Goal: Communication & Community: Answer question/provide support

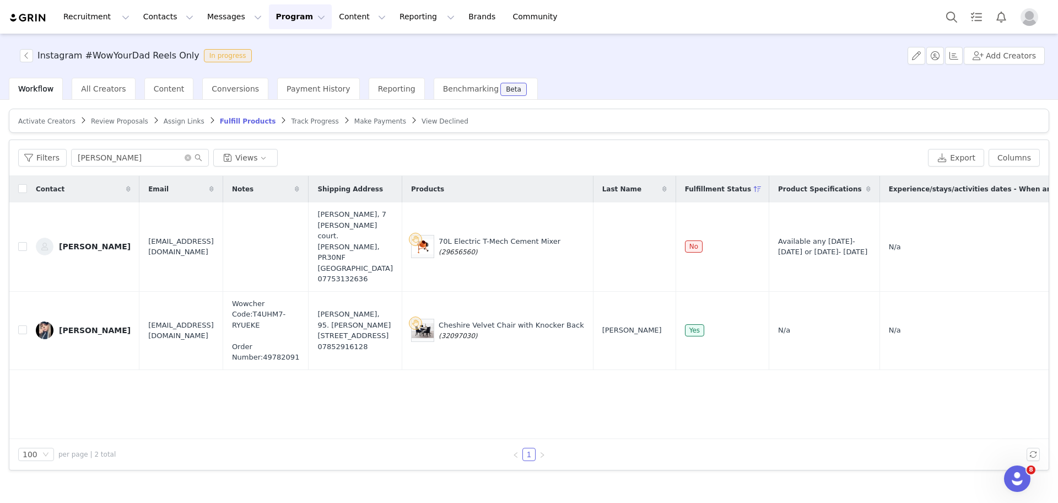
click at [269, 26] on button "Program Program" at bounding box center [300, 16] width 63 height 25
click at [262, 41] on link "Activations" at bounding box center [285, 49] width 87 height 20
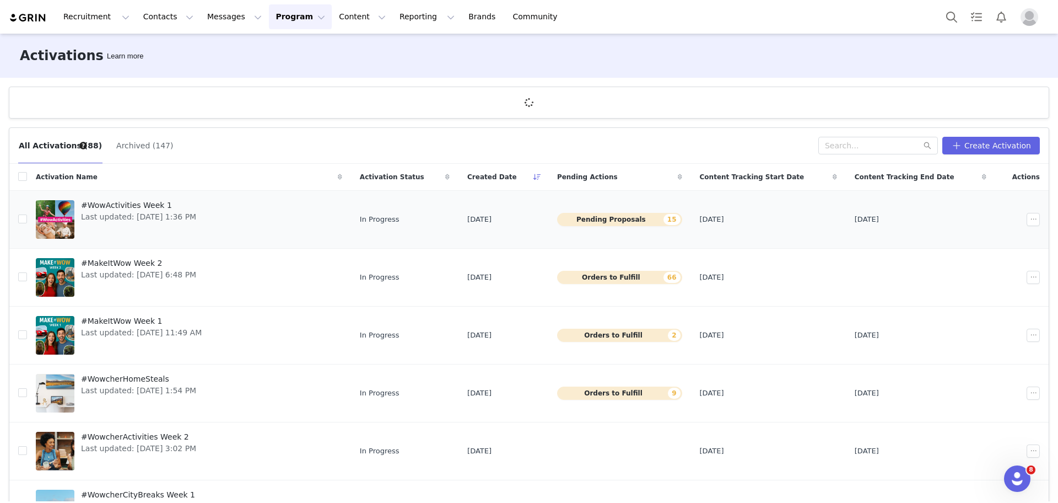
click at [133, 211] on span "Last updated: [DATE] 1:36 PM" at bounding box center [138, 217] width 115 height 12
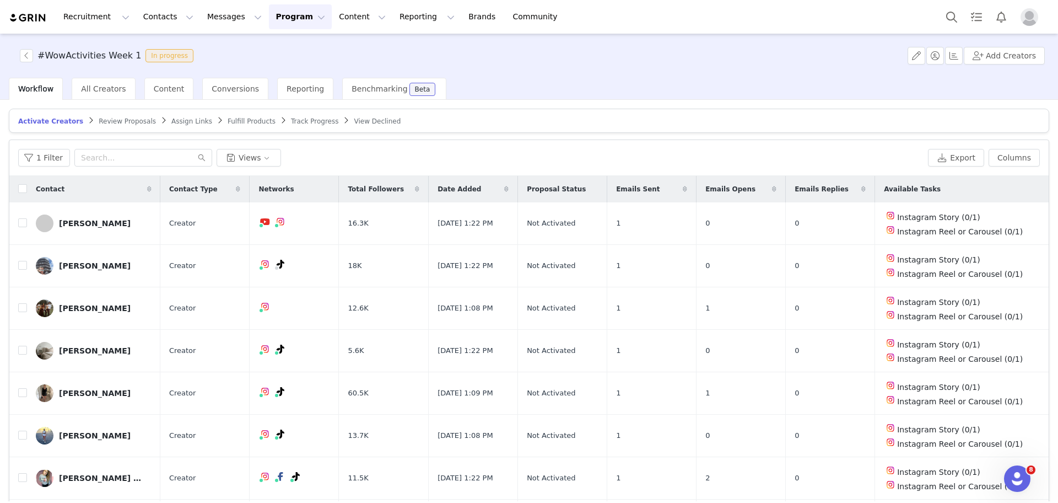
click at [124, 120] on span "Review Proposals" at bounding box center [127, 121] width 57 height 8
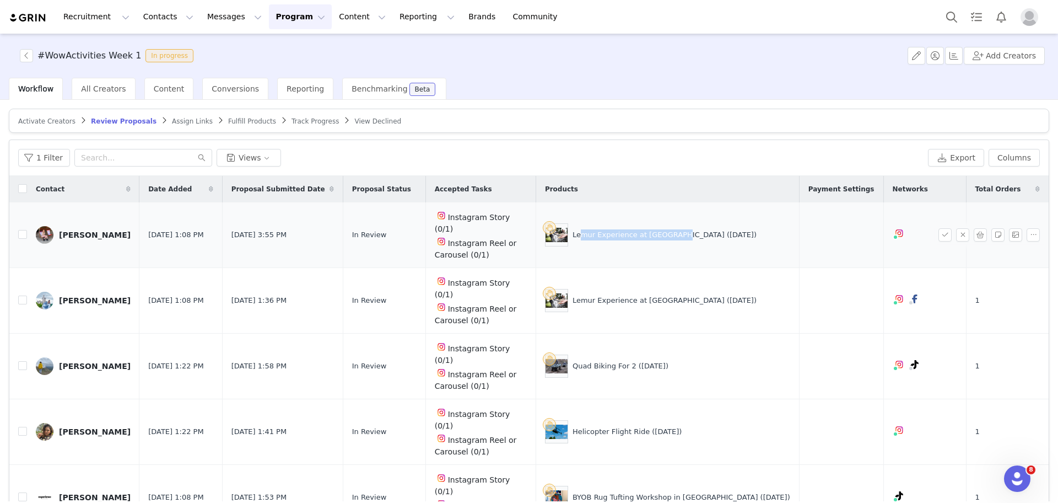
drag, startPoint x: 702, startPoint y: 222, endPoint x: 610, endPoint y: 219, distance: 92.1
click at [610, 229] on div "Lemur Experience at [GEOGRAPHIC_DATA] ([DATE])" at bounding box center [665, 234] width 184 height 11
drag, startPoint x: 607, startPoint y: 219, endPoint x: 702, endPoint y: 224, distance: 95.5
click at [702, 224] on div "Lemur Experience at [GEOGRAPHIC_DATA] ([DATE])" at bounding box center [667, 234] width 245 height 23
copy div "Lemur Experience at [GEOGRAPHIC_DATA]"
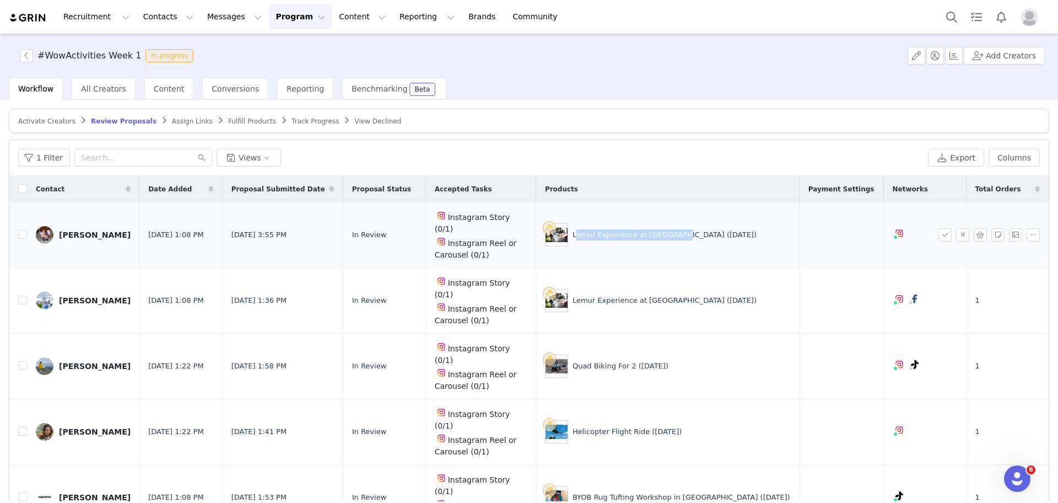
copy div "Lemur Experience at [GEOGRAPHIC_DATA]"
drag, startPoint x: 666, startPoint y: 305, endPoint x: 608, endPoint y: 305, distance: 57.9
click at [608, 361] on div "Quad Biking For 2 (1 Sept)" at bounding box center [621, 366] width 96 height 11
copy div "Quad Biking For 2"
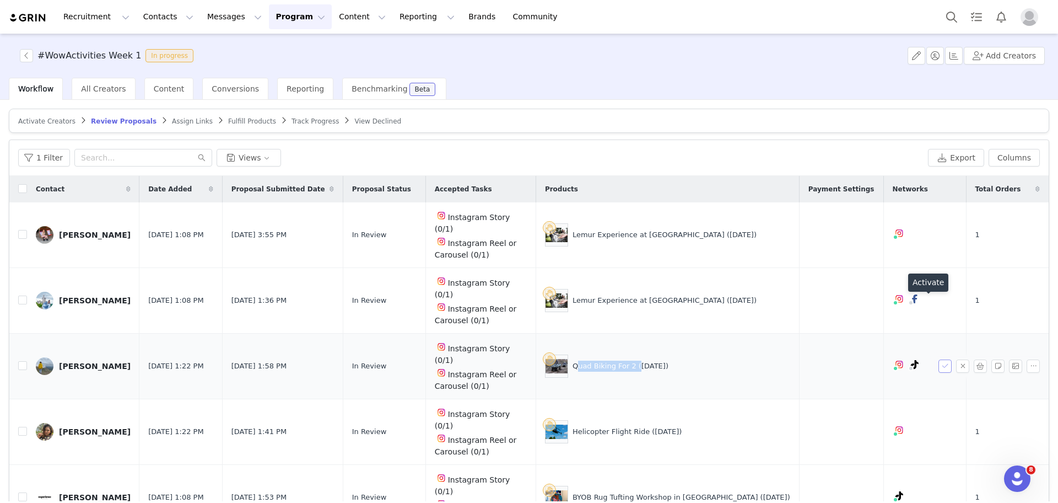
click at [939, 359] on button "button" at bounding box center [945, 365] width 13 height 13
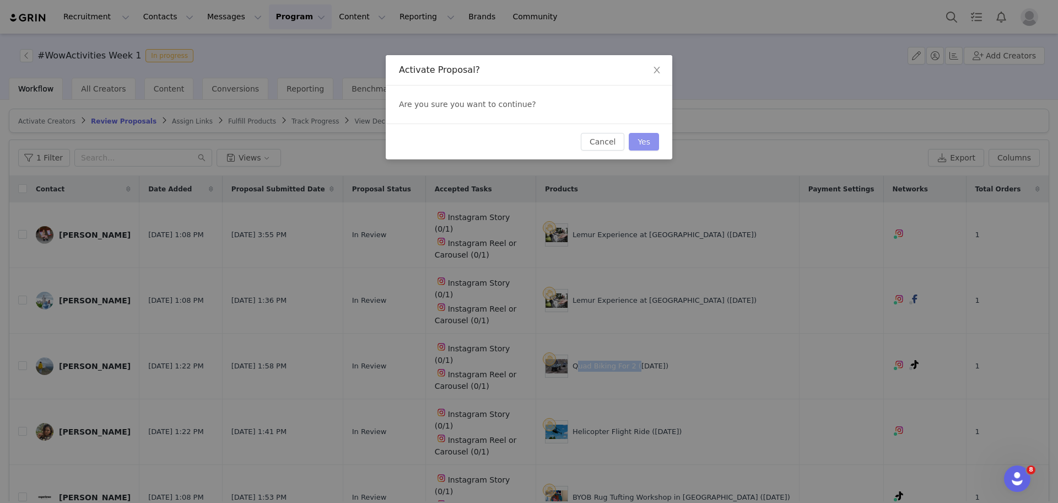
click at [656, 139] on button "Yes" at bounding box center [644, 142] width 30 height 18
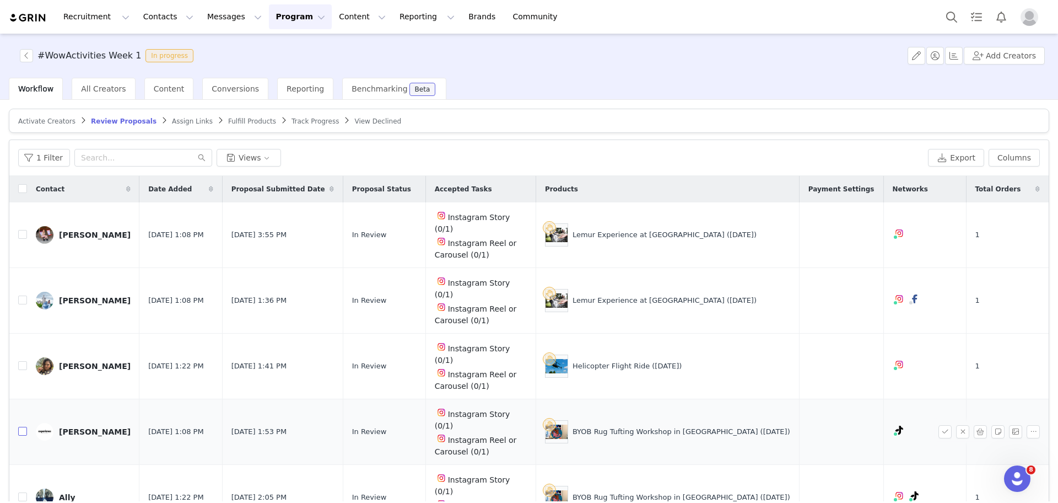
click at [22, 427] on input "checkbox" at bounding box center [22, 431] width 9 height 9
checkbox input "true"
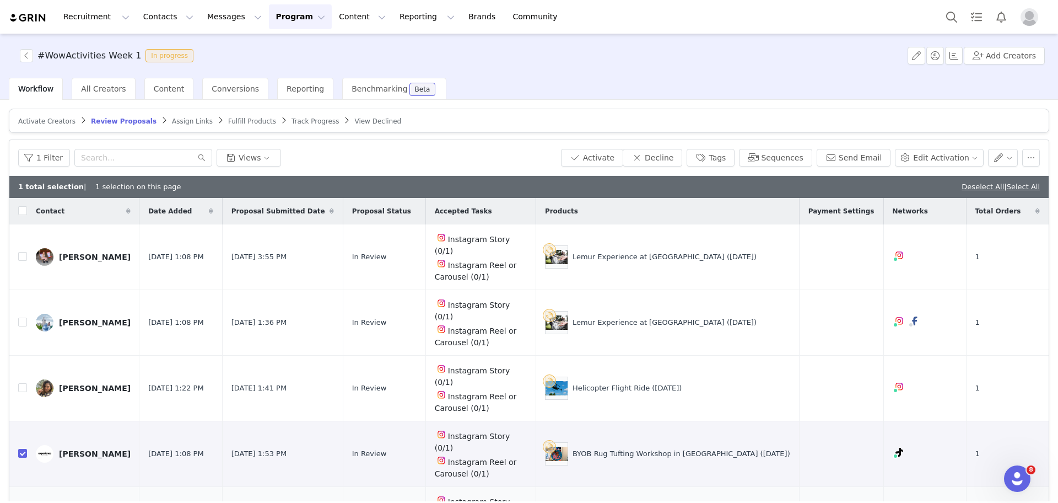
click at [939, 447] on button "button" at bounding box center [945, 453] width 13 height 13
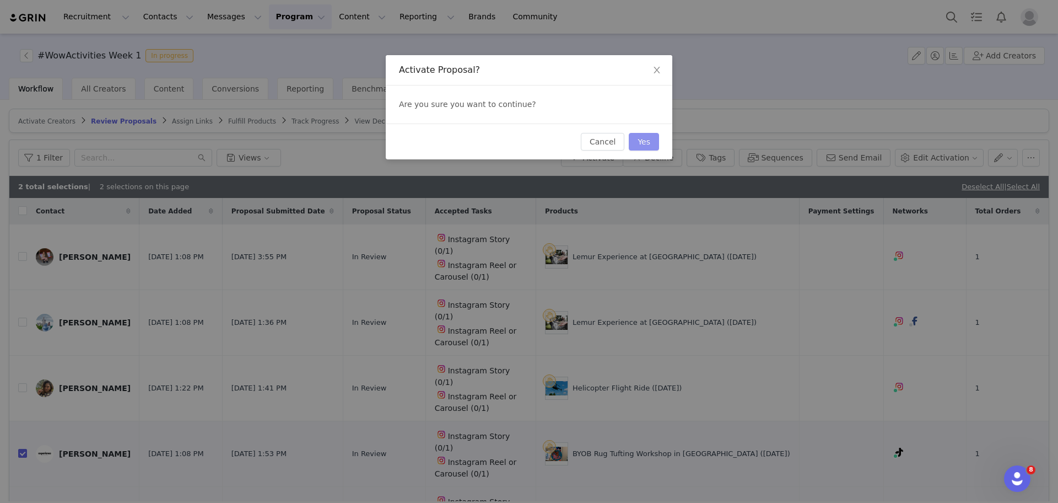
click at [648, 140] on button "Yes" at bounding box center [644, 142] width 30 height 18
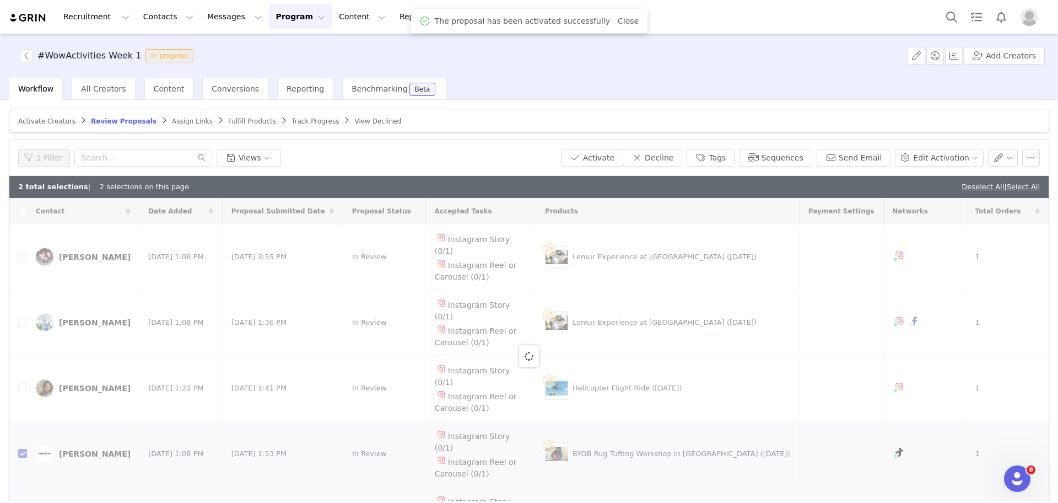
checkbox input "false"
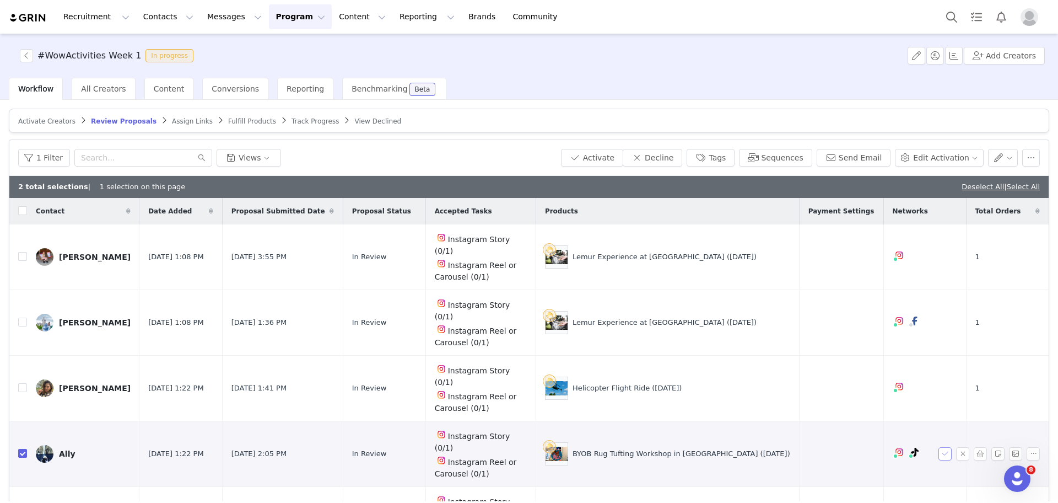
click at [939, 447] on button "button" at bounding box center [945, 453] width 13 height 13
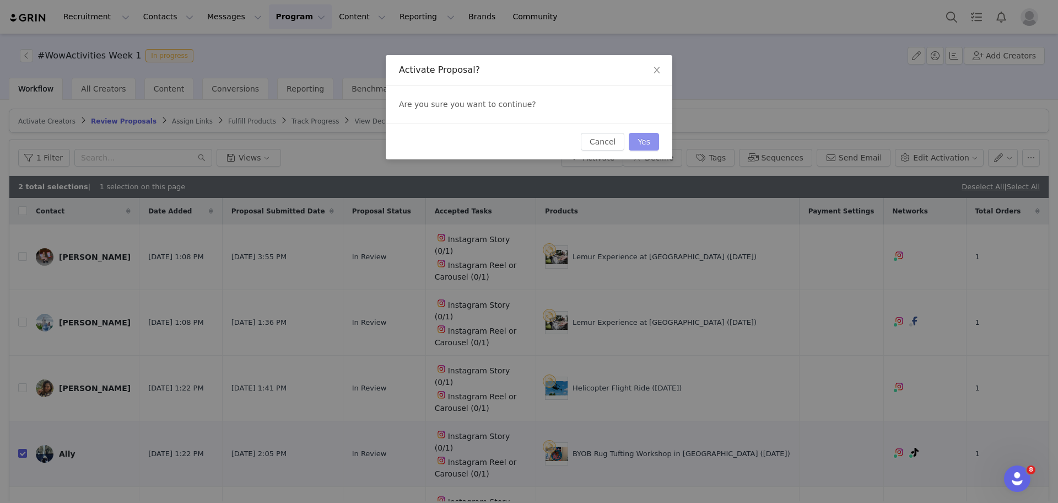
click at [652, 142] on button "Yes" at bounding box center [644, 142] width 30 height 18
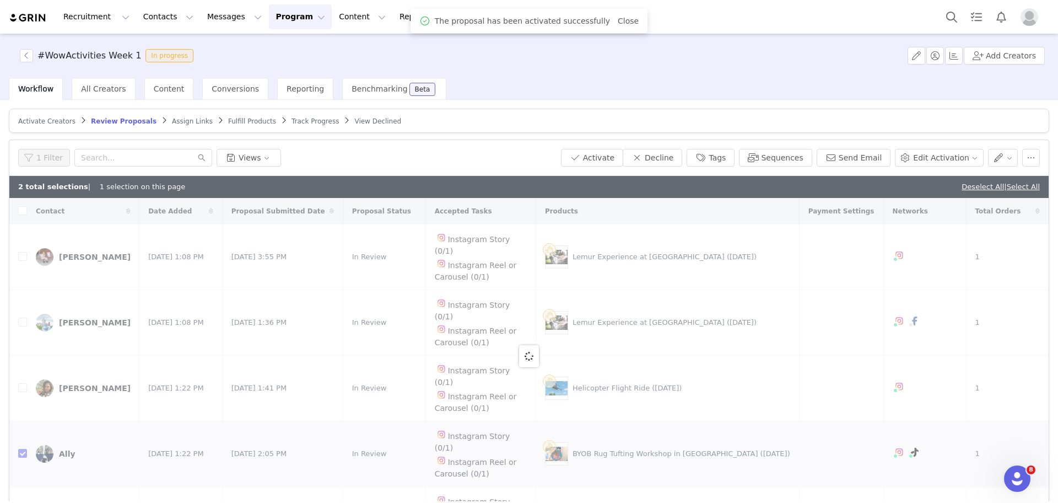
checkbox input "false"
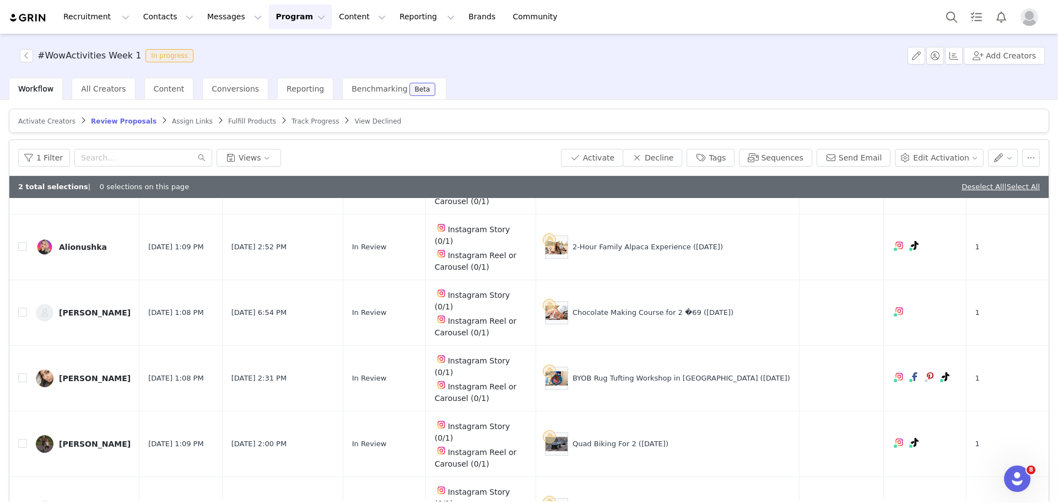
scroll to position [52, 0]
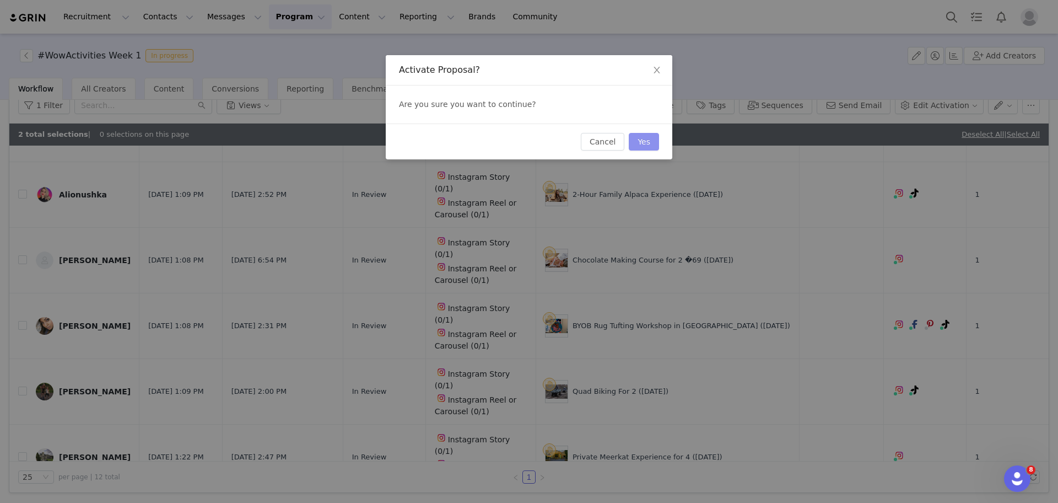
click at [656, 144] on button "Yes" at bounding box center [644, 142] width 30 height 18
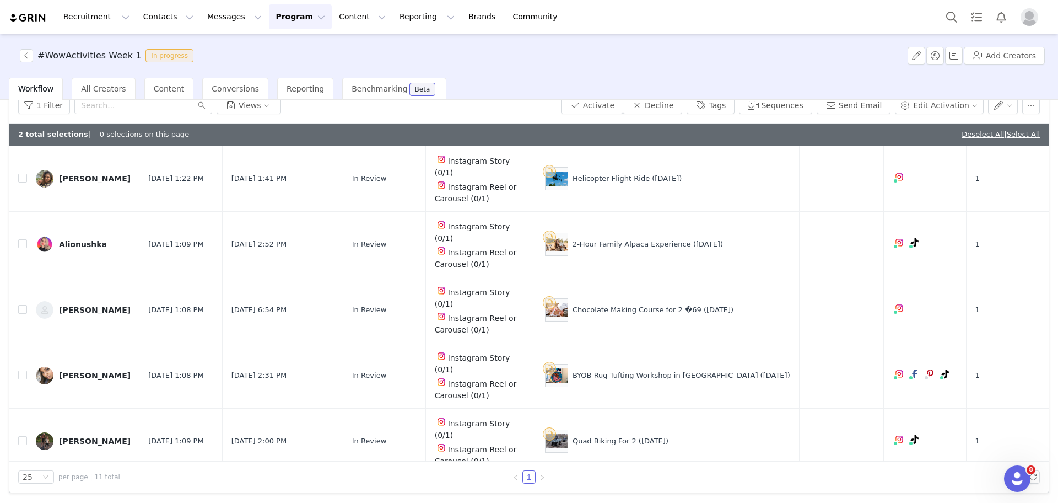
scroll to position [165, 0]
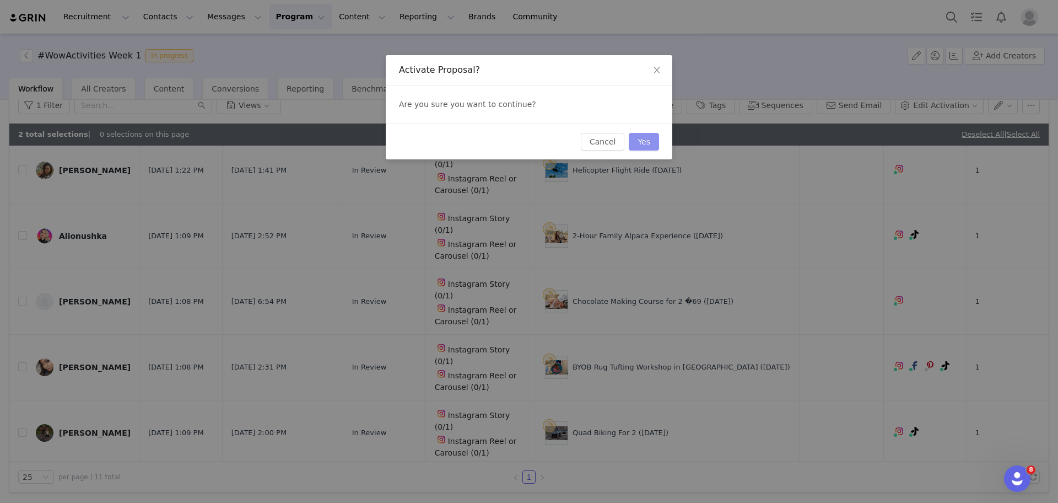
click at [649, 141] on button "Yes" at bounding box center [644, 142] width 30 height 18
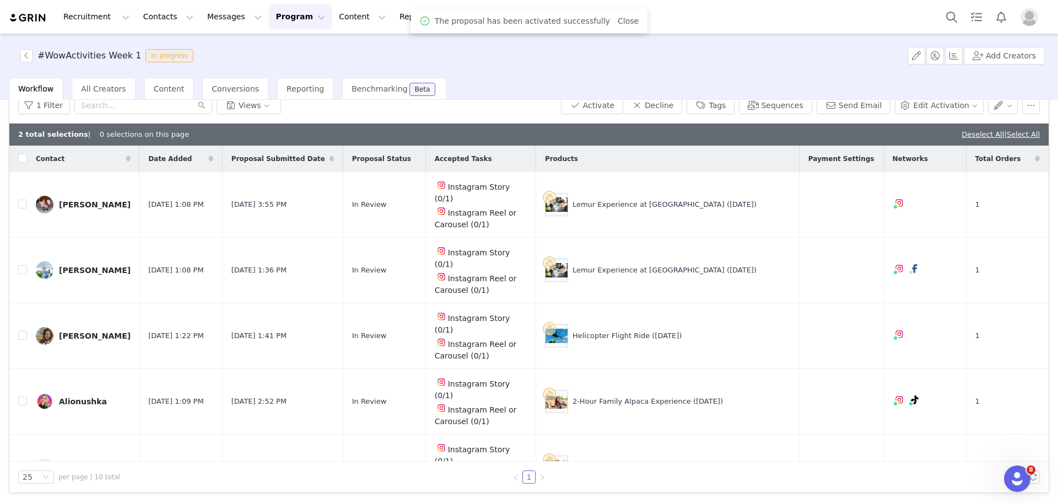
scroll to position [124, 0]
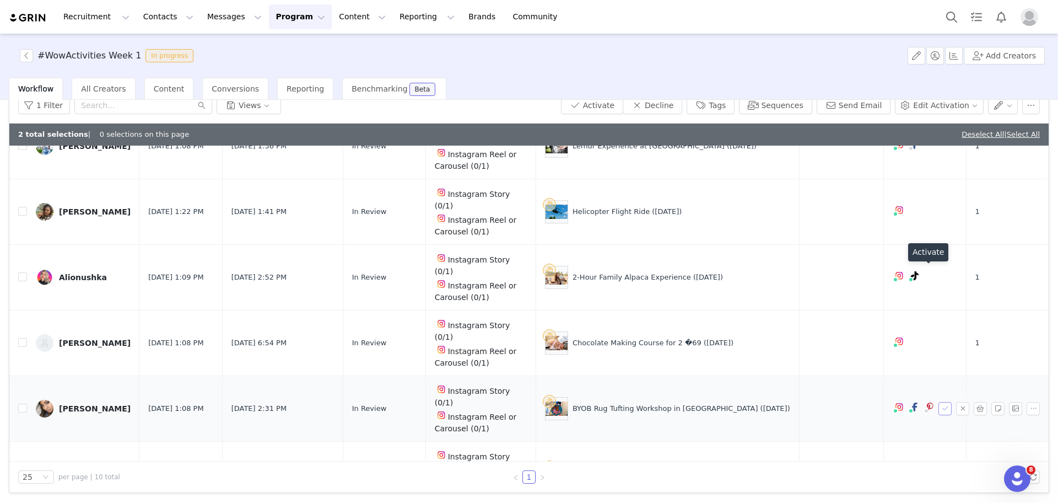
click at [939, 402] on button "button" at bounding box center [945, 408] width 13 height 13
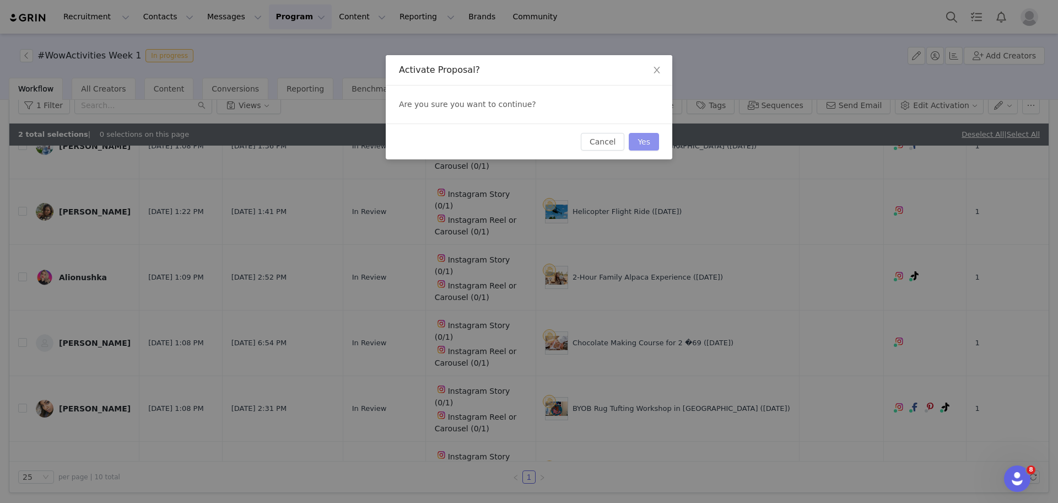
click at [643, 136] on button "Yes" at bounding box center [644, 142] width 30 height 18
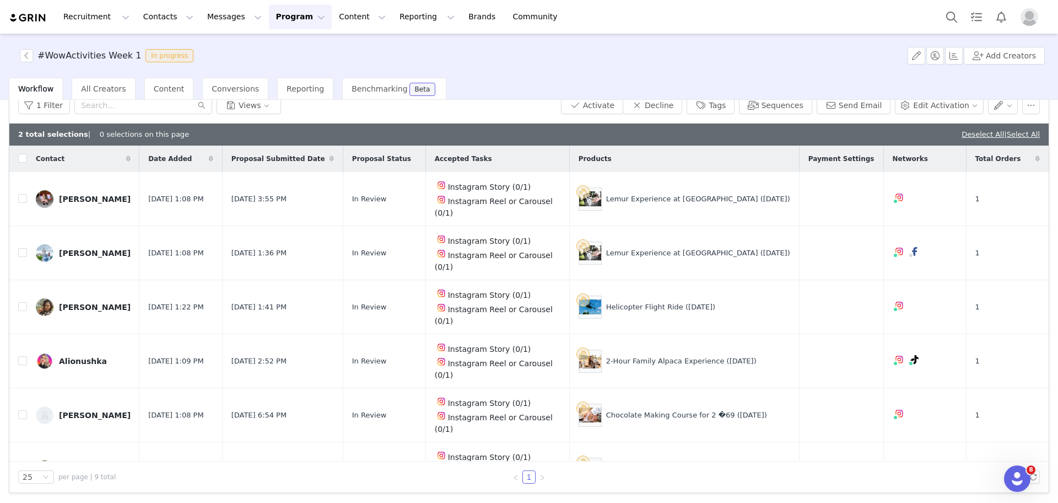
scroll to position [83, 0]
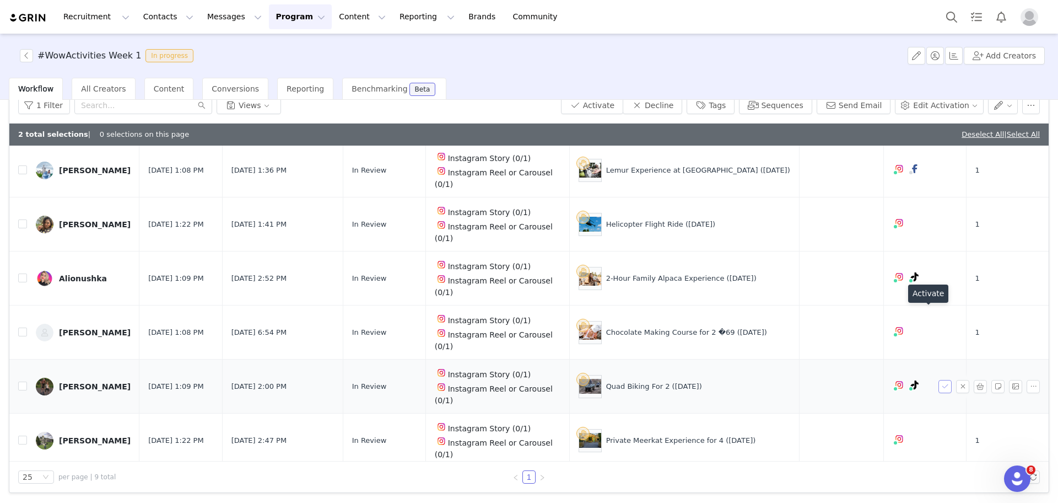
click at [939, 380] on button "button" at bounding box center [945, 386] width 13 height 13
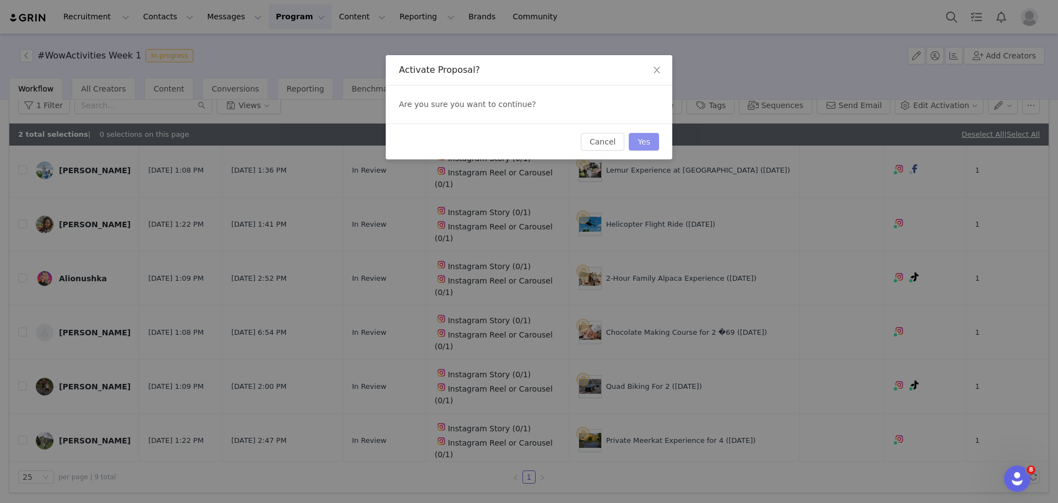
click at [651, 138] on button "Yes" at bounding box center [644, 142] width 30 height 18
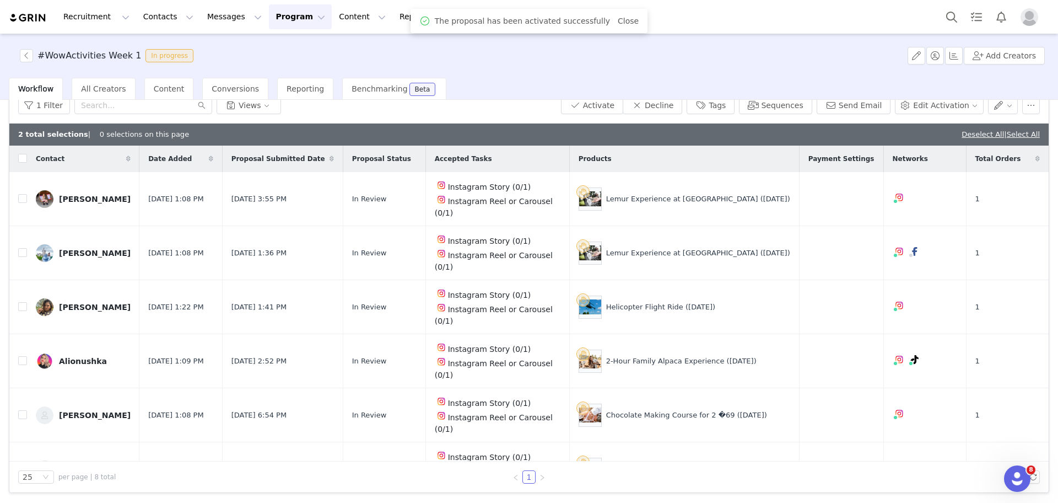
scroll to position [41, 0]
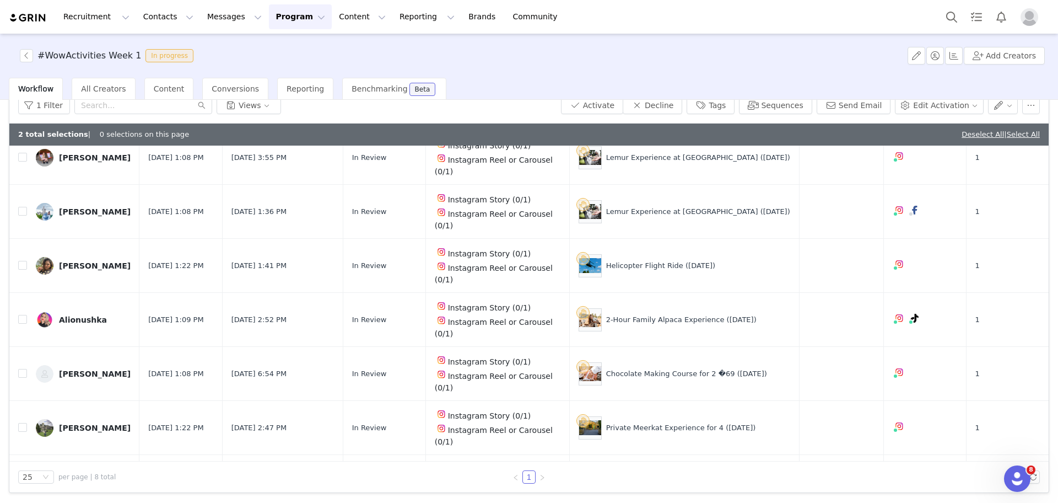
drag, startPoint x: 712, startPoint y: 441, endPoint x: 605, endPoint y: 438, distance: 107.0
copy div "Animal Park Safari & Adoption ("
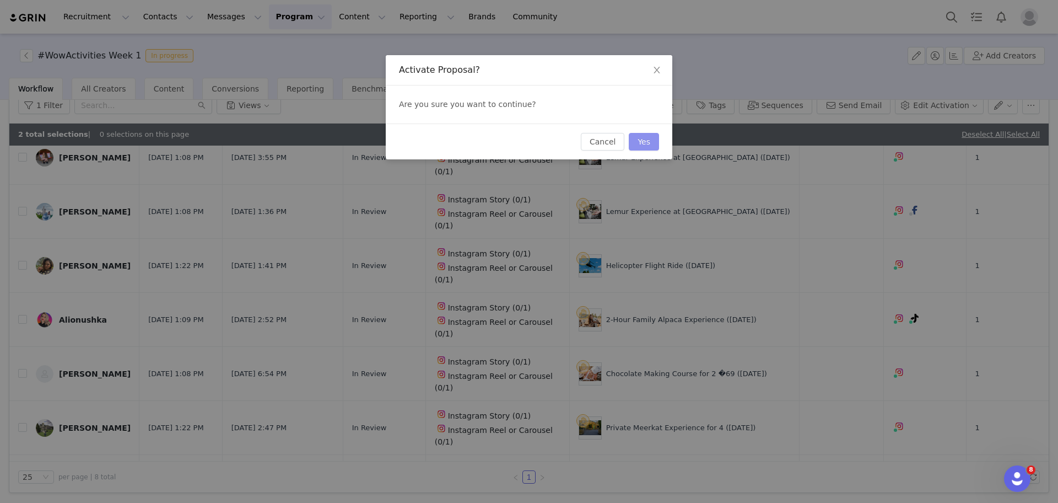
click at [647, 142] on button "Yes" at bounding box center [644, 142] width 30 height 18
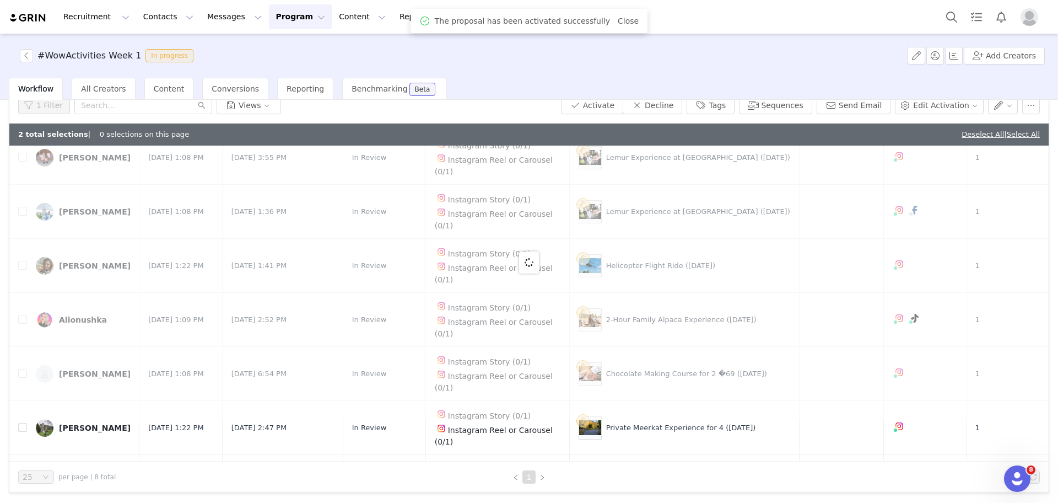
scroll to position [0, 0]
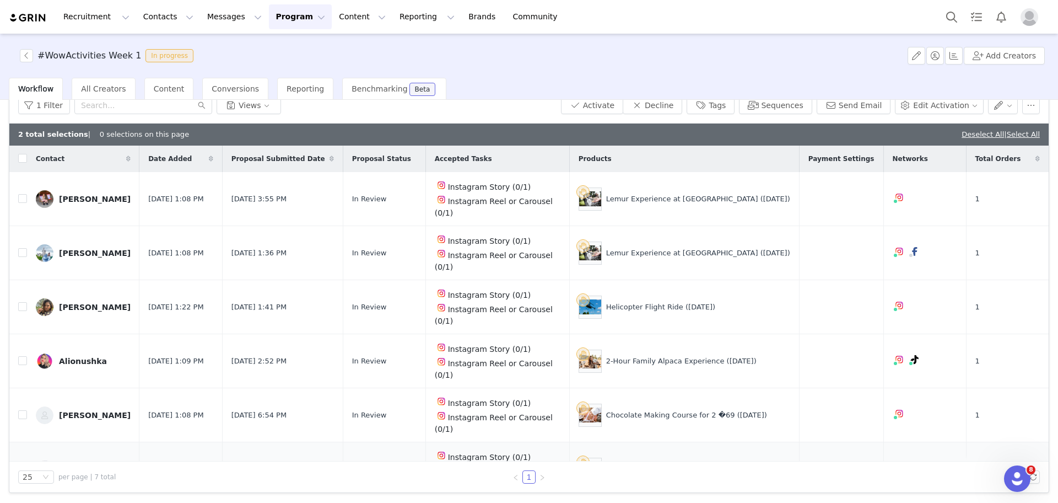
drag, startPoint x: 720, startPoint y: 396, endPoint x: 617, endPoint y: 393, distance: 103.7
click at [617, 458] on div "Private Meerkat Experience for 4 ([DATE])" at bounding box center [685, 469] width 212 height 23
copy div "Private Meerkat Experience for 4"
drag, startPoint x: 719, startPoint y: 357, endPoint x: 617, endPoint y: 353, distance: 102.0
click at [617, 403] on div "Chocolate Making Course for 2 �69 ([DATE])" at bounding box center [685, 414] width 212 height 23
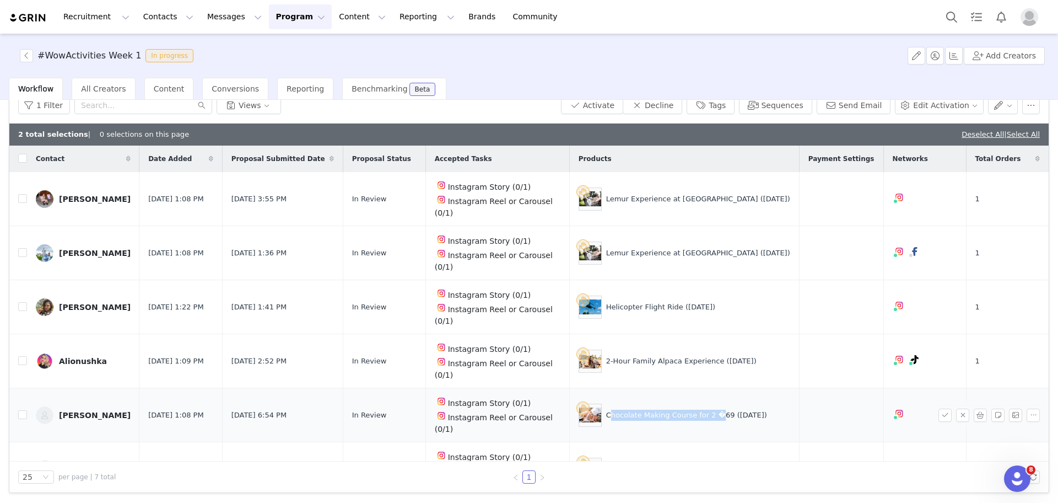
copy div "Chocolate Making Course for 2"
drag, startPoint x: 723, startPoint y: 315, endPoint x: 618, endPoint y: 314, distance: 104.7
click at [618, 356] on div "2-Hour Family Alpaca Experience ([DATE])" at bounding box center [681, 361] width 150 height 11
copy div "2-Hour Family Alpaca Experience"
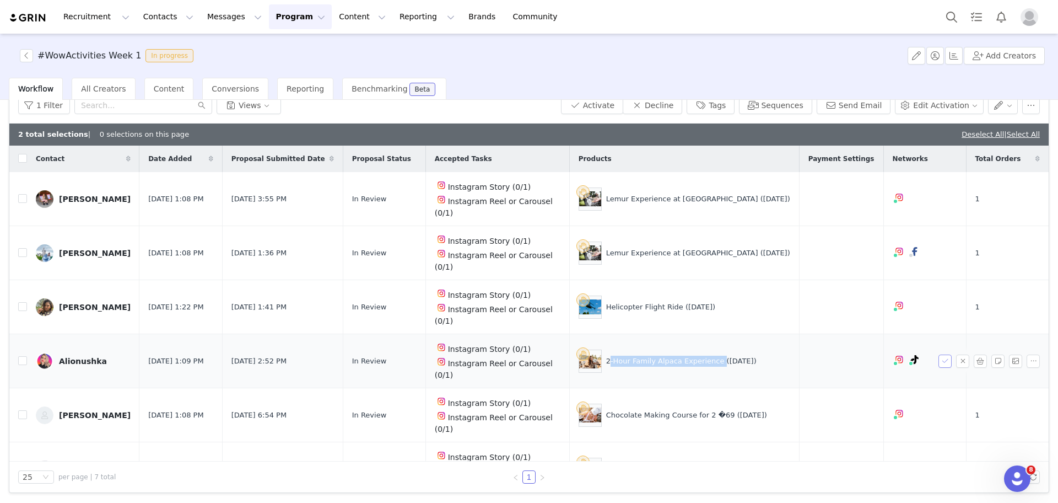
click at [939, 354] on button "button" at bounding box center [945, 360] width 13 height 13
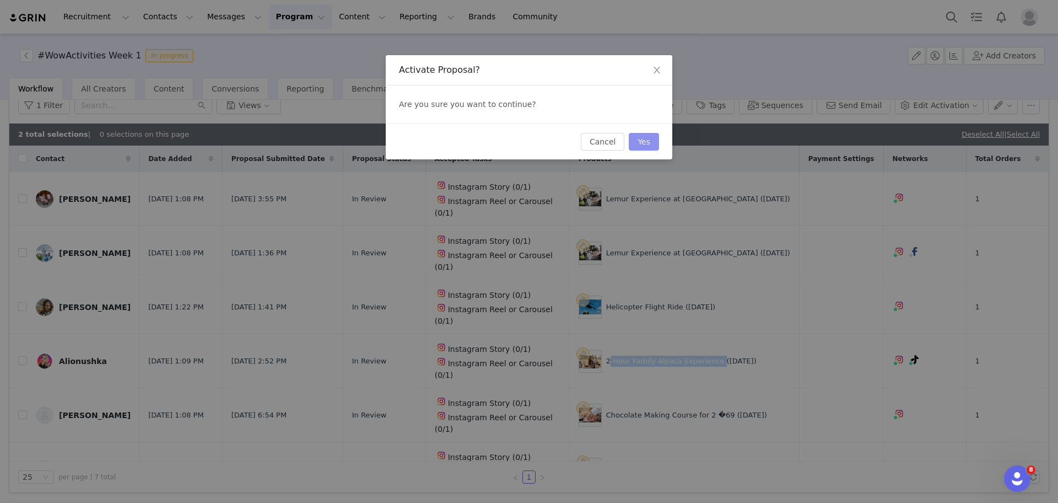
click at [654, 137] on button "Yes" at bounding box center [644, 142] width 30 height 18
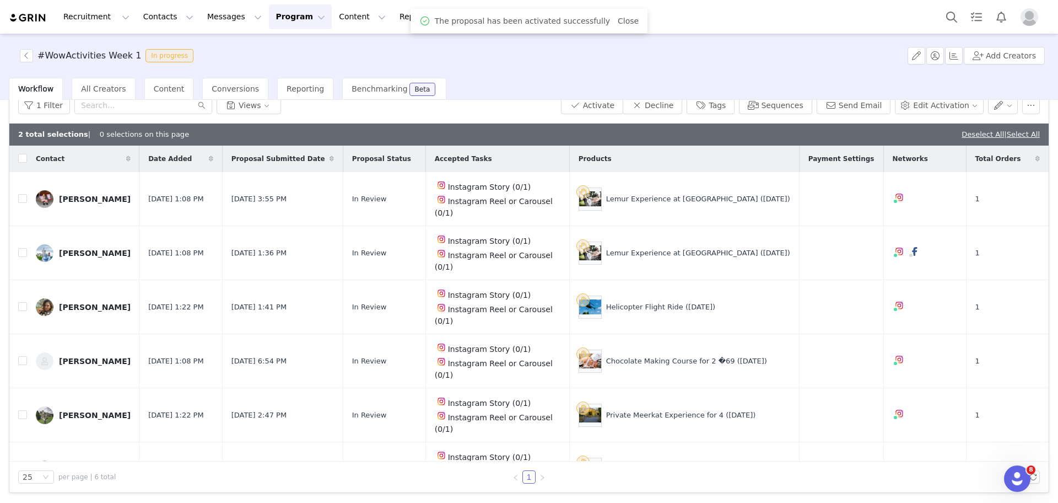
scroll to position [12, 0]
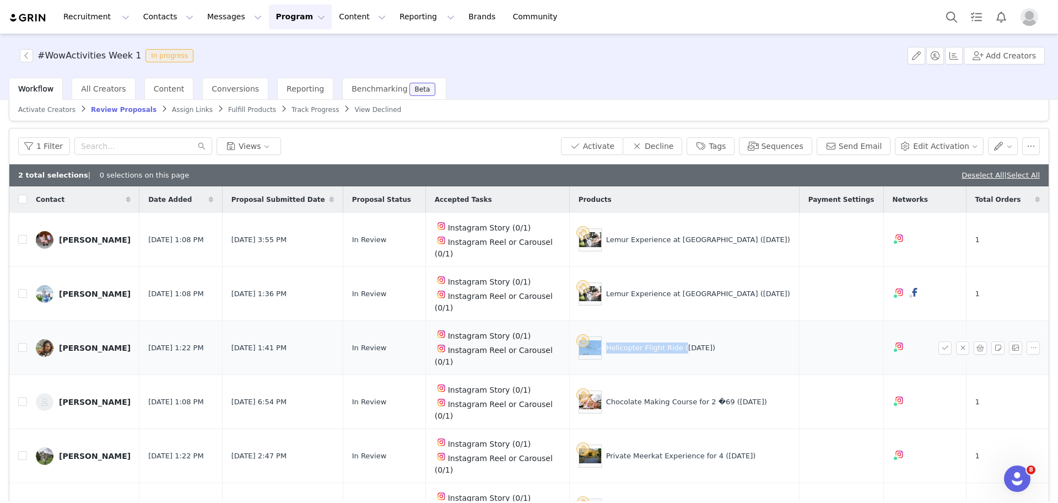
drag, startPoint x: 688, startPoint y: 316, endPoint x: 609, endPoint y: 314, distance: 78.9
click at [609, 336] on div "Helicopter Flight Ride ([DATE])" at bounding box center [685, 347] width 212 height 23
copy div "Helicopter Flight Ride"
click at [979, 173] on link "Deselect All" at bounding box center [983, 175] width 42 height 8
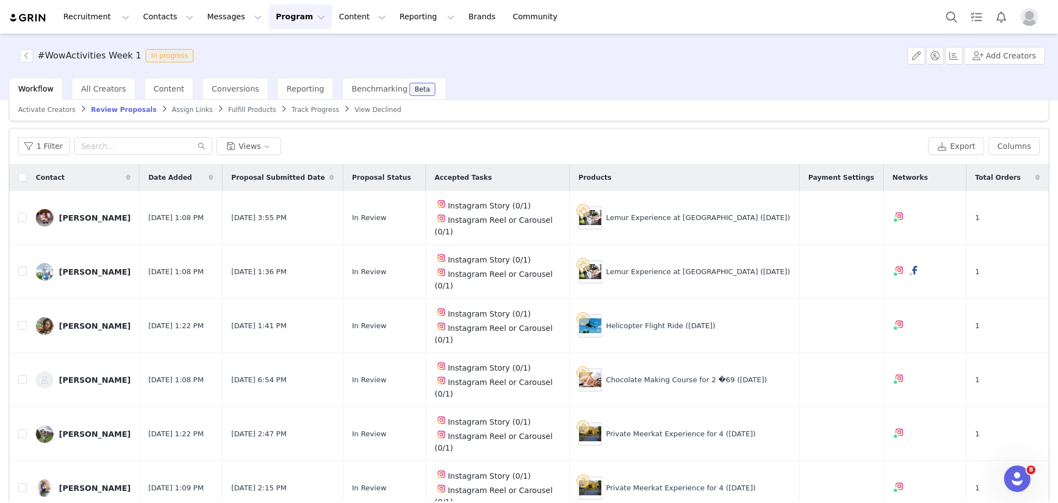
scroll to position [0, 0]
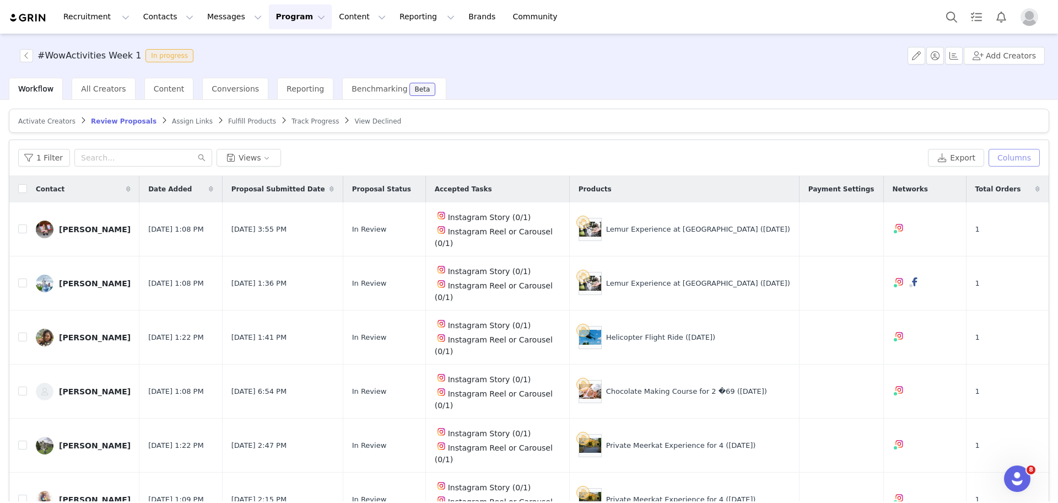
click at [1012, 156] on button "Columns" at bounding box center [1014, 158] width 51 height 18
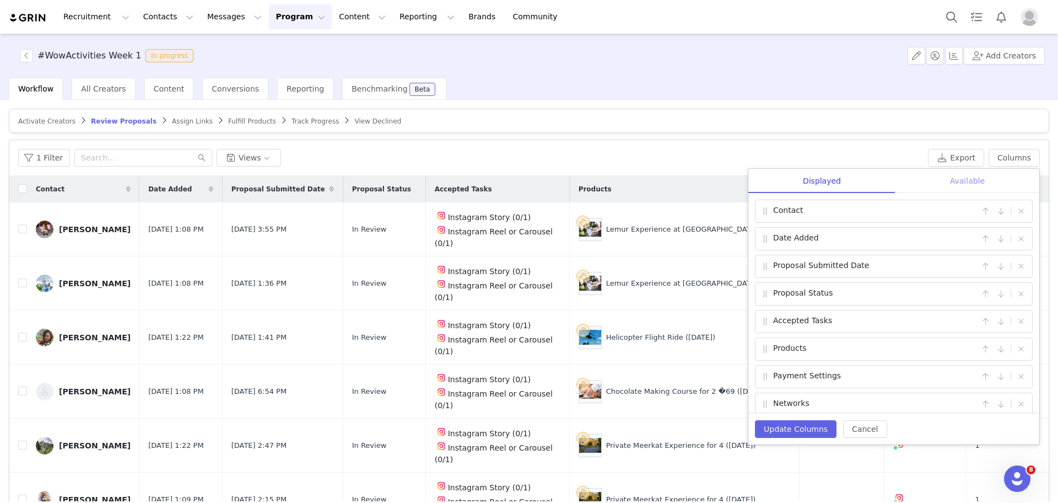
click at [991, 179] on div "Available" at bounding box center [968, 181] width 144 height 25
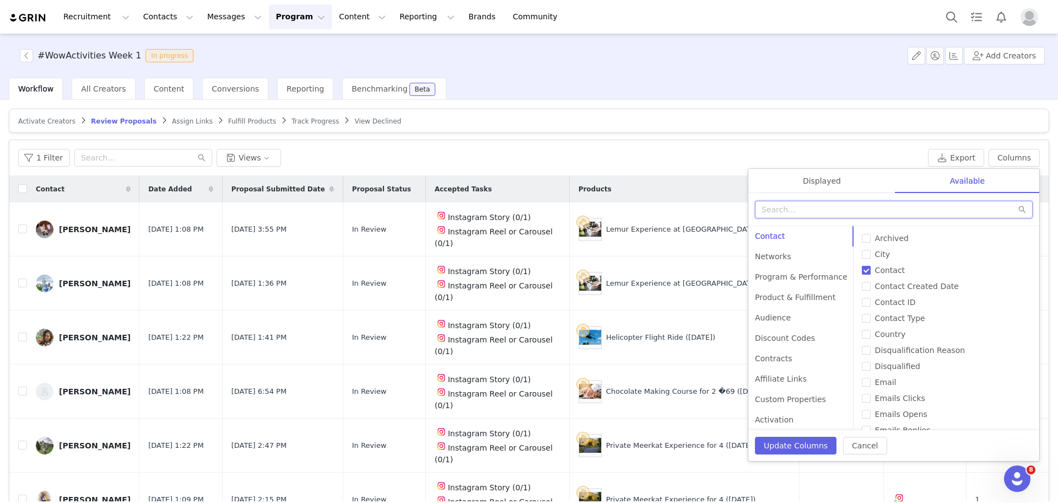
click at [892, 207] on input "text" at bounding box center [894, 210] width 278 height 18
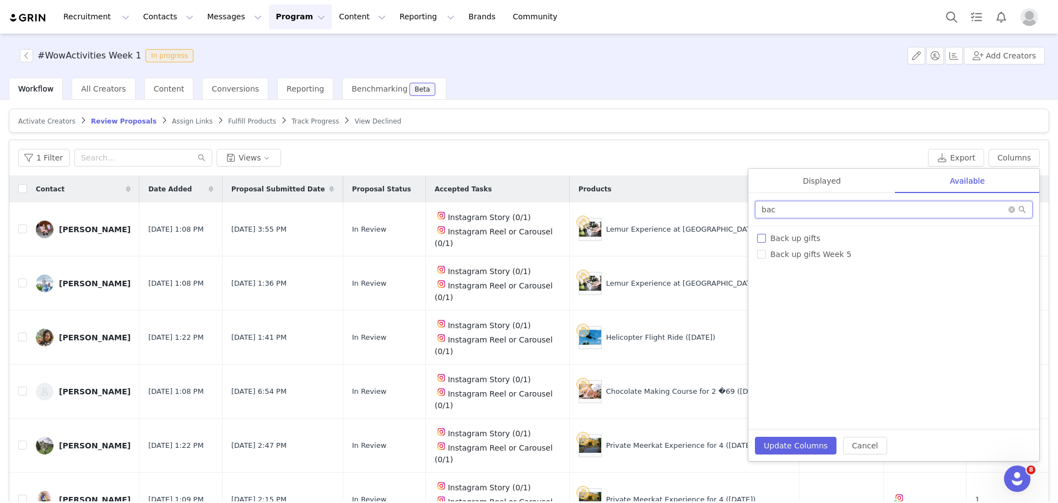
type input "bac"
click at [768, 237] on span "Back up gifts" at bounding box center [795, 238] width 59 height 9
click at [766, 237] on input "Back up gifts" at bounding box center [761, 238] width 9 height 9
checkbox input "true"
click at [782, 446] on button "Update Columns" at bounding box center [796, 446] width 82 height 18
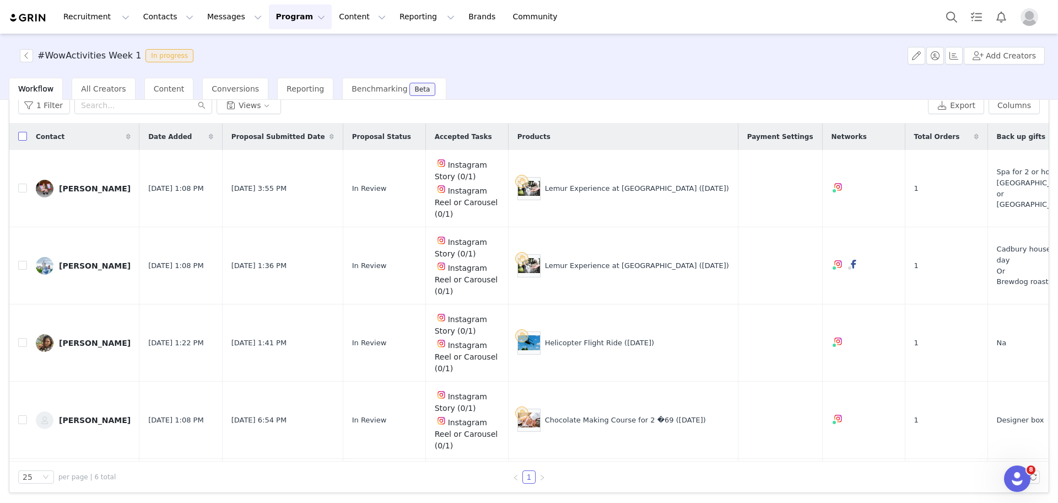
click at [22, 137] on input "checkbox" at bounding box center [22, 136] width 9 height 9
checkbox input "true"
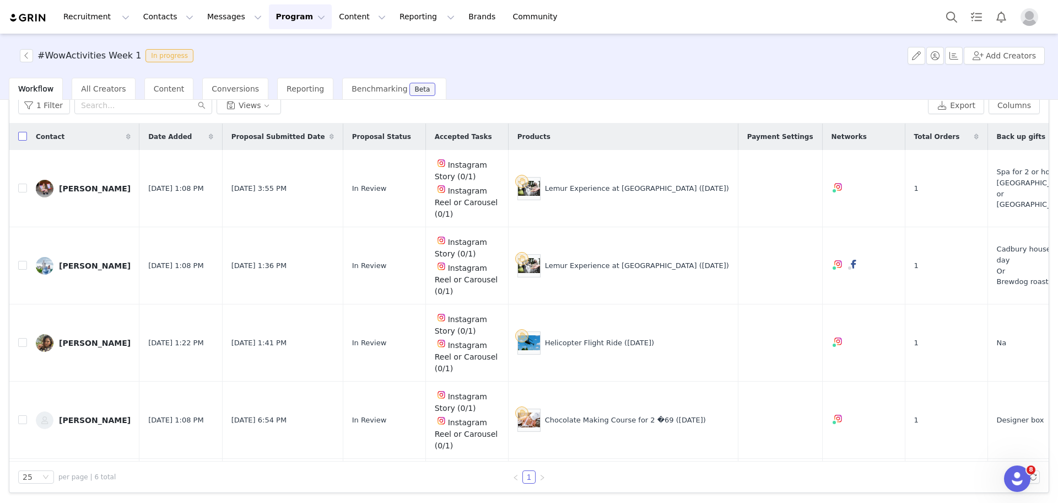
checkbox input "true"
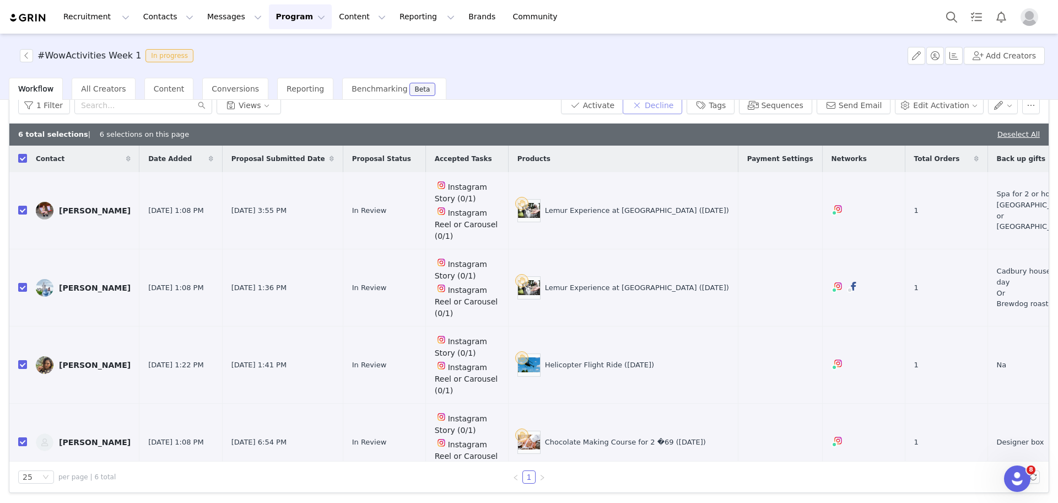
click at [674, 104] on button "Decline" at bounding box center [653, 105] width 60 height 18
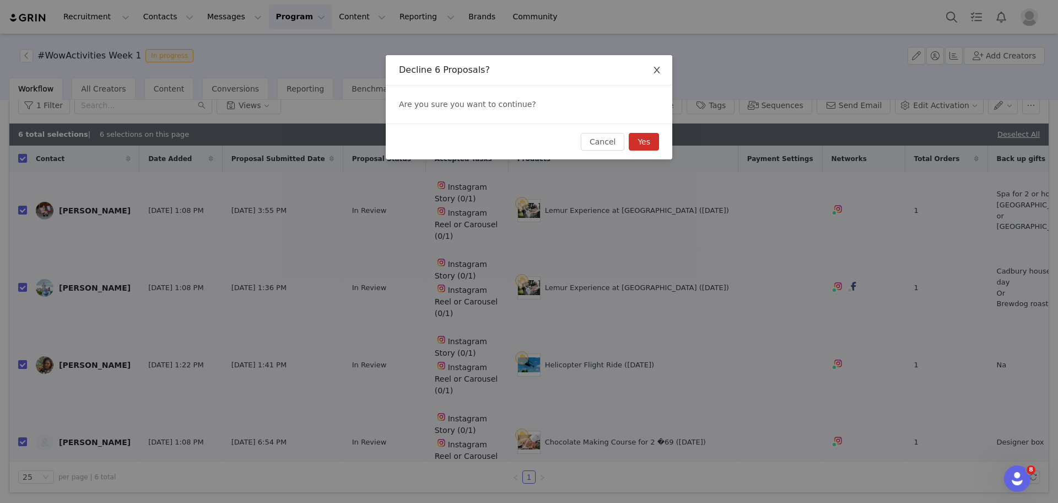
click at [666, 68] on span "Close" at bounding box center [657, 70] width 31 height 31
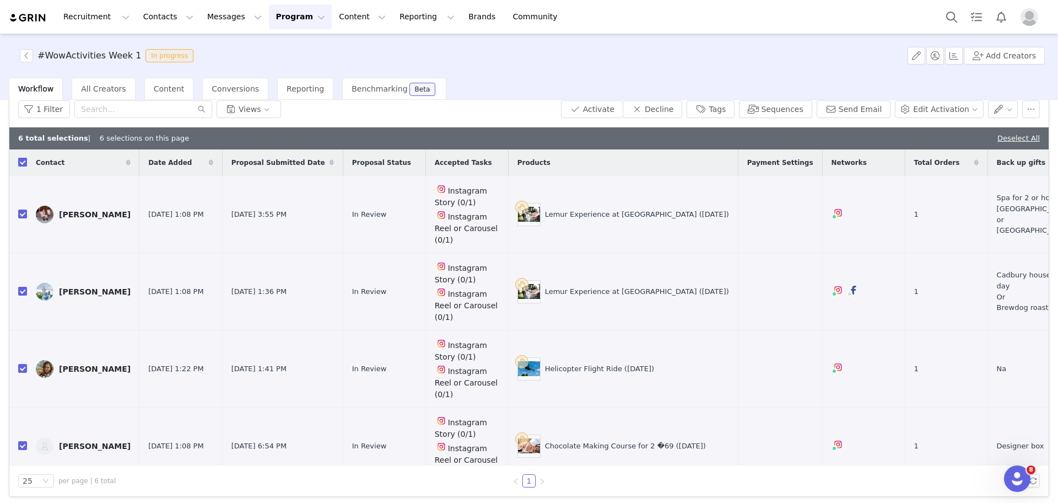
click at [23, 163] on input "checkbox" at bounding box center [22, 162] width 9 height 9
checkbox input "false"
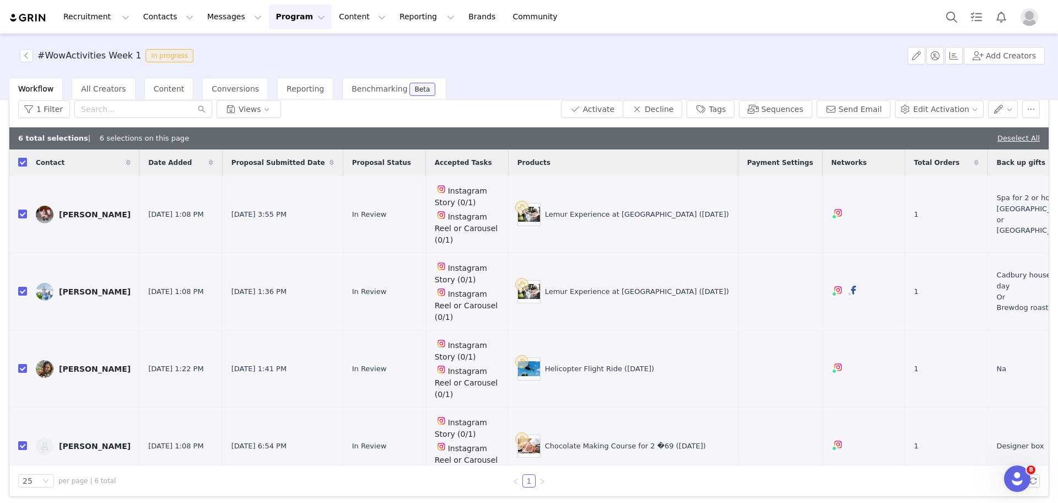
checkbox input "false"
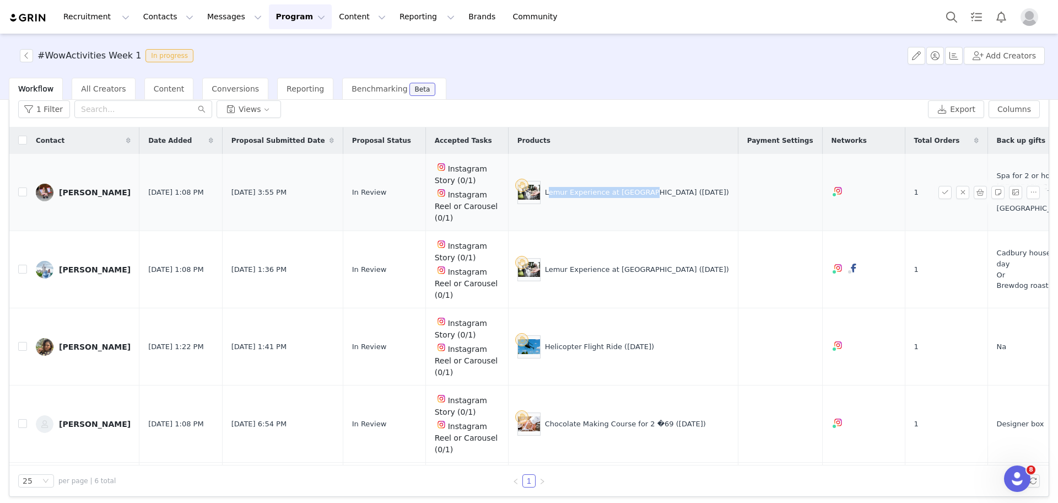
drag, startPoint x: 632, startPoint y: 187, endPoint x: 537, endPoint y: 186, distance: 94.3
click at [537, 186] on div "Lemur Experience at [GEOGRAPHIC_DATA] ([DATE])" at bounding box center [624, 192] width 212 height 23
drag, startPoint x: 641, startPoint y: 443, endPoint x: 537, endPoint y: 443, distance: 103.1
click at [537, 489] on div "Private Meerkat Experience for 4 ([DATE])" at bounding box center [624, 500] width 212 height 23
click at [22, 141] on input "checkbox" at bounding box center [22, 140] width 9 height 9
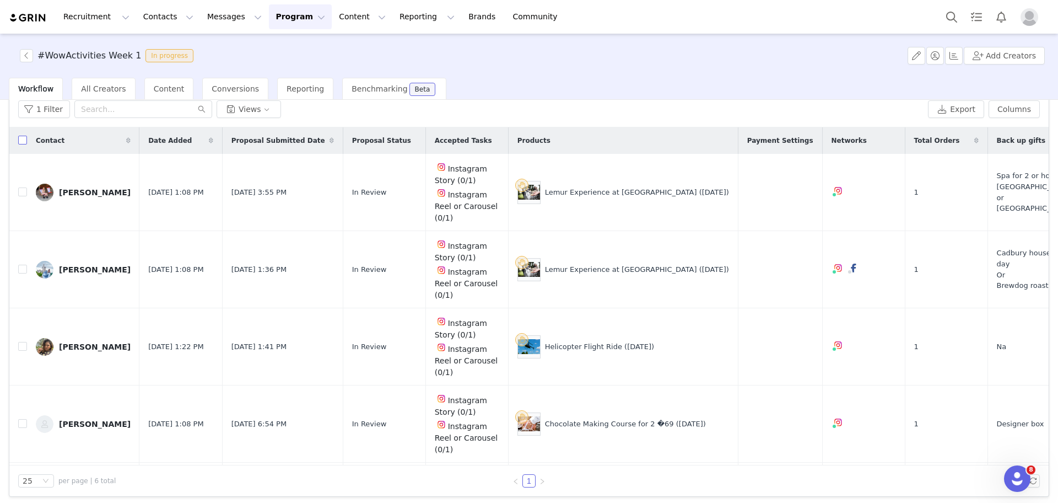
checkbox input "true"
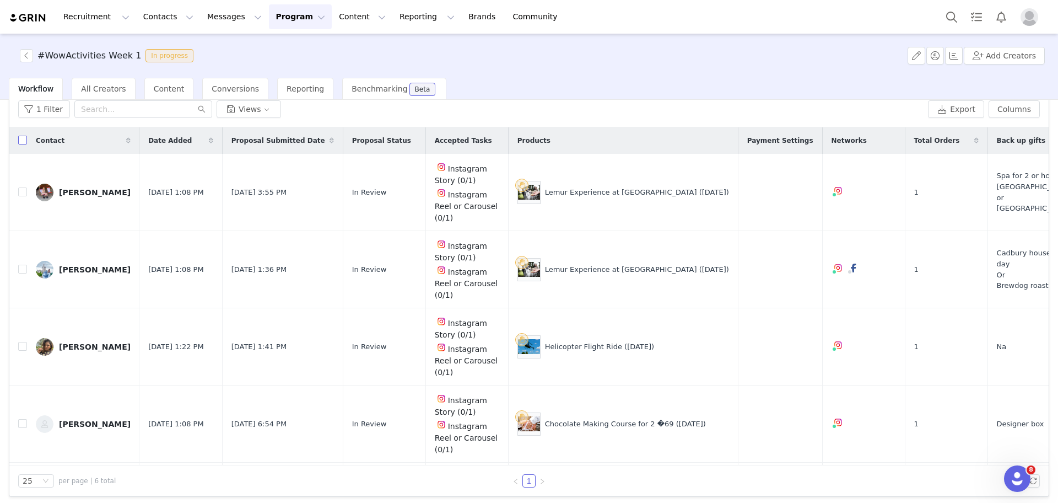
checkbox input "true"
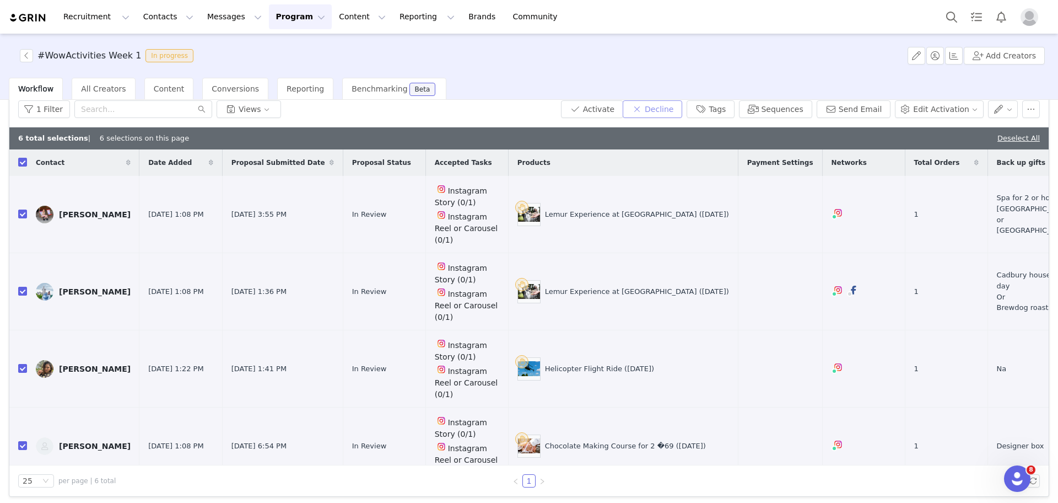
click at [652, 112] on button "Decline" at bounding box center [653, 109] width 60 height 18
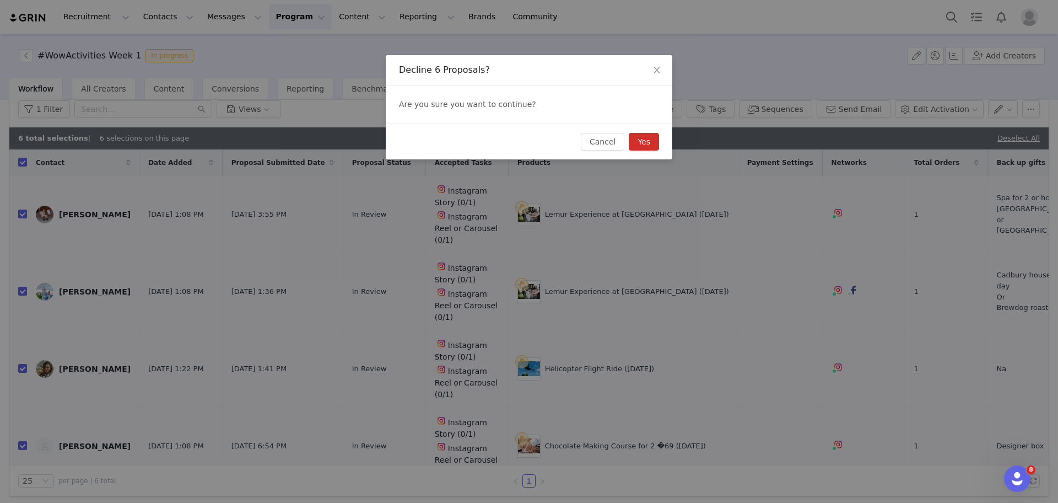
drag, startPoint x: 660, startPoint y: 147, endPoint x: 652, endPoint y: 140, distance: 10.9
click at [652, 140] on div "Cancel Yes" at bounding box center [529, 141] width 287 height 36
click at [652, 140] on button "Yes" at bounding box center [644, 142] width 30 height 18
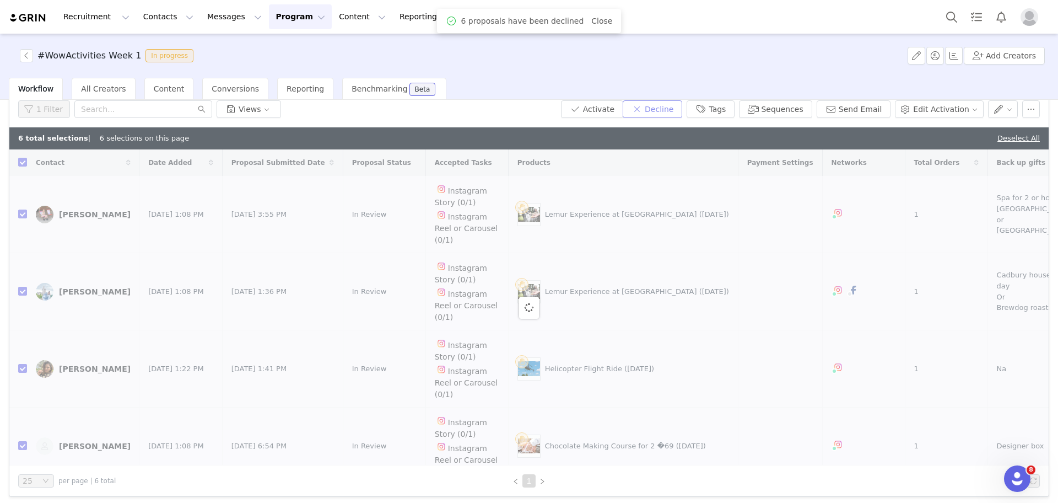
checkbox input "false"
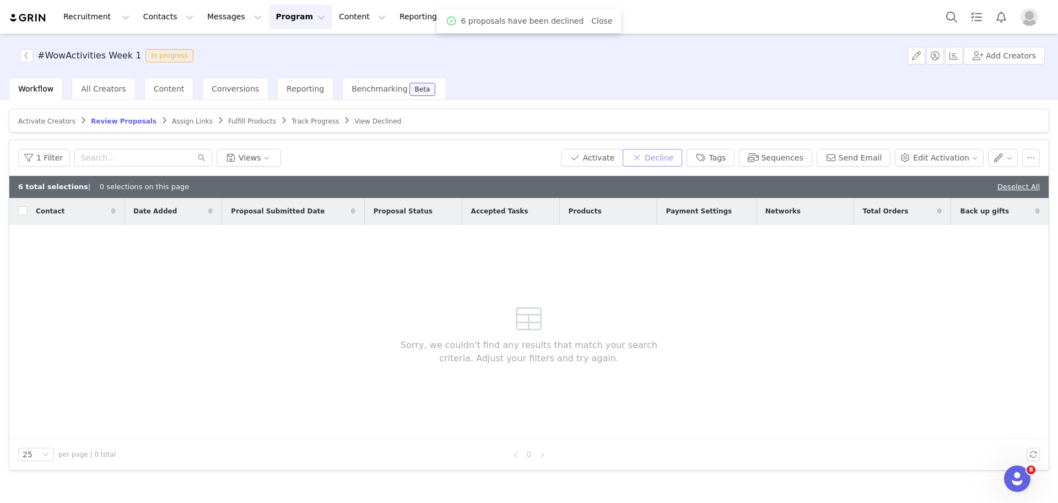
scroll to position [0, 0]
click at [28, 53] on button "button" at bounding box center [26, 55] width 13 height 13
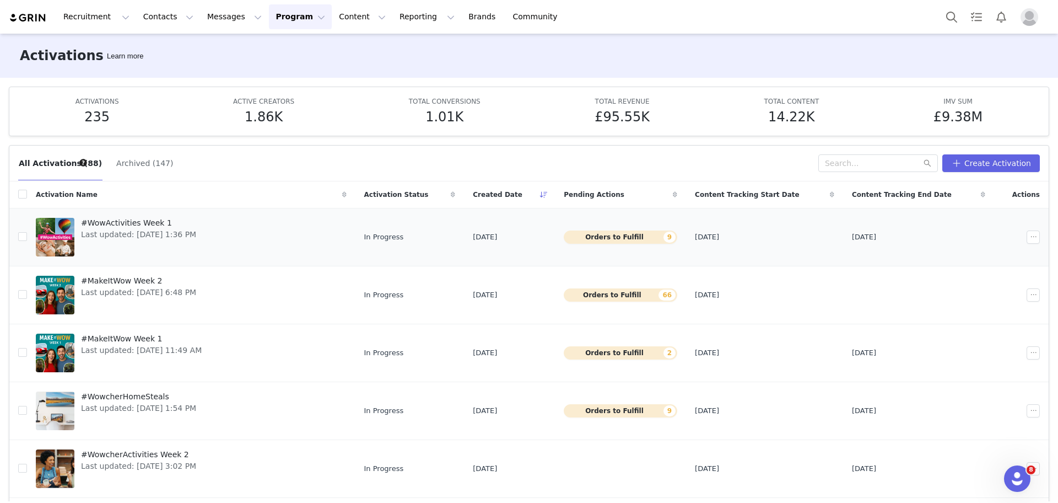
click at [151, 223] on span "#WowActivities Week 1" at bounding box center [138, 223] width 115 height 12
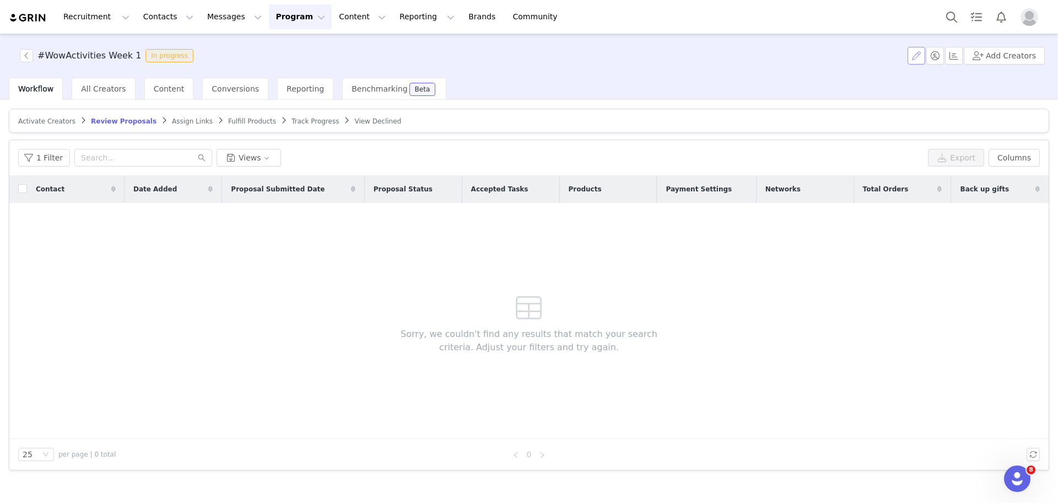
click at [917, 57] on button "button" at bounding box center [917, 56] width 18 height 18
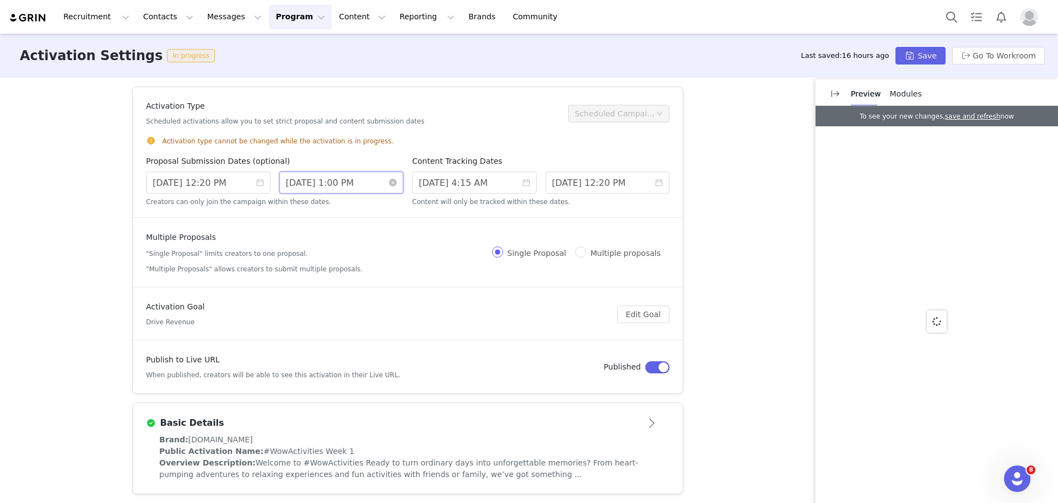
click at [303, 180] on input "9/02/2025 1:00 PM" at bounding box center [341, 182] width 125 height 22
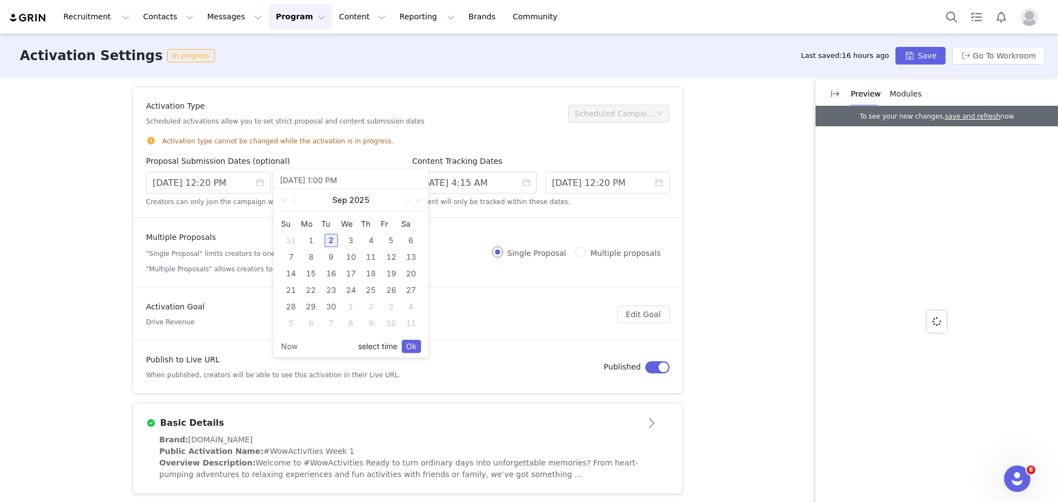
click at [372, 347] on link "select time" at bounding box center [377, 346] width 39 height 21
click at [297, 322] on li "09" at bounding box center [300, 323] width 51 height 13
type input "9/02/2025 7:00 PM"
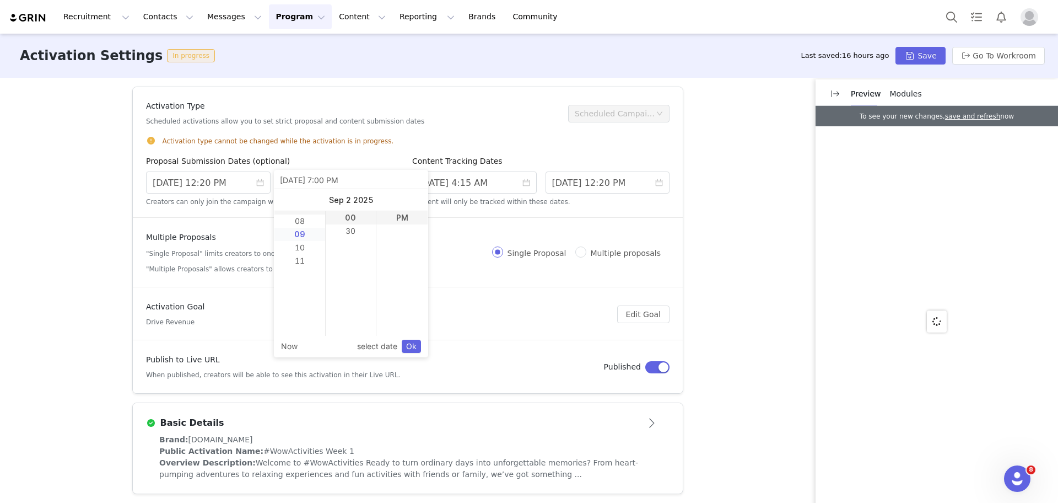
scroll to position [93, 0]
click at [411, 345] on link "Ok" at bounding box center [411, 346] width 19 height 13
click at [917, 50] on button "Save" at bounding box center [921, 56] width 50 height 18
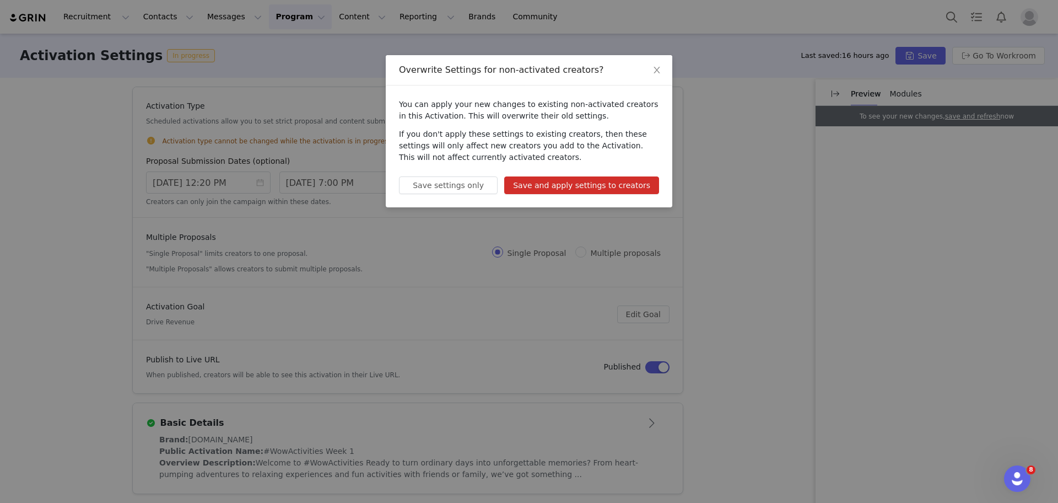
click at [631, 189] on button "Save and apply settings to creators" at bounding box center [581, 185] width 155 height 18
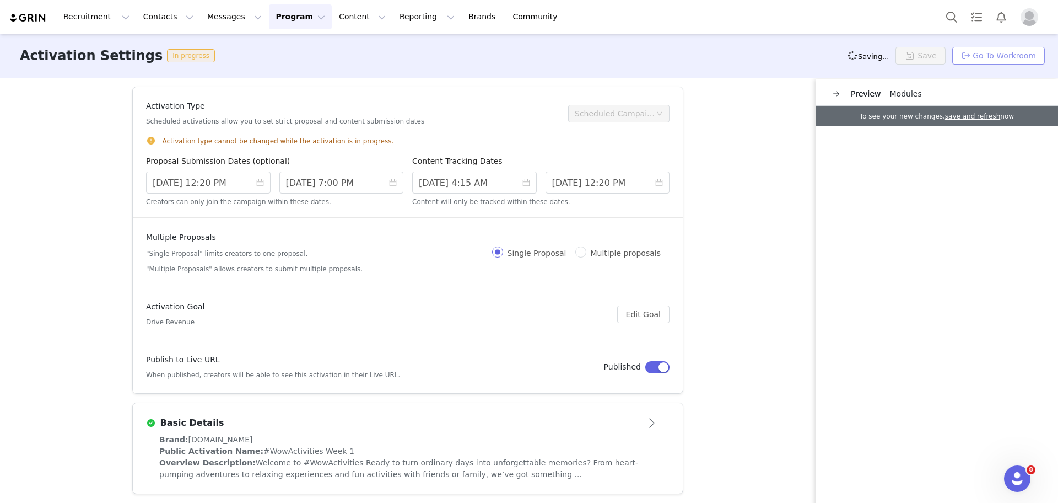
click at [992, 51] on button "Go To Workroom" at bounding box center [999, 56] width 93 height 18
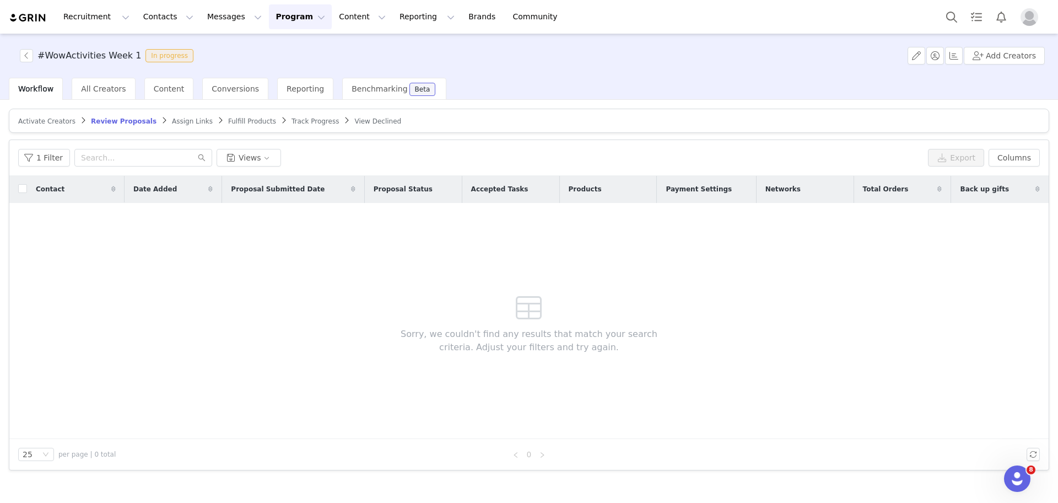
click at [49, 123] on span "Activate Creators" at bounding box center [46, 121] width 57 height 8
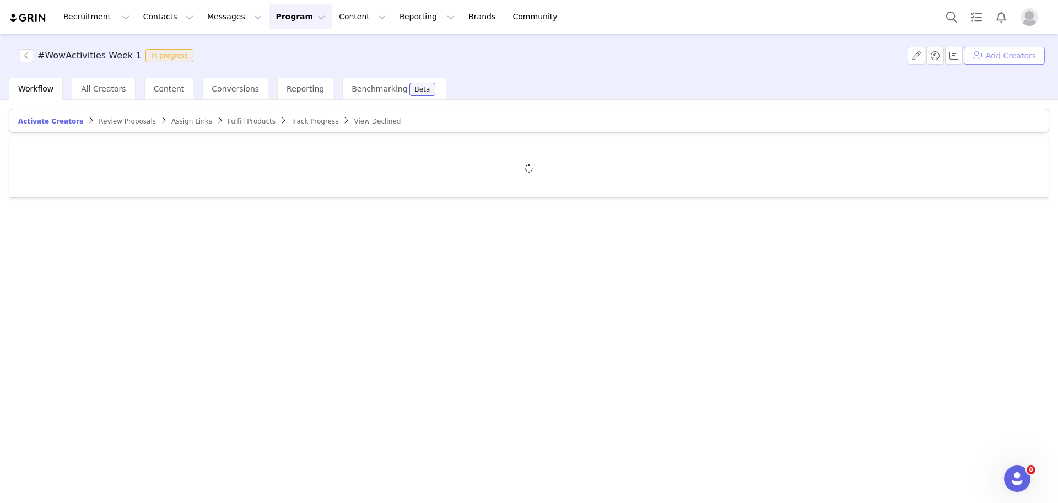
click at [1026, 61] on button "Add Creators" at bounding box center [1004, 56] width 81 height 18
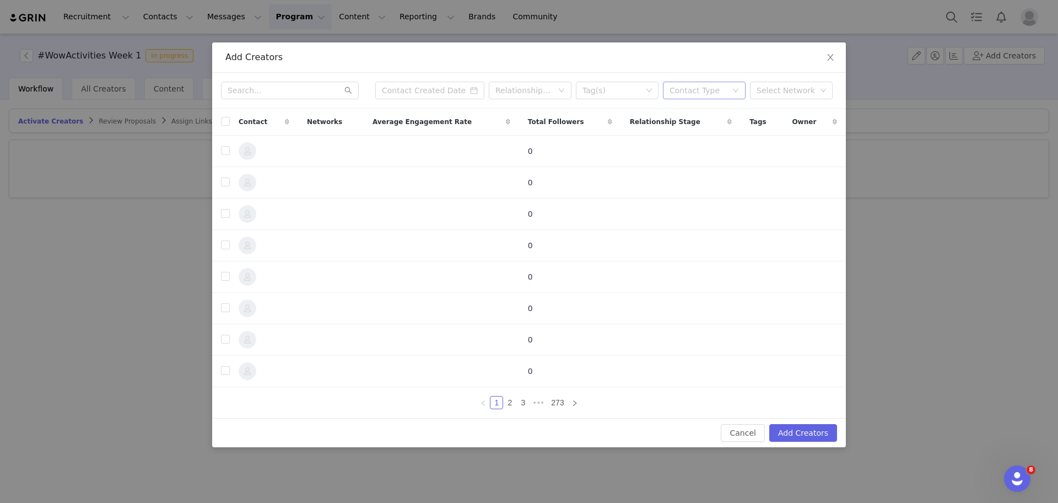
click at [721, 85] on div "Contact Type" at bounding box center [698, 90] width 57 height 11
click at [714, 110] on li "Creator" at bounding box center [704, 113] width 83 height 18
click at [768, 91] on div "Select Network" at bounding box center [787, 90] width 60 height 11
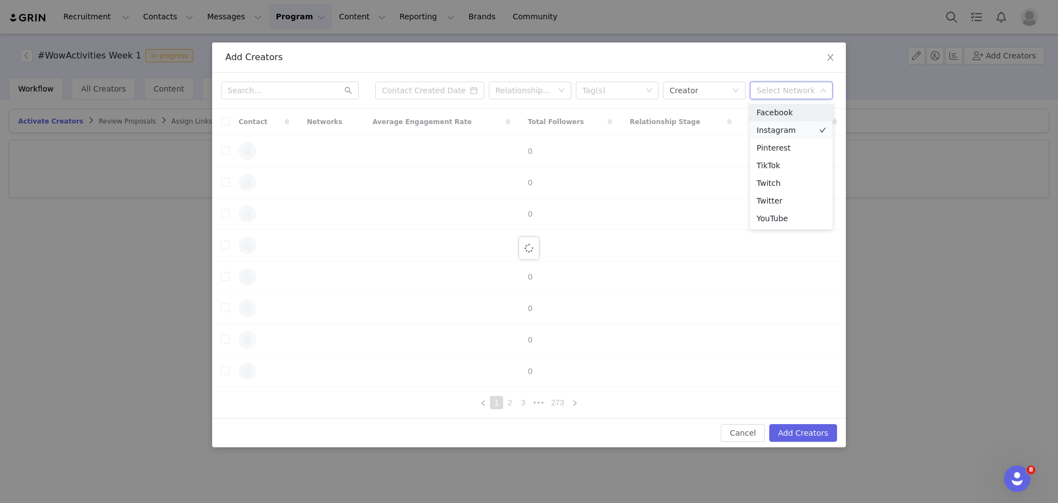
click at [773, 129] on li "Instagram" at bounding box center [791, 130] width 83 height 18
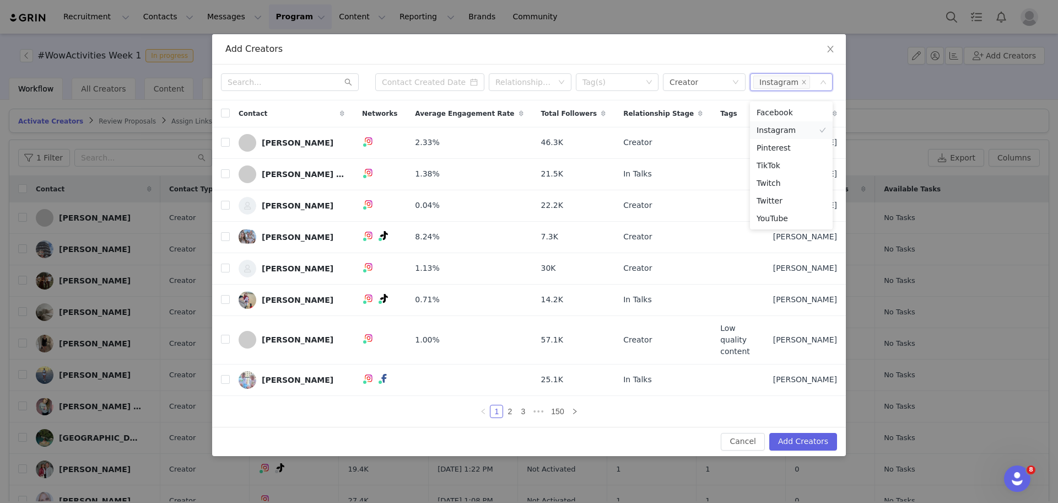
click at [761, 128] on li "Instagram" at bounding box center [791, 130] width 83 height 18
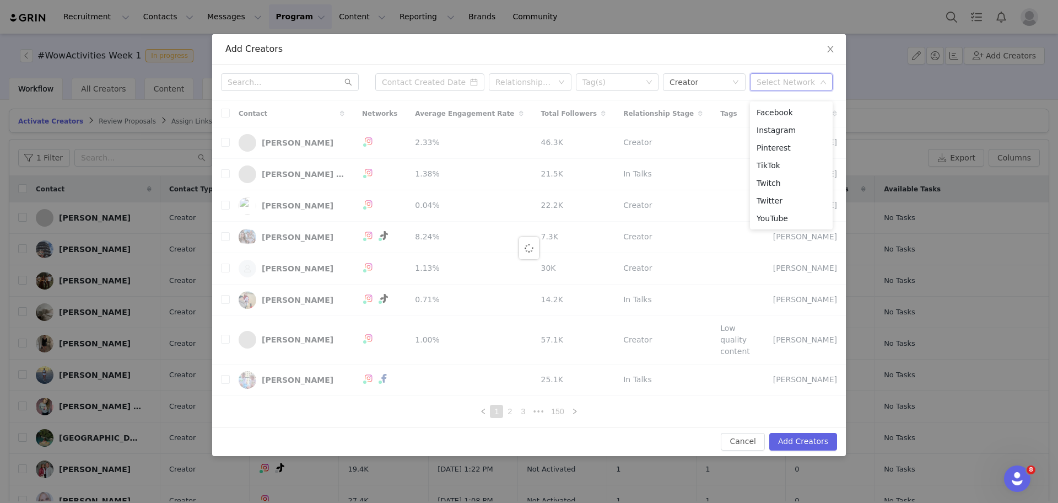
click at [434, 55] on div "Add Creators" at bounding box center [528, 49] width 607 height 12
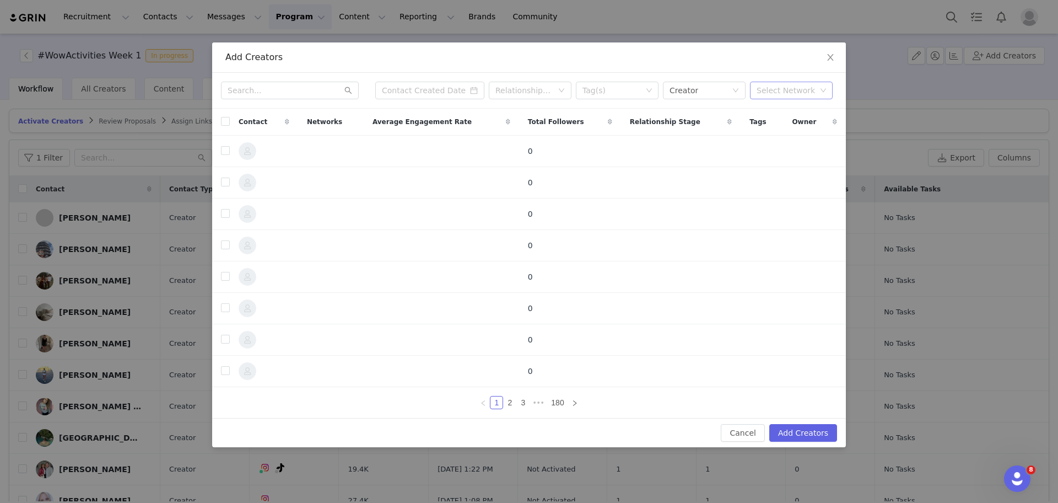
click at [776, 87] on div "Select Network" at bounding box center [787, 90] width 60 height 11
click at [777, 133] on li "Instagram" at bounding box center [791, 130] width 83 height 18
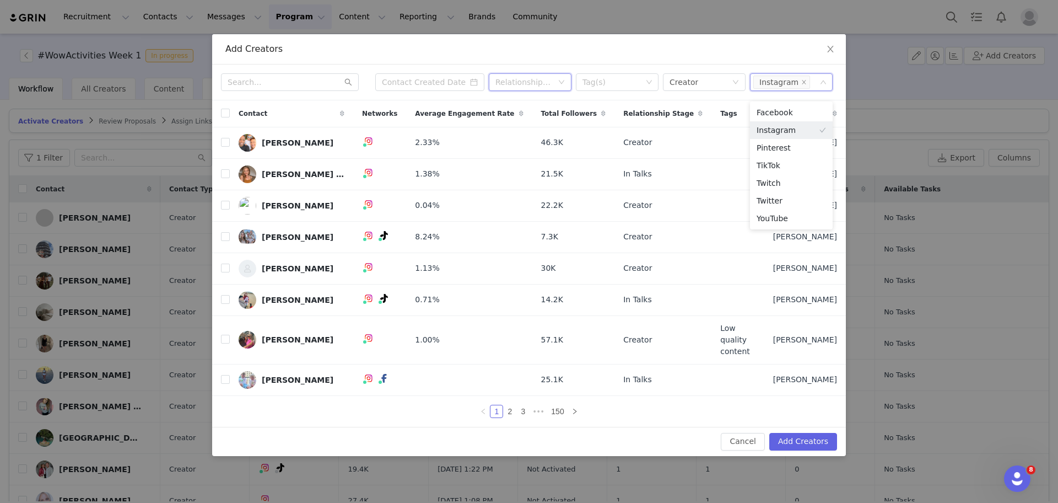
click at [498, 90] on div "Relationship Stage" at bounding box center [527, 82] width 62 height 17
click at [596, 88] on div "Tag(s)" at bounding box center [613, 82] width 60 height 11
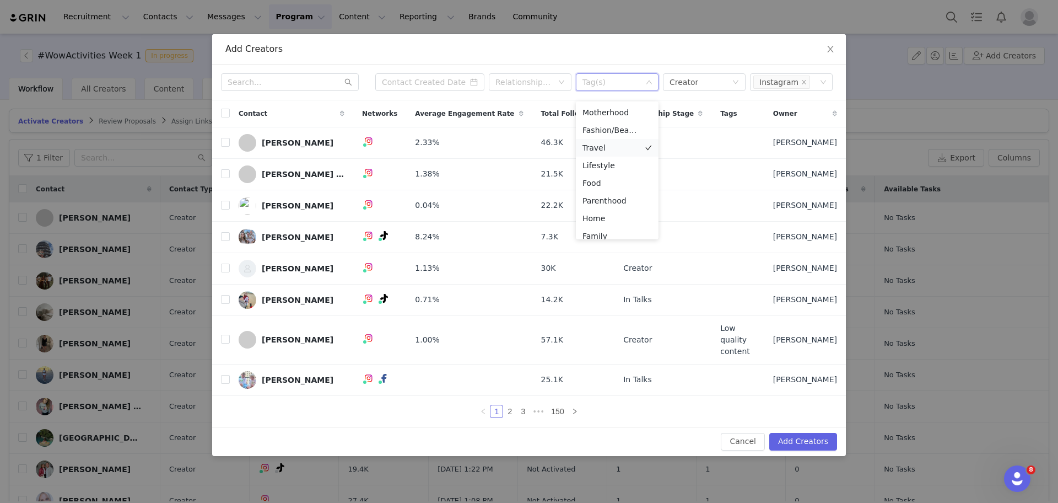
click at [609, 144] on li "Travel" at bounding box center [617, 148] width 83 height 18
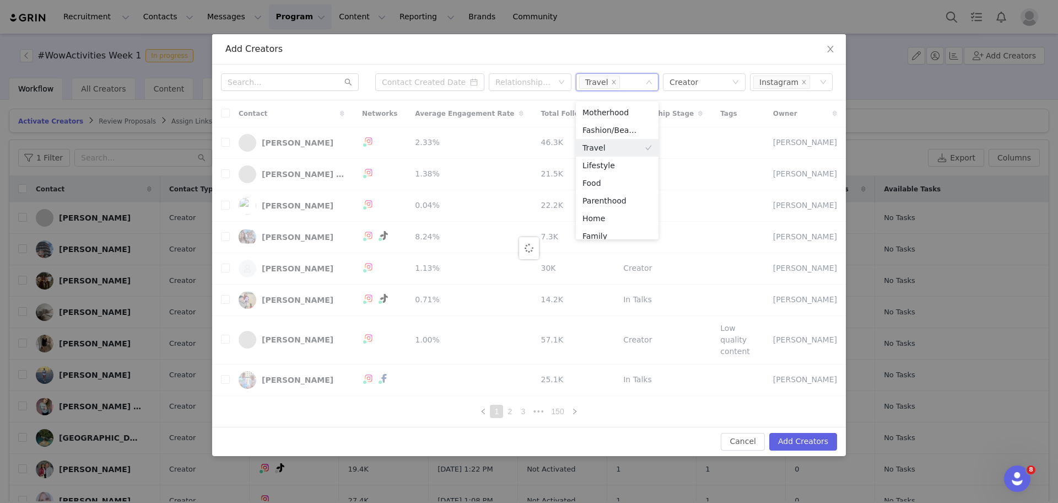
click at [397, 64] on div "Add Creators" at bounding box center [529, 49] width 634 height 30
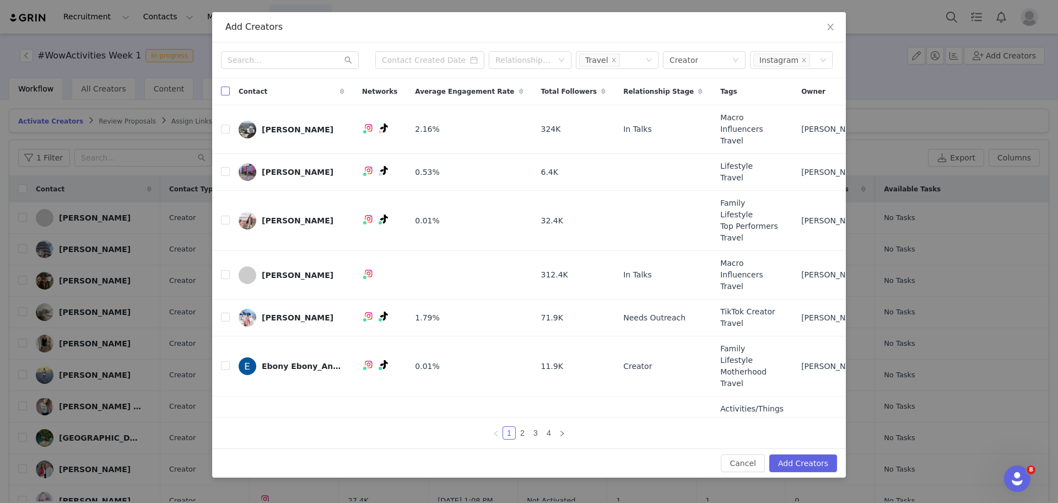
click at [225, 93] on input "checkbox" at bounding box center [225, 91] width 9 height 9
checkbox input "true"
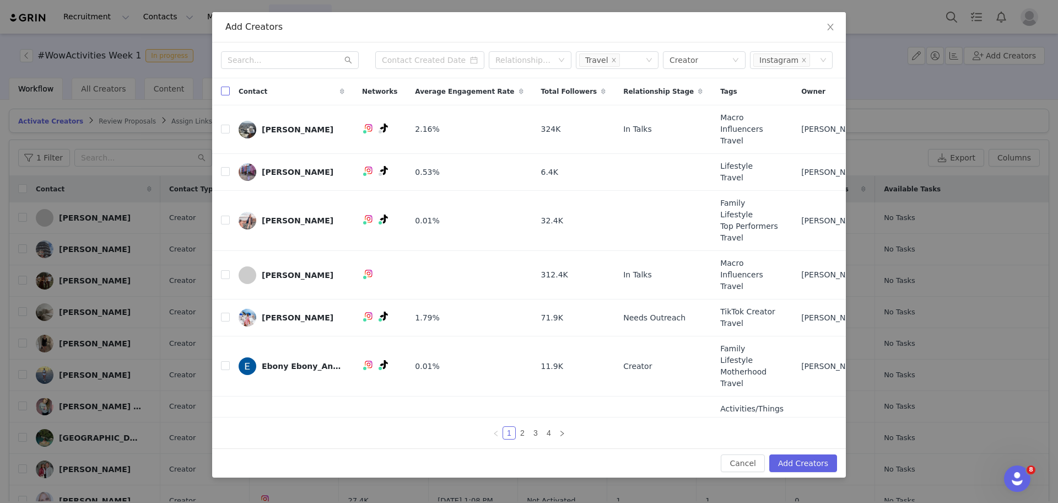
checkbox input "true"
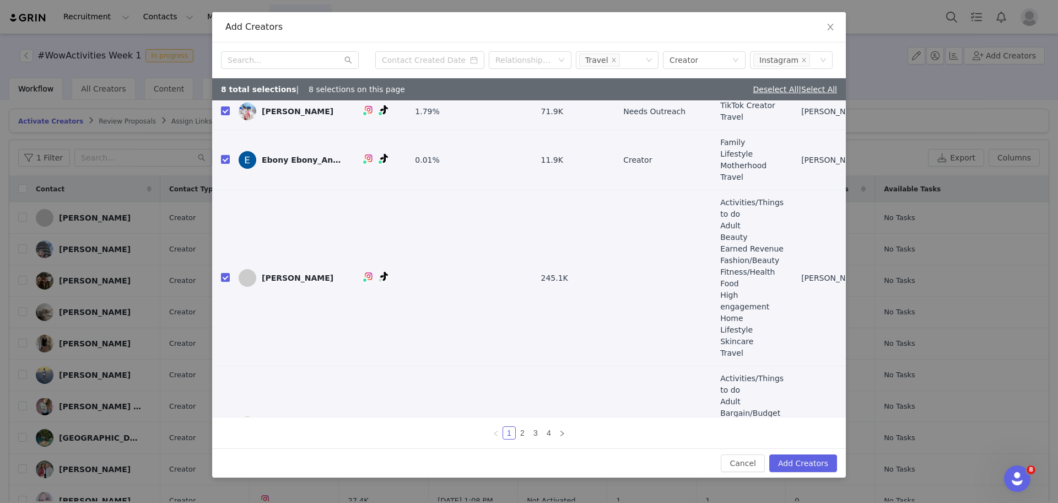
scroll to position [237, 0]
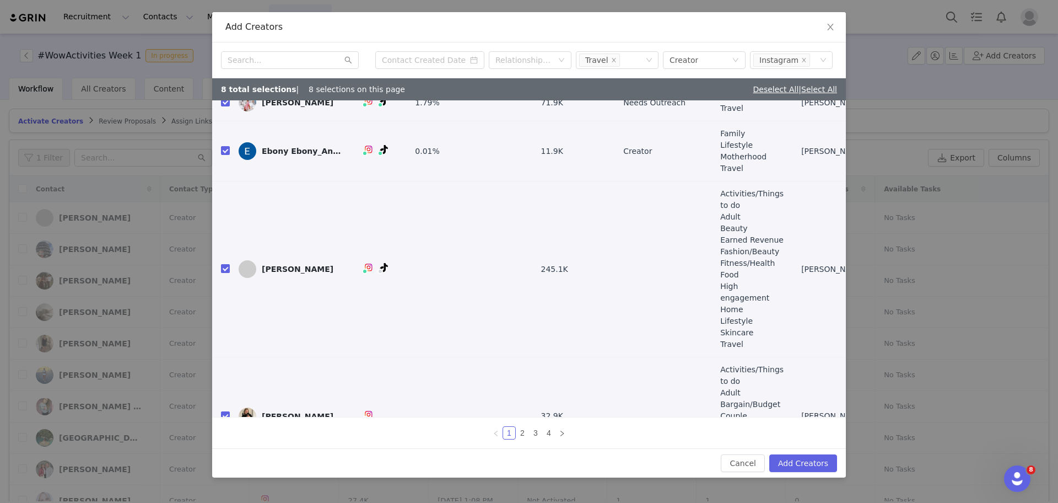
click at [224, 264] on input "checkbox" at bounding box center [225, 268] width 9 height 9
checkbox input "false"
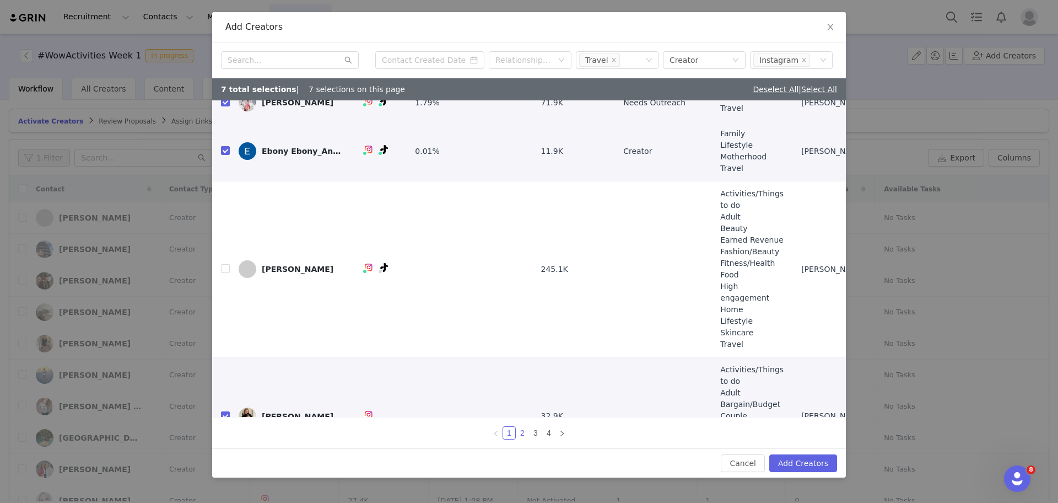
click at [521, 437] on link "2" at bounding box center [522, 433] width 12 height 12
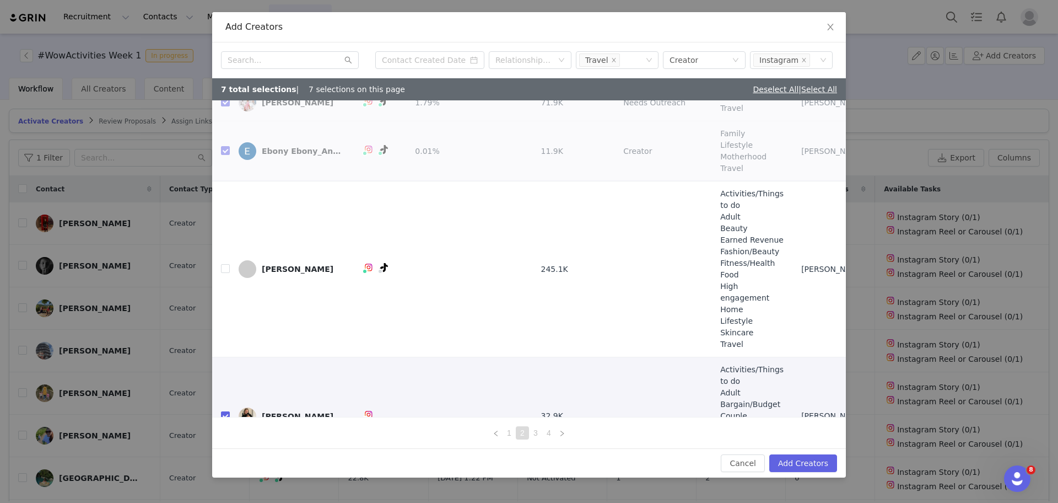
scroll to position [0, 0]
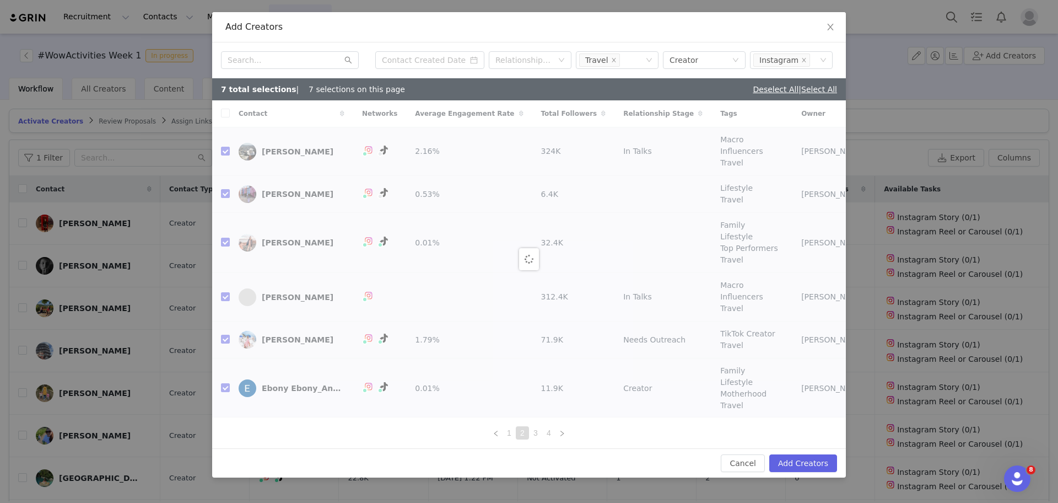
checkbox input "false"
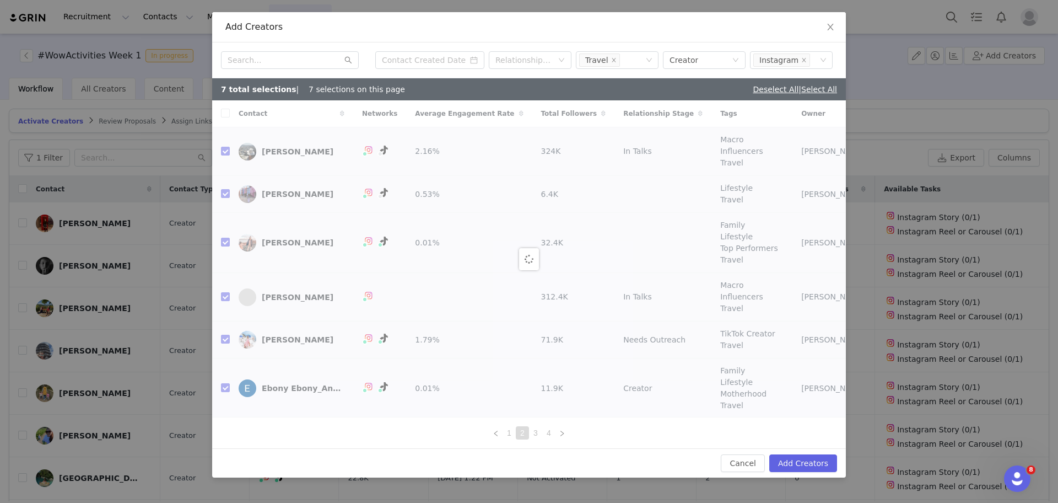
checkbox input "false"
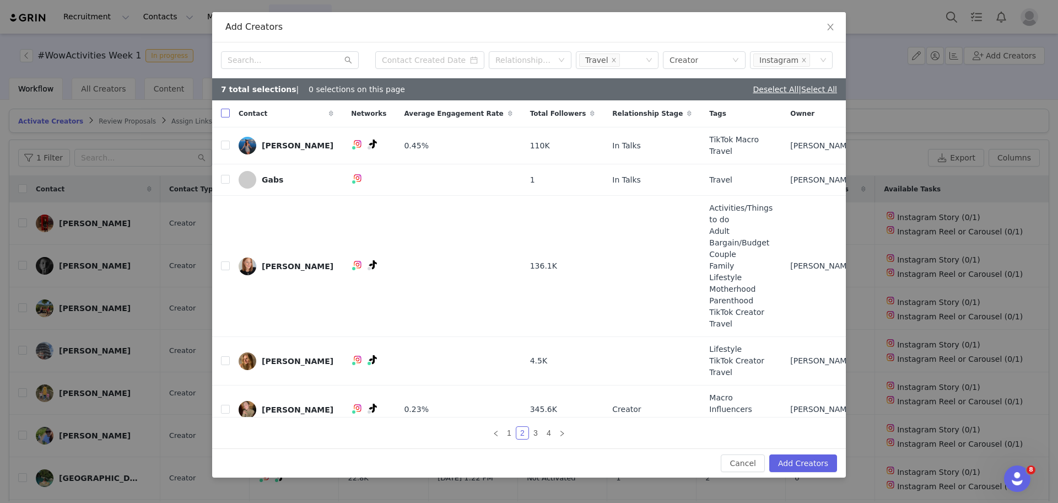
click at [223, 116] on input "checkbox" at bounding box center [225, 113] width 9 height 9
checkbox input "true"
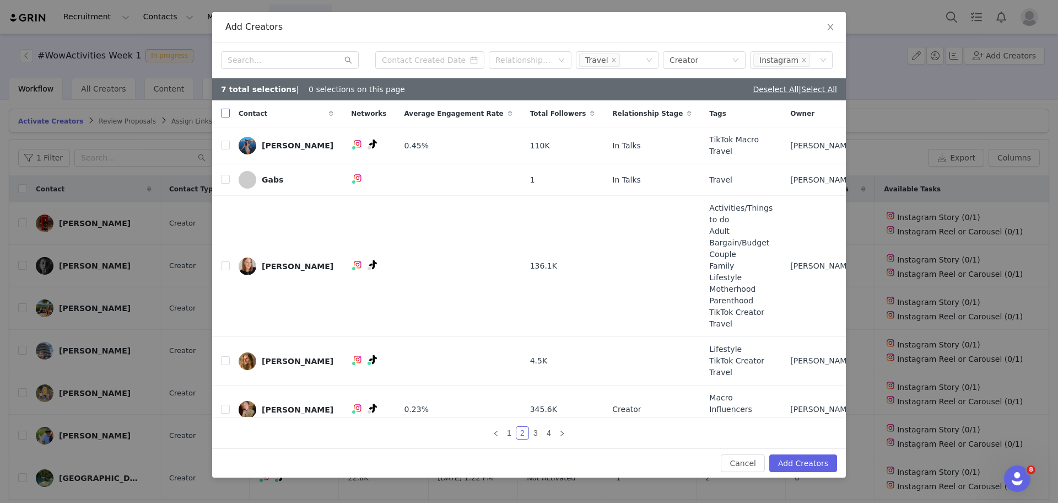
checkbox input "true"
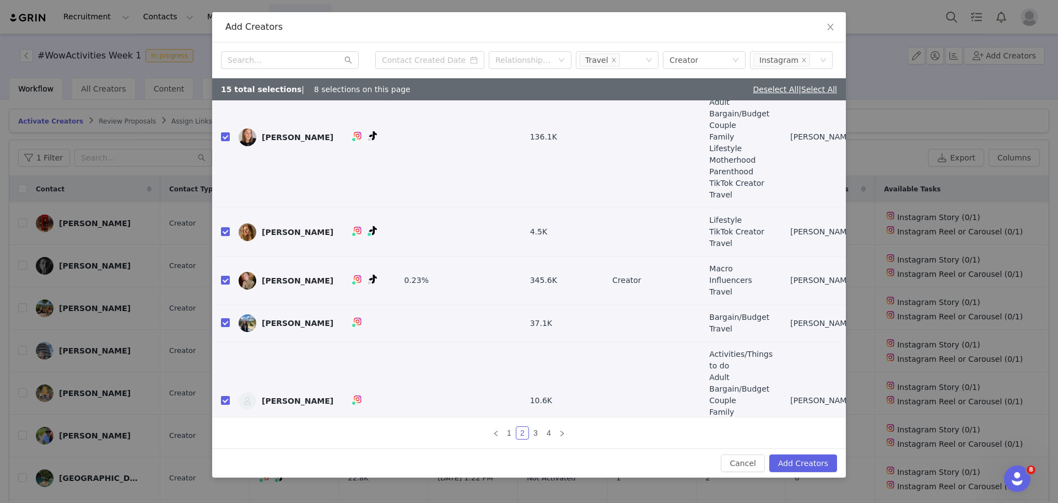
scroll to position [174, 0]
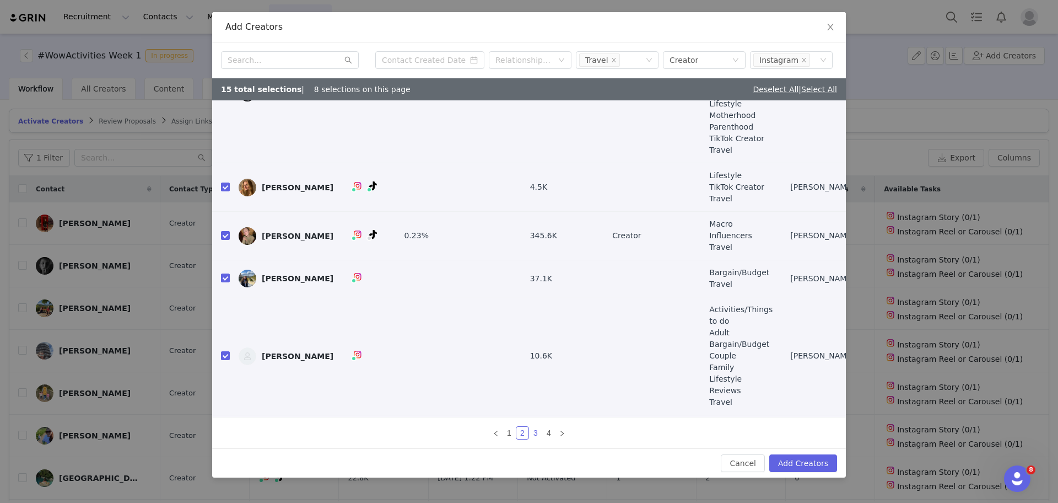
click at [536, 432] on link "3" at bounding box center [536, 433] width 12 height 12
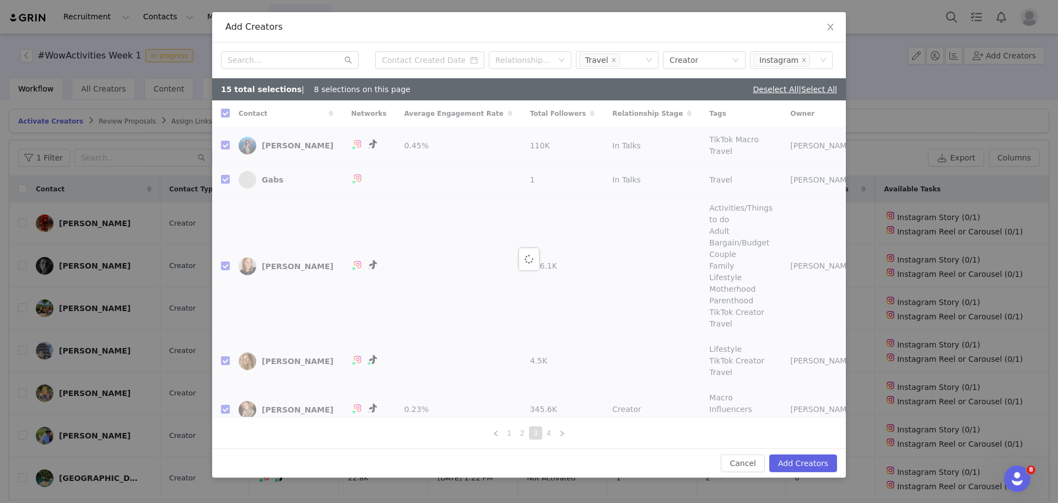
checkbox input "false"
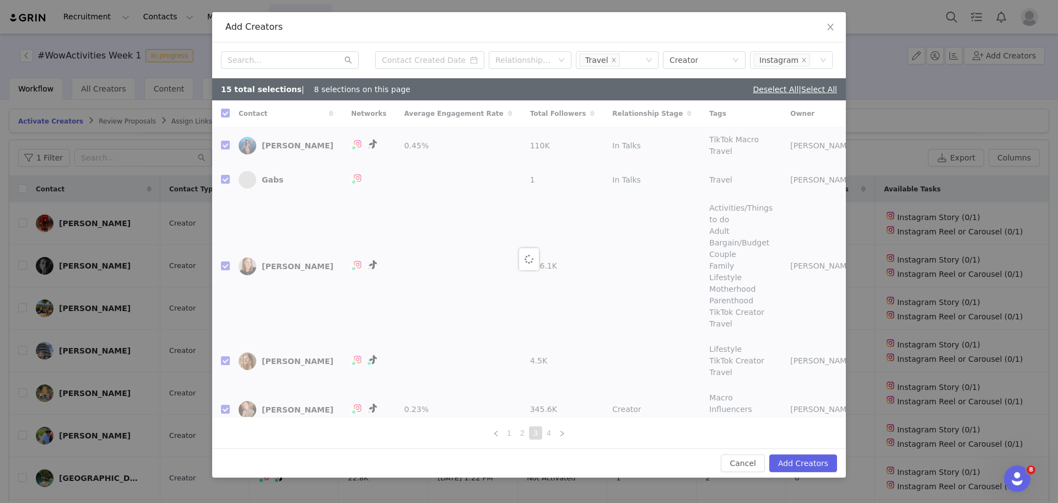
checkbox input "false"
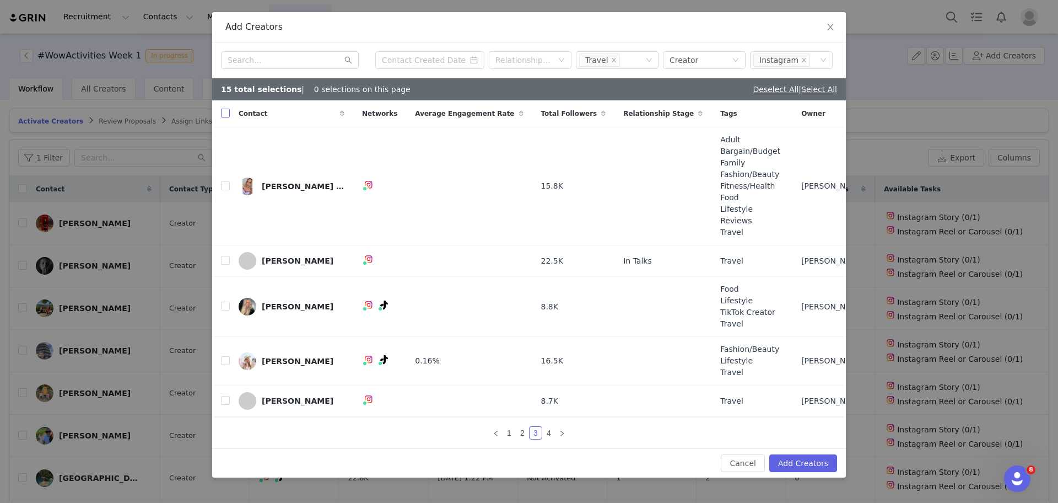
click at [224, 114] on input "checkbox" at bounding box center [225, 113] width 9 height 9
checkbox input "true"
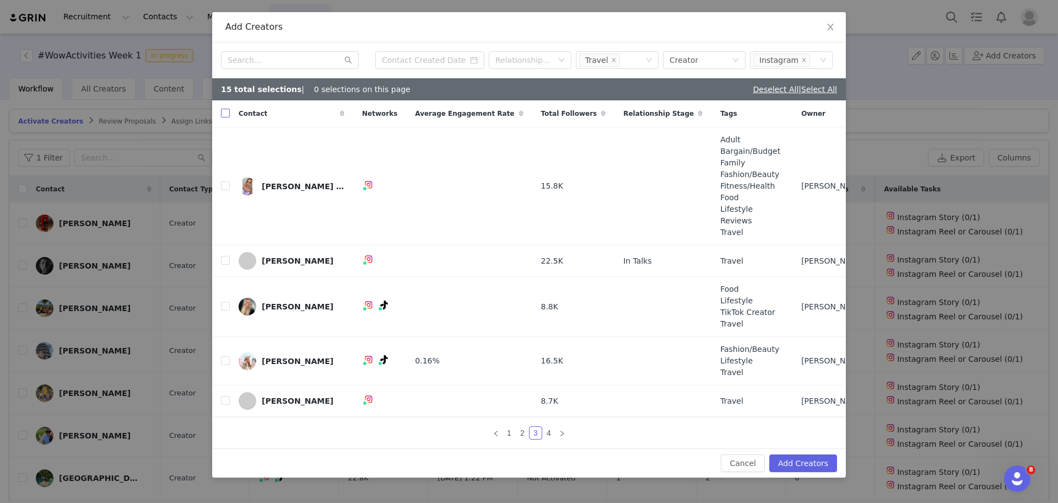
checkbox input "true"
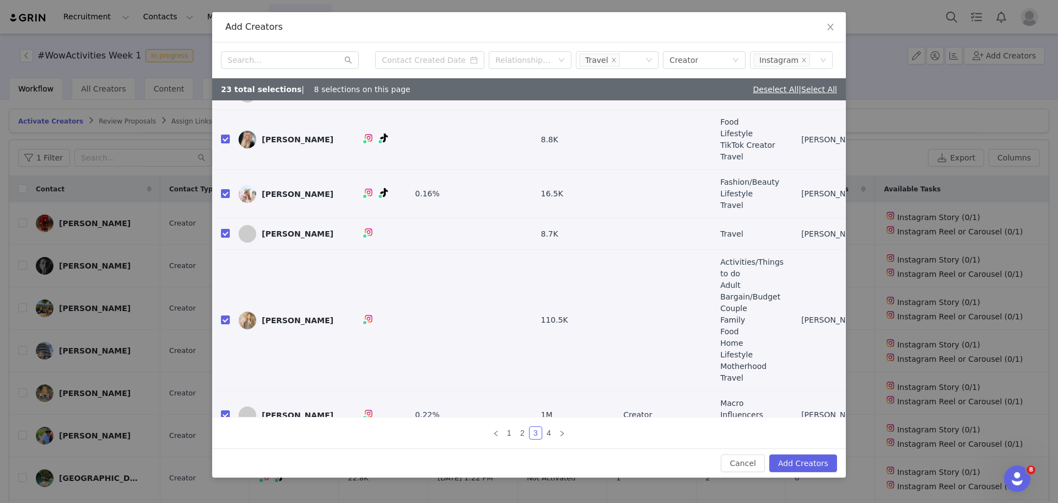
scroll to position [214, 0]
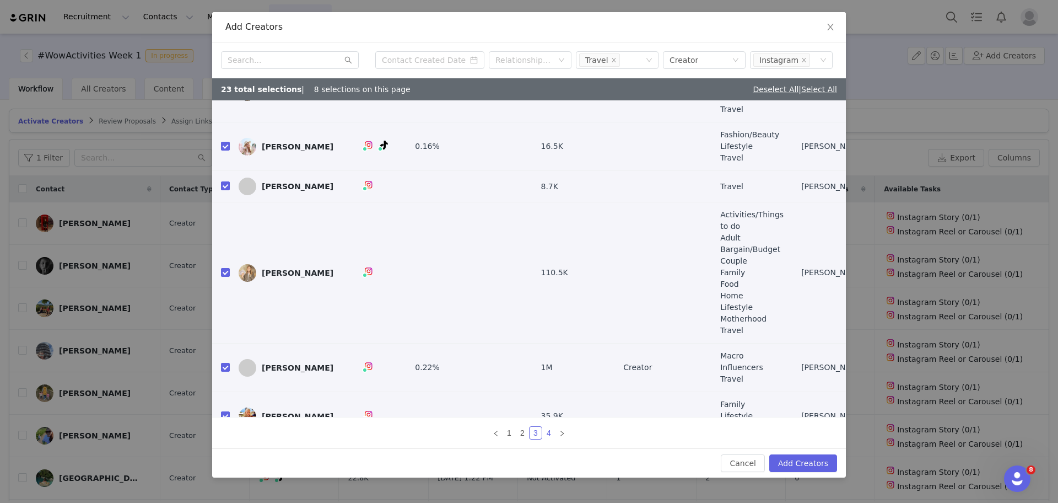
click at [548, 438] on link "4" at bounding box center [549, 433] width 12 height 12
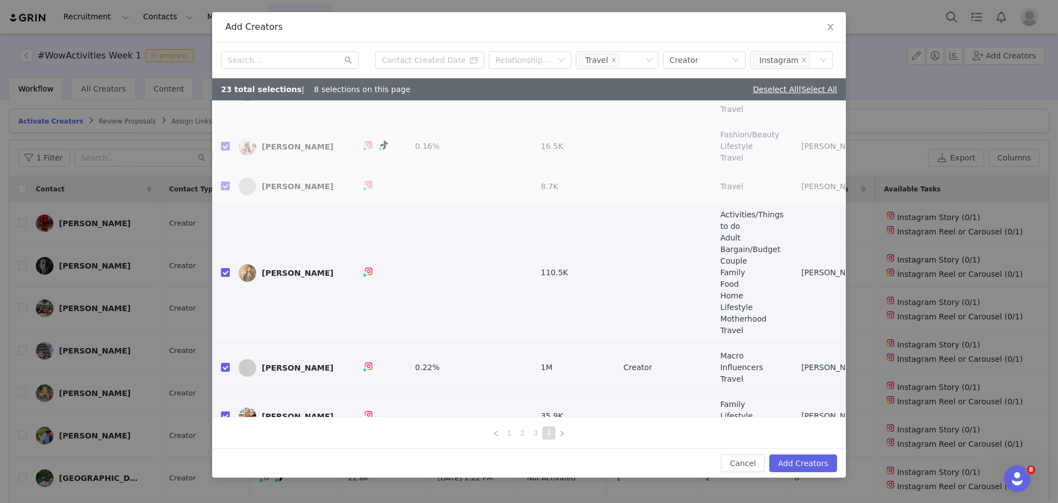
scroll to position [0, 0]
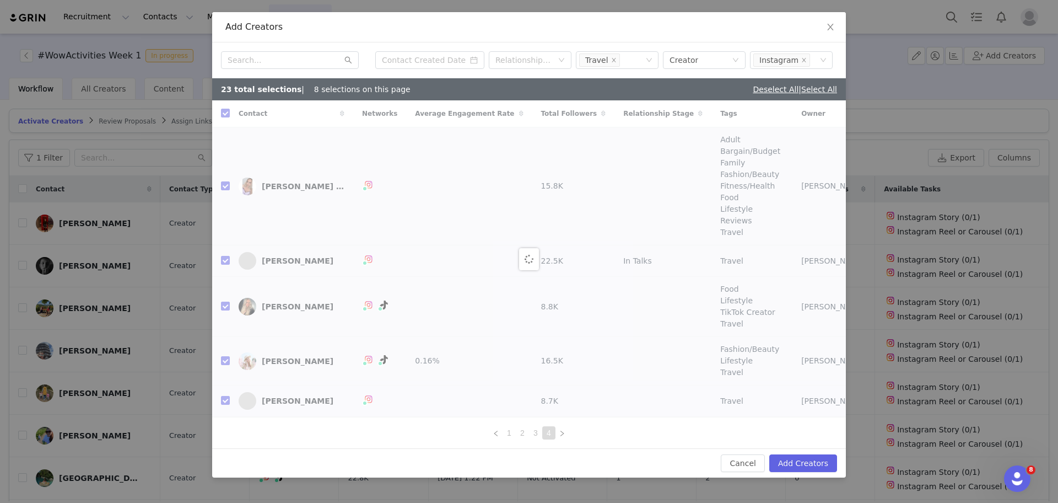
checkbox input "false"
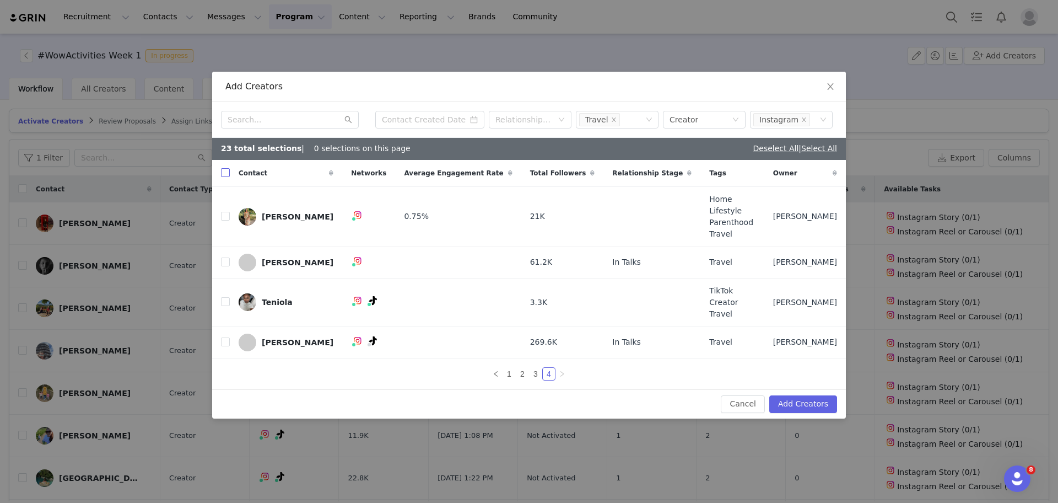
click at [225, 177] on input "checkbox" at bounding box center [225, 172] width 9 height 9
checkbox input "true"
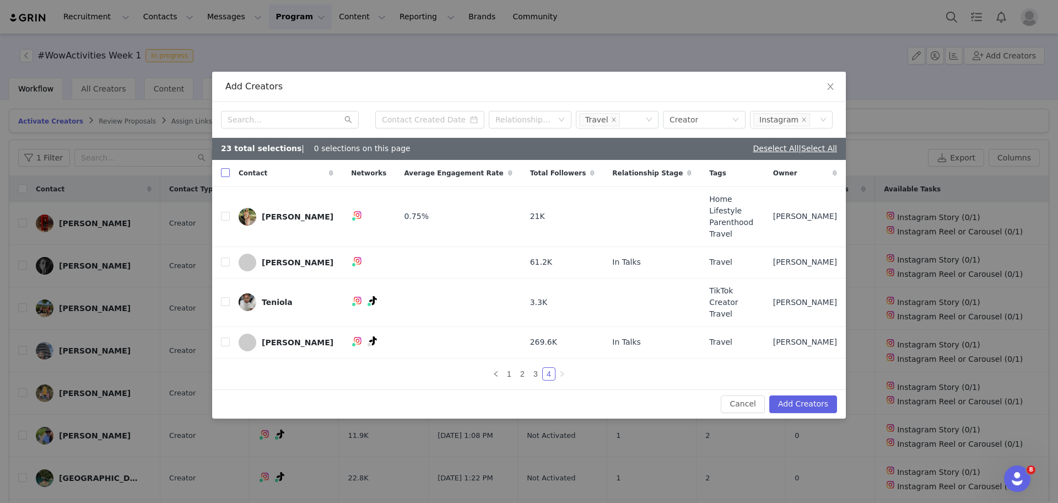
checkbox input "true"
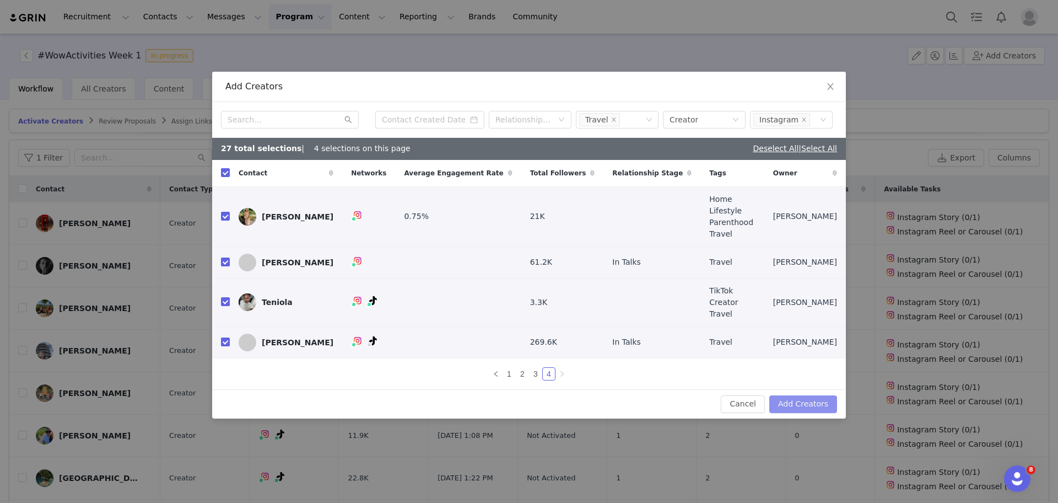
click at [814, 395] on button "Add Creators" at bounding box center [804, 404] width 68 height 18
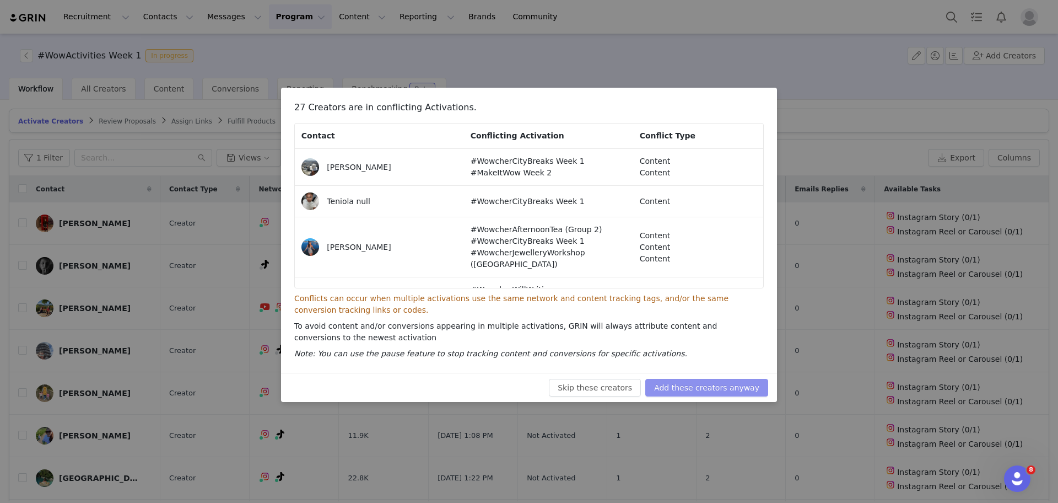
click at [742, 388] on button "Add these creators anyway" at bounding box center [706, 388] width 123 height 18
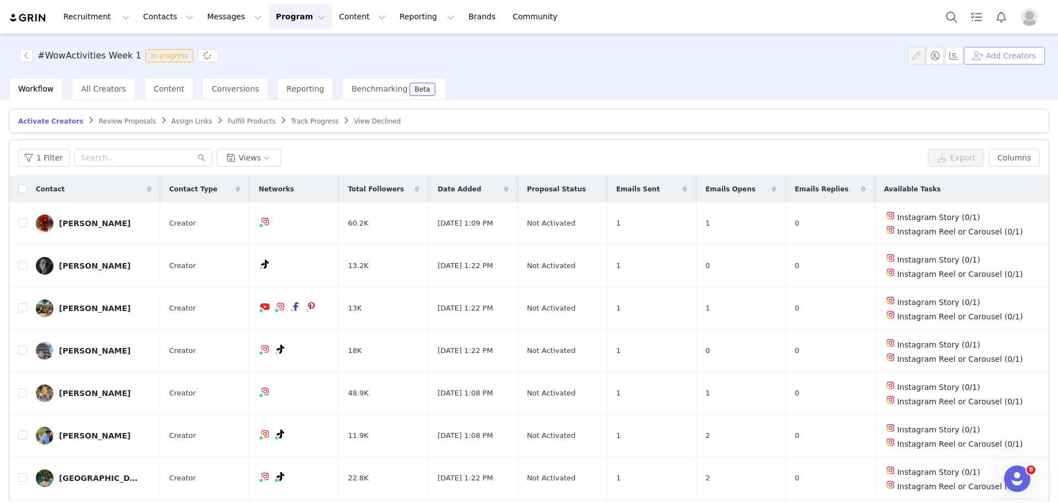
click at [1023, 56] on button "Add Creators" at bounding box center [1004, 56] width 81 height 18
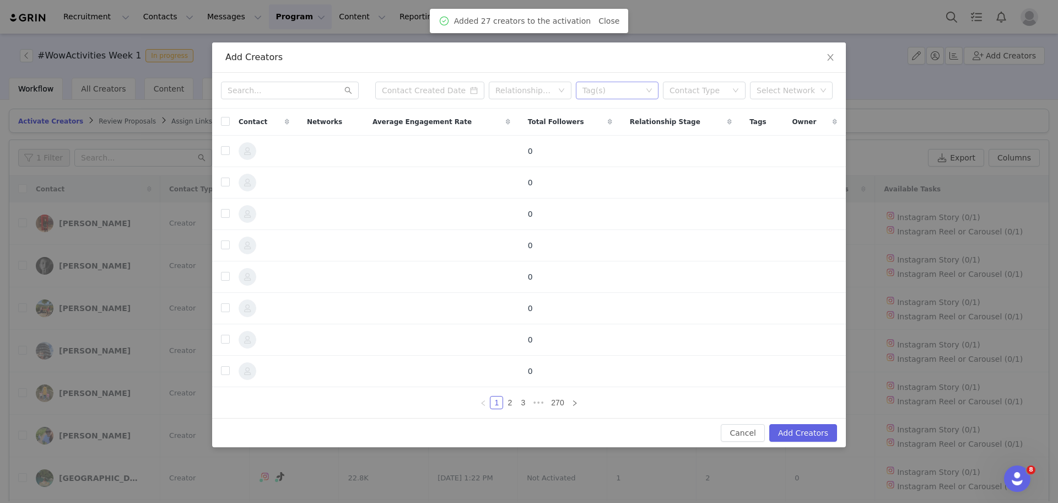
click at [637, 88] on div "Tag(s)" at bounding box center [613, 90] width 60 height 11
click at [776, 98] on div "Select Network" at bounding box center [788, 90] width 68 height 17
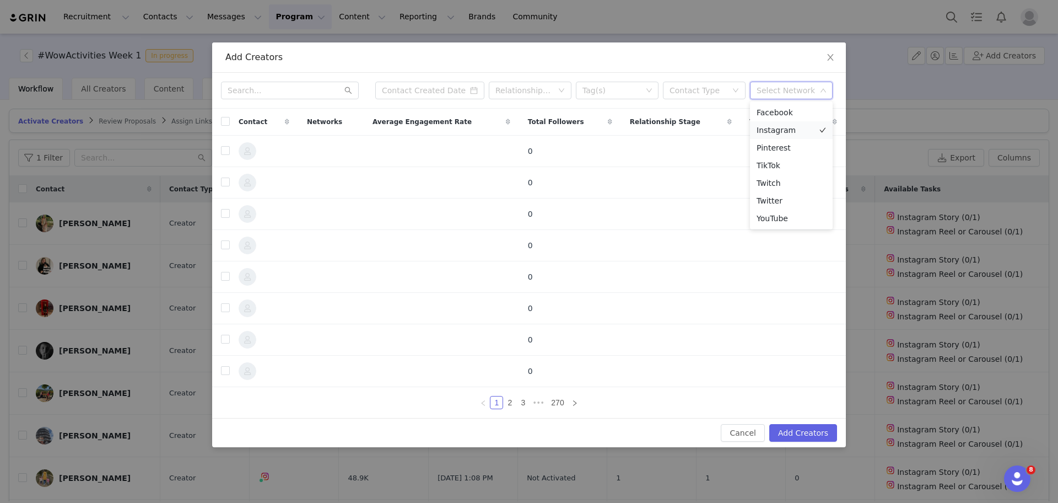
click at [777, 133] on li "Instagram" at bounding box center [791, 130] width 83 height 18
click at [689, 90] on div "Contact Type" at bounding box center [698, 90] width 57 height 11
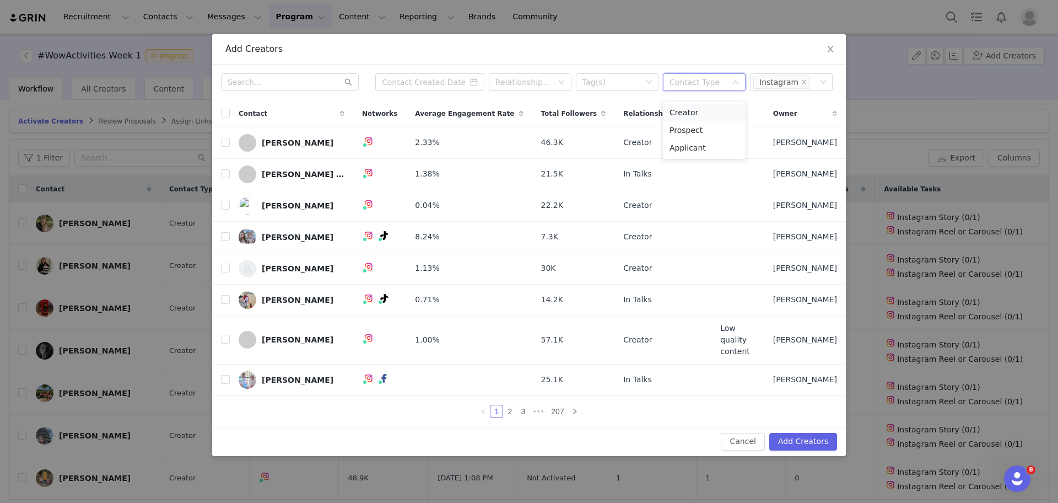
click at [689, 109] on li "Creator" at bounding box center [704, 113] width 83 height 18
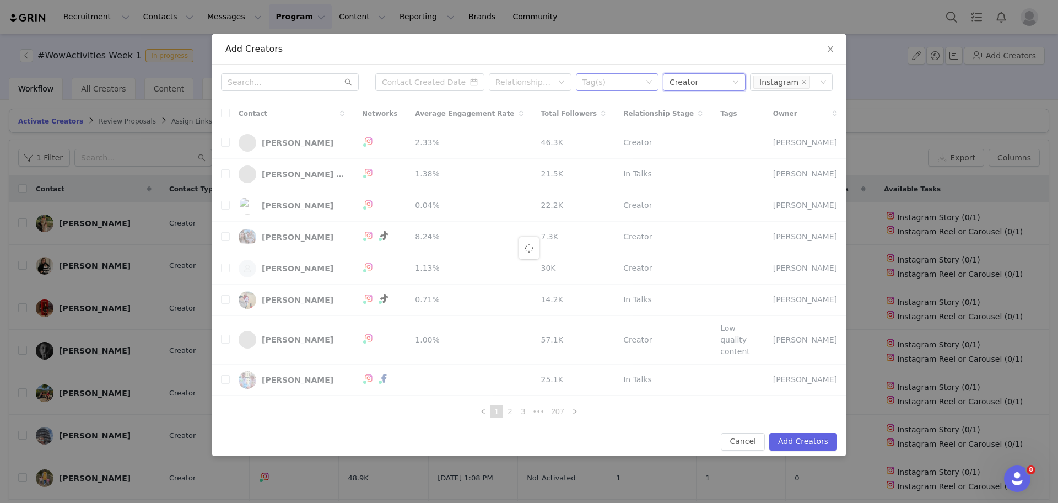
click at [611, 84] on div "Tag(s)" at bounding box center [613, 82] width 68 height 17
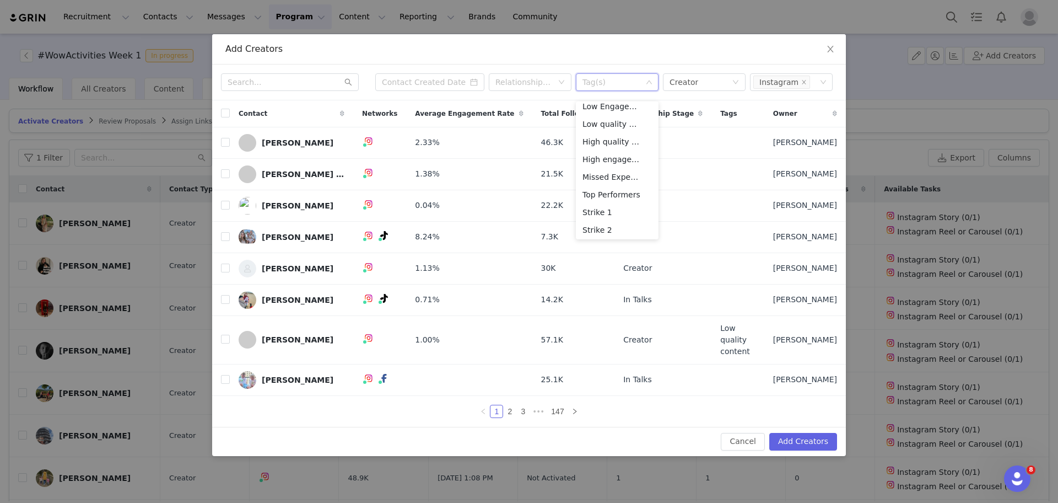
scroll to position [256, 0]
click at [614, 191] on li "Top Performers" at bounding box center [617, 191] width 83 height 18
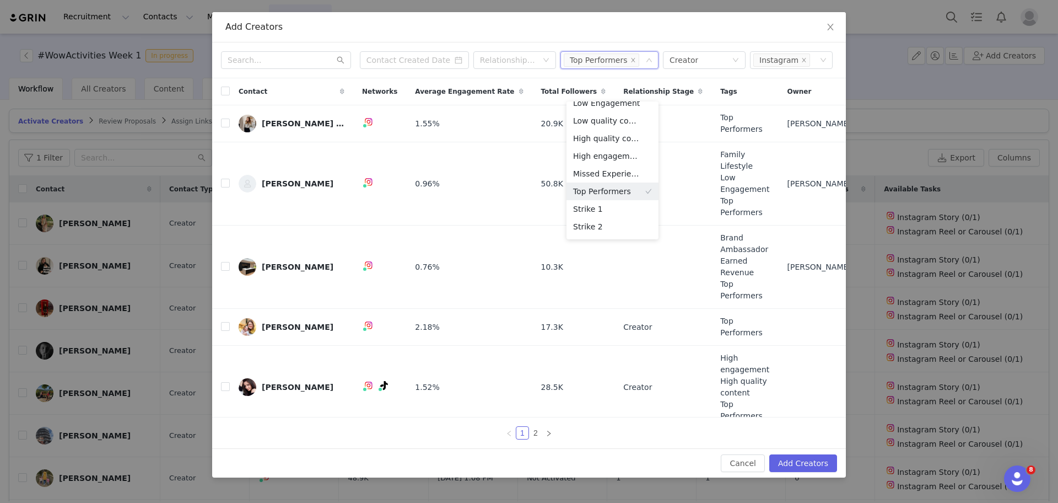
click at [488, 34] on div "Add Creators" at bounding box center [529, 27] width 634 height 30
click at [225, 93] on input "checkbox" at bounding box center [225, 91] width 9 height 9
checkbox input "true"
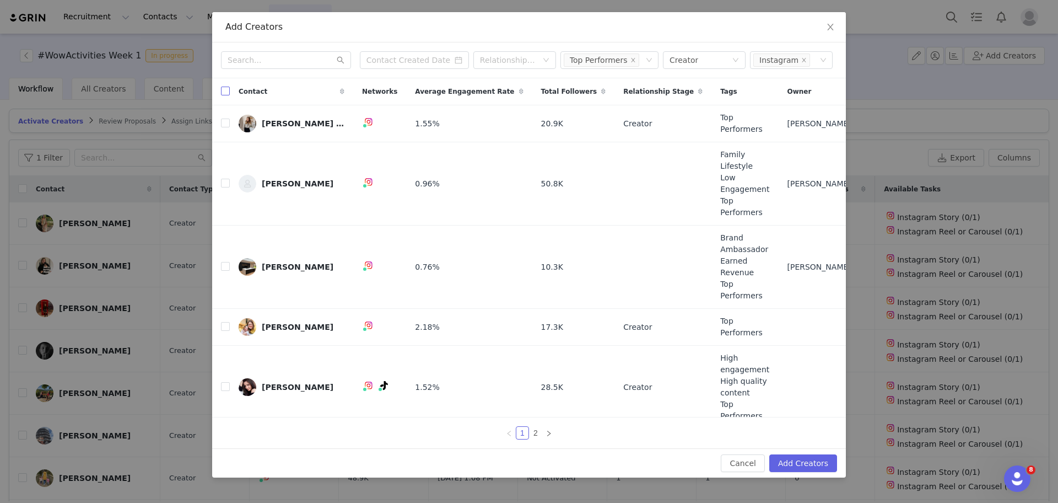
checkbox input "true"
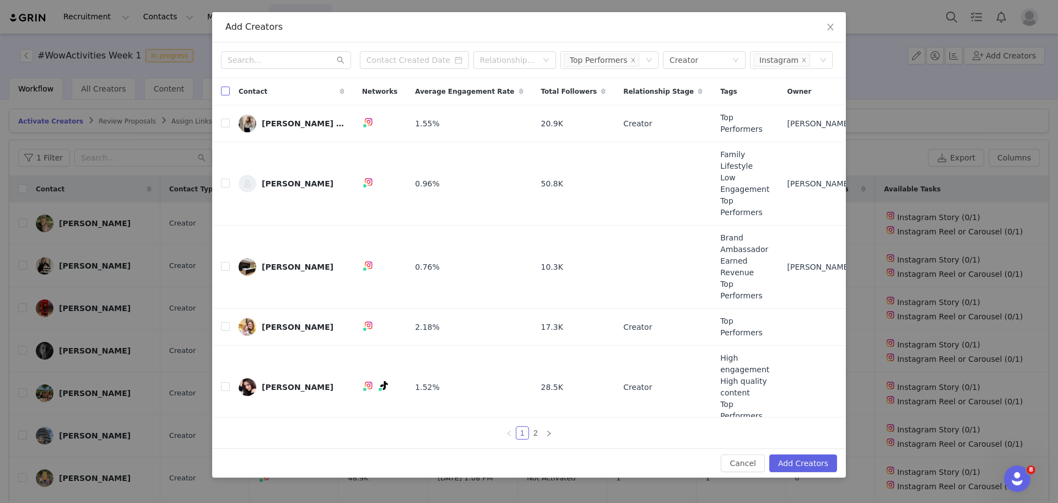
checkbox input "true"
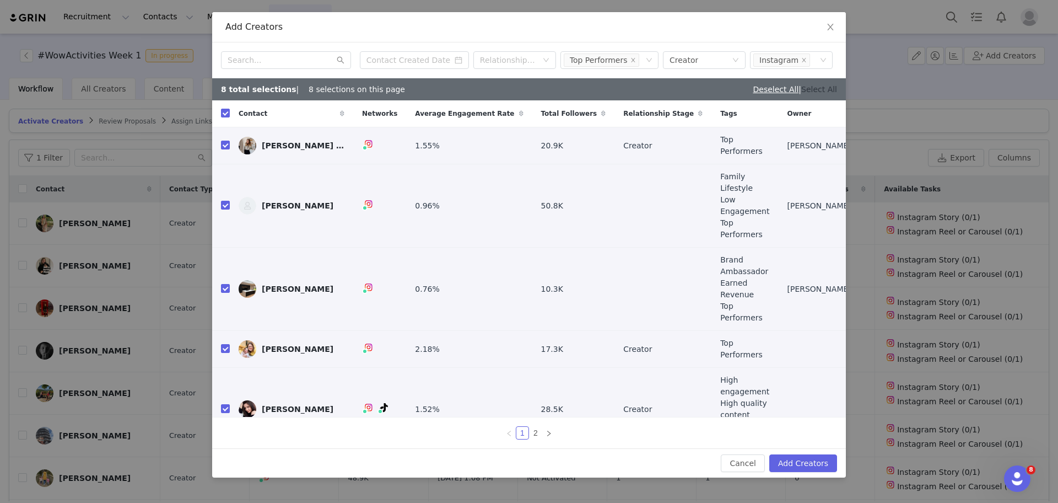
click at [810, 89] on link "Select All" at bounding box center [819, 89] width 36 height 9
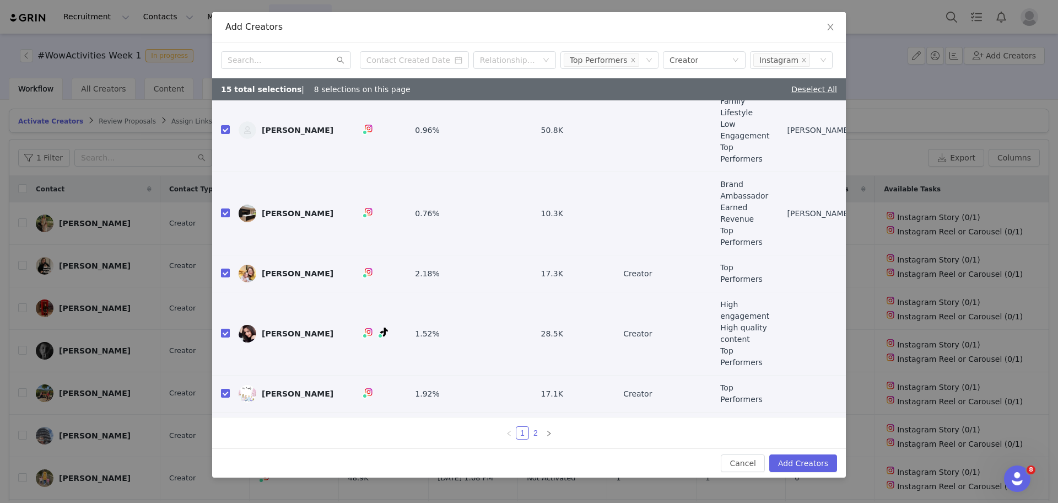
click at [534, 431] on link "2" at bounding box center [536, 433] width 12 height 12
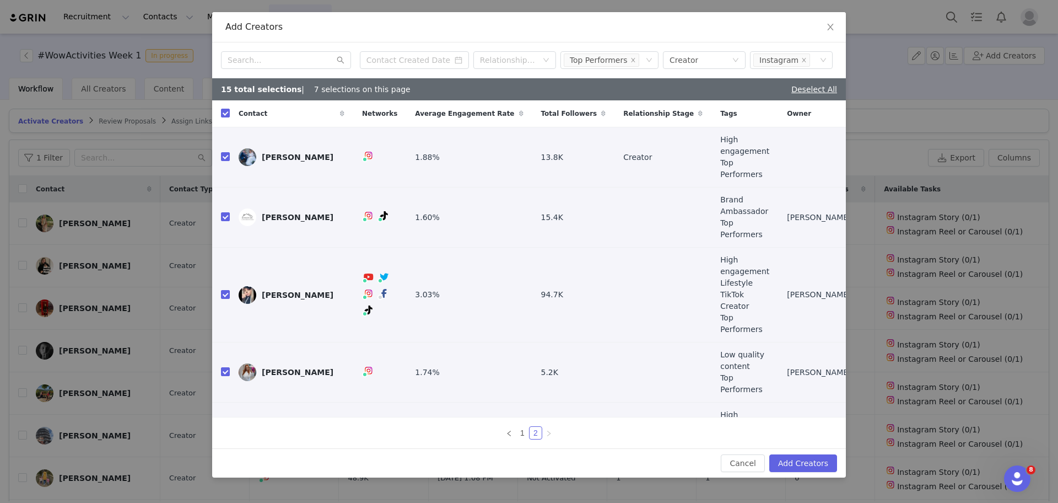
scroll to position [26, 0]
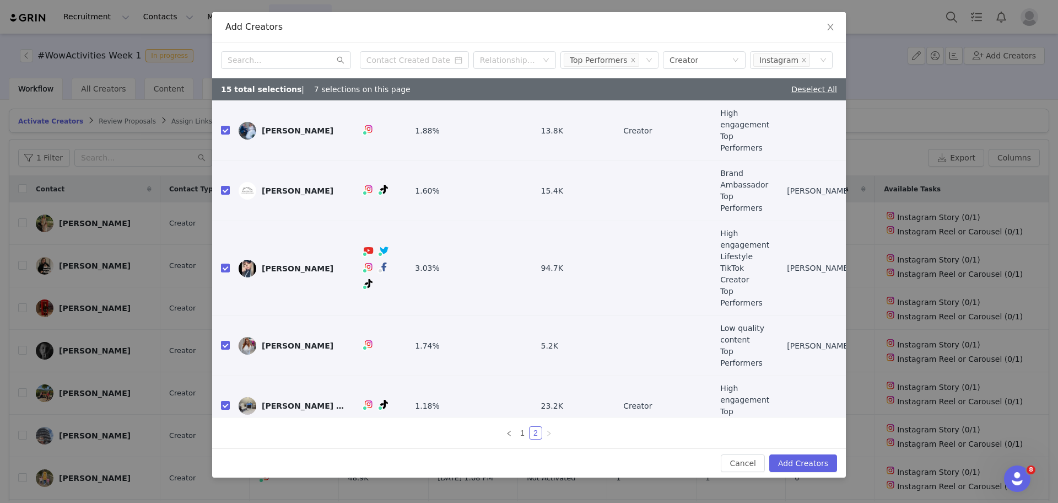
click at [794, 453] on div "Cancel Add Creators" at bounding box center [529, 462] width 634 height 29
click at [791, 458] on button "Add Creators" at bounding box center [804, 463] width 68 height 18
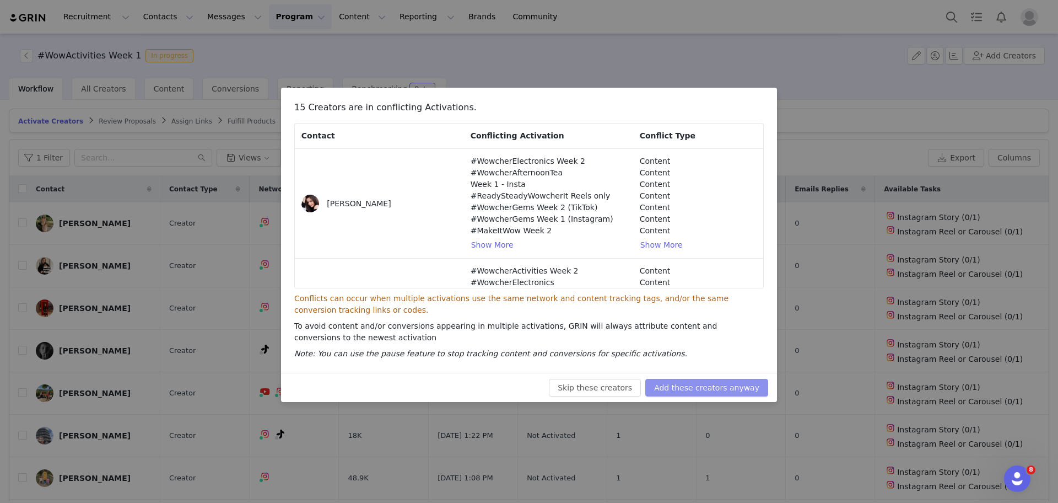
click at [755, 385] on button "Add these creators anyway" at bounding box center [706, 388] width 123 height 18
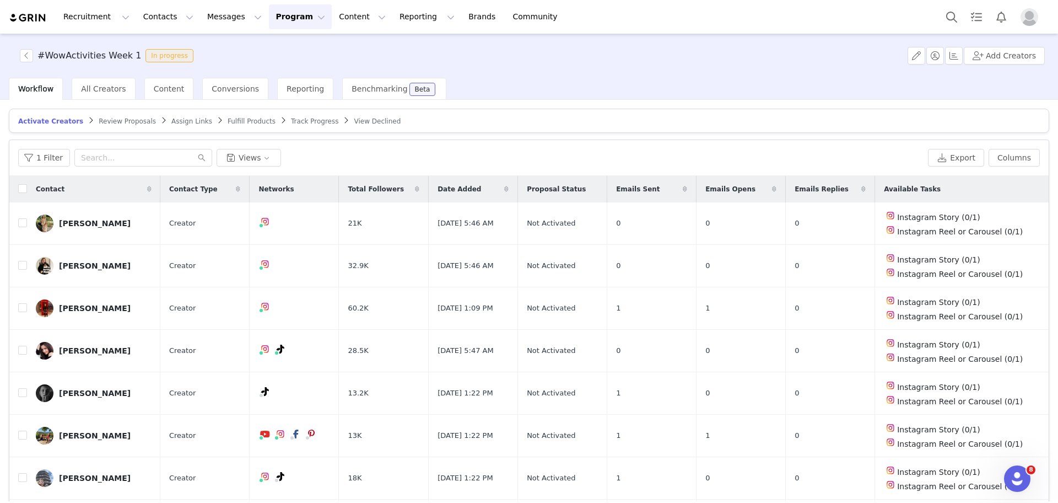
click at [683, 188] on icon at bounding box center [685, 189] width 4 height 7
click at [684, 187] on icon at bounding box center [685, 189] width 8 height 7
click at [21, 193] on input "checkbox" at bounding box center [22, 188] width 9 height 9
checkbox input "true"
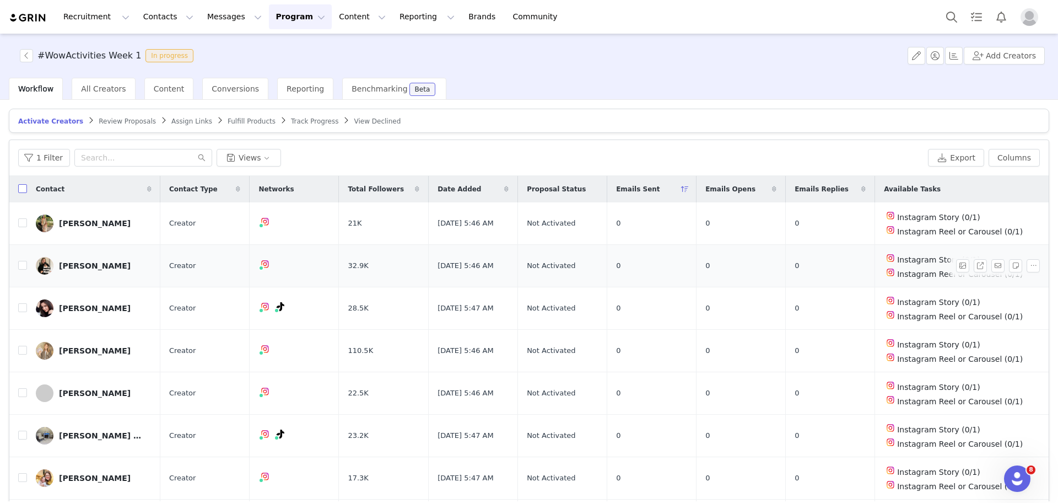
checkbox input "true"
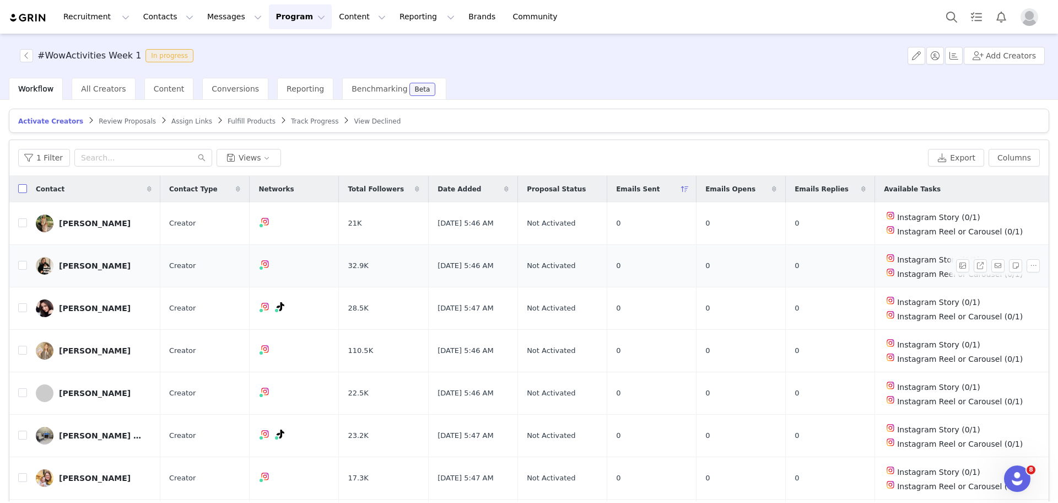
checkbox input "true"
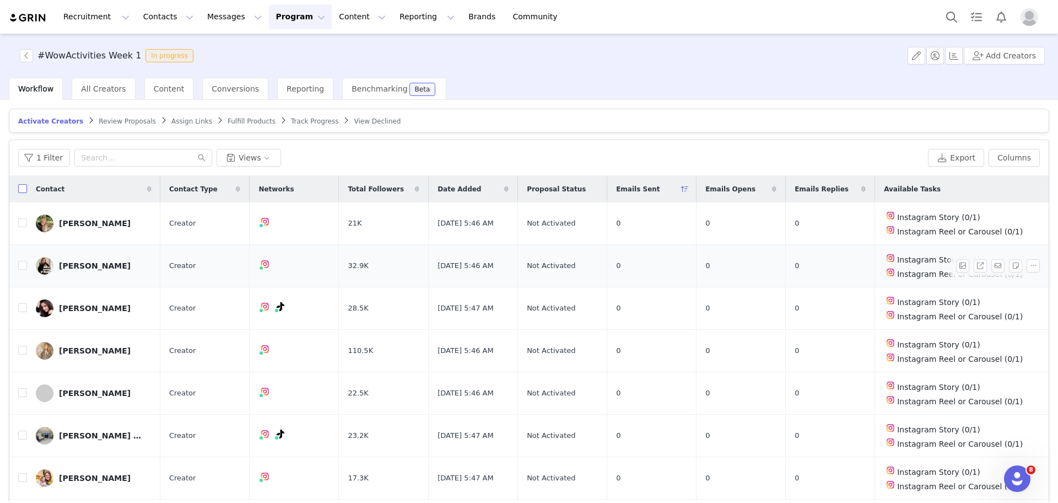
checkbox input "true"
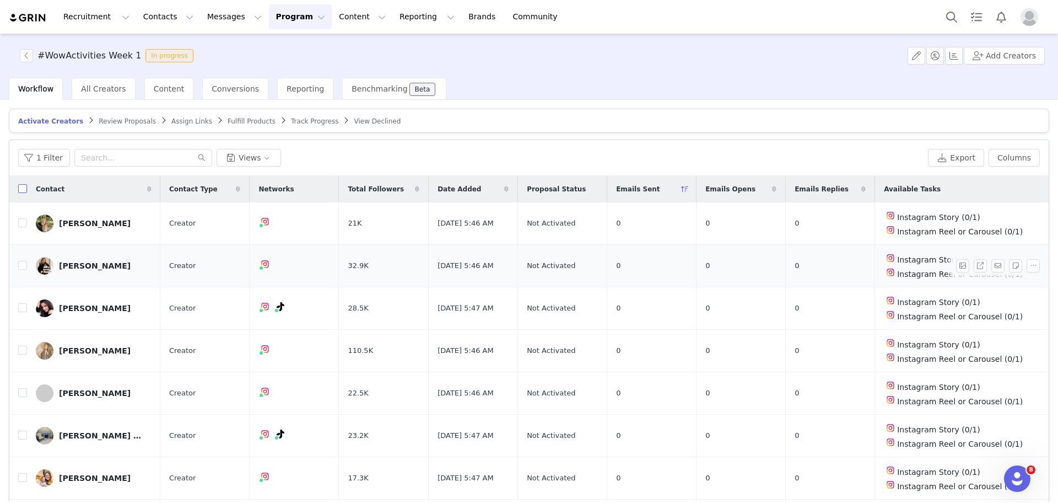
checkbox input "true"
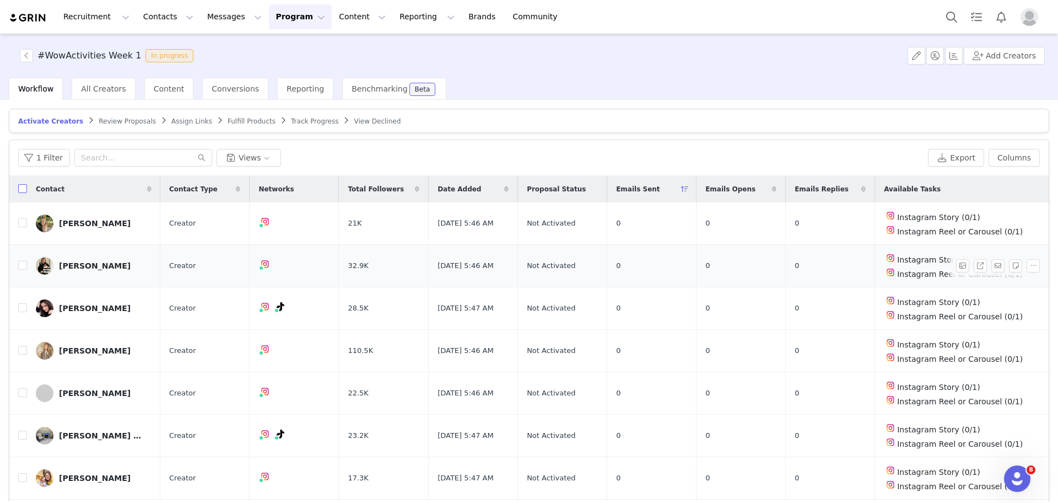
checkbox input "true"
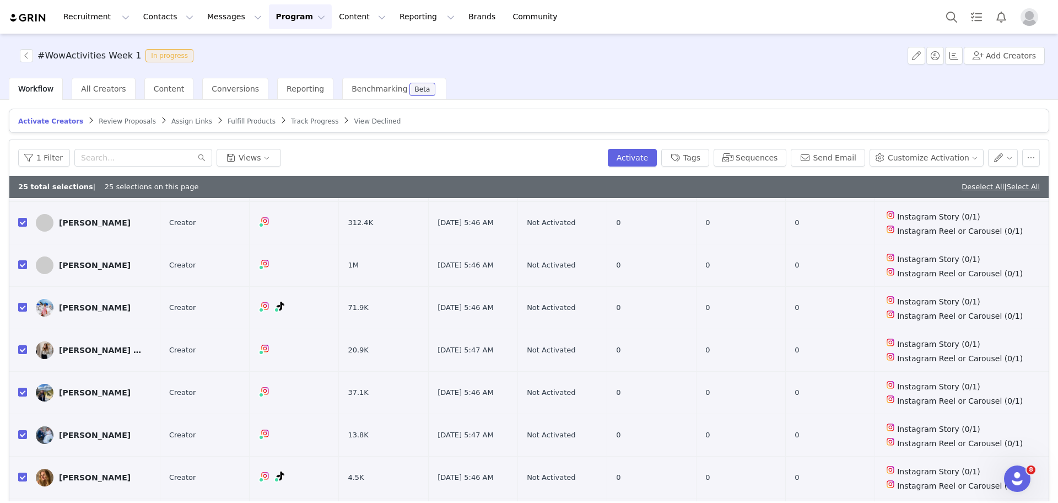
scroll to position [52, 0]
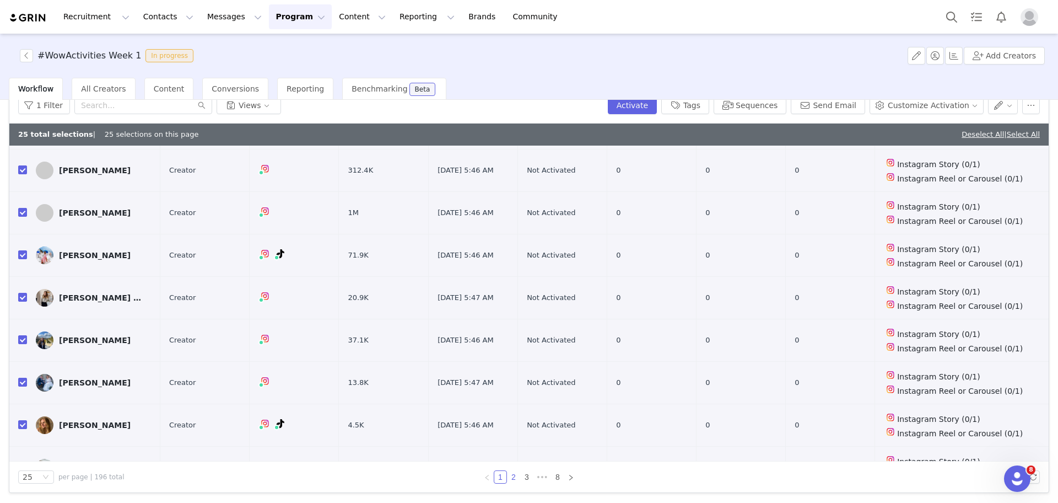
click at [510, 478] on link "2" at bounding box center [514, 477] width 12 height 12
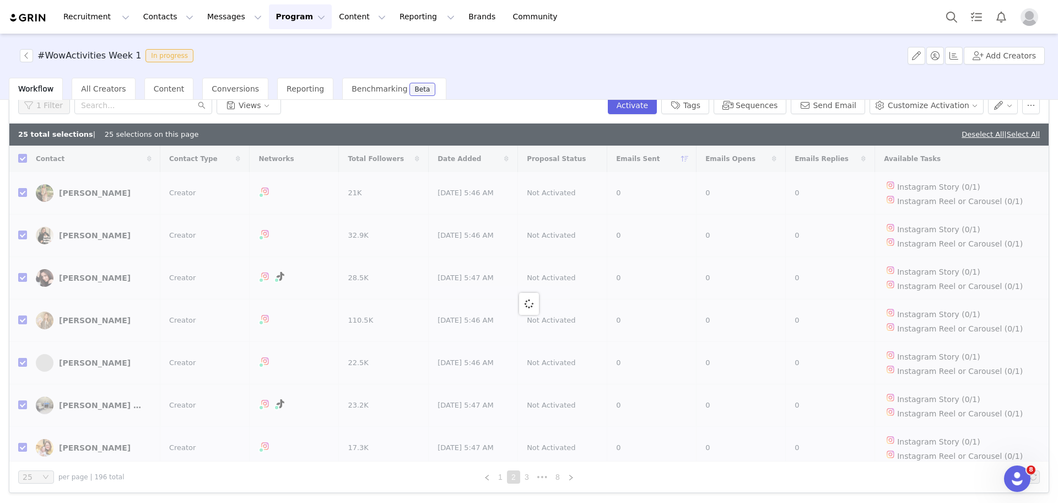
checkbox input "false"
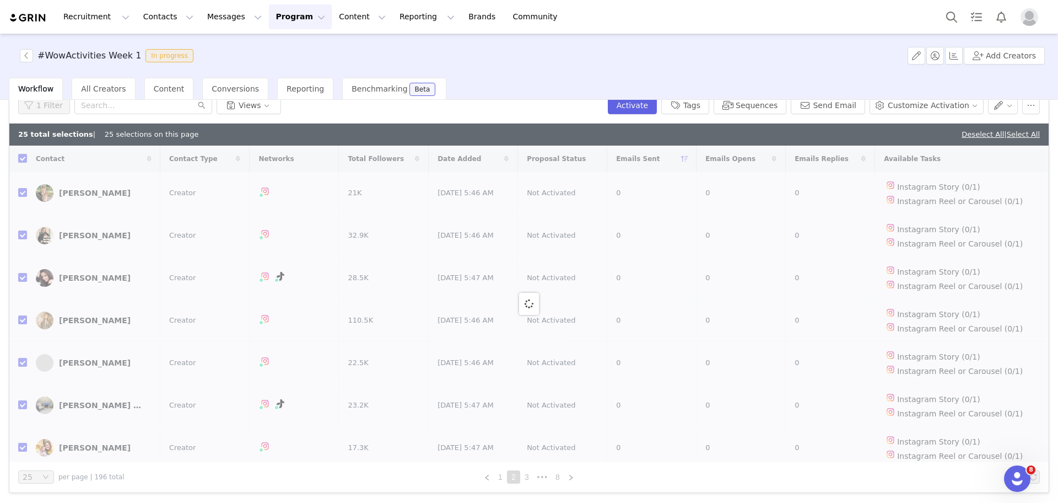
checkbox input "false"
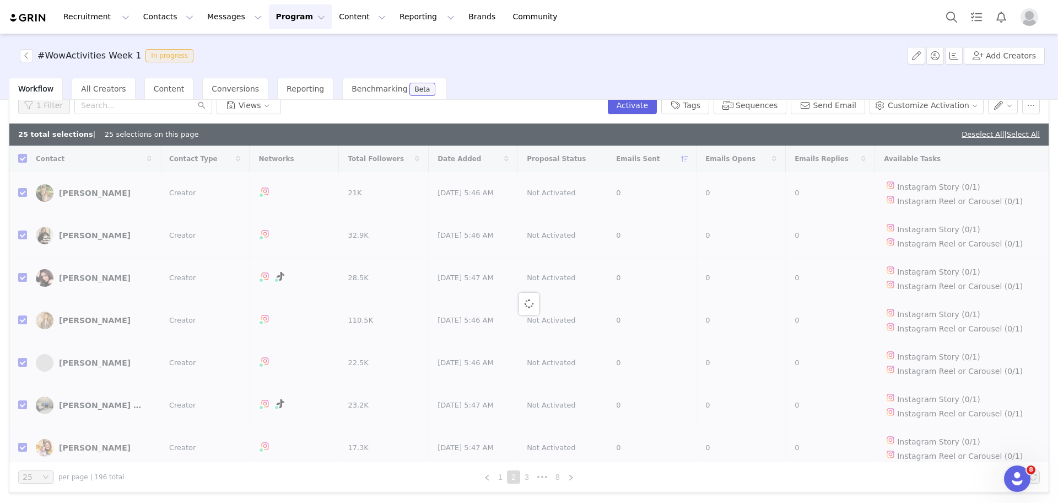
checkbox input "false"
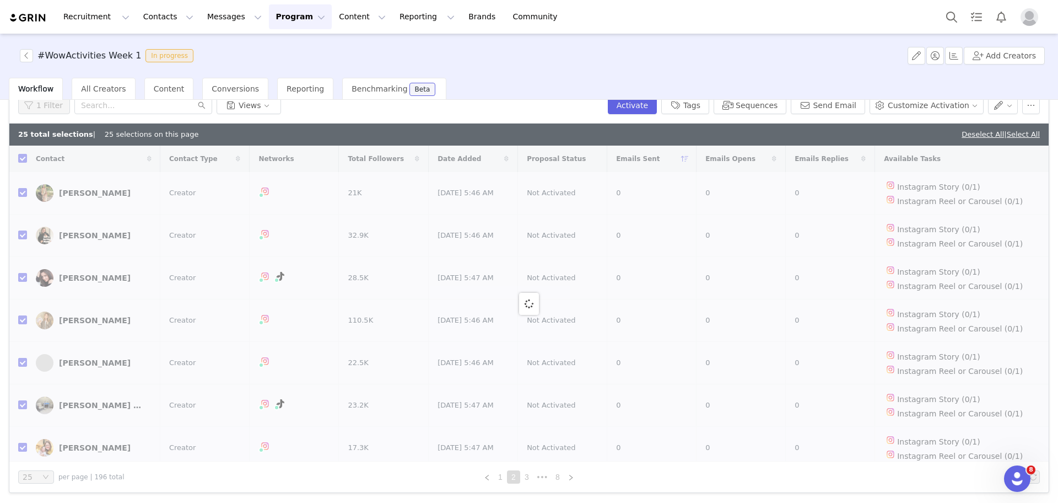
checkbox input "false"
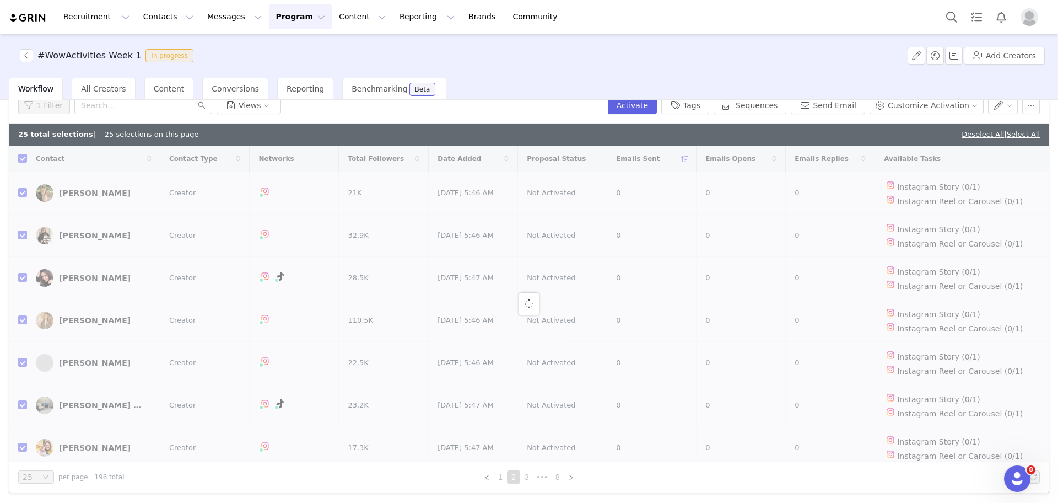
checkbox input "false"
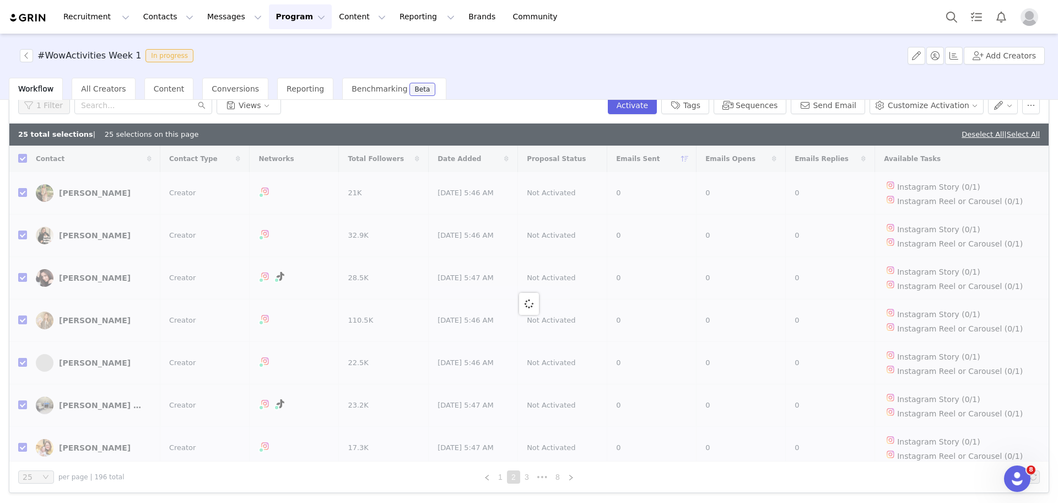
checkbox input "false"
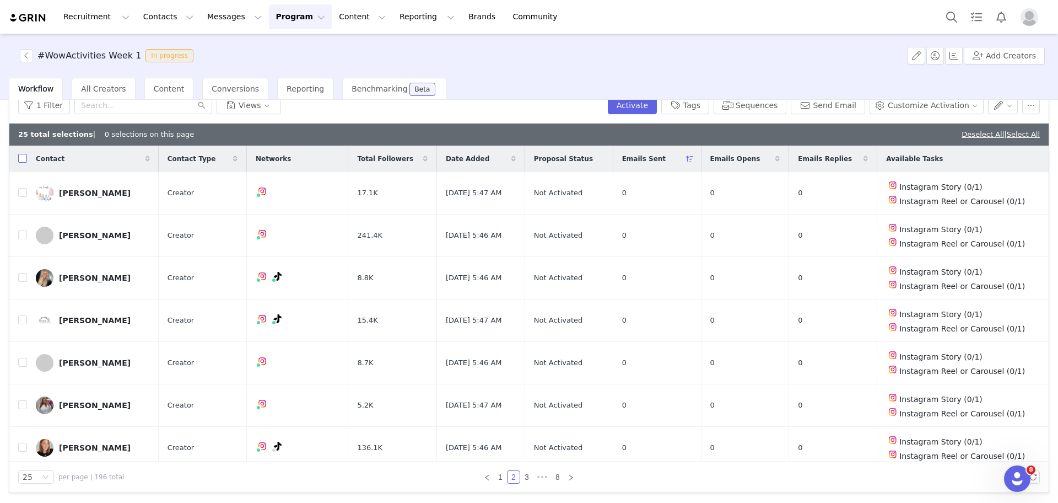
click at [24, 158] on input "checkbox" at bounding box center [22, 158] width 9 height 9
checkbox input "true"
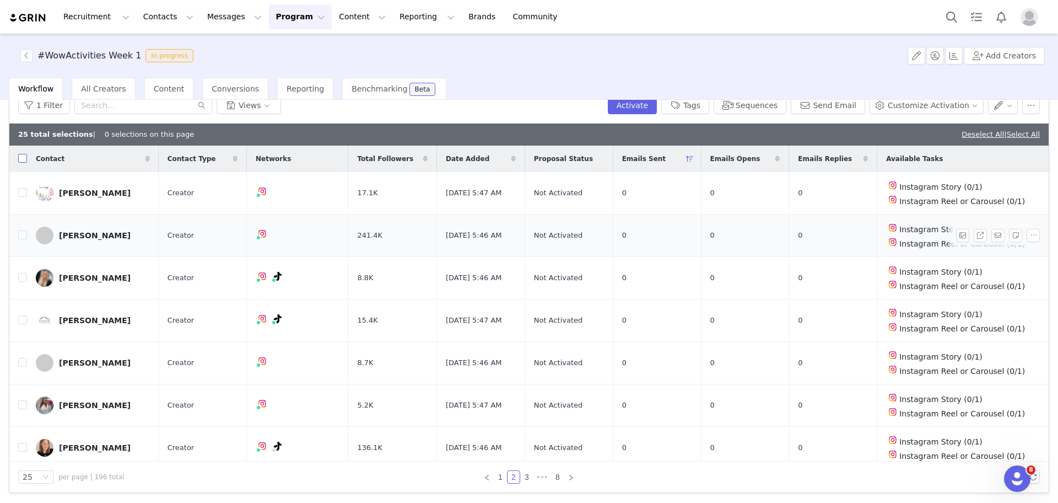
checkbox input "true"
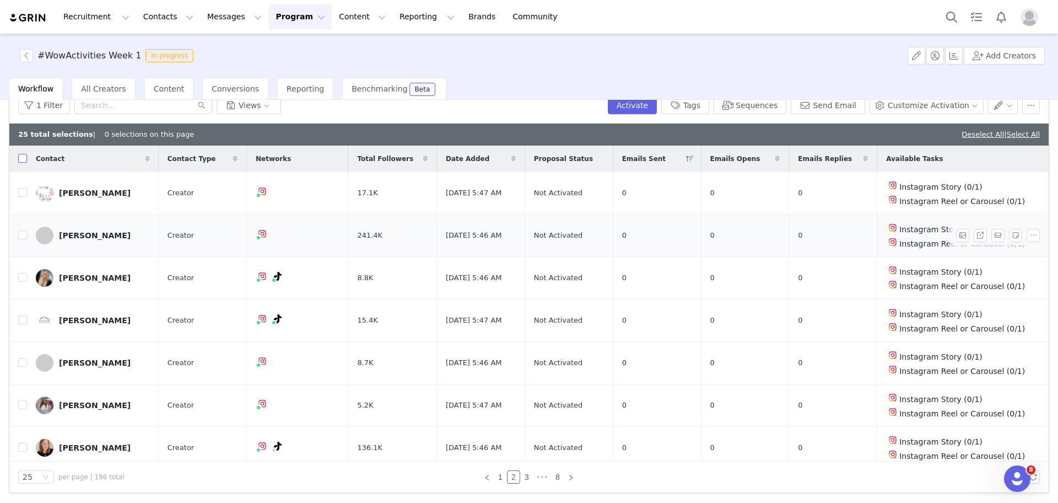
checkbox input "true"
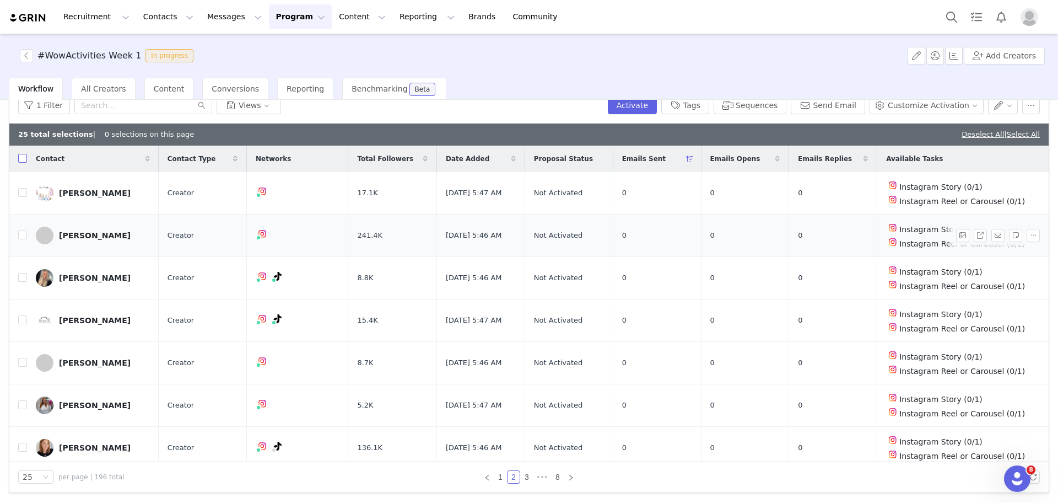
checkbox input "true"
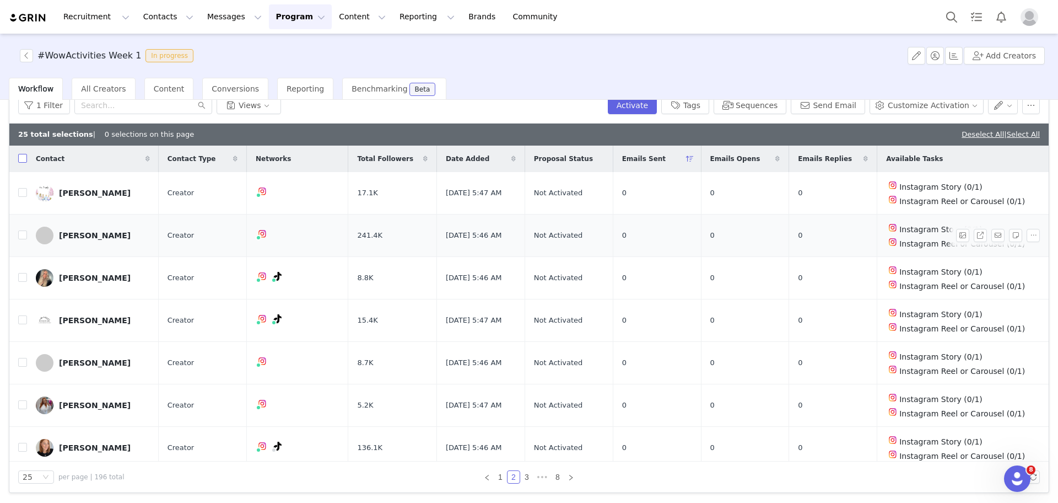
checkbox input "true"
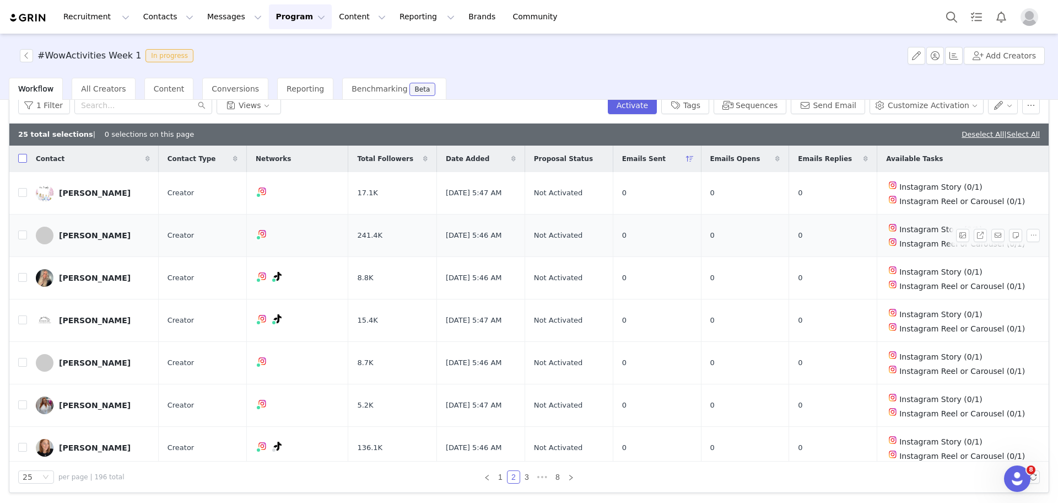
checkbox input "true"
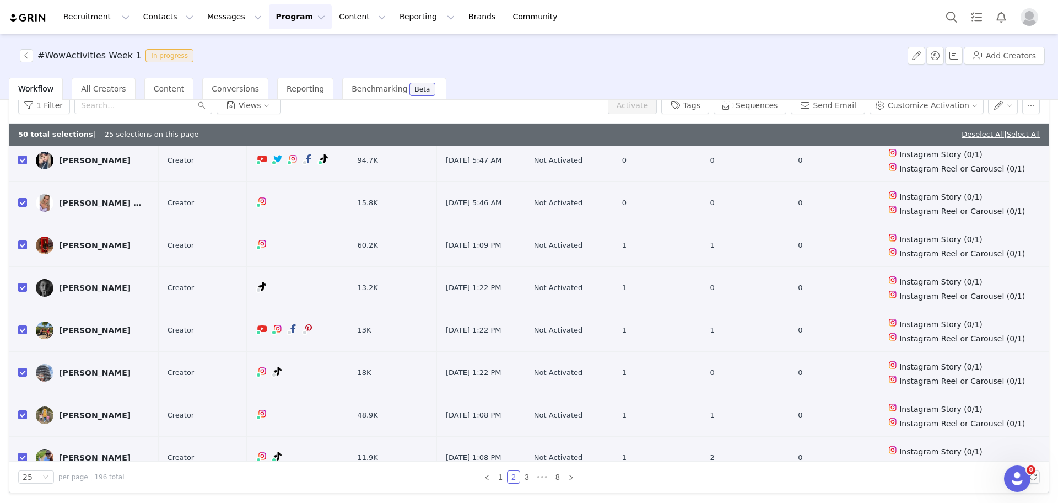
scroll to position [673, 0]
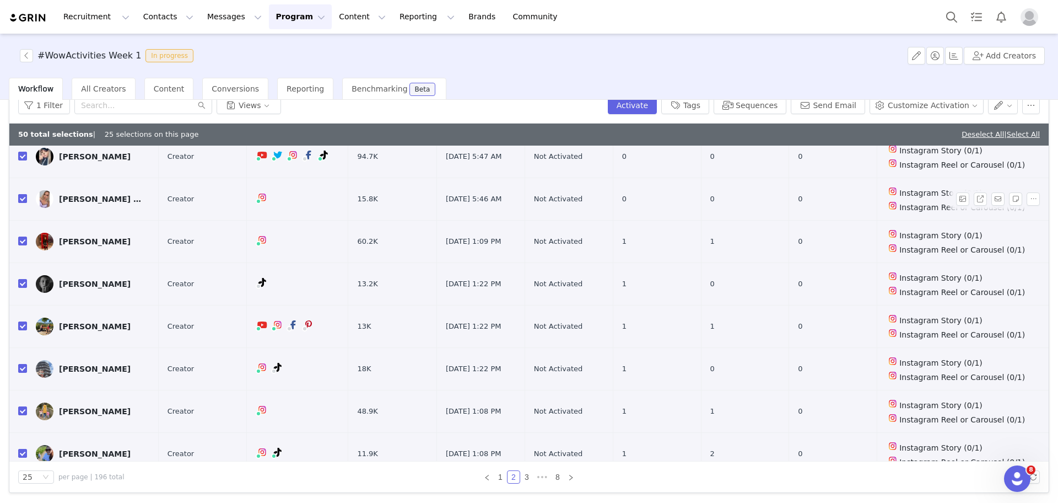
click at [21, 193] on label at bounding box center [22, 199] width 9 height 12
click at [21, 194] on input "checkbox" at bounding box center [22, 198] width 9 height 9
checkbox input "false"
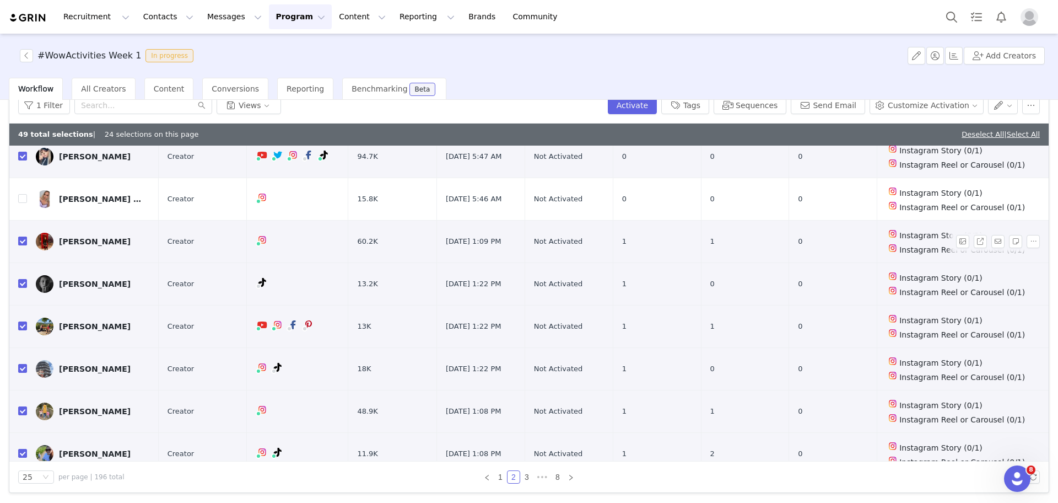
click at [22, 236] on input "checkbox" at bounding box center [22, 240] width 9 height 9
checkbox input "false"
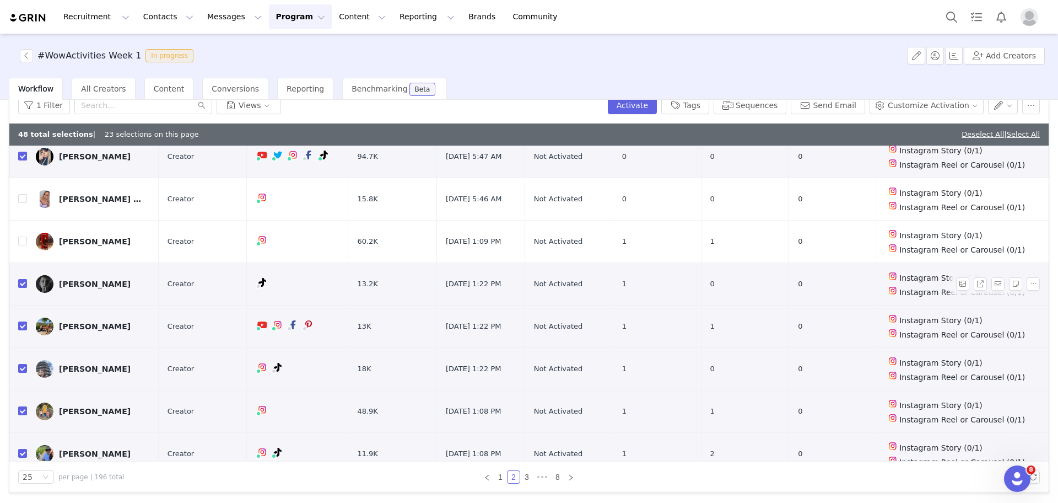
click at [21, 279] on input "checkbox" at bounding box center [22, 283] width 9 height 9
checkbox input "false"
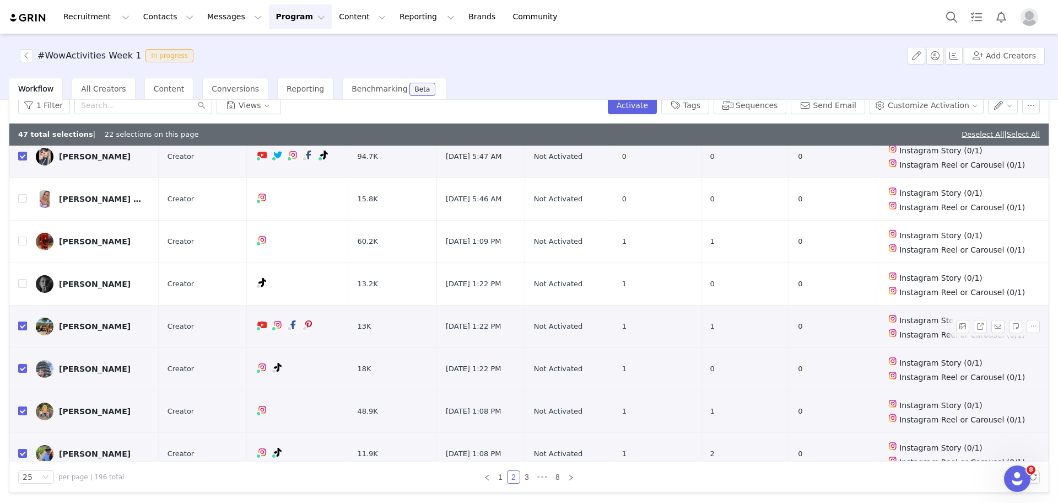
click at [20, 321] on input "checkbox" at bounding box center [22, 325] width 9 height 9
checkbox input "false"
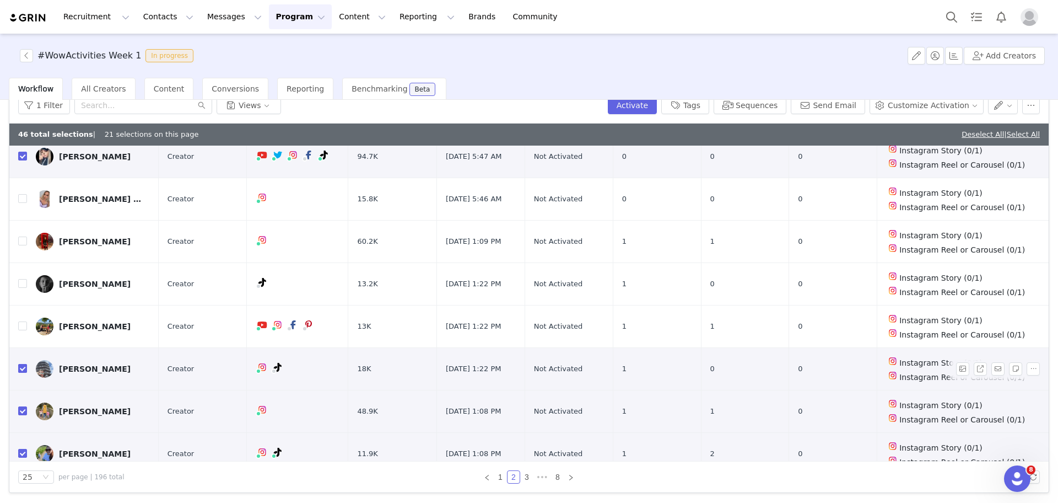
click at [20, 364] on input "checkbox" at bounding box center [22, 368] width 9 height 9
checkbox input "false"
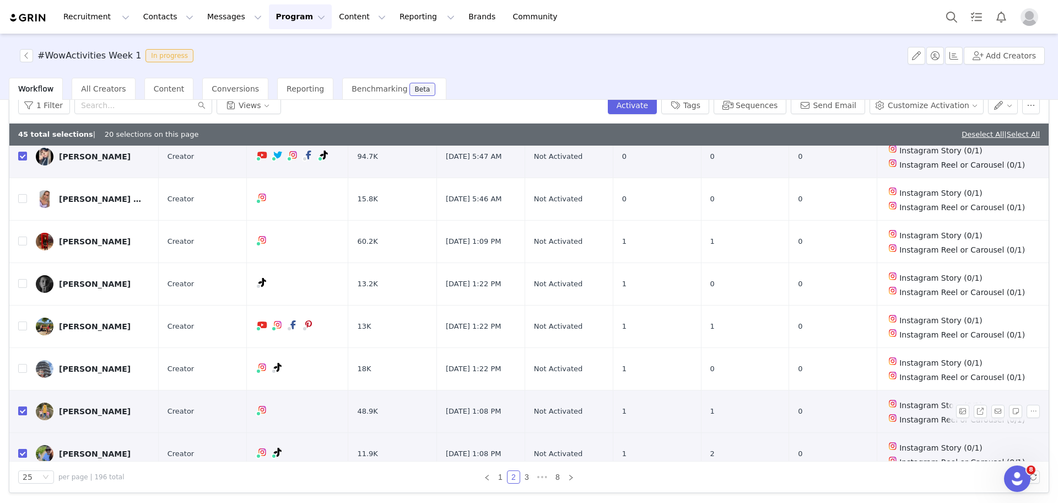
click at [23, 406] on input "checkbox" at bounding box center [22, 410] width 9 height 9
checkbox input "false"
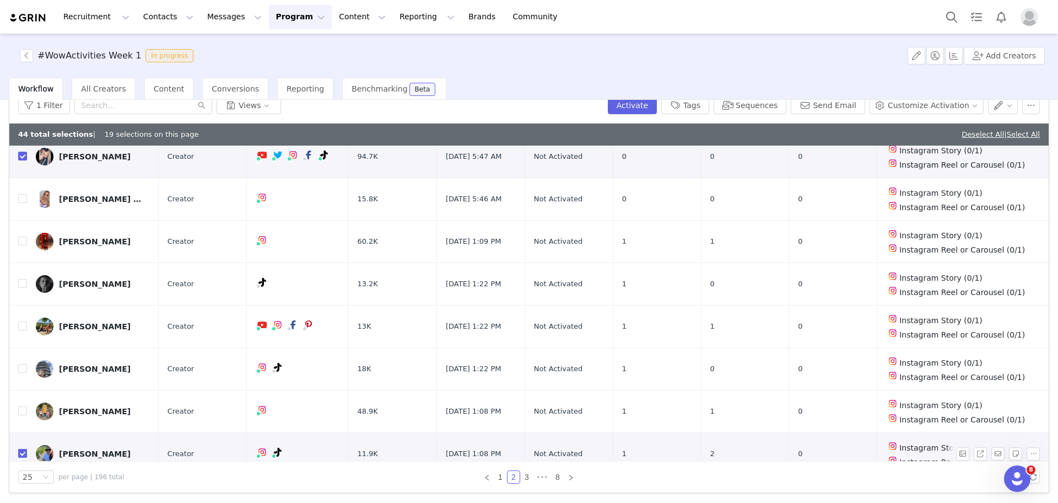
click at [23, 449] on input "checkbox" at bounding box center [22, 453] width 9 height 9
checkbox input "false"
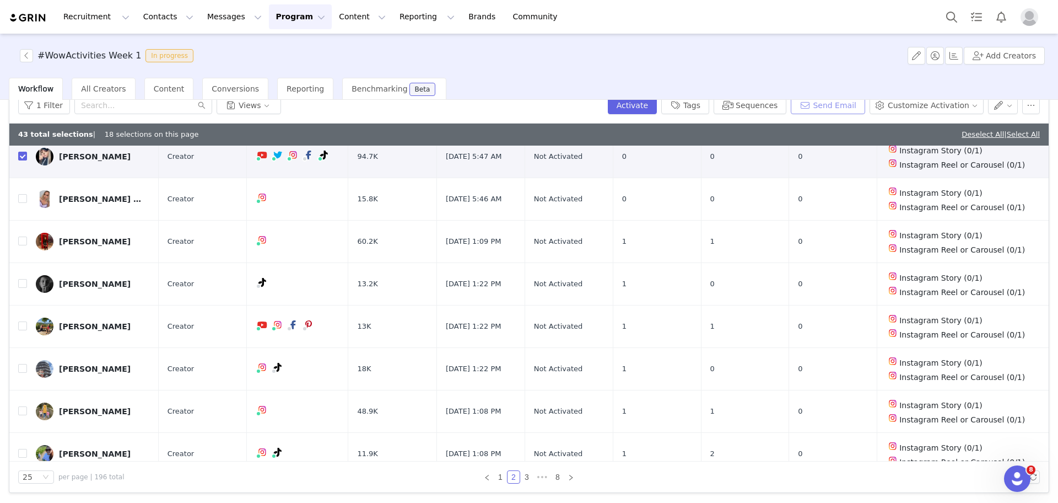
click at [830, 111] on button "Send Email" at bounding box center [828, 105] width 74 height 18
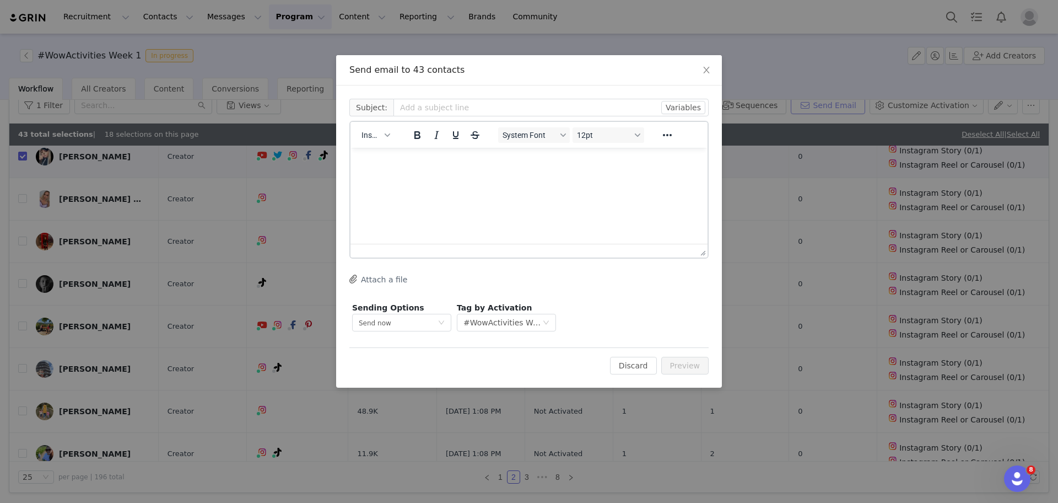
scroll to position [0, 0]
click at [388, 138] on button "Insert" at bounding box center [375, 134] width 37 height 15
click at [406, 152] on div "Insert Template" at bounding box center [416, 154] width 99 height 13
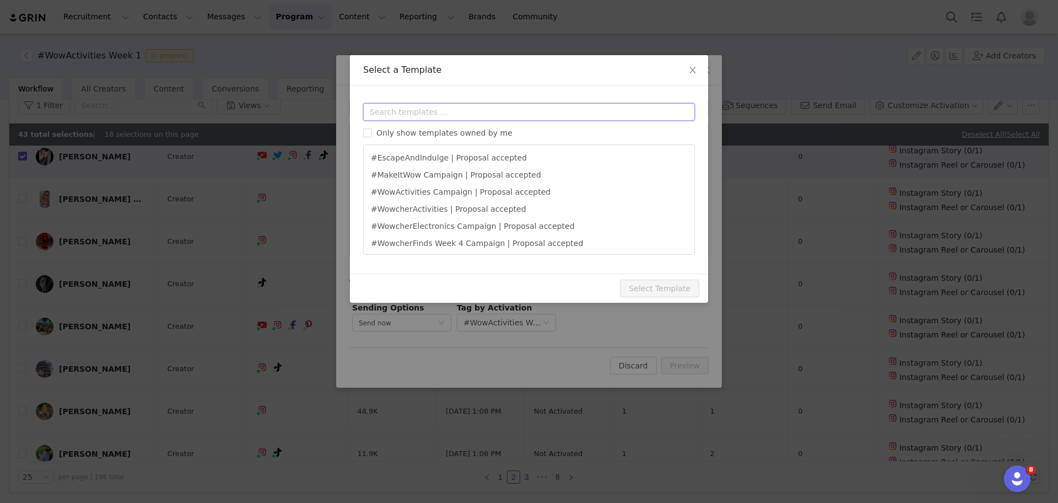
click at [430, 116] on input "text" at bounding box center [529, 112] width 332 height 18
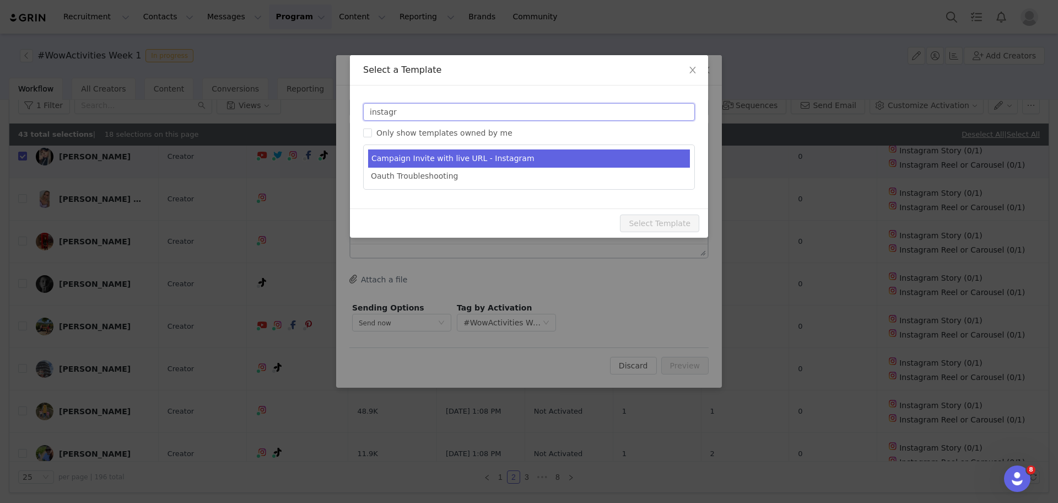
type input "instagr"
type input "[first_name], you're invited! Wowcher Instagram Campaign Invitation 🛍"
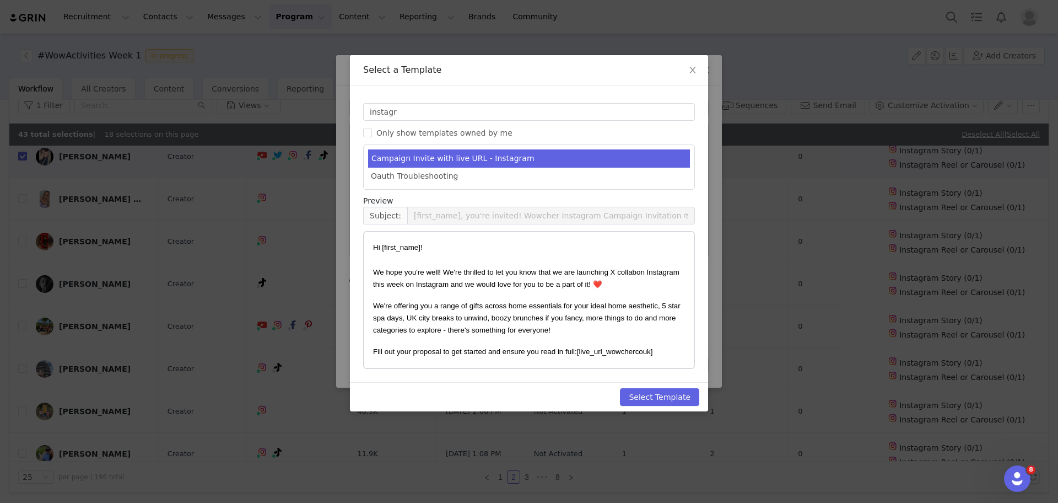
click at [467, 154] on li "Campaign Invite with live URL - Instagram" at bounding box center [529, 158] width 322 height 18
click at [665, 397] on button "Select Template" at bounding box center [659, 397] width 79 height 18
type input "[first_name], you're invited! Wowcher Instagram Campaign Invitation 🛍"
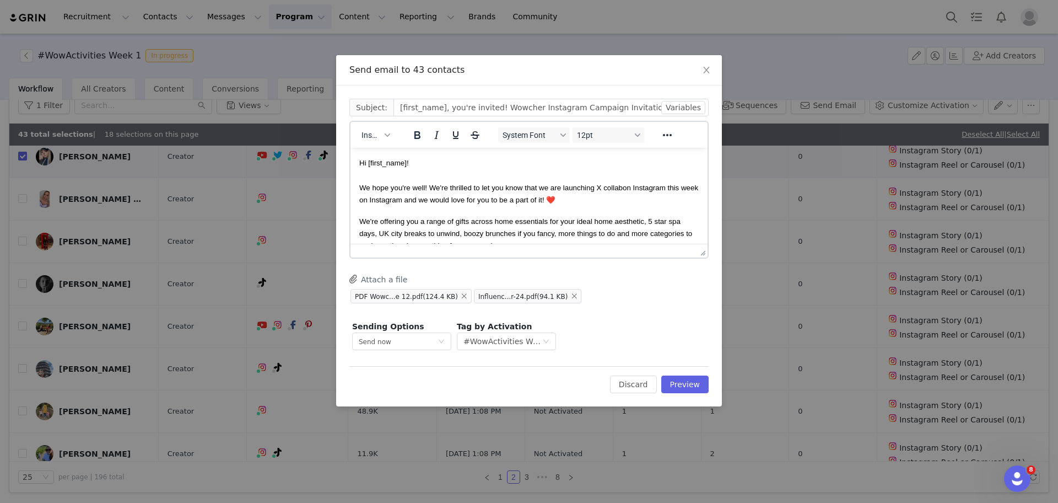
click at [602, 188] on span "We hope you're well! We're thrilled to let you know that we are launching X col…" at bounding box center [490, 188] width 263 height 8
drag, startPoint x: 405, startPoint y: 200, endPoint x: 483, endPoint y: 196, distance: 77.8
click at [483, 196] on span "on Instagram this week on Instagram and we would love for you to be a part of i…" at bounding box center [526, 194] width 334 height 20
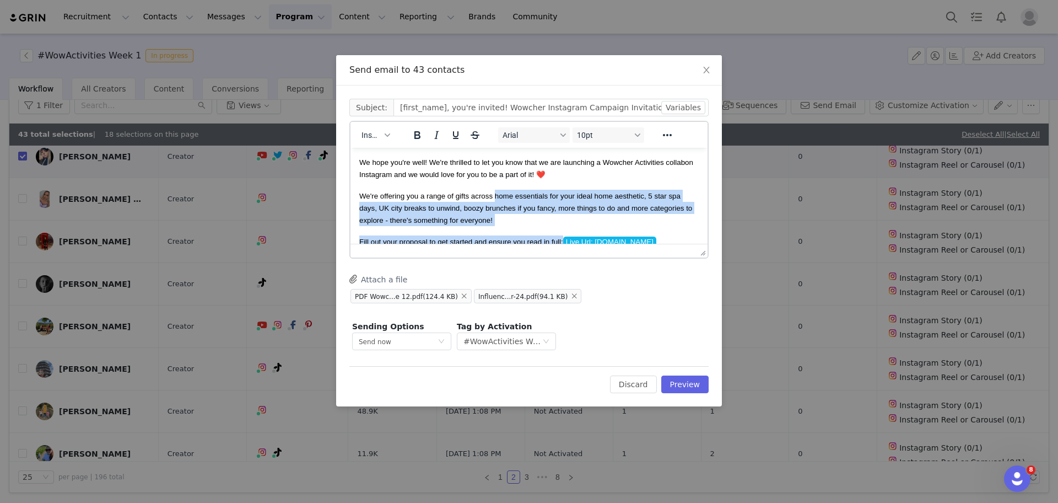
scroll to position [29, 0]
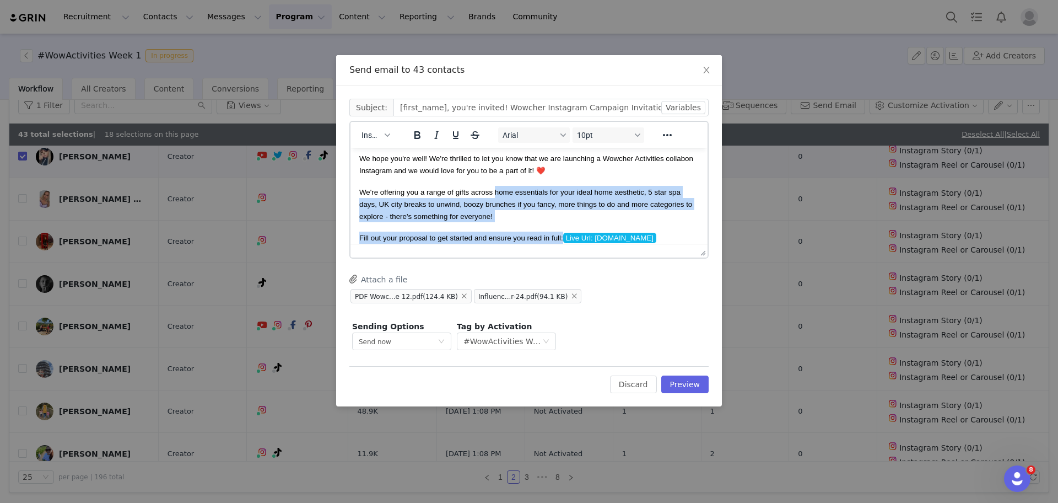
drag, startPoint x: 496, startPoint y: 222, endPoint x: 597, endPoint y: 213, distance: 101.8
click at [597, 213] on p "We're offering you a range of gifts across home essentials for your ideal home …" at bounding box center [529, 204] width 340 height 37
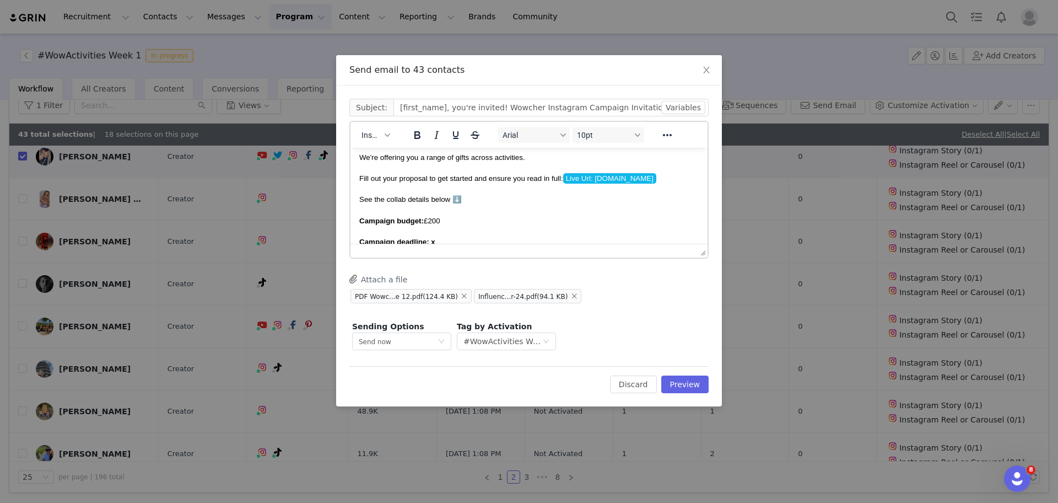
scroll to position [84, 0]
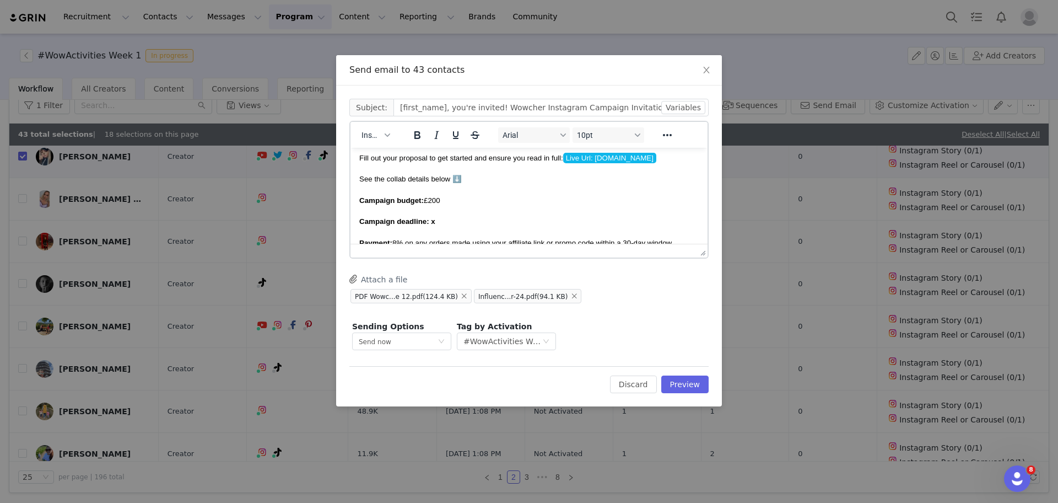
click at [437, 205] on span "Campaign budget: £200" at bounding box center [399, 200] width 81 height 8
click at [435, 203] on span "Campaign budget: £200" at bounding box center [399, 200] width 81 height 8
click at [447, 221] on p "Campaign deadline: x" at bounding box center [529, 221] width 340 height 12
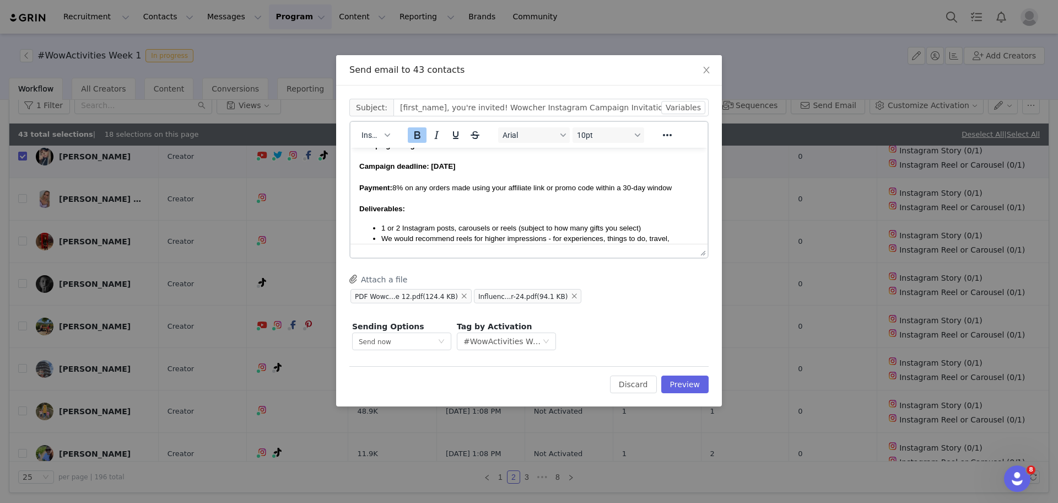
scroll to position [167, 0]
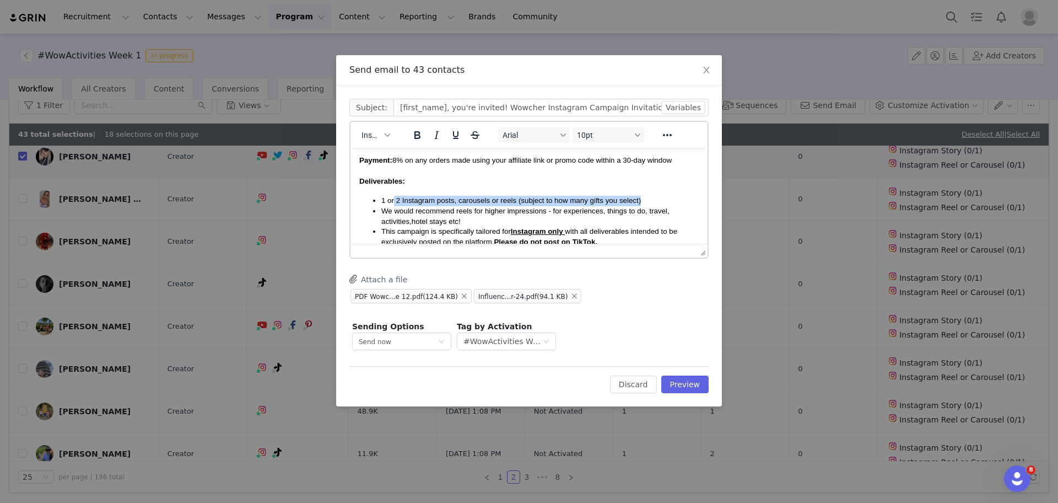
drag, startPoint x: 658, startPoint y: 201, endPoint x: 393, endPoint y: 202, distance: 264.6
click at [393, 202] on li "1 or 2 Instagram posts, carousels or reels (subject to how many gifts you selec…" at bounding box center [540, 201] width 318 height 10
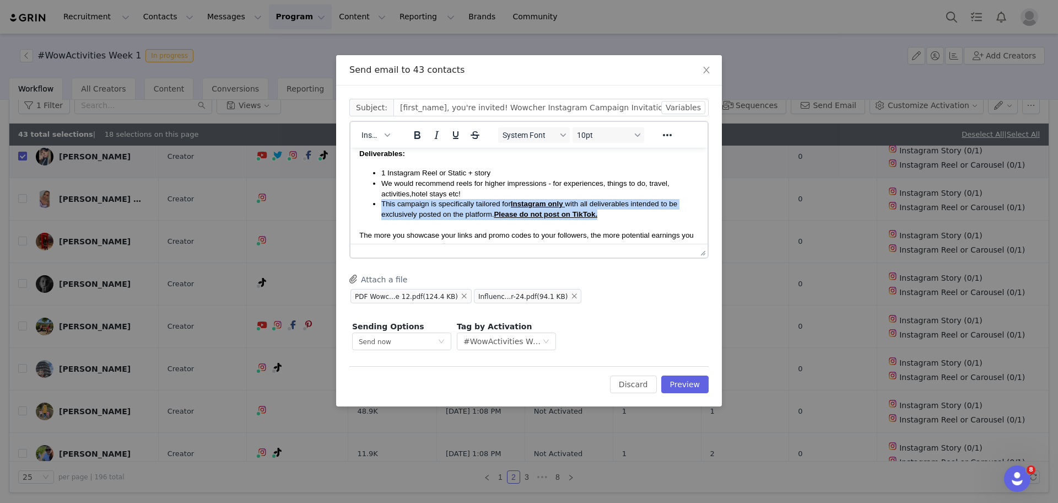
drag, startPoint x: 623, startPoint y: 217, endPoint x: 359, endPoint y: 204, distance: 264.4
click at [359, 204] on ul "1 Instagram Reel or Static + story We would recommend reels for higher impressi…" at bounding box center [529, 193] width 340 height 51
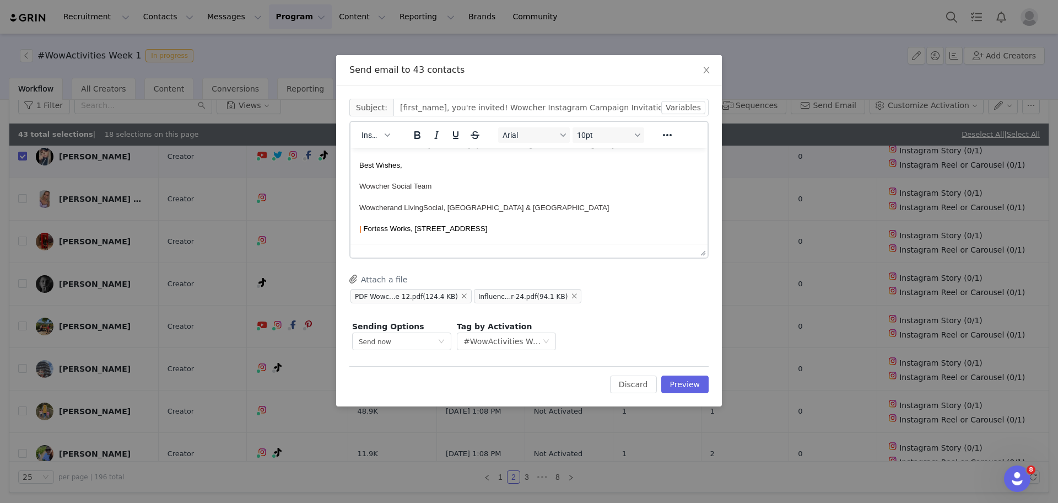
scroll to position [450, 0]
click at [387, 271] on div "Attach a file" at bounding box center [380, 279] width 63 height 24
click at [699, 378] on button "Preview" at bounding box center [685, 384] width 48 height 18
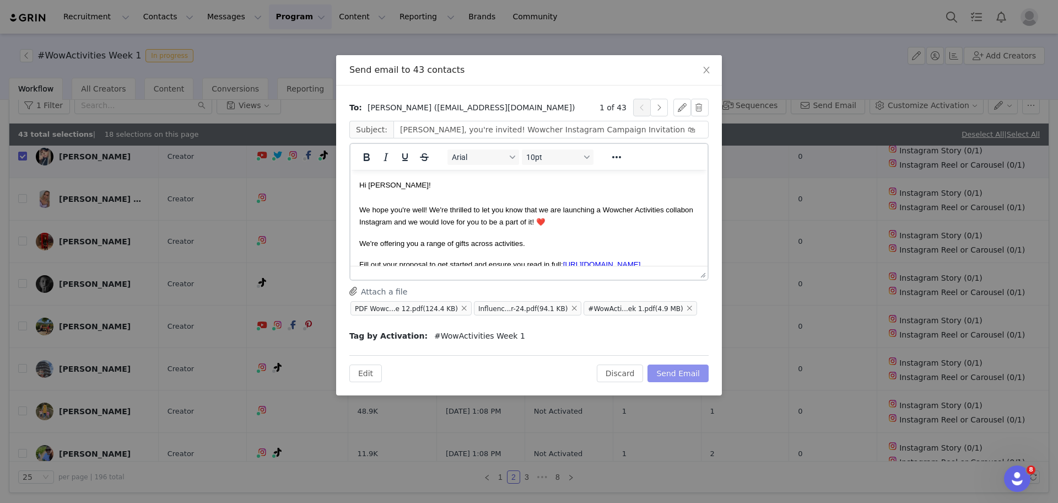
scroll to position [0, 0]
click at [670, 369] on button "Send Email" at bounding box center [678, 373] width 61 height 18
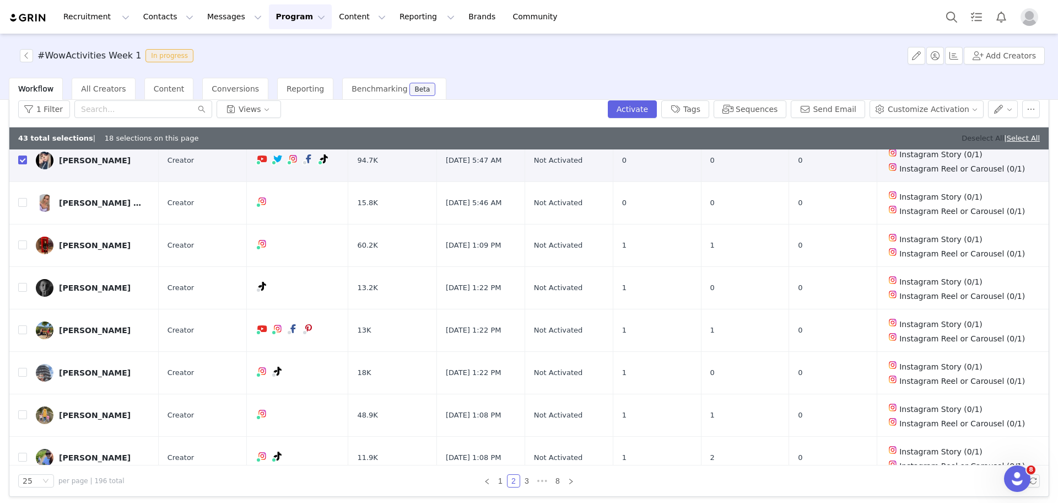
click at [978, 140] on link "Deselect All" at bounding box center [983, 138] width 42 height 8
checkbox input "false"
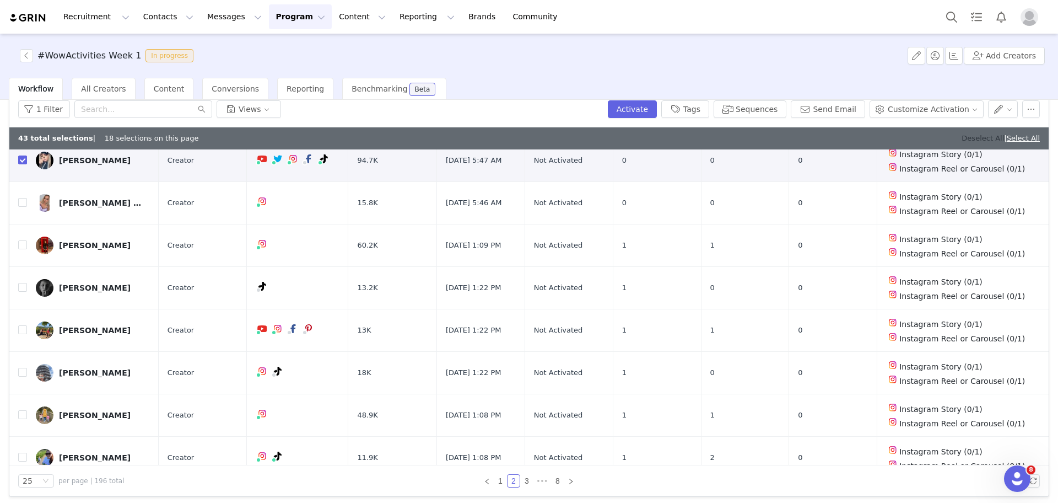
checkbox input "false"
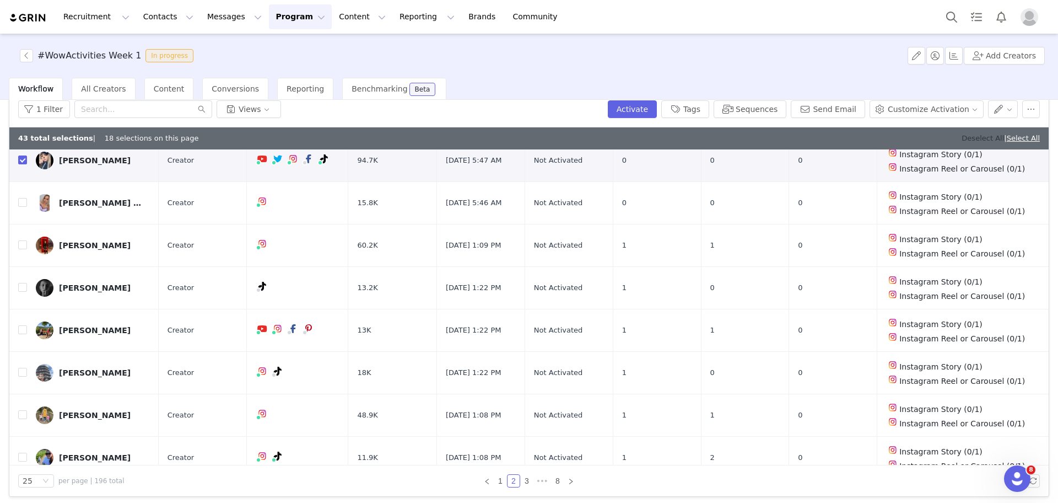
checkbox input "false"
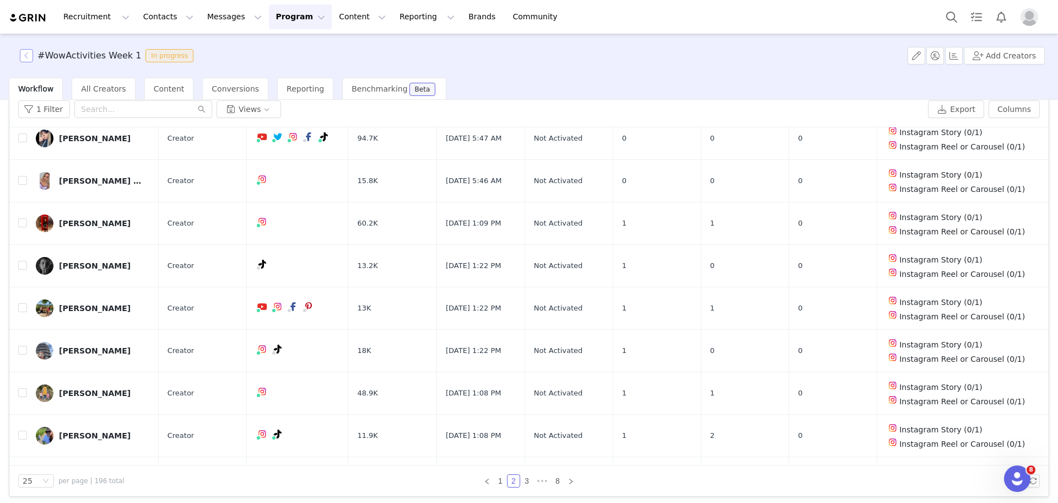
click at [23, 53] on button "button" at bounding box center [26, 55] width 13 height 13
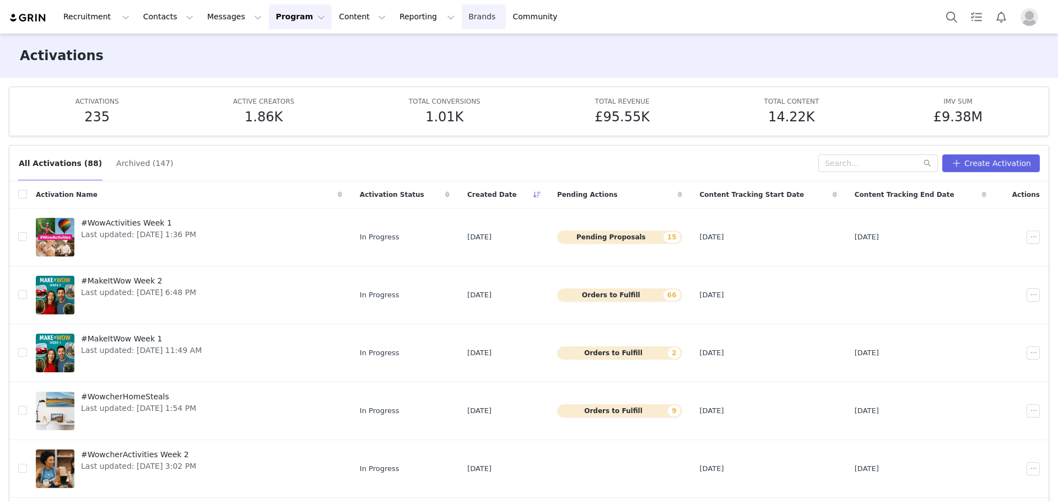
click at [462, 21] on link "Brands Brands" at bounding box center [484, 16] width 44 height 25
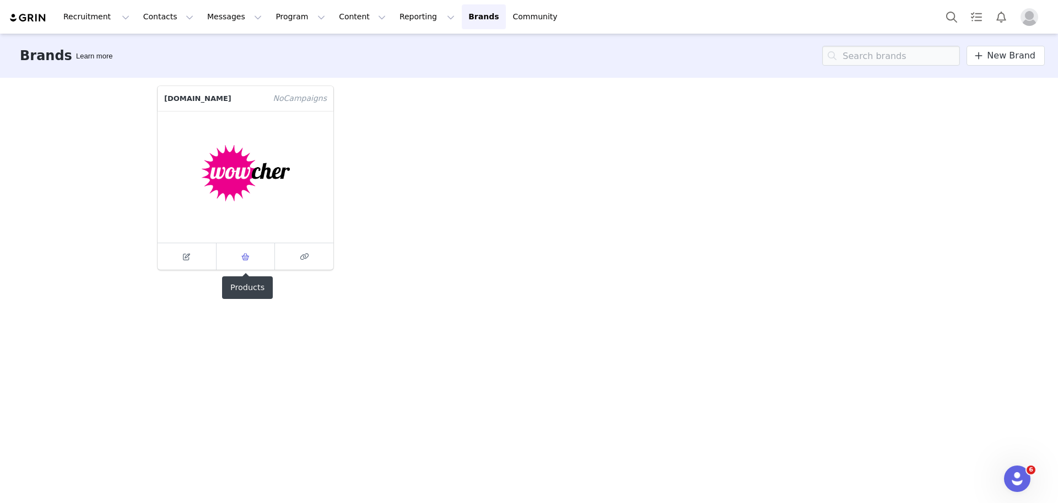
click at [255, 259] on link at bounding box center [246, 256] width 59 height 26
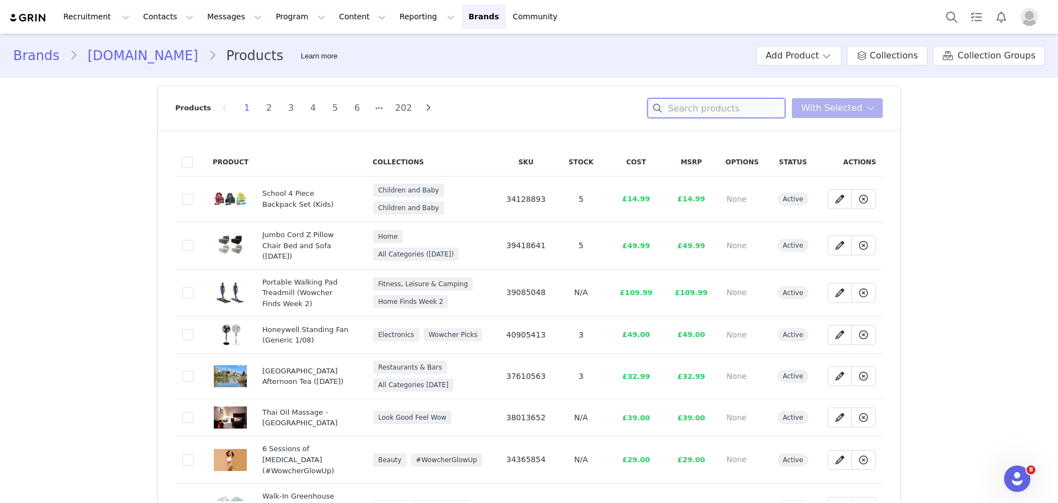
click at [698, 101] on input at bounding box center [717, 108] width 138 height 20
paste input "Lemur Experience at [GEOGRAPHIC_DATA]"
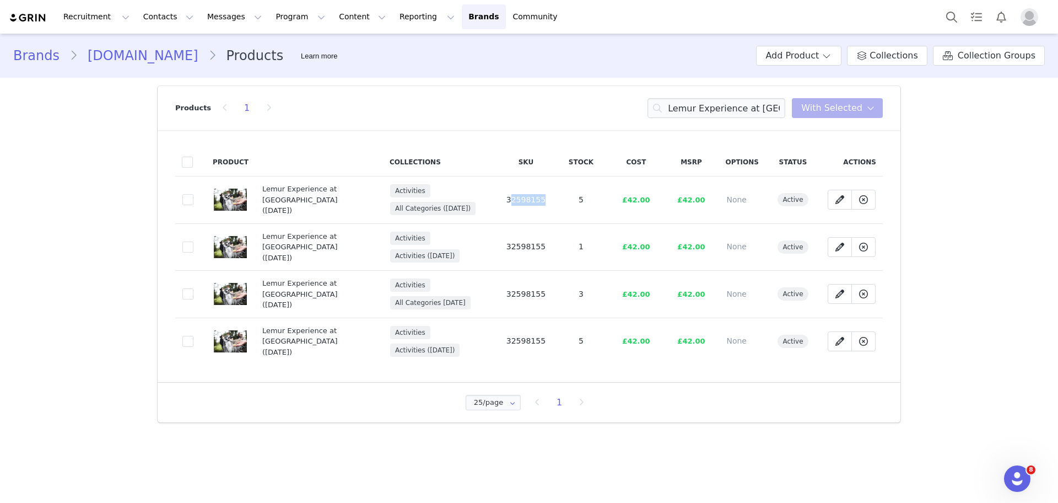
drag, startPoint x: 561, startPoint y: 197, endPoint x: 503, endPoint y: 200, distance: 57.4
click at [503, 200] on tr "1ea38ef1-cd53-4d66-a484-a33a16f15537 Lemur Experience at [GEOGRAPHIC_DATA] ([DA…" at bounding box center [529, 199] width 708 height 47
copy span "32598155"
drag, startPoint x: 674, startPoint y: 110, endPoint x: 892, endPoint y: 120, distance: 218.5
click at [892, 120] on header "Products 1 Lemur Experience at [GEOGRAPHIC_DATA] You have 0 product s selected …" at bounding box center [529, 108] width 743 height 44
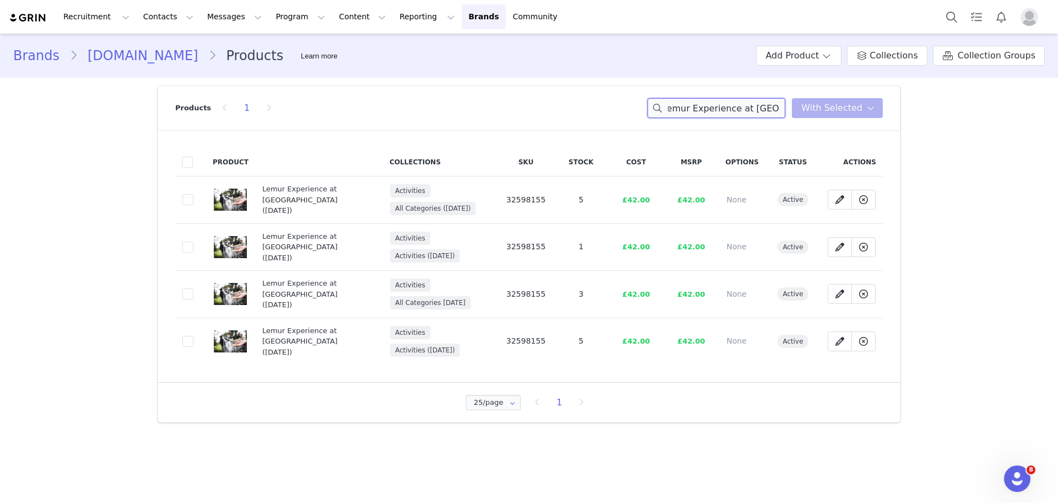
paste input "Animal Park Safari & Adoption ("
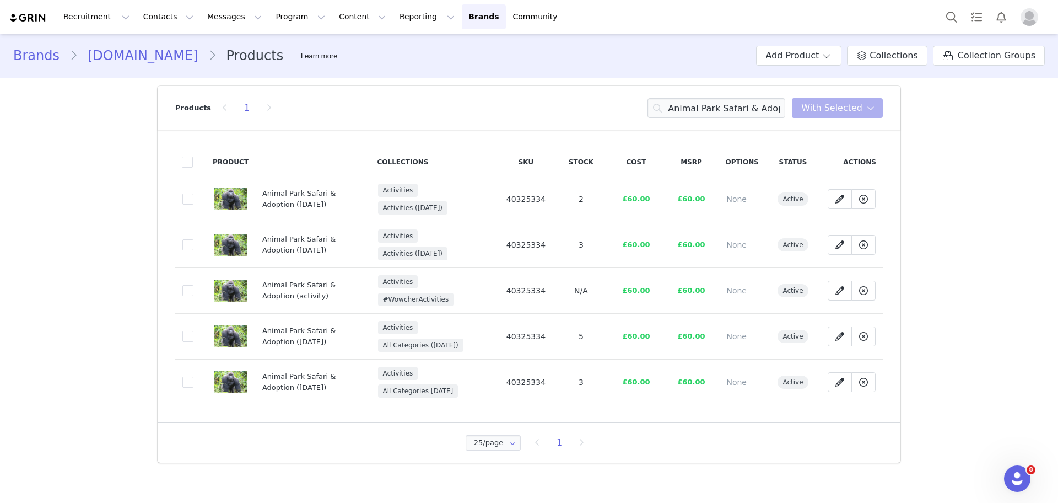
drag, startPoint x: 554, startPoint y: 201, endPoint x: 510, endPoint y: 194, distance: 44.0
click at [510, 194] on td "40325334" at bounding box center [525, 199] width 55 height 46
copy span "40325334"
drag, startPoint x: 675, startPoint y: 110, endPoint x: 894, endPoint y: 128, distance: 219.6
click at [894, 128] on header "Products 1 Animal Park Safari & Adoption You have 0 product s selected Add to C…" at bounding box center [529, 108] width 743 height 44
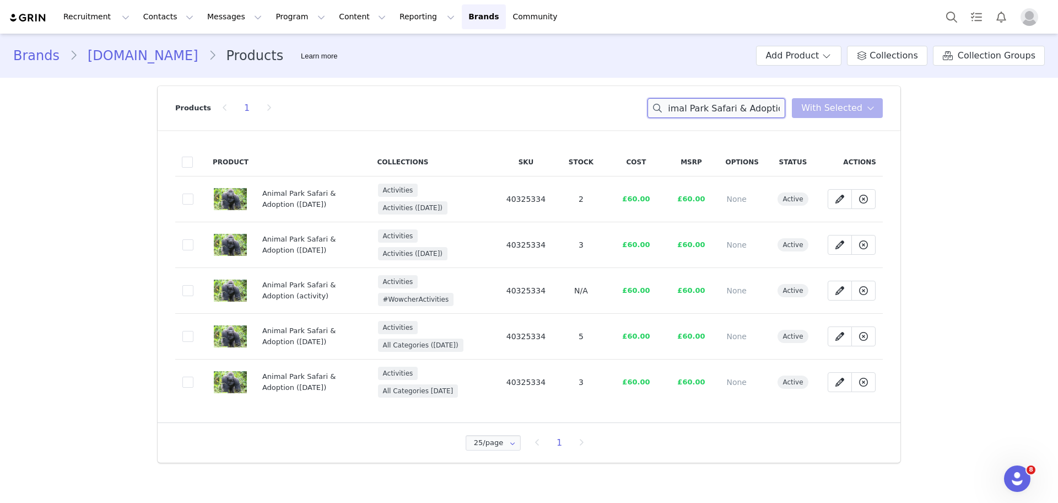
paste input "Private Meerkat Experience for 4"
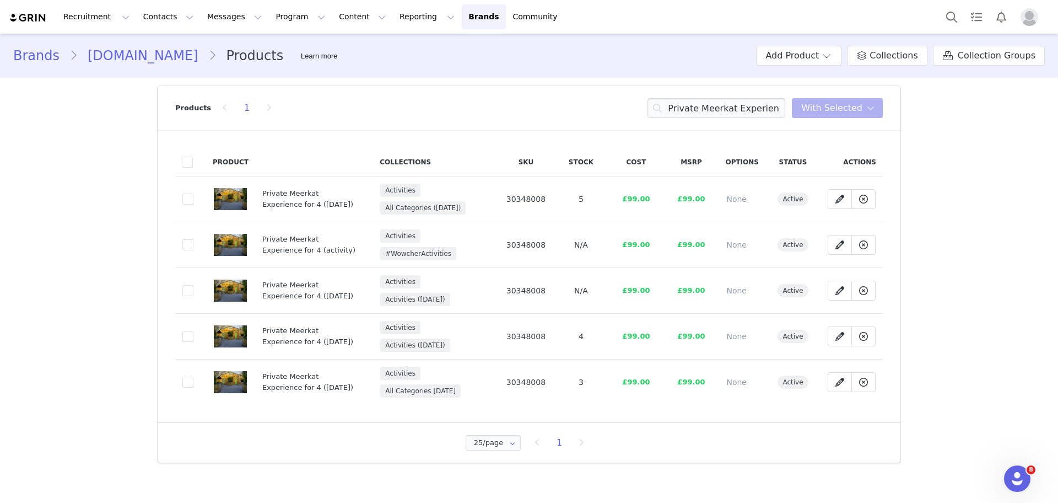
drag, startPoint x: 551, startPoint y: 207, endPoint x: 508, endPoint y: 199, distance: 43.8
click at [508, 199] on td "30348008" at bounding box center [525, 199] width 55 height 46
copy span "30348008"
drag, startPoint x: 670, startPoint y: 110, endPoint x: 1030, endPoint y: 117, distance: 360.0
click at [1030, 117] on div "Brands [DOMAIN_NAME] Products Learn more Add Product Collections Collection Gro…" at bounding box center [529, 252] width 1058 height 437
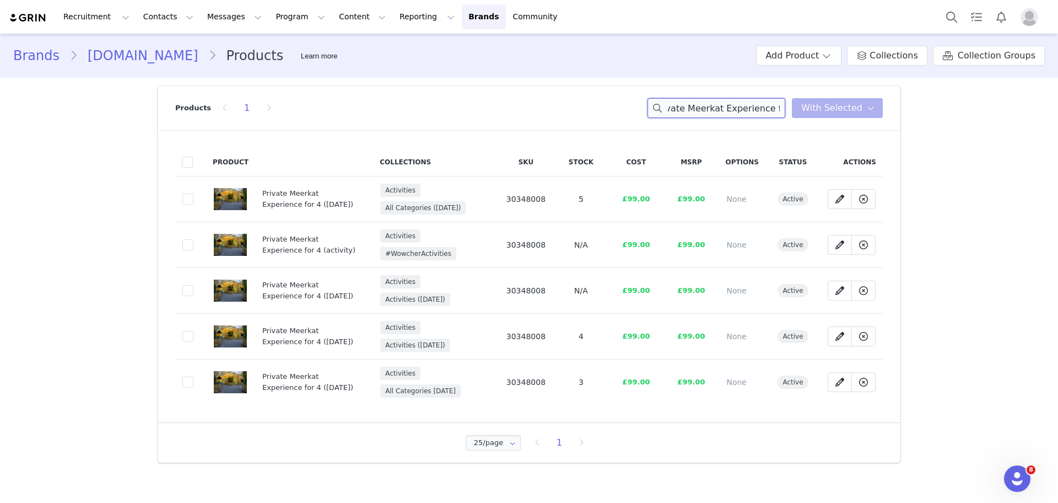
paste input "Chocolate Making Course for 2"
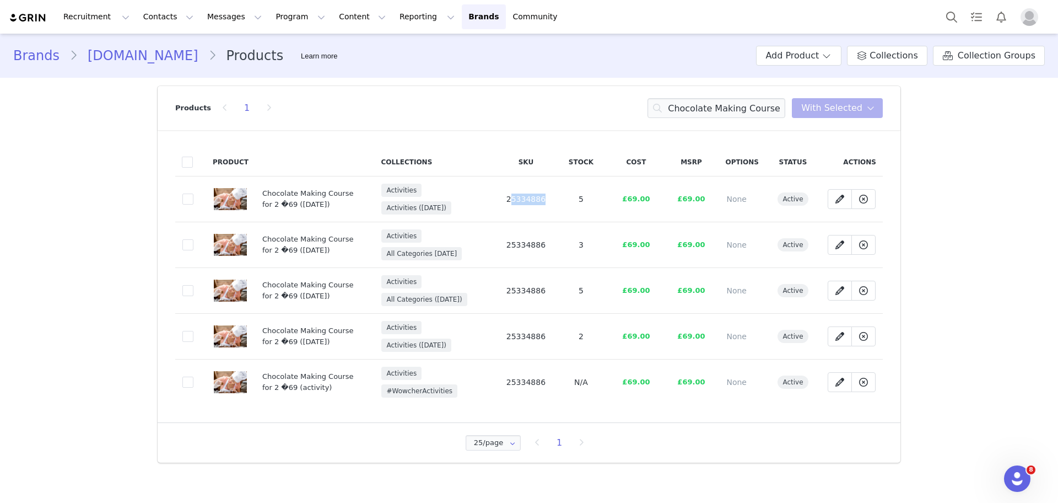
drag, startPoint x: 567, startPoint y: 193, endPoint x: 513, endPoint y: 192, distance: 54.6
click at [513, 192] on tr "03755b55-7bd7-4ef9-b9a5-baea4fb8701a Chocolate Making Course for 2 �69 ([DATE])…" at bounding box center [529, 199] width 708 height 46
copy span "25334886"
click at [868, 99] on div "Chocolate Making Course for 2 You have 0 product s selected Add to Collections …" at bounding box center [765, 108] width 235 height 20
paste input "2-Hour Family Alpaca Experience"
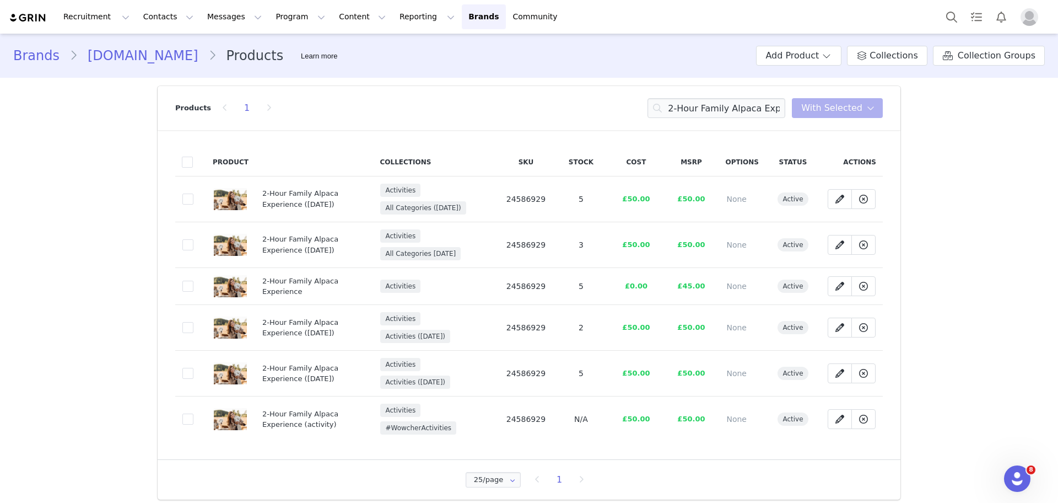
drag, startPoint x: 546, startPoint y: 196, endPoint x: 505, endPoint y: 198, distance: 40.3
click at [505, 198] on td "24586929" at bounding box center [525, 199] width 55 height 46
copy span "24586929"
drag, startPoint x: 668, startPoint y: 106, endPoint x: 861, endPoint y: 125, distance: 193.9
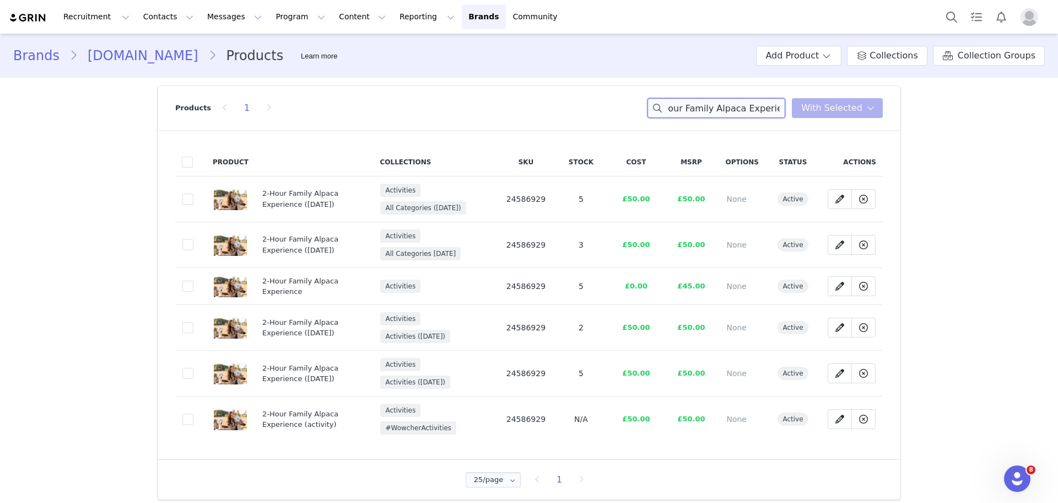
click at [861, 125] on div "Products 1 2-Hour Family Alpaca Experience You have 0 product s selected Add to…" at bounding box center [529, 108] width 708 height 44
paste input "Helicopter Flight Ride"
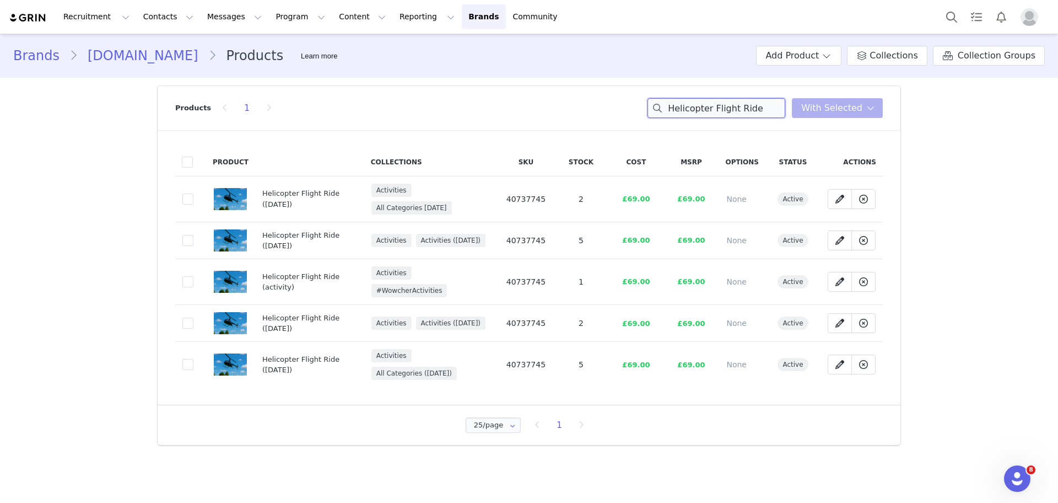
type input "Helicopter Flight Ride"
drag, startPoint x: 552, startPoint y: 196, endPoint x: 487, endPoint y: 196, distance: 65.6
click at [487, 196] on tr "079286a2-1acb-4374-9fb8-75c1dc5de1e8 Helicopter Flight Ride ([DATE]) Activities…" at bounding box center [529, 199] width 708 height 46
copy tr "40737745"
click at [340, 12] on button "Content Content" at bounding box center [362, 16] width 60 height 25
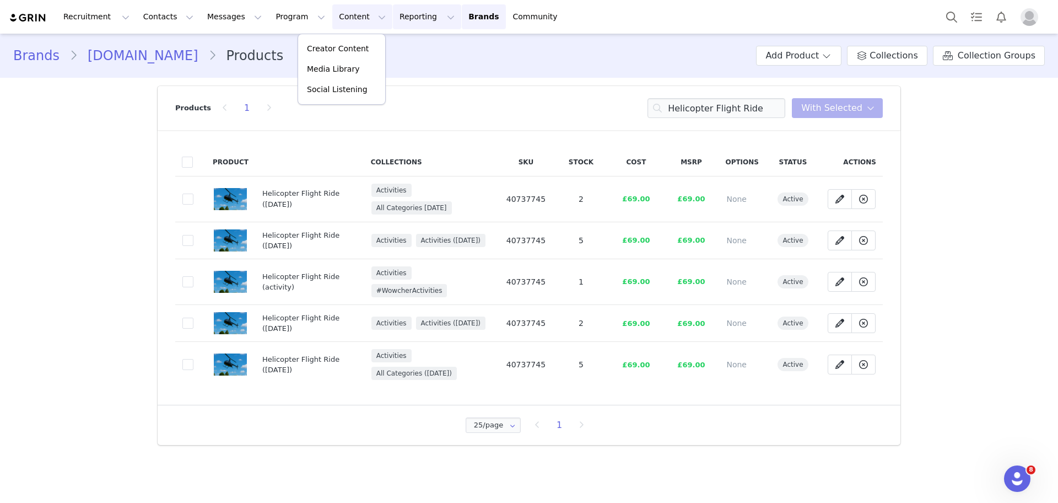
click at [393, 7] on button "Reporting Reporting" at bounding box center [427, 16] width 68 height 25
click at [384, 70] on p "Report Builder" at bounding box center [388, 69] width 55 height 12
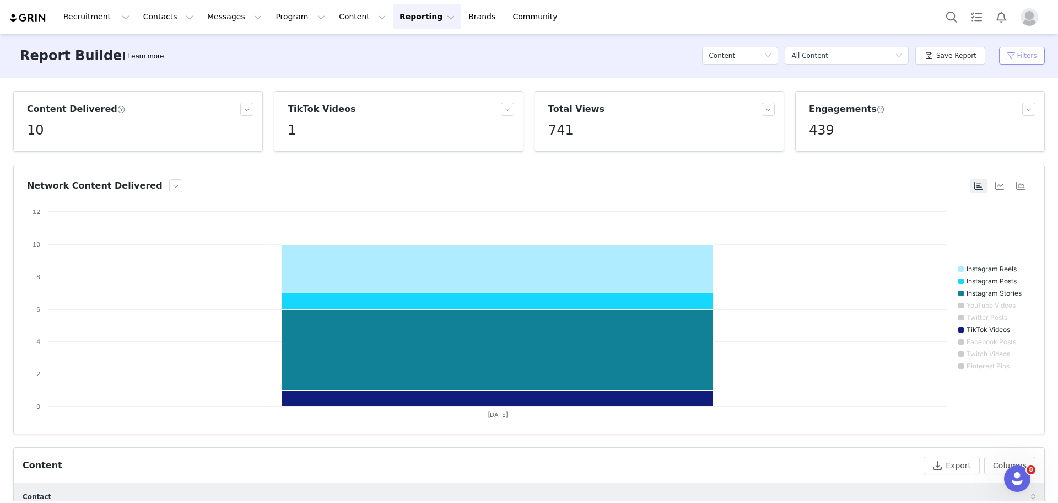
click at [1037, 50] on button "Filters" at bounding box center [1022, 56] width 46 height 18
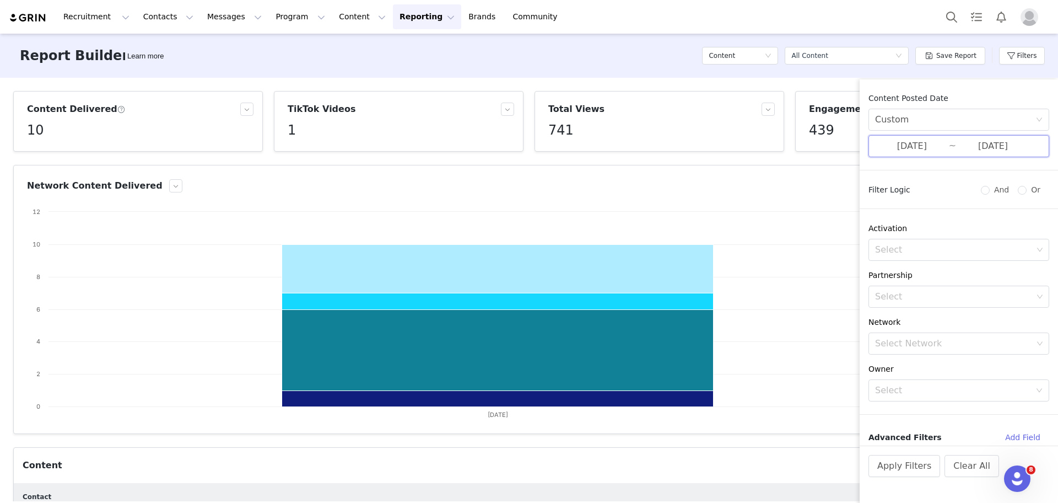
click at [948, 141] on span "[DATE] ~ [DATE]" at bounding box center [959, 146] width 181 height 22
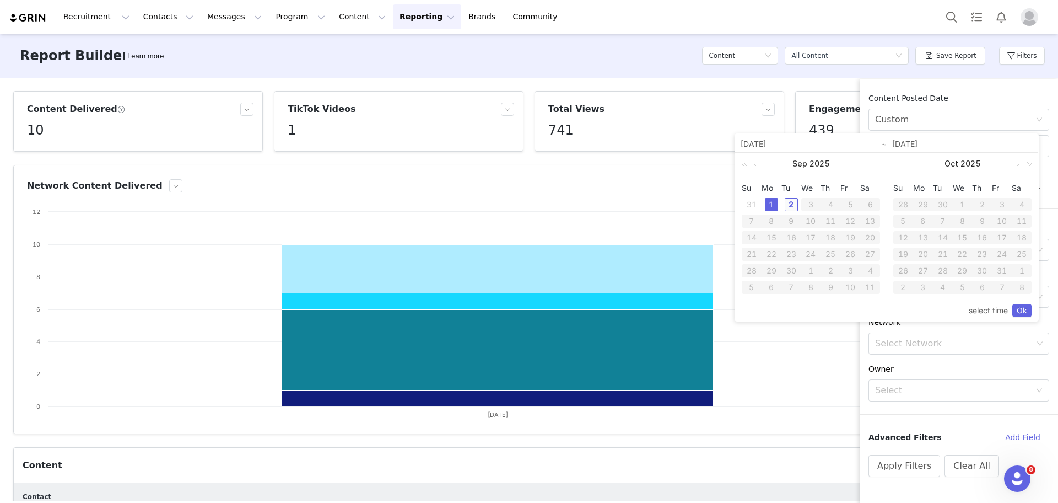
click at [787, 203] on div "2" at bounding box center [791, 204] width 13 height 13
click at [774, 204] on div "1" at bounding box center [771, 204] width 13 height 13
type input "[DATE]"
click at [1027, 311] on link "Ok" at bounding box center [1022, 310] width 19 height 13
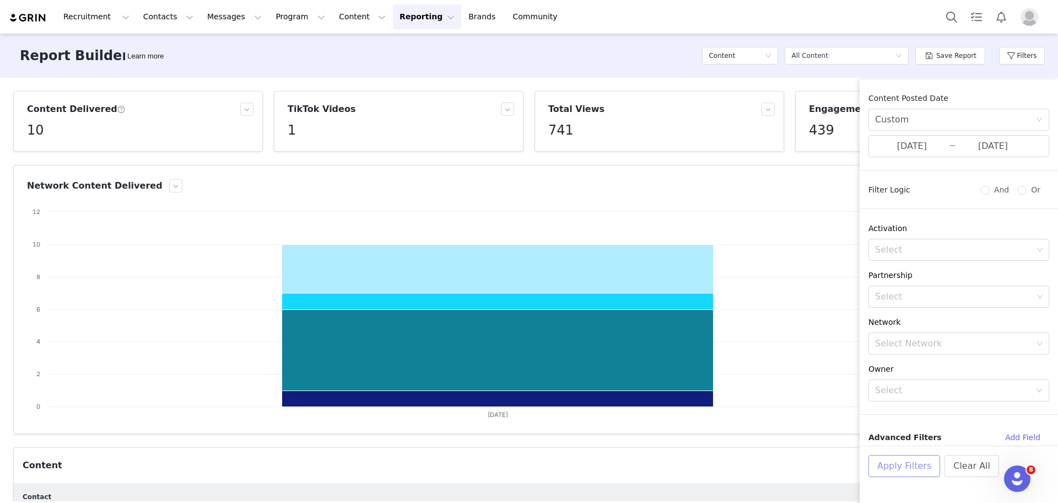
click at [889, 463] on button "Apply Filters" at bounding box center [905, 466] width 72 height 22
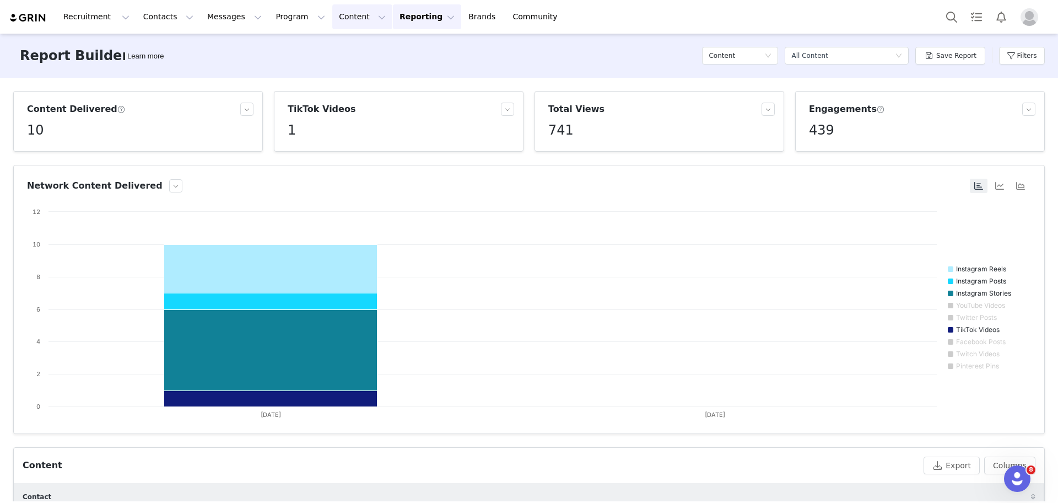
click at [332, 20] on button "Content Content" at bounding box center [362, 16] width 60 height 25
click at [326, 71] on p "Media Library" at bounding box center [333, 69] width 52 height 12
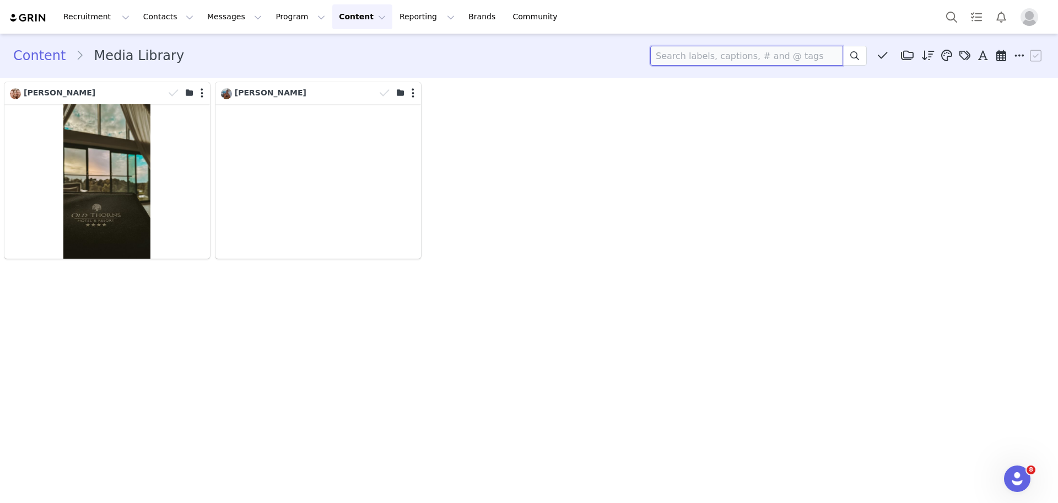
click at [799, 51] on input at bounding box center [746, 56] width 193 height 20
type input "#CityBreak"
click at [853, 52] on icon at bounding box center [855, 55] width 9 height 9
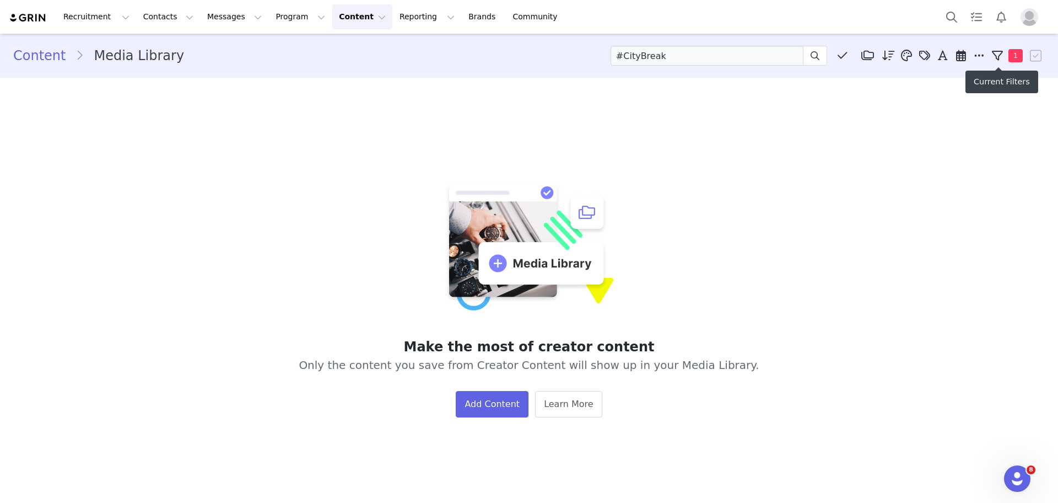
click at [1010, 60] on span "1" at bounding box center [1016, 55] width 14 height 13
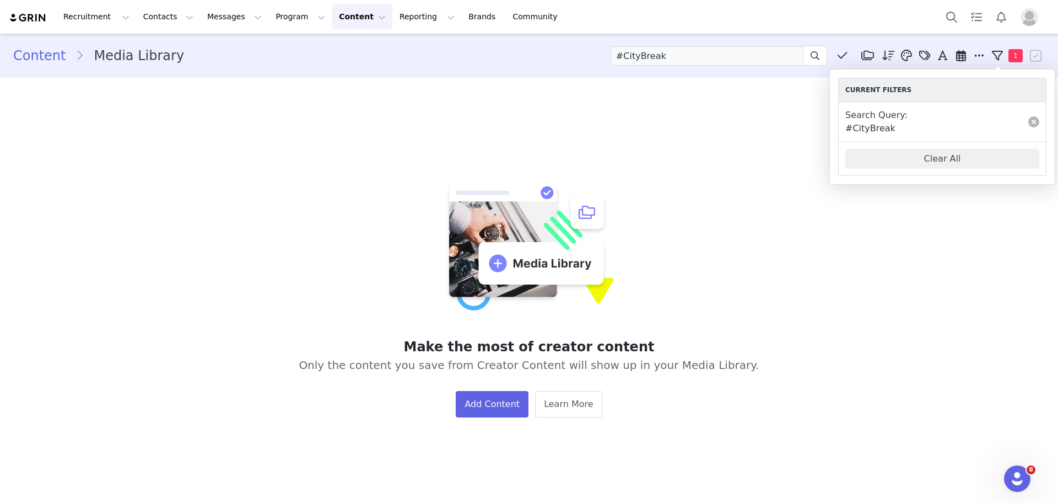
click at [1031, 120] on link at bounding box center [1034, 121] width 11 height 11
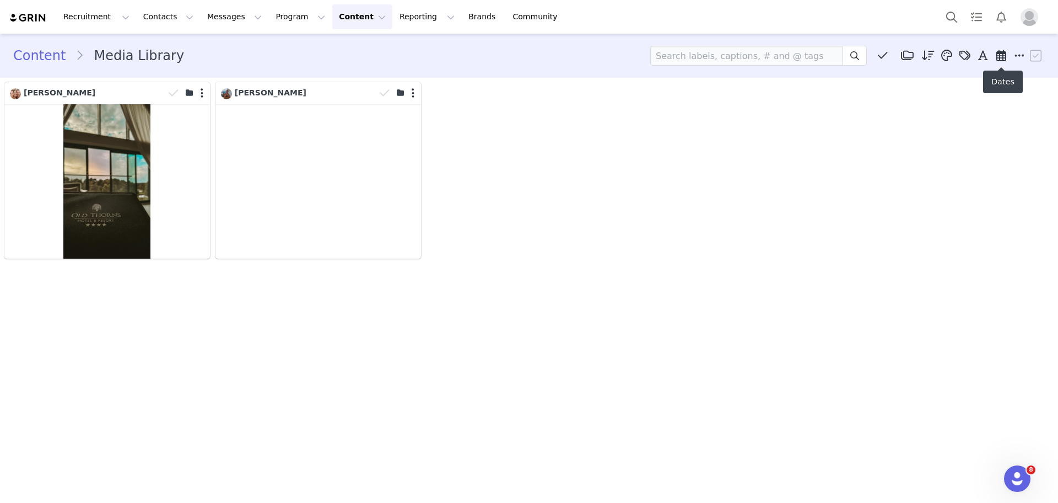
click at [1000, 54] on icon at bounding box center [1002, 55] width 10 height 11
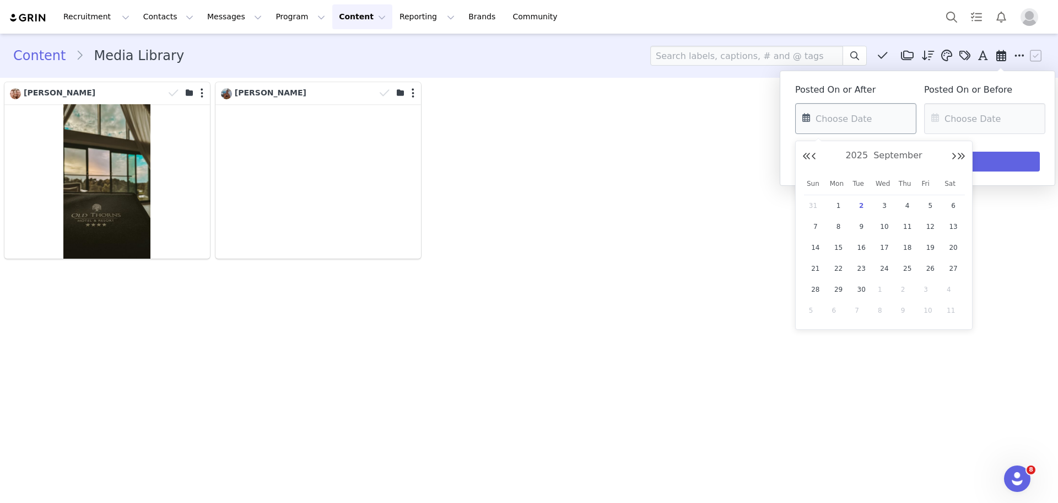
click at [891, 107] on input "text" at bounding box center [855, 118] width 121 height 31
click at [815, 156] on button "Previous Month" at bounding box center [814, 156] width 6 height 9
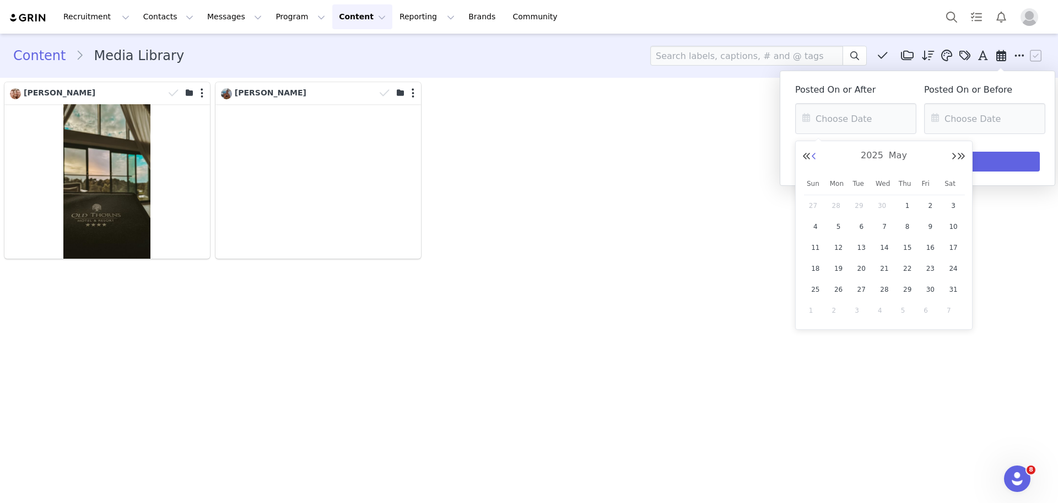
click at [815, 156] on button "Previous Month" at bounding box center [814, 156] width 6 height 9
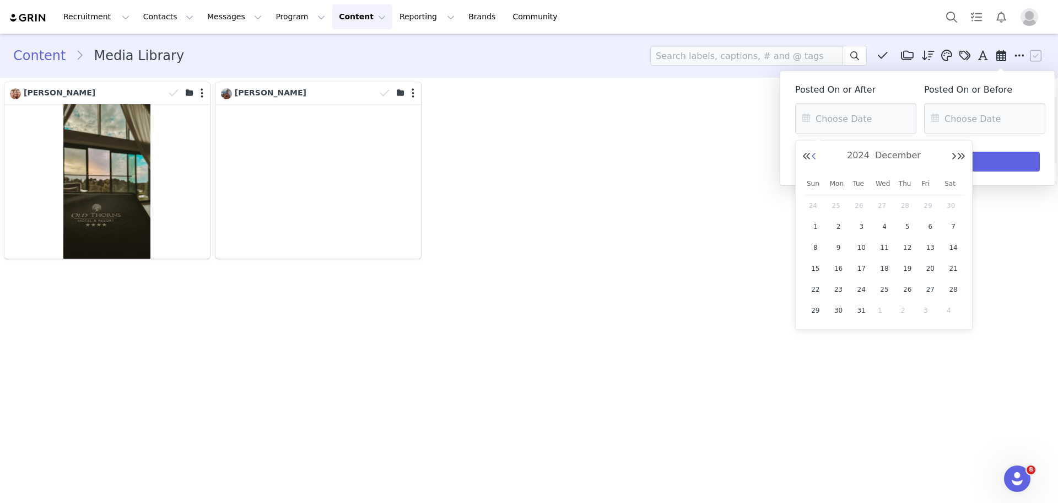
click at [815, 156] on button "Previous Month" at bounding box center [814, 156] width 6 height 9
click at [858, 205] on span "1" at bounding box center [861, 205] width 13 height 13
type input "[DATE]"
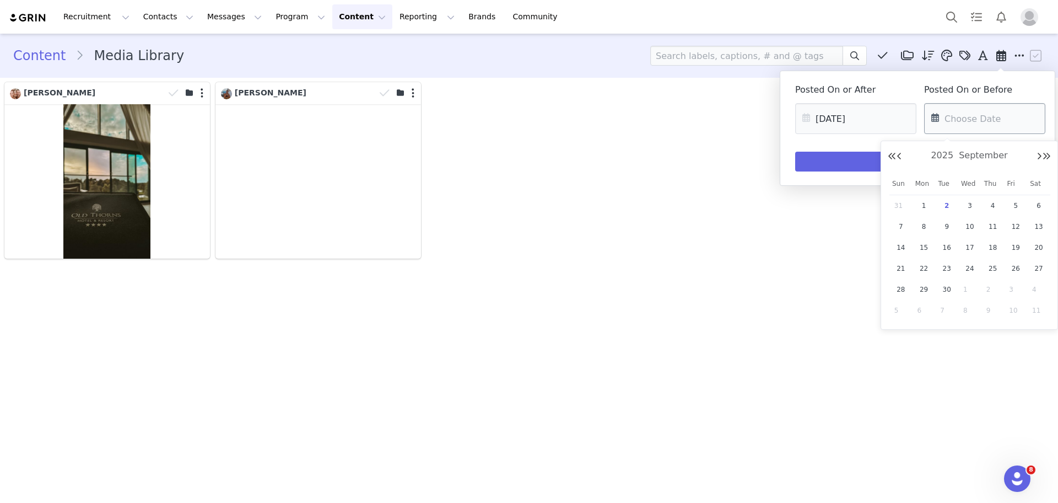
click at [973, 133] on input "text" at bounding box center [984, 118] width 121 height 31
click at [951, 290] on span "30" at bounding box center [946, 289] width 13 height 13
type input "[DATE]"
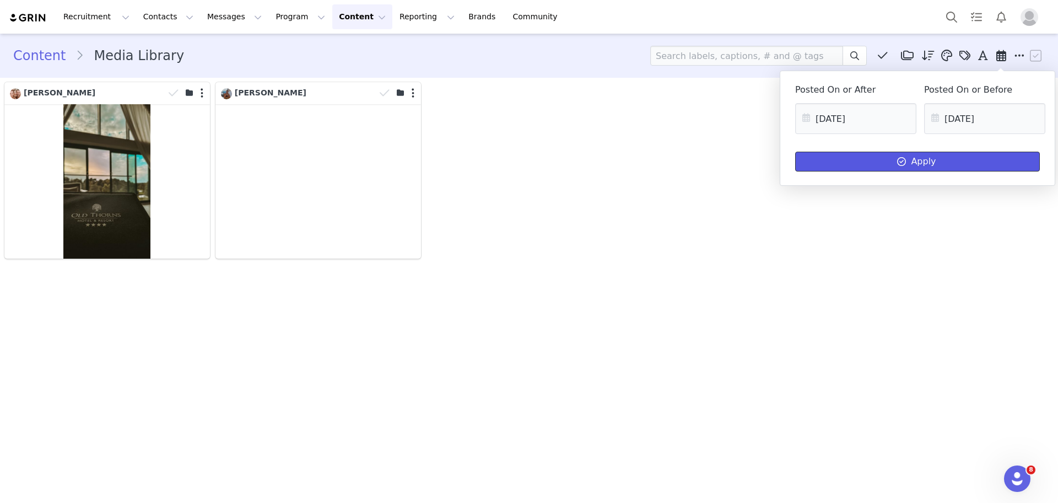
click at [959, 164] on button "Apply" at bounding box center [917, 162] width 245 height 20
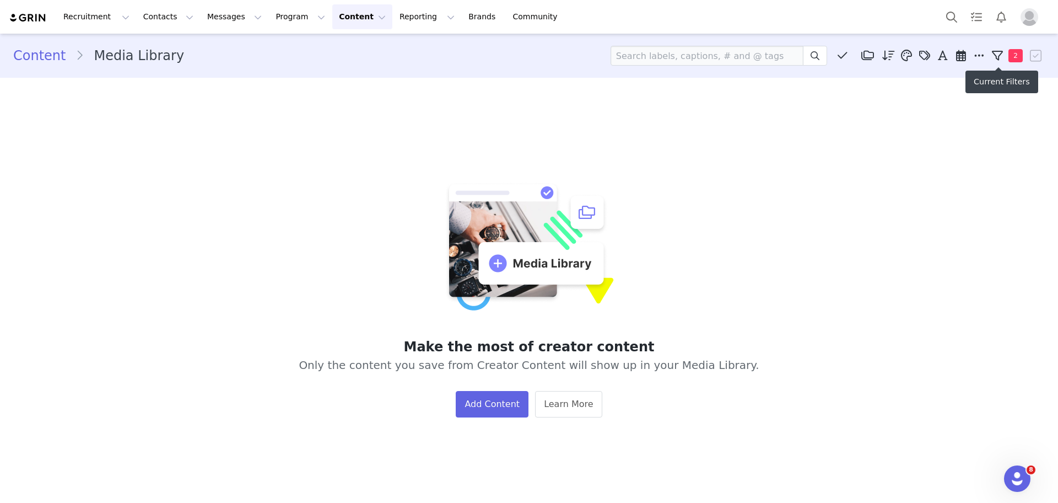
click at [1014, 55] on button "2" at bounding box center [1009, 55] width 40 height 17
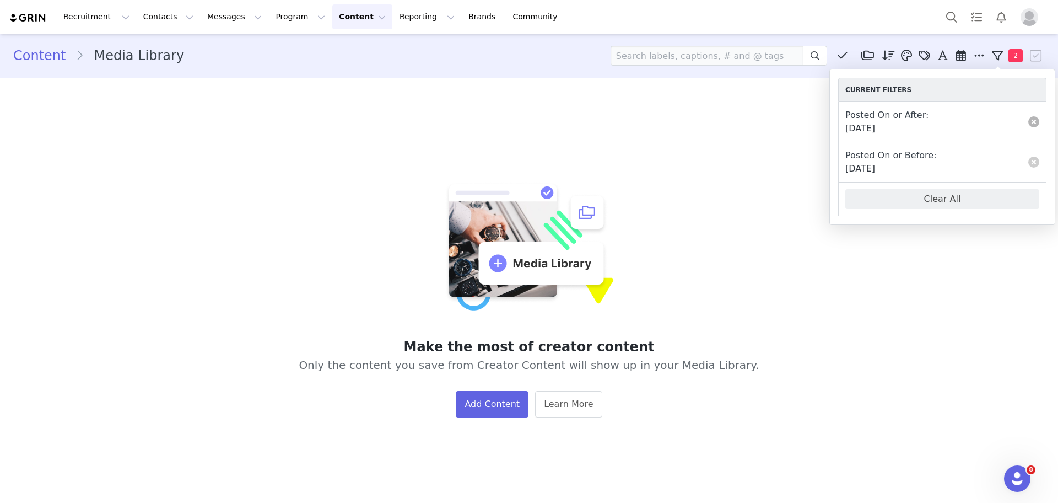
click at [1032, 119] on link at bounding box center [1034, 121] width 11 height 11
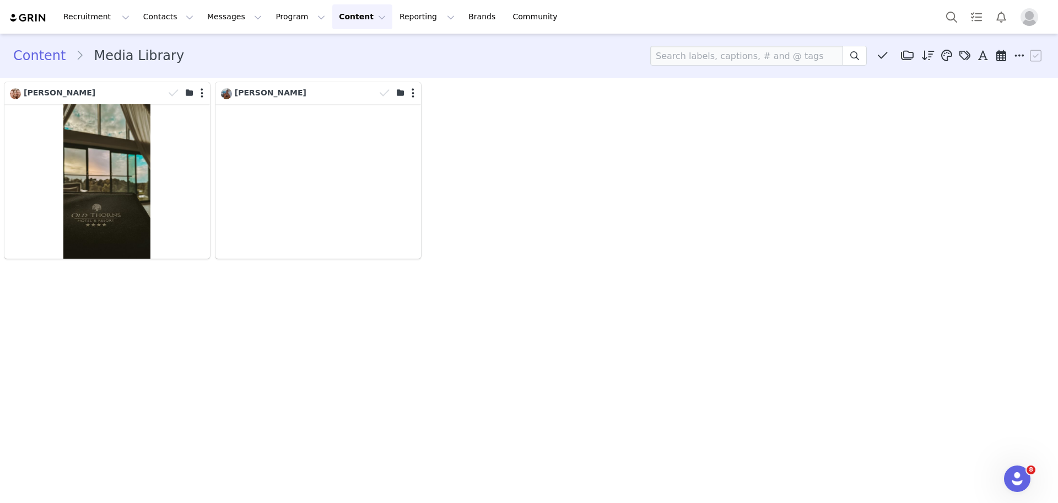
click at [332, 17] on button "Content Content" at bounding box center [362, 16] width 60 height 25
click at [331, 68] on p "Media Library" at bounding box center [333, 69] width 52 height 12
click at [332, 19] on button "Content Content" at bounding box center [362, 16] width 60 height 25
click at [338, 45] on p "Creator Content" at bounding box center [338, 49] width 62 height 12
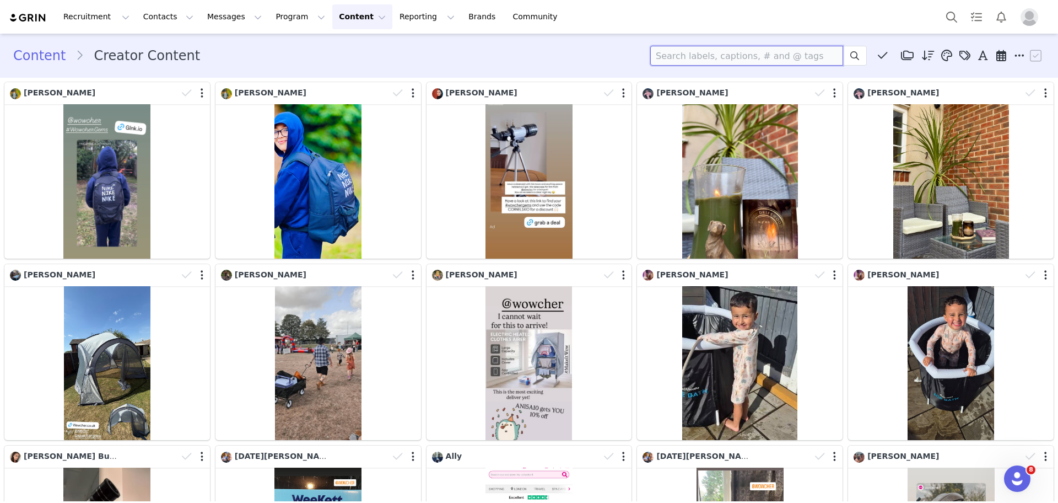
click at [781, 61] on input at bounding box center [746, 56] width 193 height 20
click at [855, 52] on button at bounding box center [855, 56] width 24 height 20
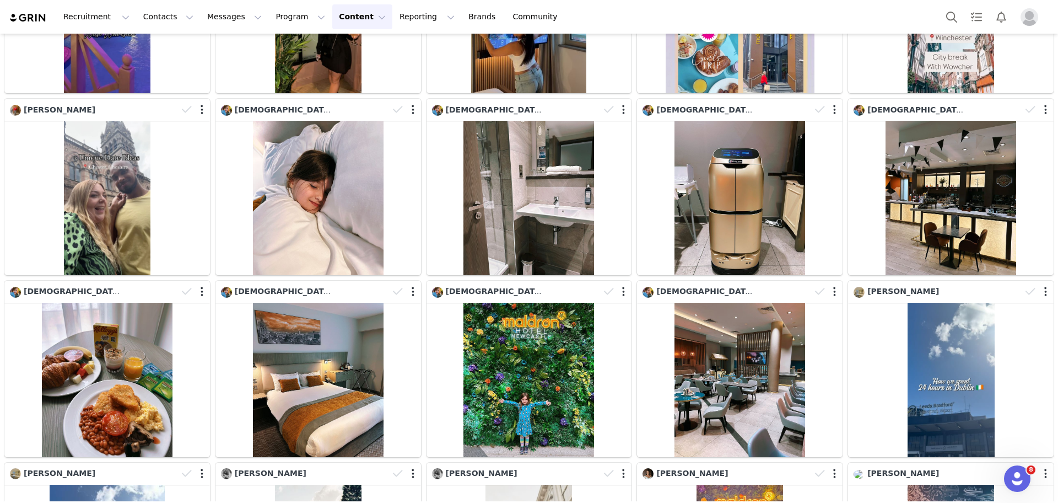
scroll to position [708, 0]
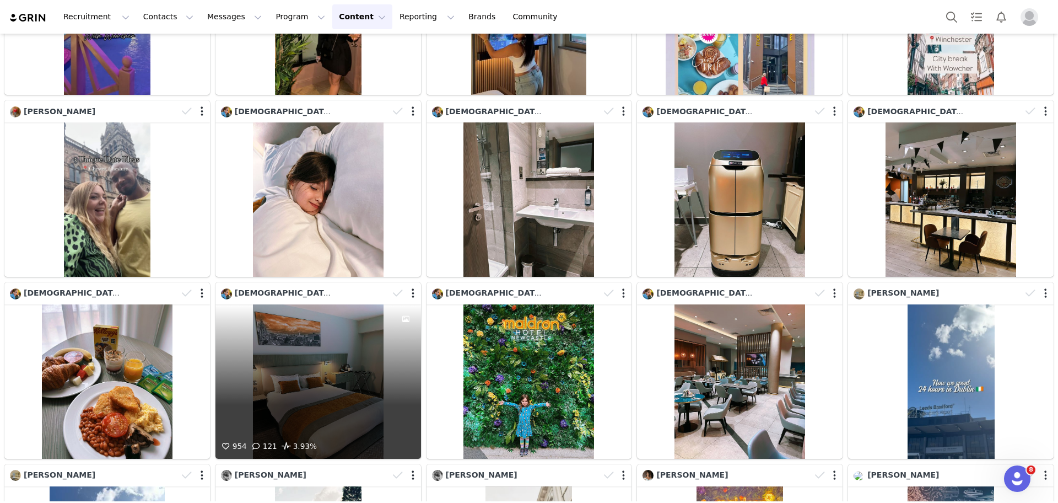
click at [272, 356] on div "954 121 3.93%" at bounding box center [319, 381] width 206 height 154
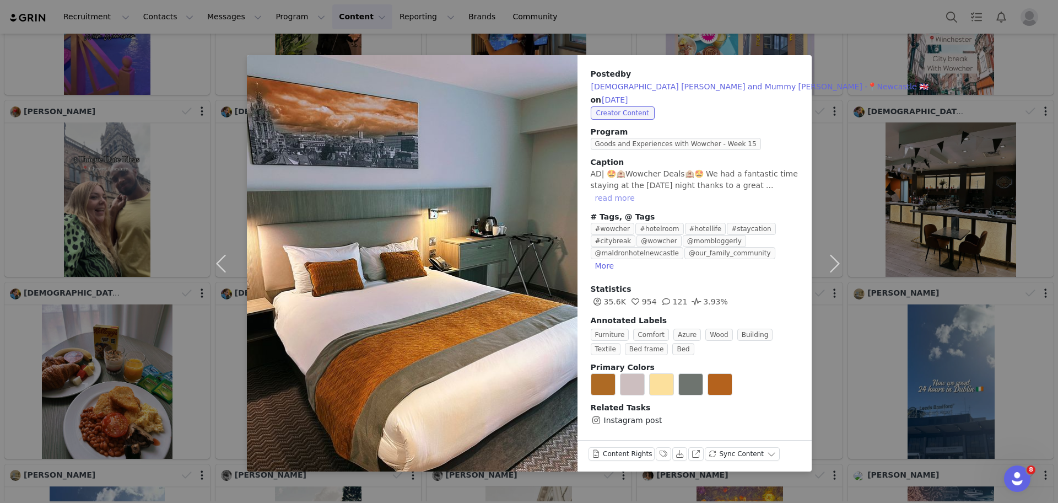
click at [609, 199] on button "read more" at bounding box center [615, 197] width 49 height 13
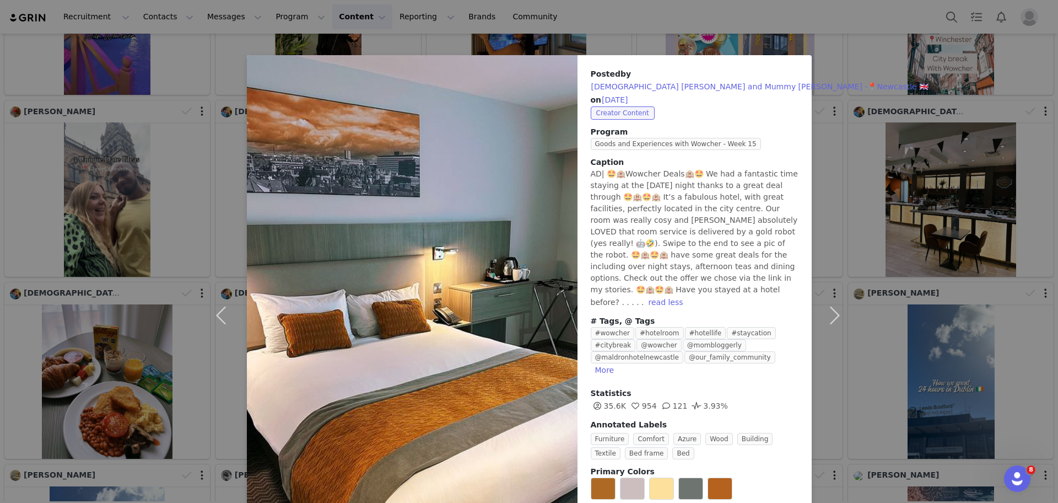
click at [737, 389] on div "Posted by [DEMOGRAPHIC_DATA] [PERSON_NAME] and Mummy [PERSON_NAME] -📍Newcastle …" at bounding box center [695, 299] width 234 height 489
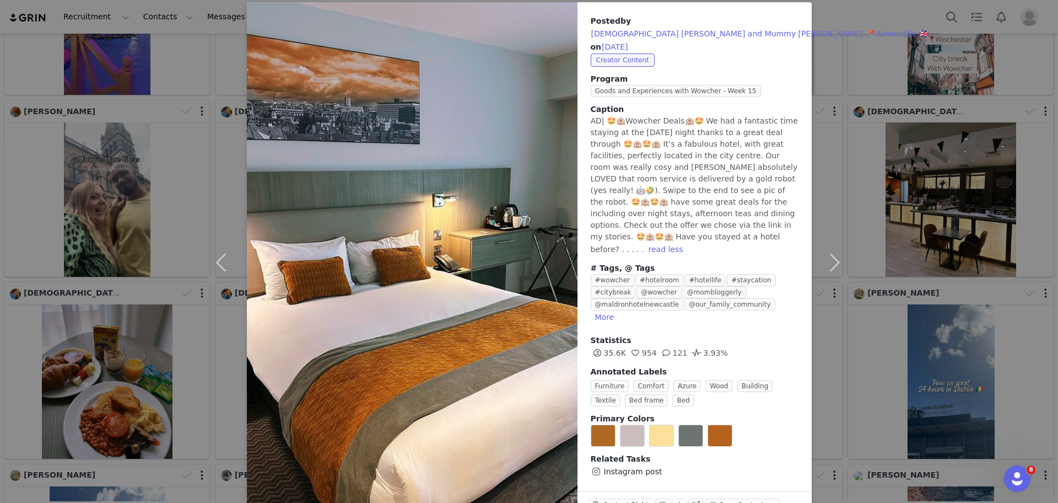
scroll to position [62, 0]
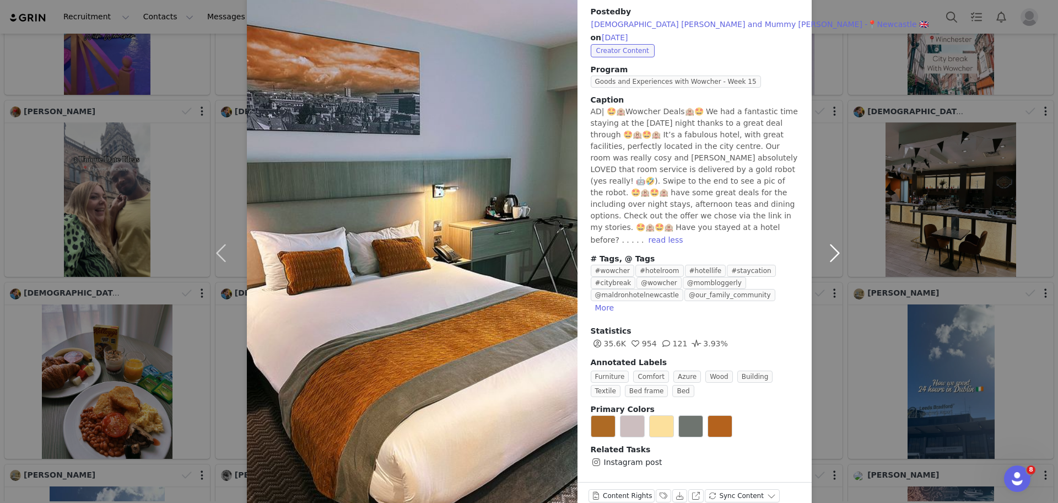
click at [819, 66] on button "button" at bounding box center [835, 253] width 46 height 520
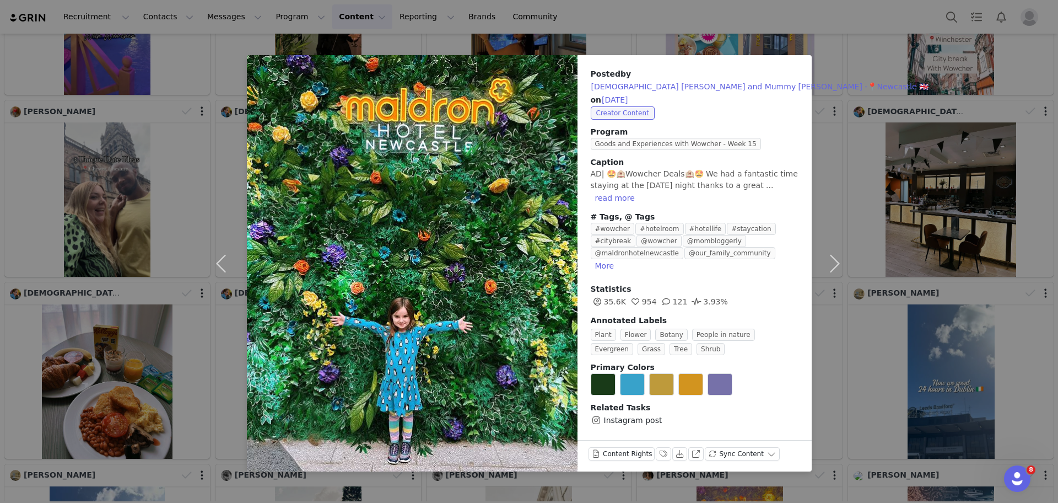
click at [833, 37] on div "Posted by [DEMOGRAPHIC_DATA] [PERSON_NAME] and Mummy [PERSON_NAME] -📍Newcastle …" at bounding box center [529, 251] width 1058 height 503
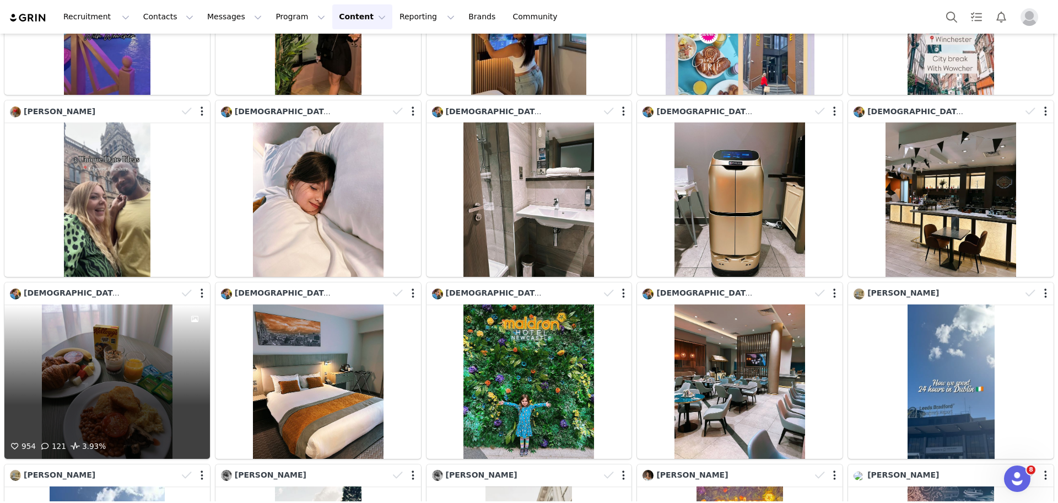
click at [107, 348] on div "954 121 3.93%" at bounding box center [107, 381] width 206 height 154
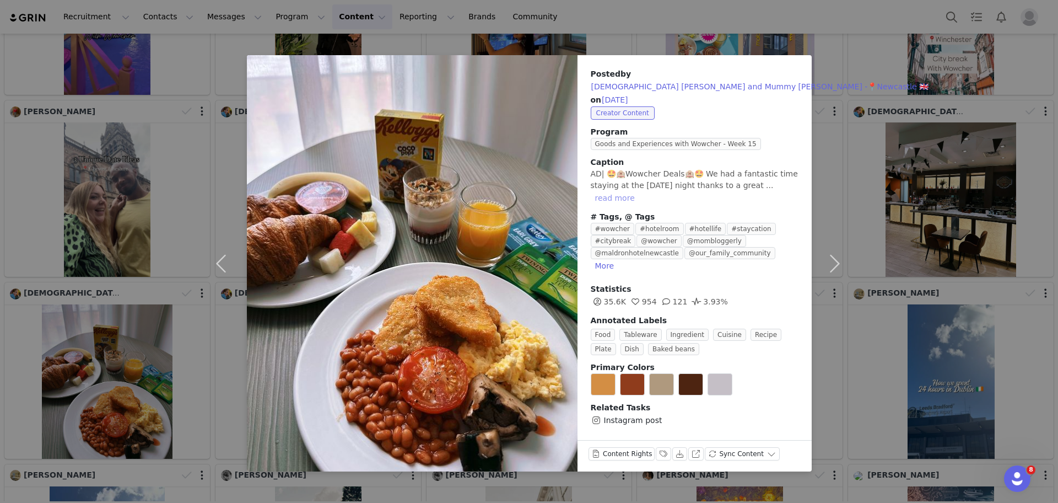
click at [620, 199] on button "read more" at bounding box center [615, 197] width 49 height 13
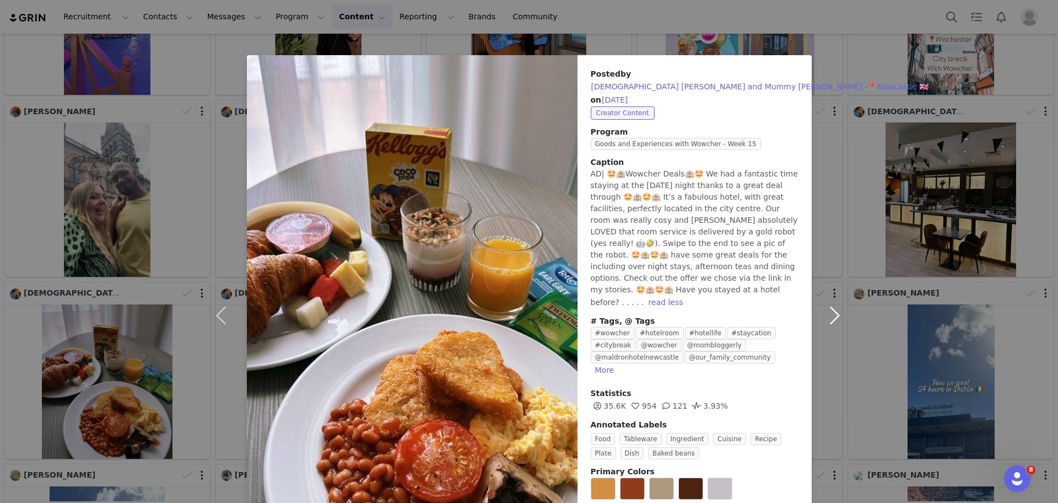
click at [845, 256] on button "button" at bounding box center [835, 315] width 46 height 520
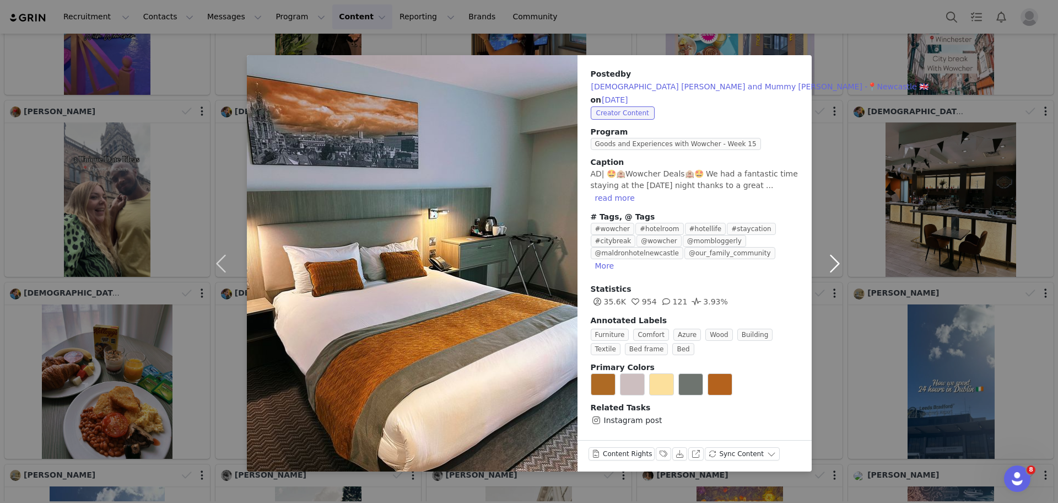
click at [832, 234] on button "button" at bounding box center [835, 263] width 46 height 416
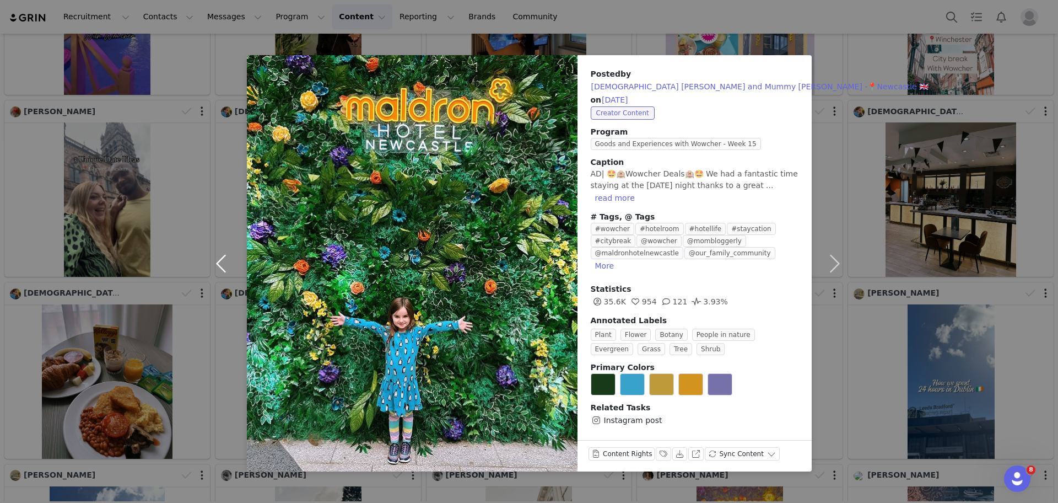
click at [225, 263] on button "button" at bounding box center [224, 263] width 46 height 416
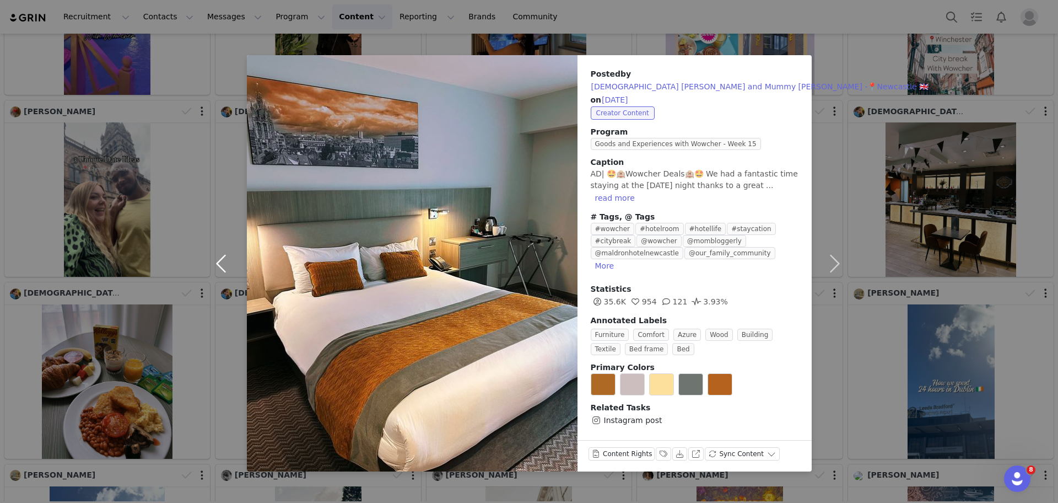
click at [225, 263] on button "button" at bounding box center [224, 263] width 46 height 416
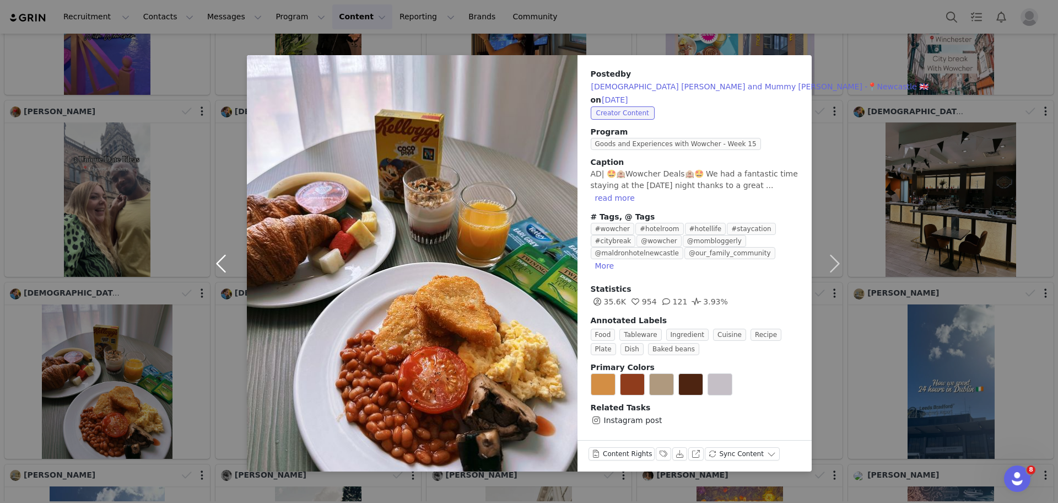
click at [225, 263] on button "button" at bounding box center [224, 263] width 46 height 416
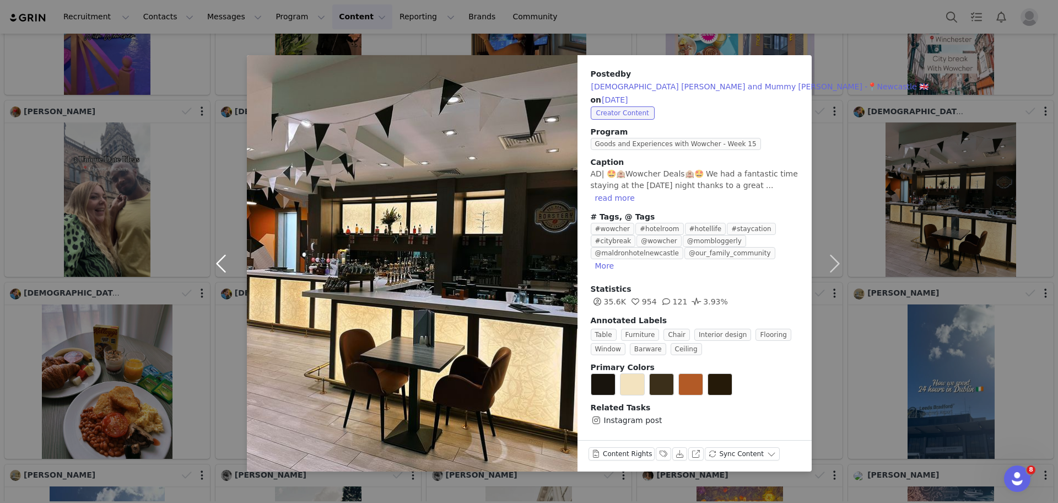
click at [225, 263] on button "button" at bounding box center [224, 263] width 46 height 416
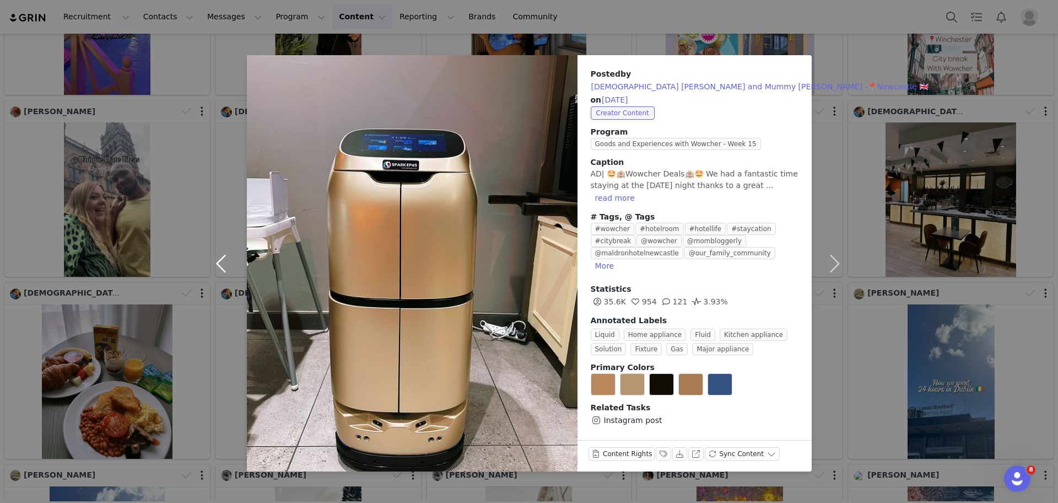
click at [225, 263] on button "button" at bounding box center [224, 263] width 46 height 416
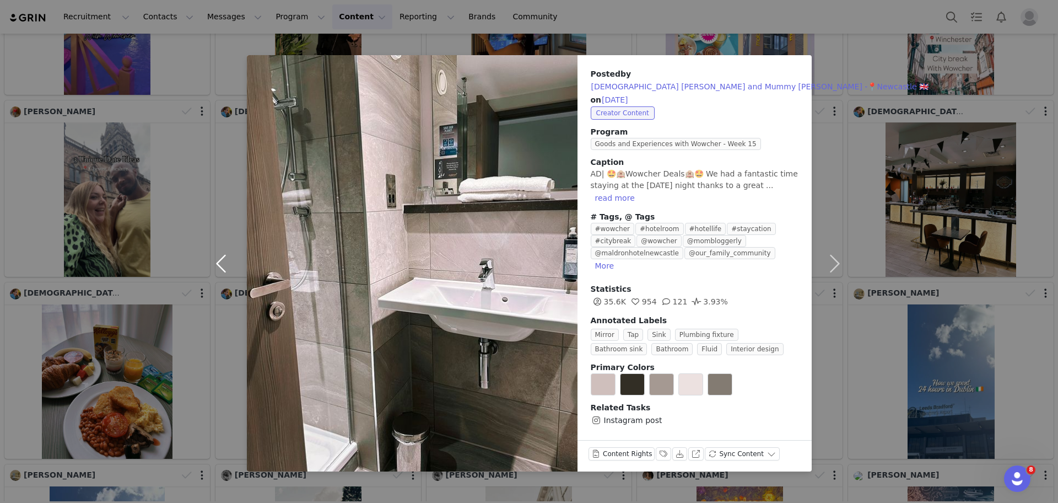
click at [225, 263] on button "button" at bounding box center [224, 263] width 46 height 416
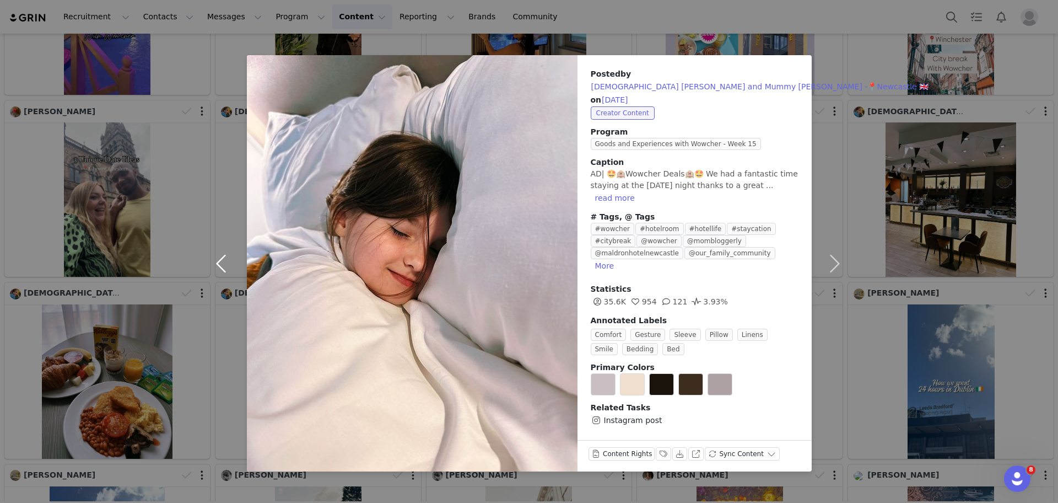
click at [225, 263] on button "button" at bounding box center [224, 263] width 46 height 416
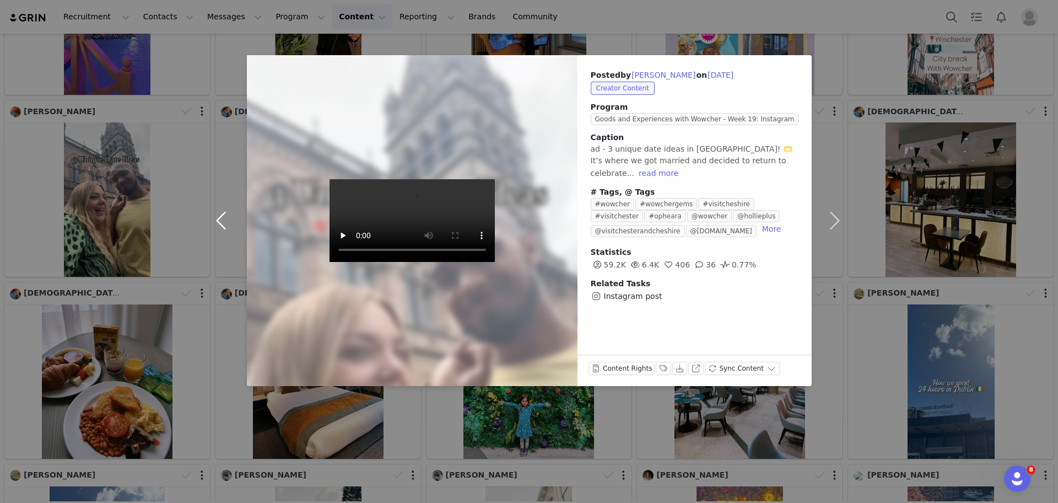
click at [225, 263] on button "button" at bounding box center [224, 220] width 46 height 331
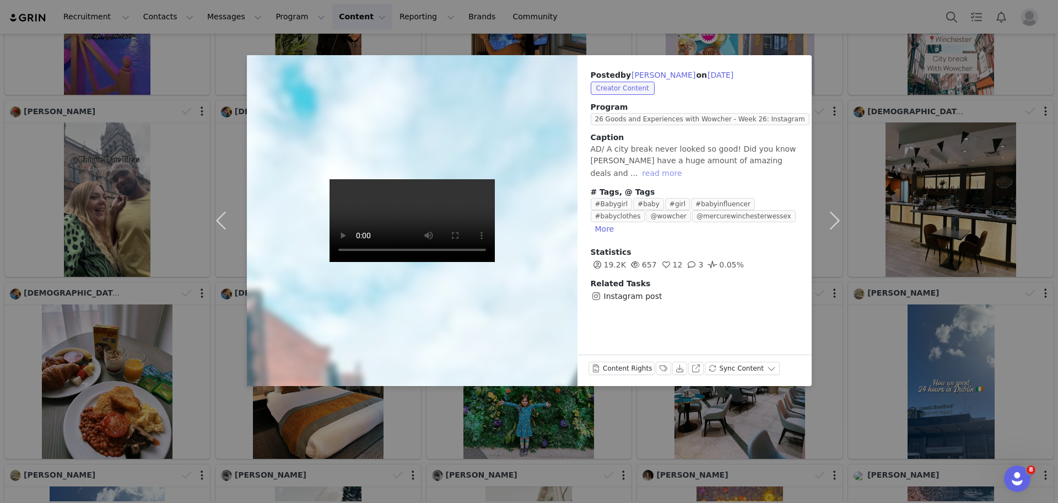
click at [638, 174] on button "read more" at bounding box center [662, 172] width 49 height 13
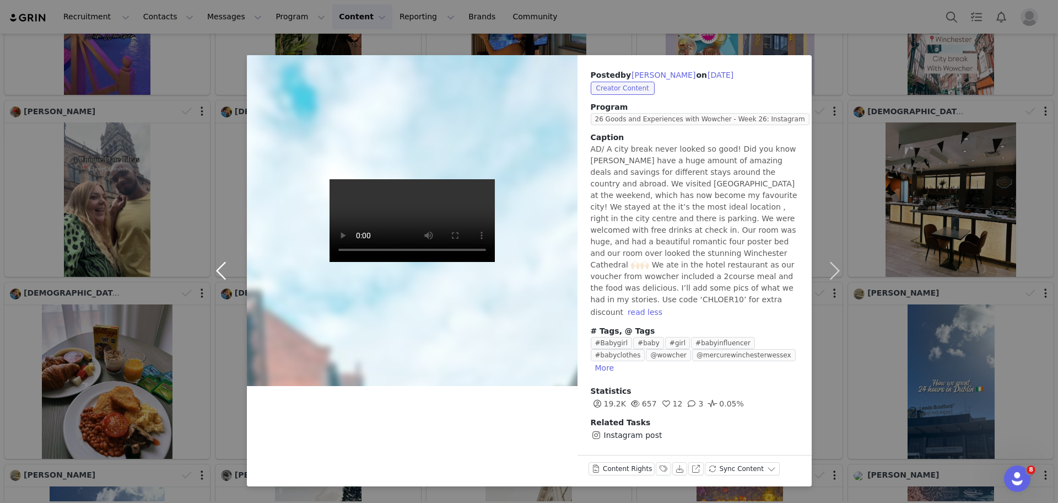
click at [222, 251] on button "button" at bounding box center [224, 270] width 46 height 431
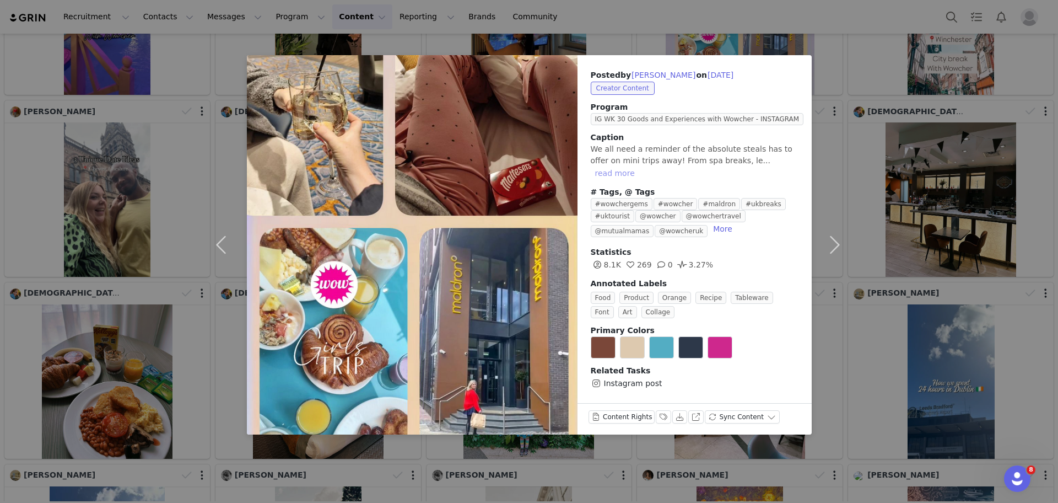
click at [639, 166] on button "read more" at bounding box center [615, 172] width 49 height 13
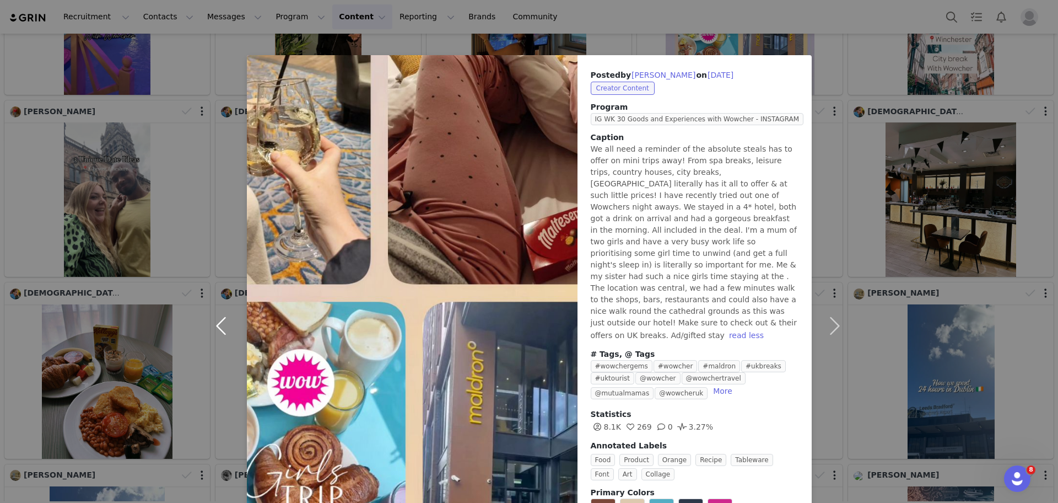
click at [212, 305] on button "button" at bounding box center [224, 325] width 46 height 541
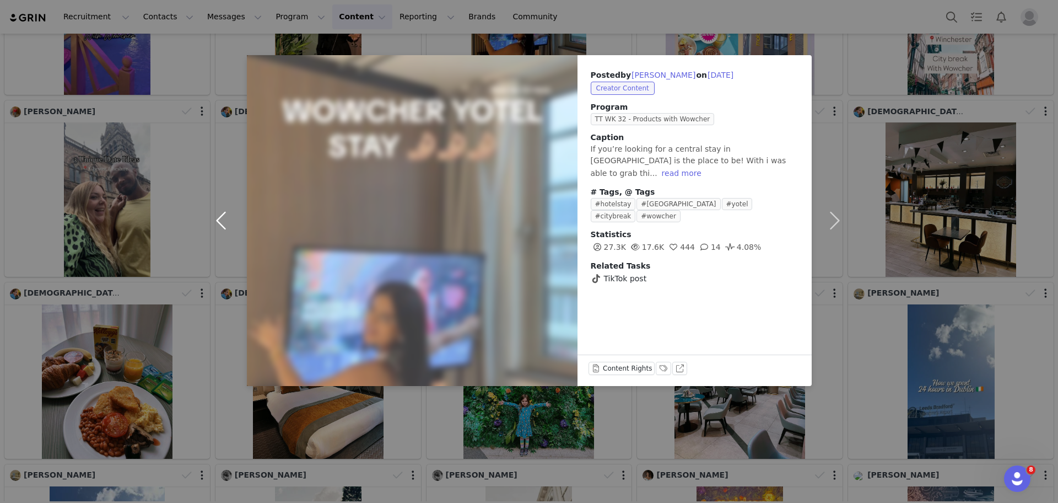
click at [228, 206] on button "button" at bounding box center [224, 220] width 46 height 331
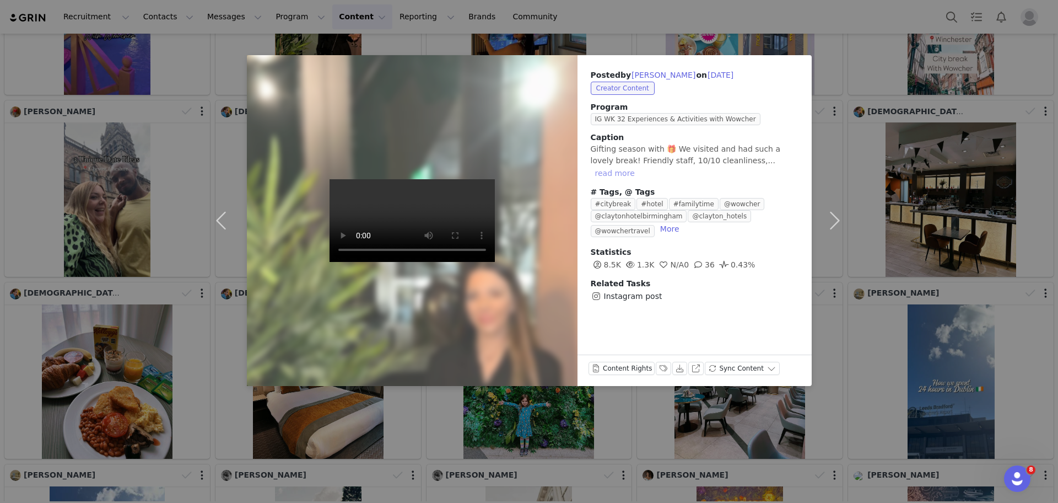
click at [639, 166] on button "read more" at bounding box center [615, 172] width 49 height 13
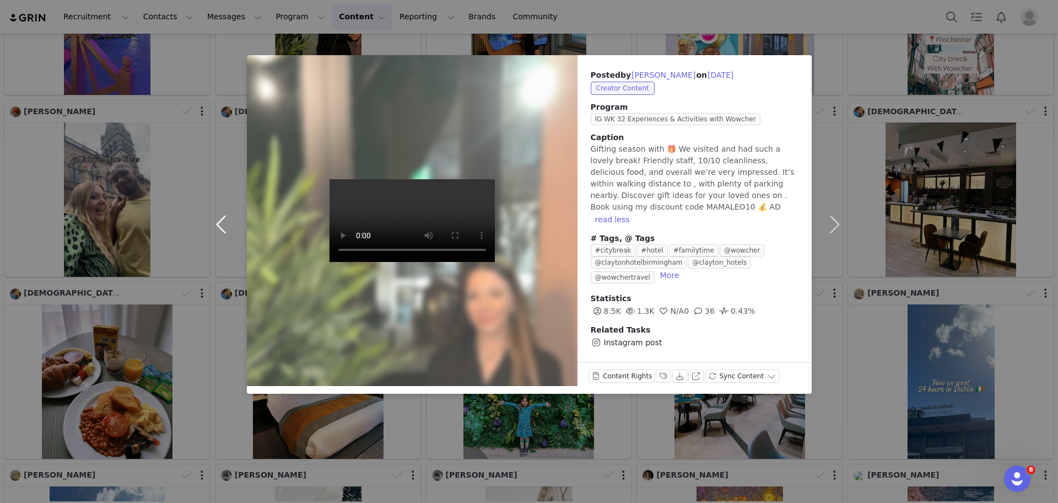
click at [227, 216] on button "button" at bounding box center [224, 224] width 46 height 338
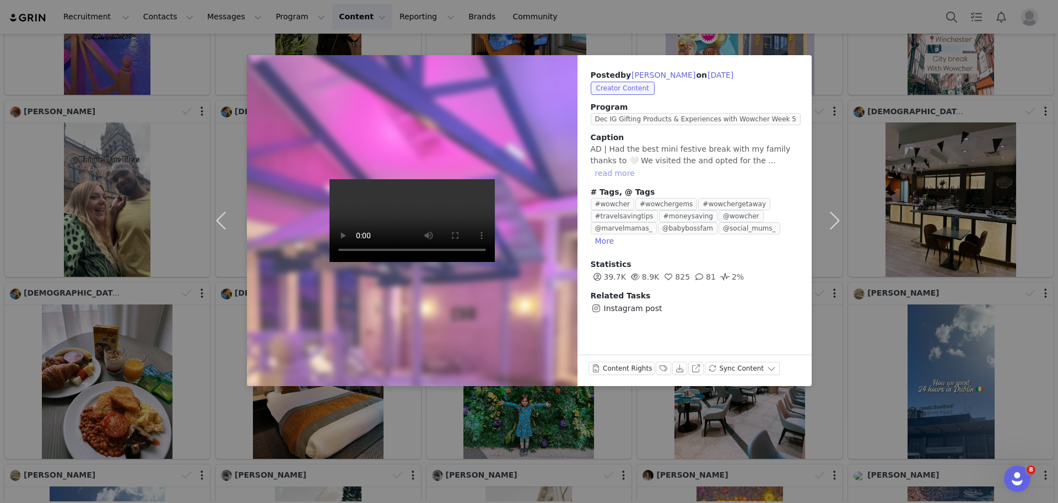
click at [639, 166] on button "read more" at bounding box center [615, 172] width 49 height 13
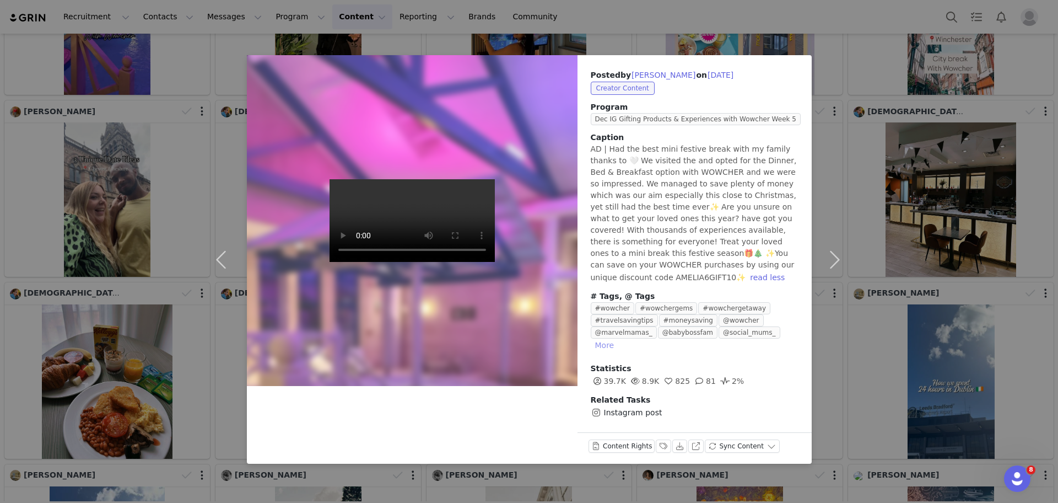
click at [619, 338] on button "More" at bounding box center [605, 344] width 28 height 13
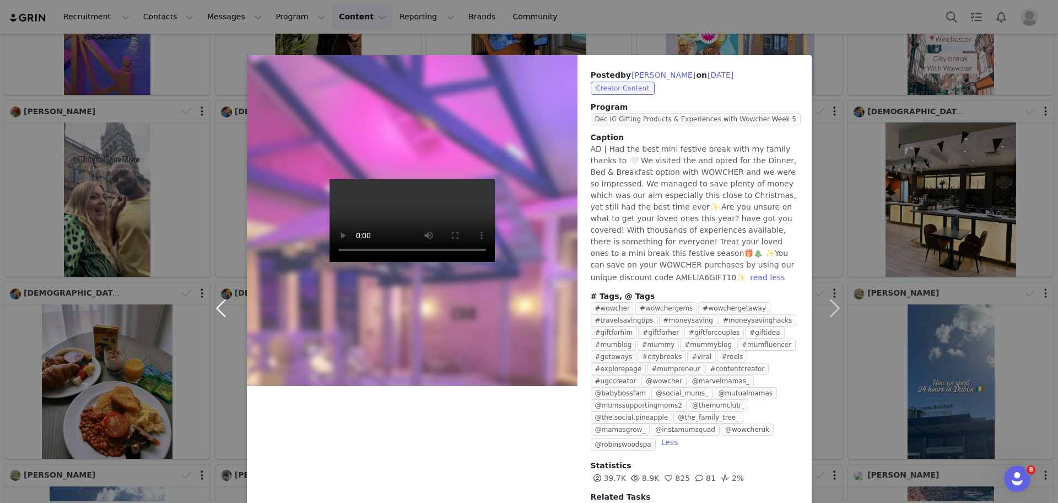
click at [207, 288] on button "button" at bounding box center [224, 307] width 46 height 505
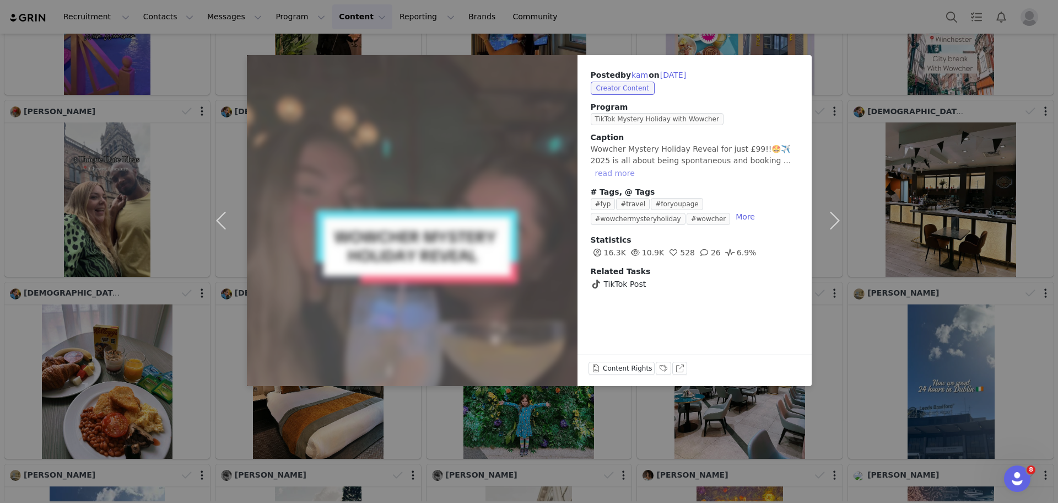
click at [639, 166] on button "read more" at bounding box center [615, 172] width 49 height 13
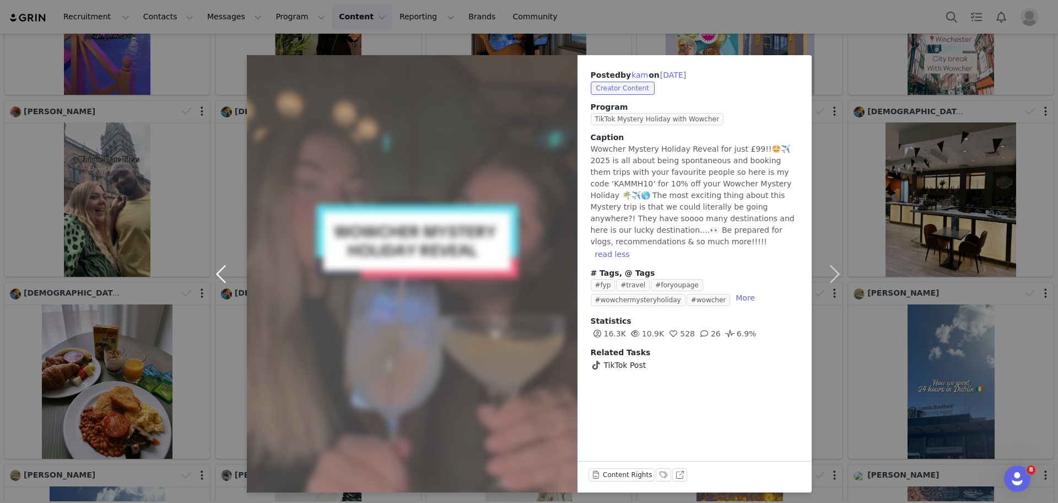
click at [214, 273] on button "button" at bounding box center [224, 273] width 46 height 437
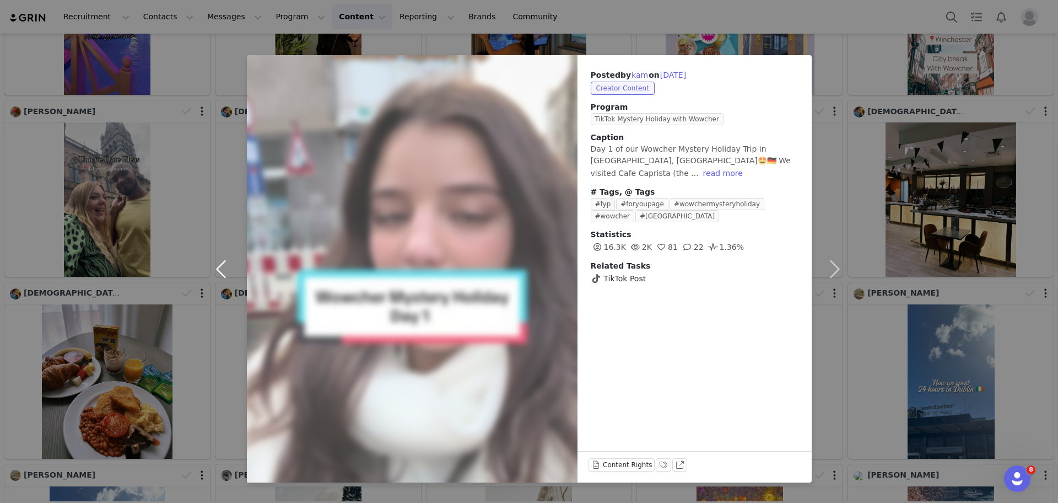
click at [218, 265] on button "button" at bounding box center [224, 268] width 46 height 427
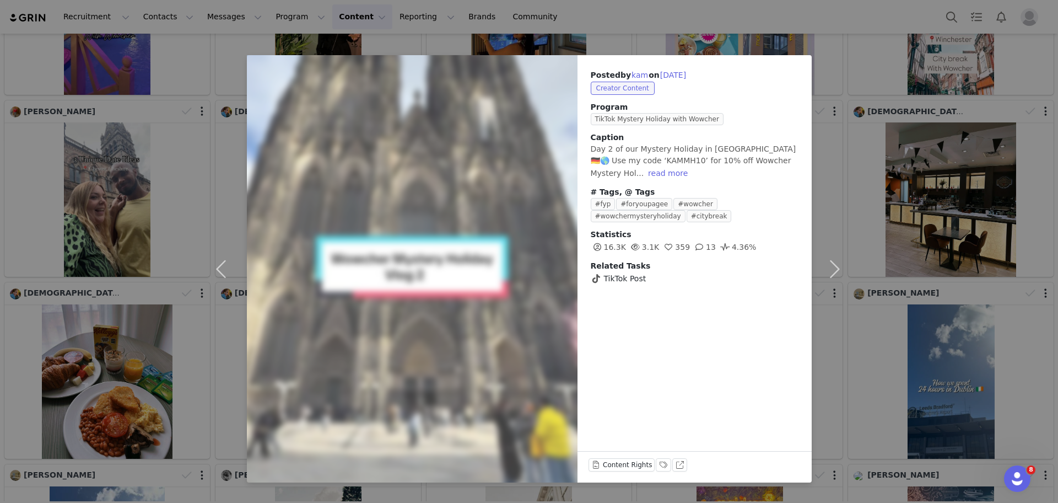
click at [1003, 69] on div "Posted by kam on [DATE] Creator Content Program TikTok Mystery Holiday with Wow…" at bounding box center [529, 251] width 1058 height 503
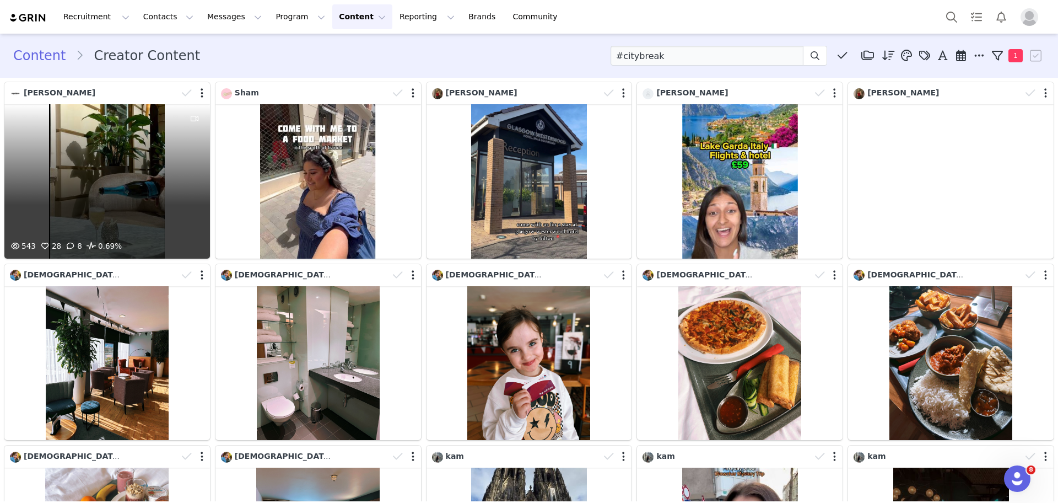
click at [131, 160] on div "543 28 8 0.69%" at bounding box center [107, 181] width 206 height 154
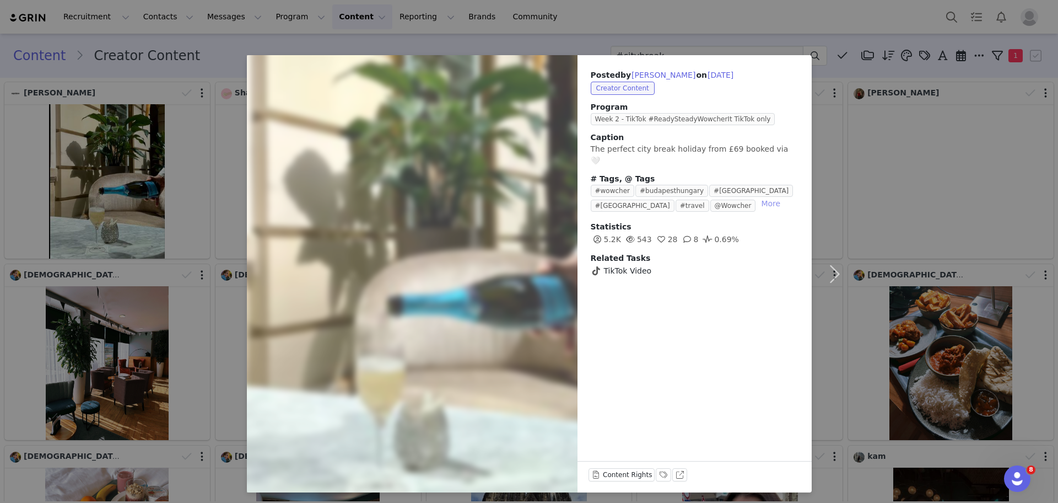
click at [757, 197] on button "More" at bounding box center [771, 203] width 28 height 13
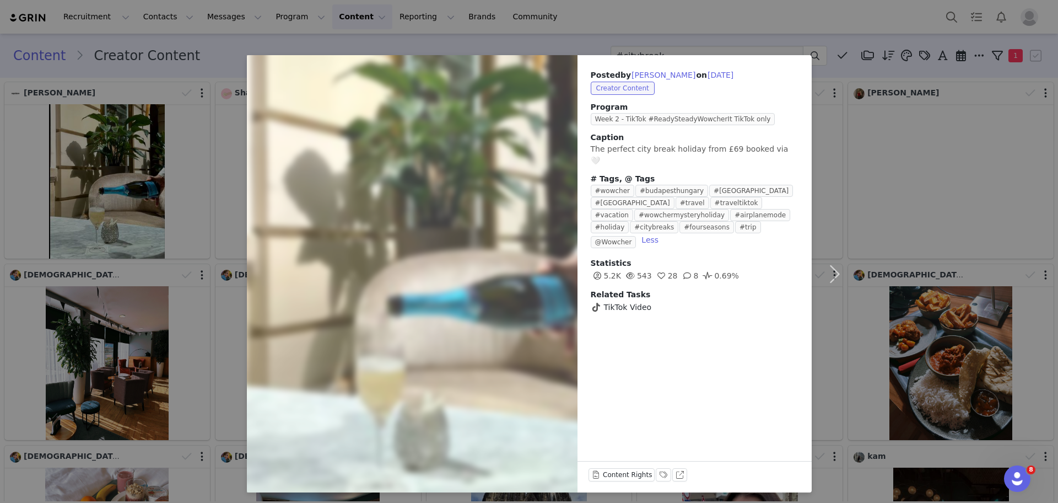
click at [870, 136] on div "Posted by [PERSON_NAME] on [DATE] Creator Content Program Week 2 - TikTok #Read…" at bounding box center [529, 251] width 1058 height 503
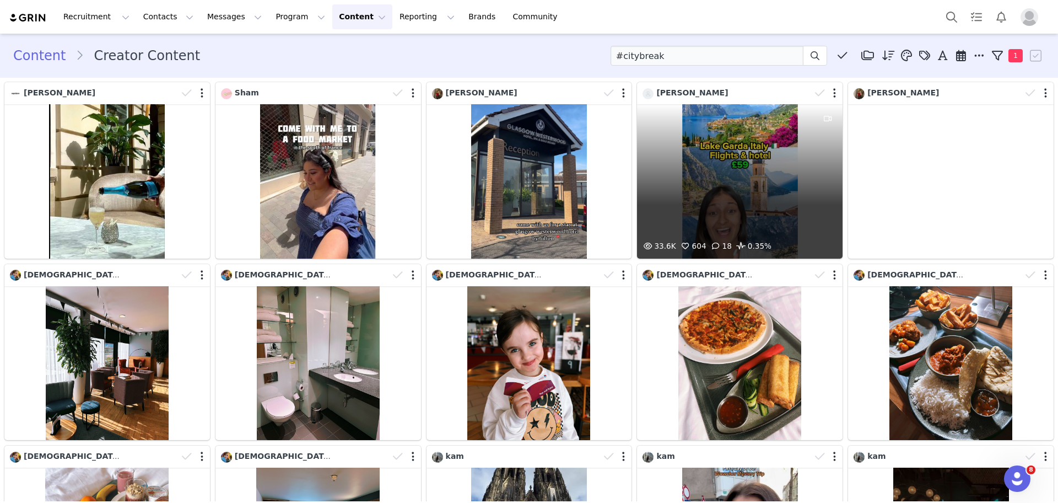
click at [637, 161] on div "33.6K 604 18 0.35%" at bounding box center [740, 181] width 206 height 154
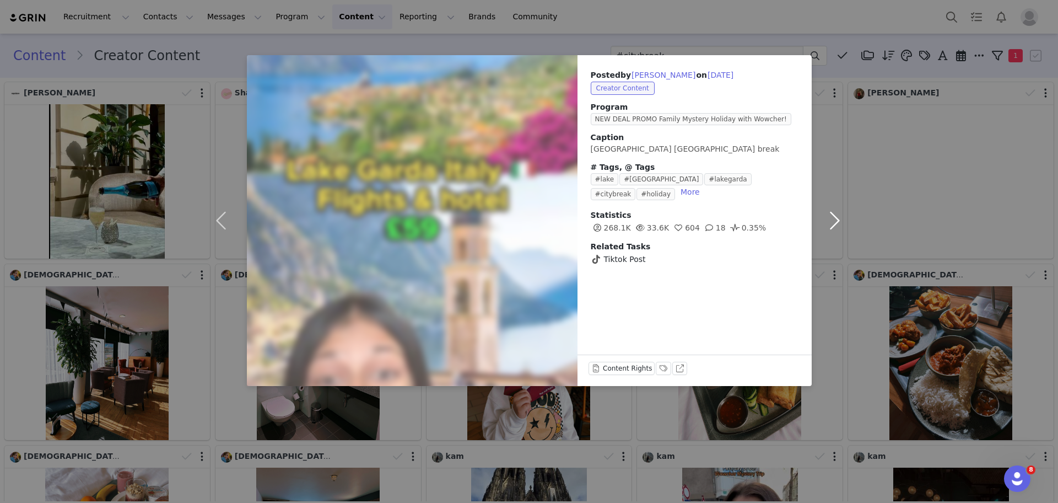
click at [832, 106] on button "button" at bounding box center [835, 220] width 46 height 331
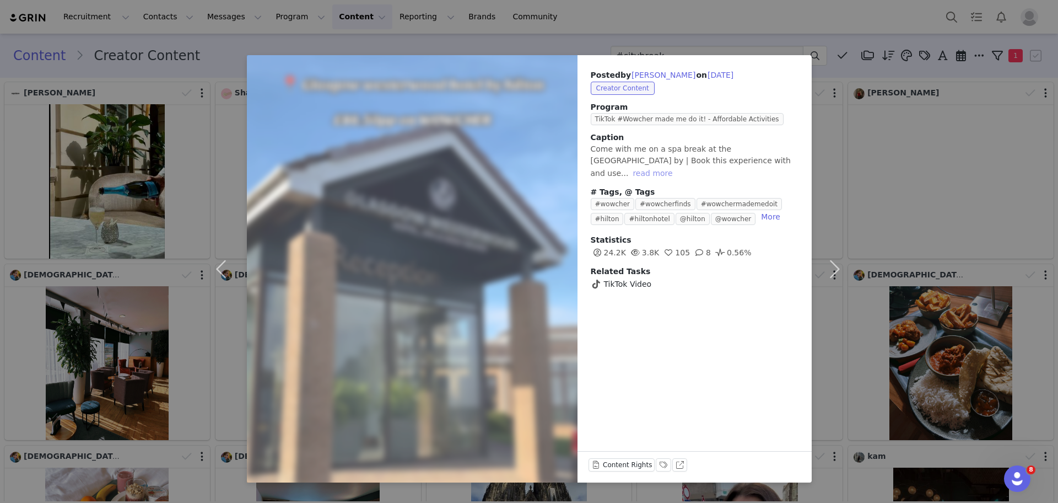
click at [677, 166] on button "read more" at bounding box center [652, 172] width 49 height 13
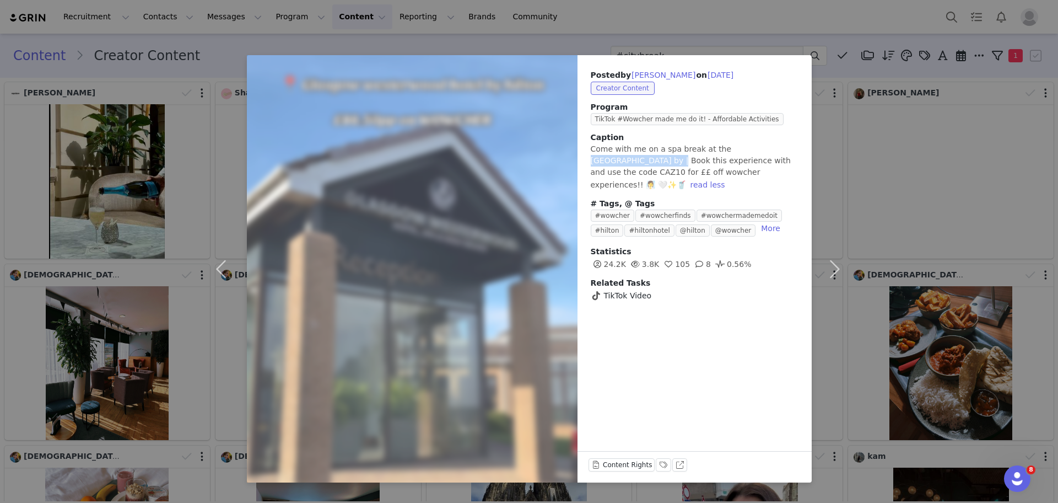
drag, startPoint x: 714, startPoint y: 148, endPoint x: 607, endPoint y: 161, distance: 108.2
click at [607, 161] on span "Come with me on a spa break at the [GEOGRAPHIC_DATA] by | Book this experience …" at bounding box center [691, 166] width 200 height 45
copy span "Glasgow westerwood hote"
click at [886, 136] on div "Posted by [PERSON_NAME] on [DATE] Creator Content Program TikTok #Wowcher made …" at bounding box center [529, 251] width 1058 height 503
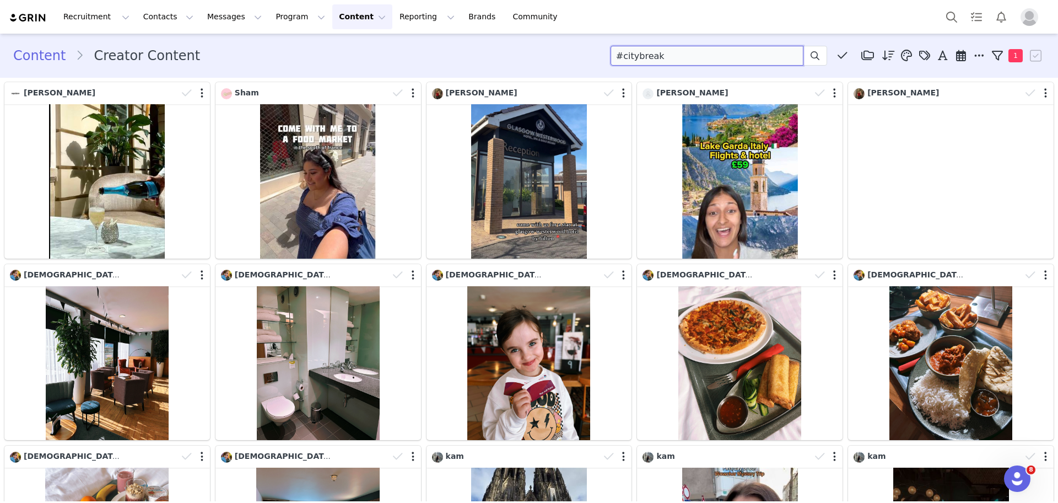
drag, startPoint x: 722, startPoint y: 59, endPoint x: 541, endPoint y: 50, distance: 180.5
click at [541, 50] on div "Content Creator Content #citybreak Media Library (2) Old Thorns Case Study (2) …" at bounding box center [529, 56] width 1032 height 20
type input "[GEOGRAPHIC_DATA]"
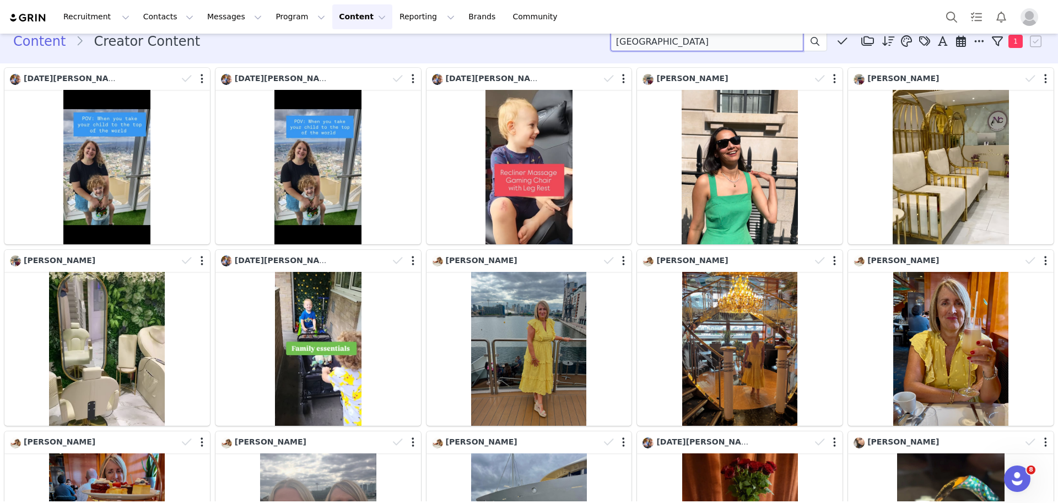
scroll to position [17, 0]
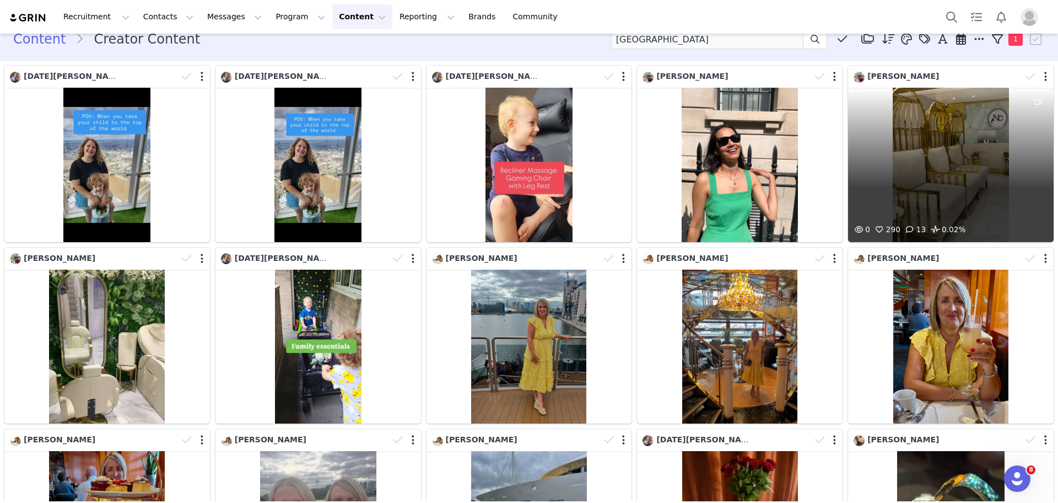
click at [951, 173] on div "0 290 13 0.02%" at bounding box center [951, 165] width 206 height 154
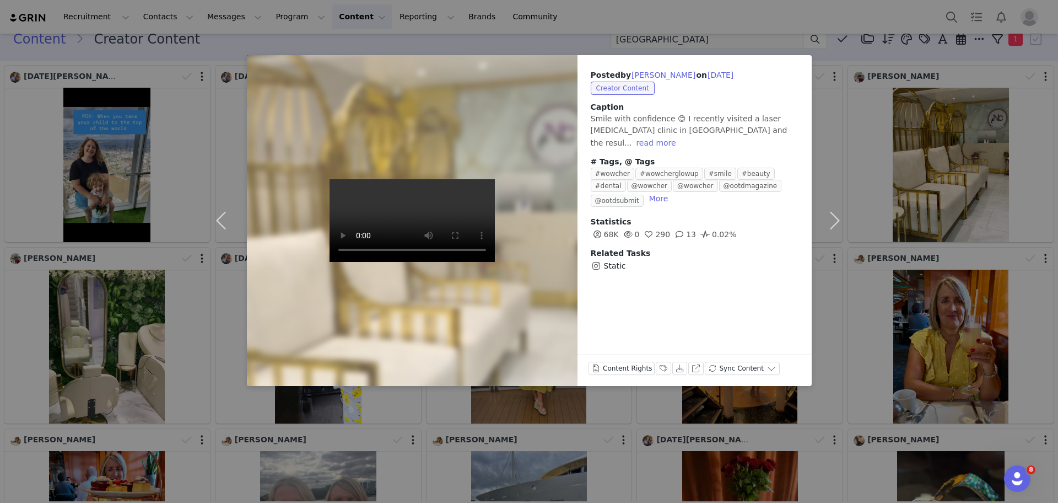
click at [916, 134] on div "Posted by [PERSON_NAME] on [DATE] Creator Content Caption Smile with confidence…" at bounding box center [529, 251] width 1058 height 503
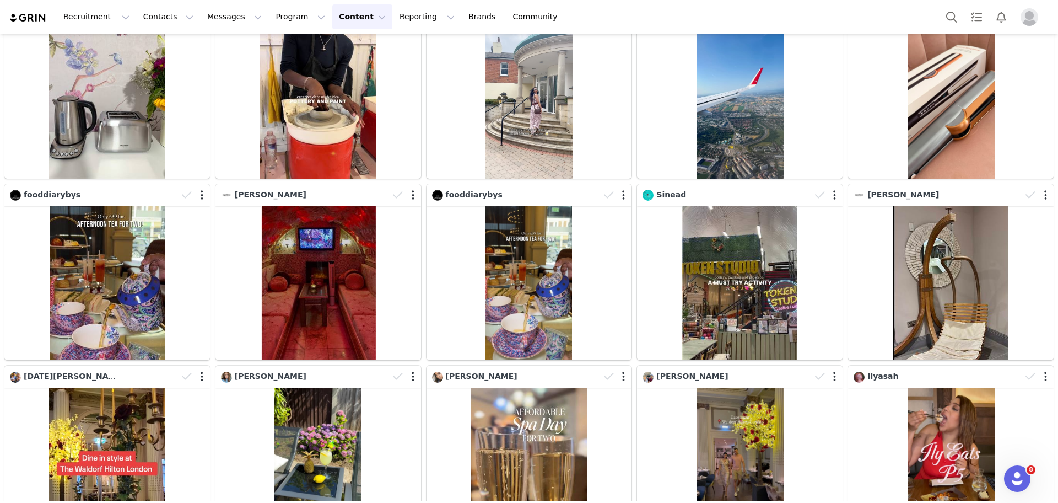
scroll to position [1057, 0]
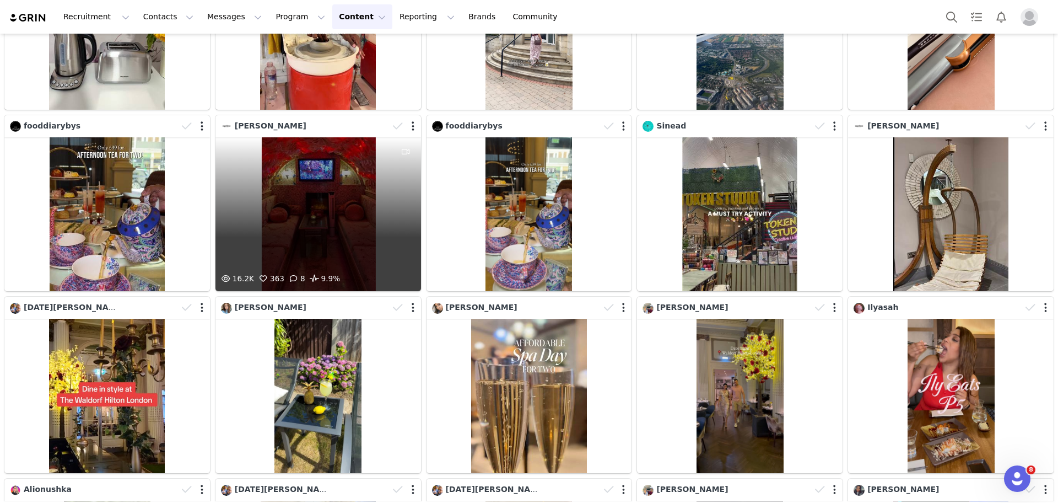
click at [340, 227] on div "16.2K 363 8 9.9%" at bounding box center [319, 214] width 206 height 154
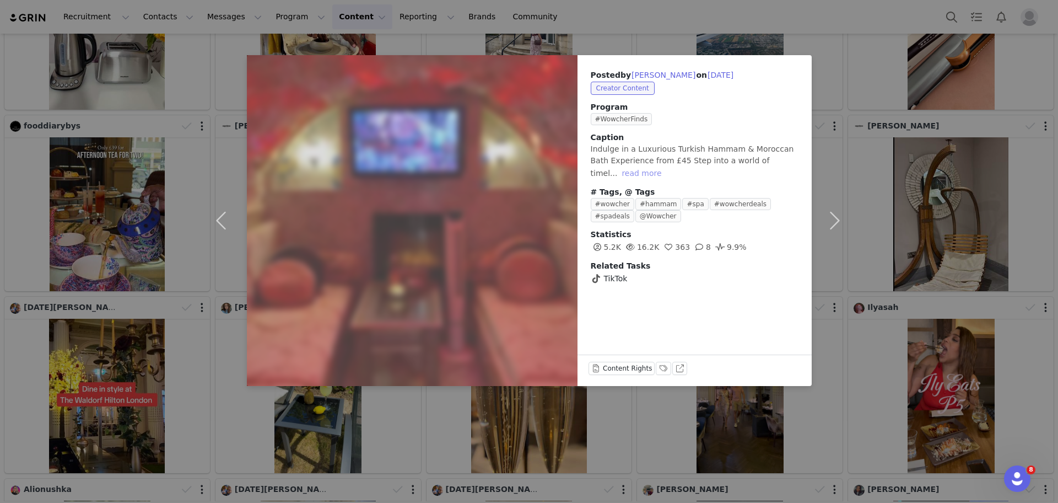
click at [666, 166] on button "read more" at bounding box center [641, 172] width 49 height 13
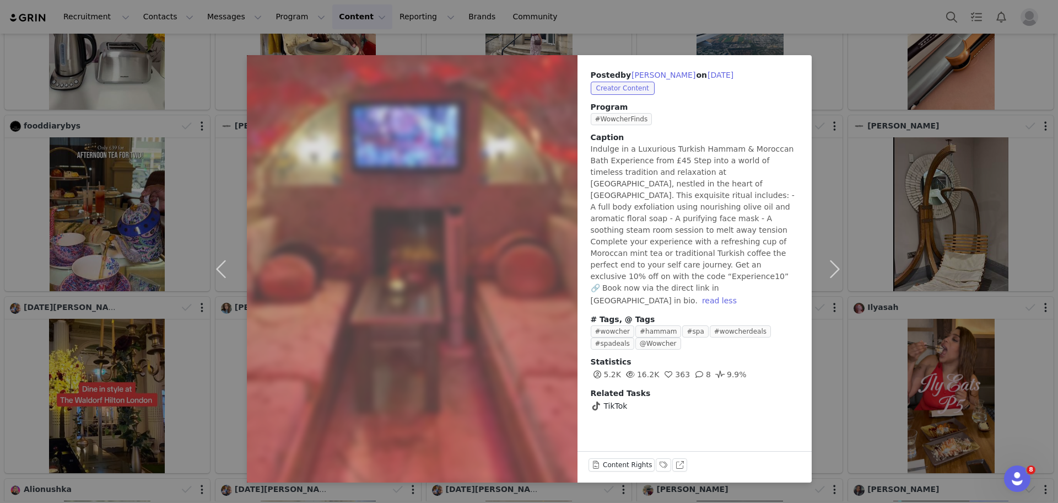
click at [868, 70] on div "Posted by [PERSON_NAME] on [DATE] Creator Content Program #WowcherFinds Caption…" at bounding box center [529, 251] width 1058 height 503
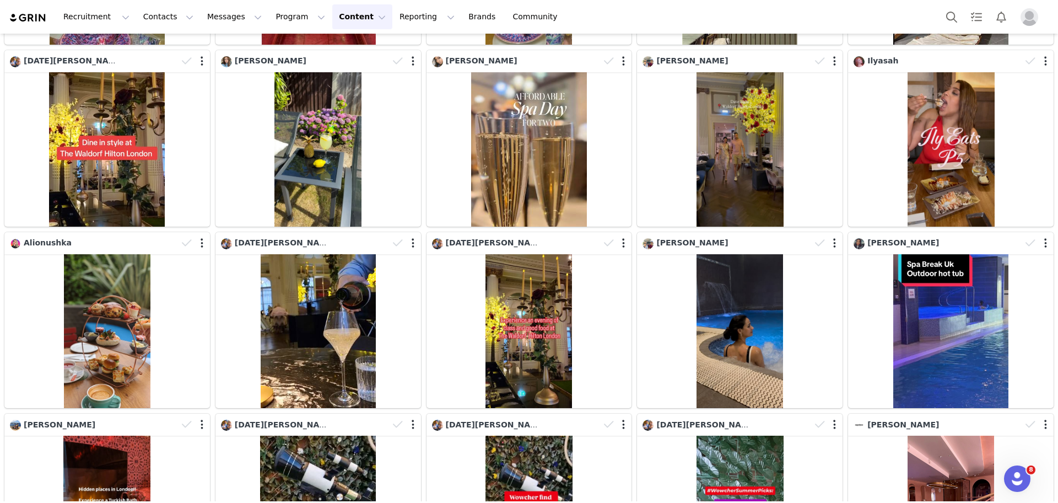
scroll to position [1292, 0]
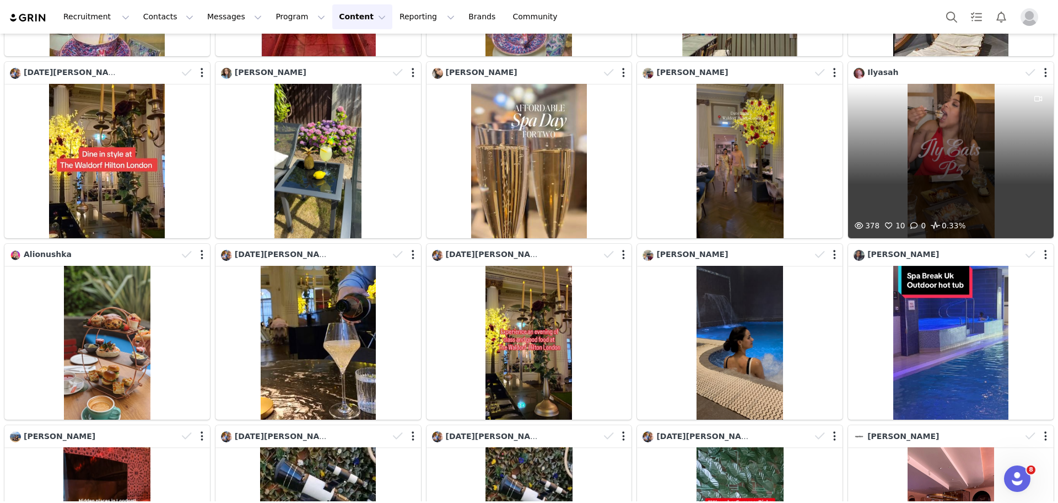
click at [911, 166] on div "378 10 0 0.33%" at bounding box center [951, 161] width 206 height 154
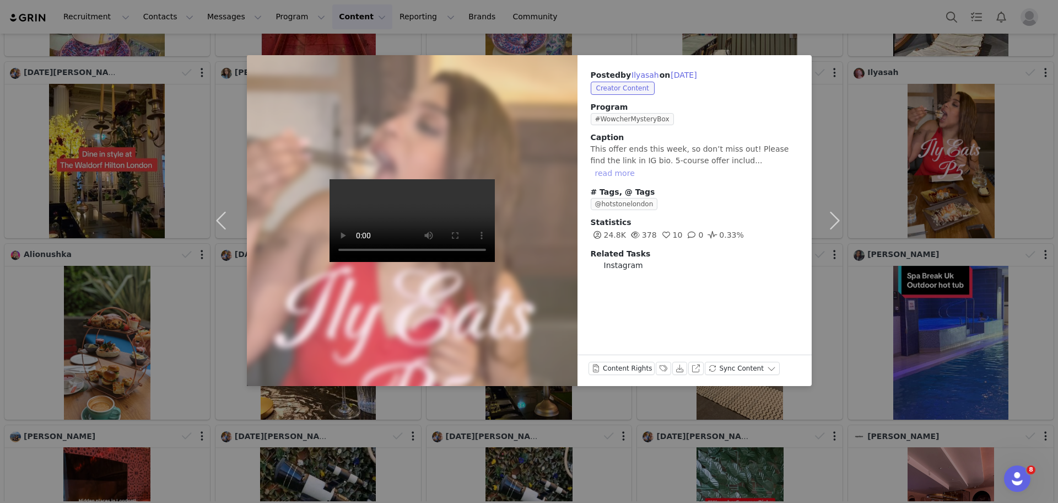
click at [639, 166] on button "read more" at bounding box center [615, 172] width 49 height 13
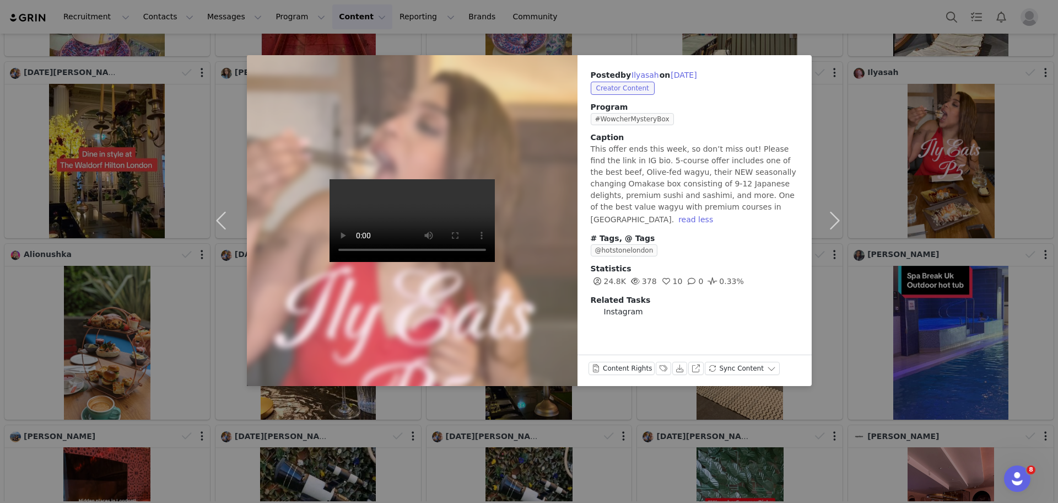
click at [874, 64] on div "Posted by [PERSON_NAME] on [DATE] Creator Content Program #WowcherMysteryBox [P…" at bounding box center [529, 251] width 1058 height 503
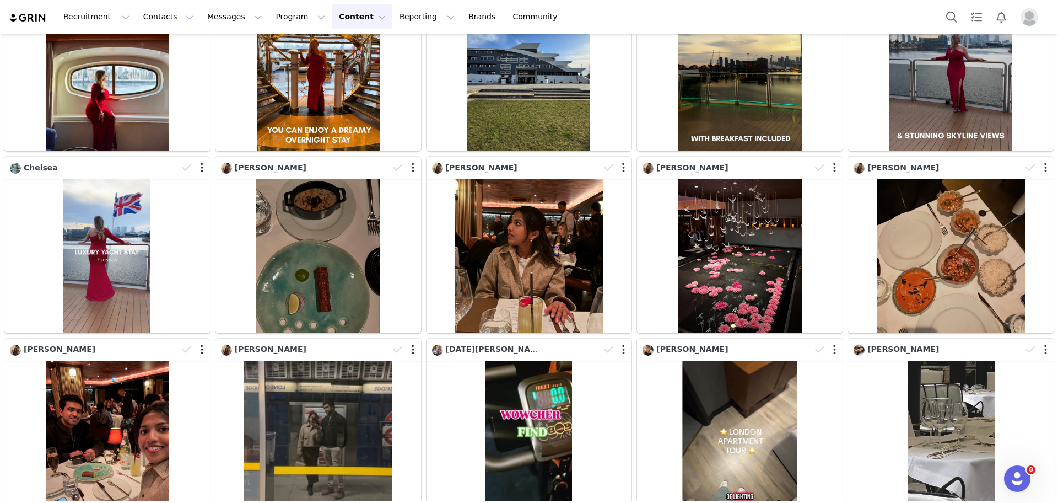
scroll to position [3372, 0]
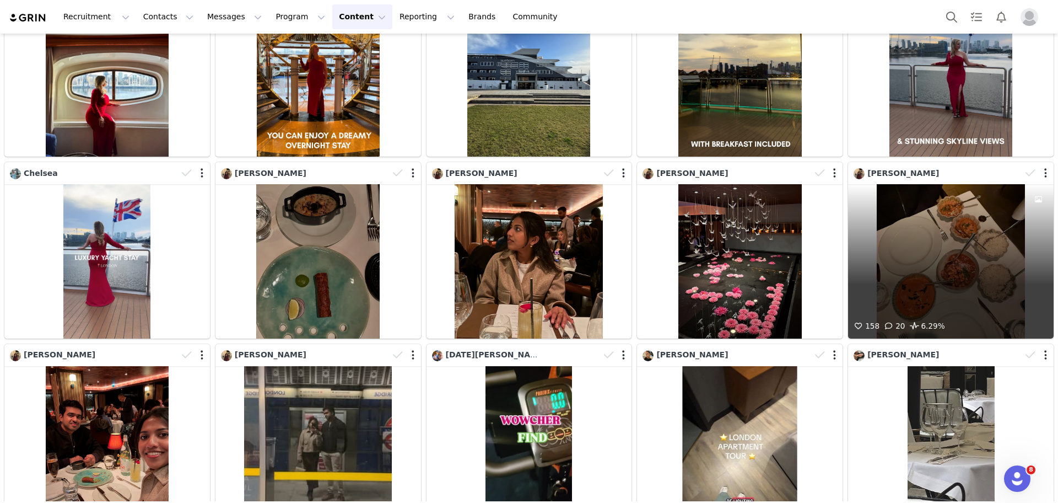
click at [903, 245] on div "158 20 6.29%" at bounding box center [951, 261] width 206 height 154
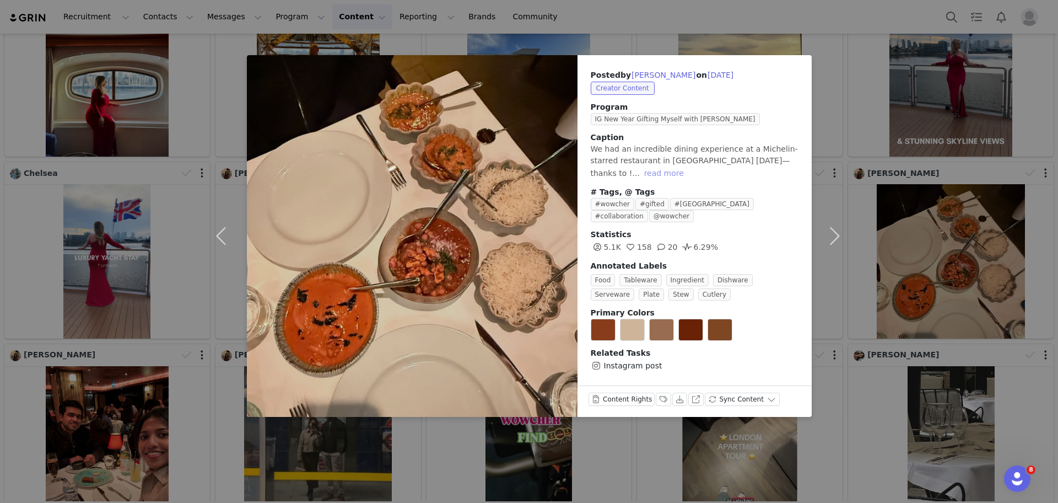
click at [688, 166] on button "read more" at bounding box center [664, 172] width 49 height 13
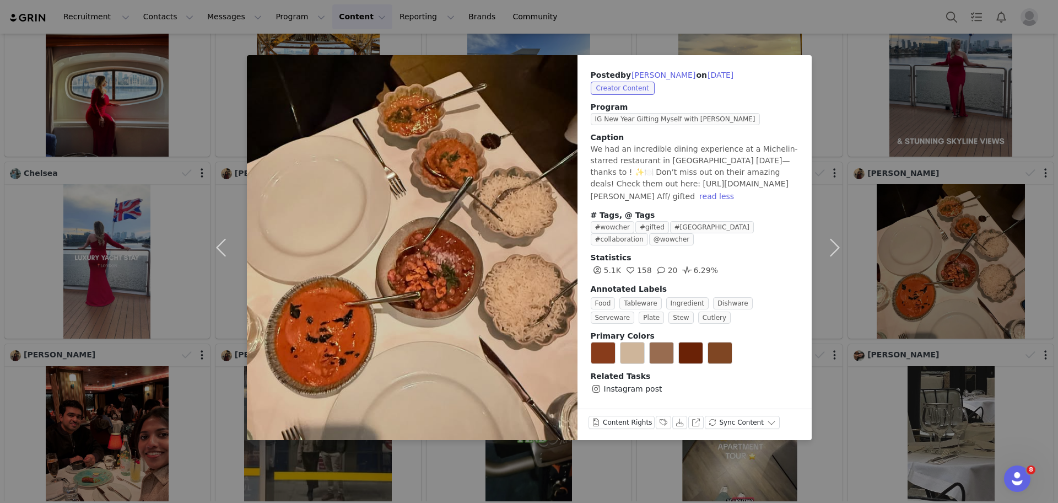
click at [924, 133] on div "Posted by [PERSON_NAME] on [DATE] Creator Content Program IG New Year Gifting M…" at bounding box center [529, 251] width 1058 height 503
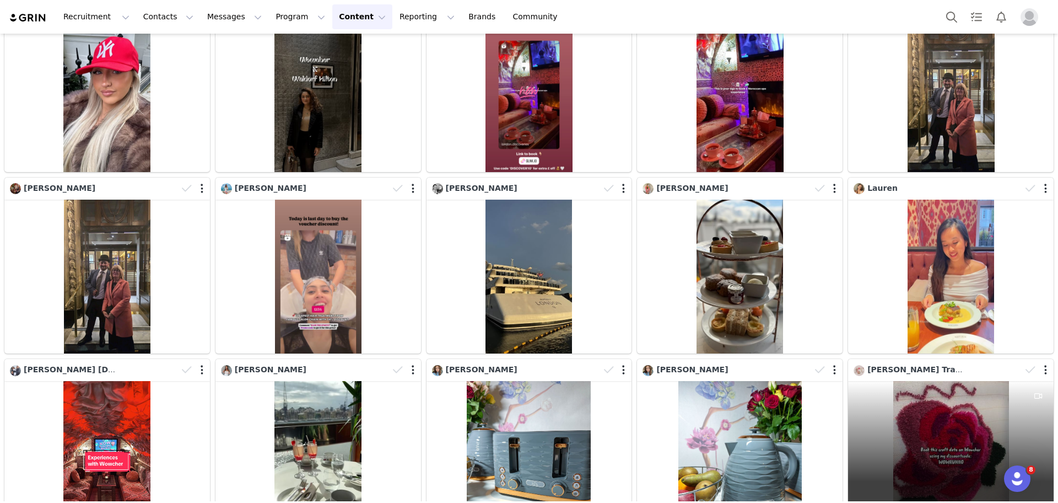
scroll to position [5874, 0]
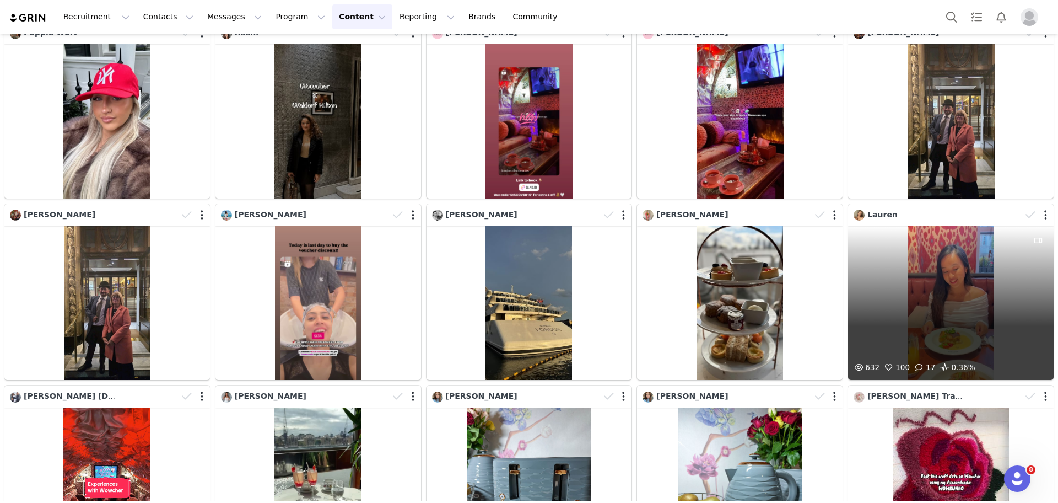
click at [925, 253] on div "632 100 17 0.36%" at bounding box center [951, 303] width 206 height 154
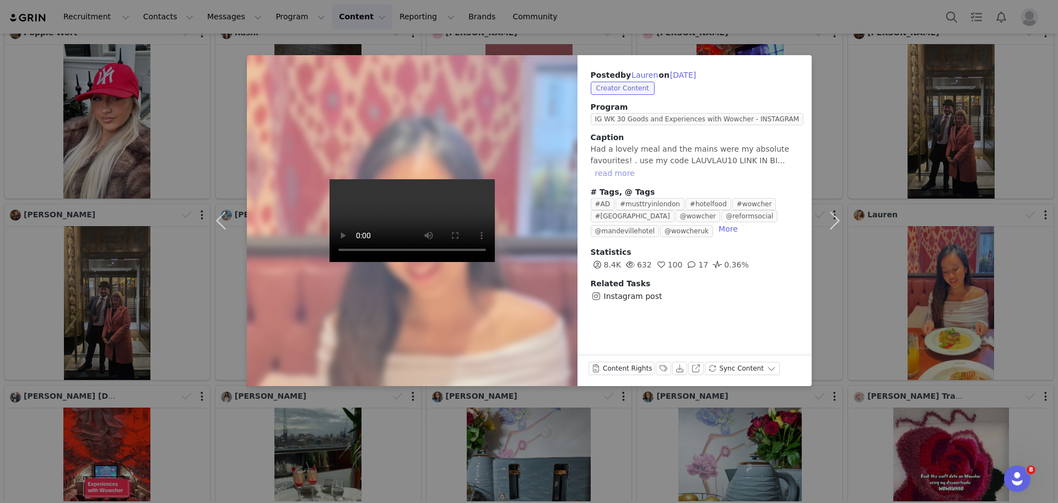
click at [619, 177] on button "read more" at bounding box center [615, 172] width 49 height 13
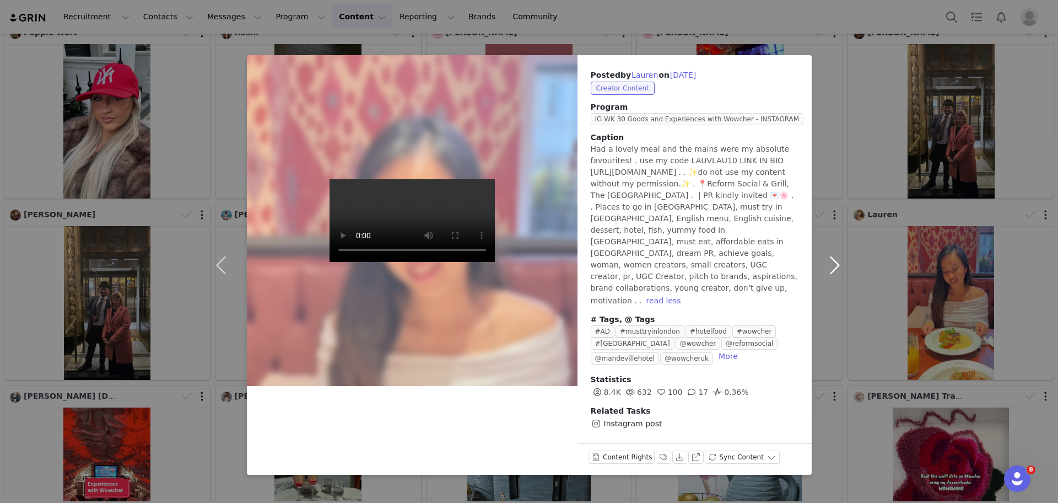
click at [834, 77] on button "button" at bounding box center [835, 264] width 46 height 419
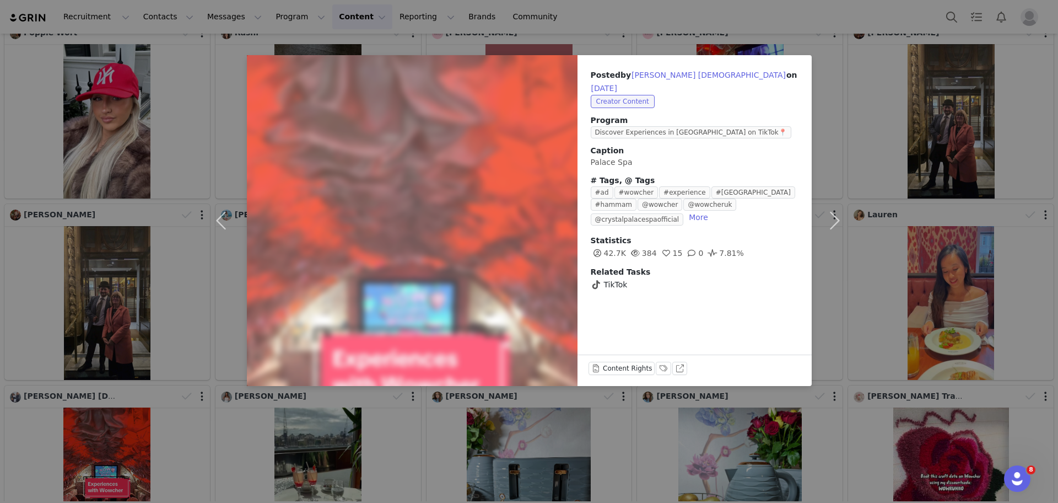
click at [1009, 73] on div "Posted by [PERSON_NAME] on [DATE] Creator Content Program Discover Experiences …" at bounding box center [529, 251] width 1058 height 503
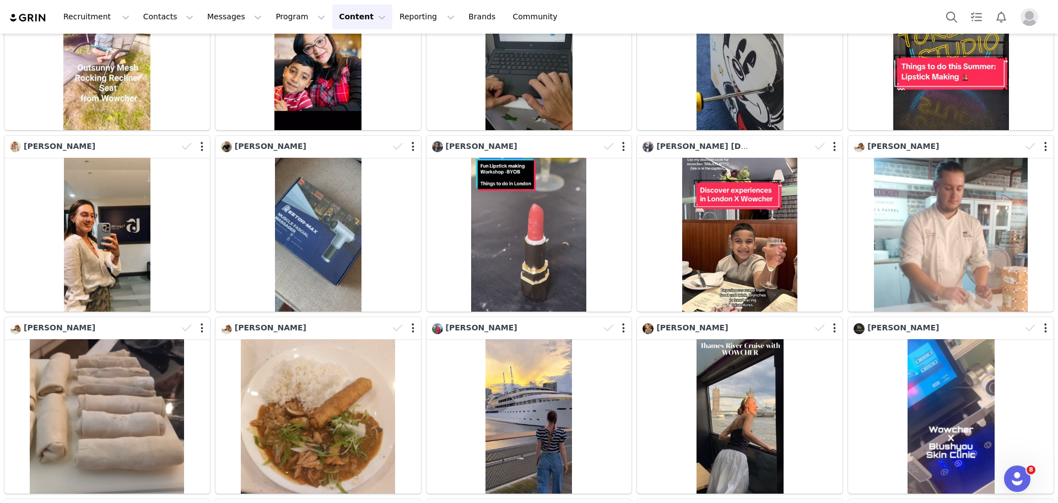
scroll to position [7770, 0]
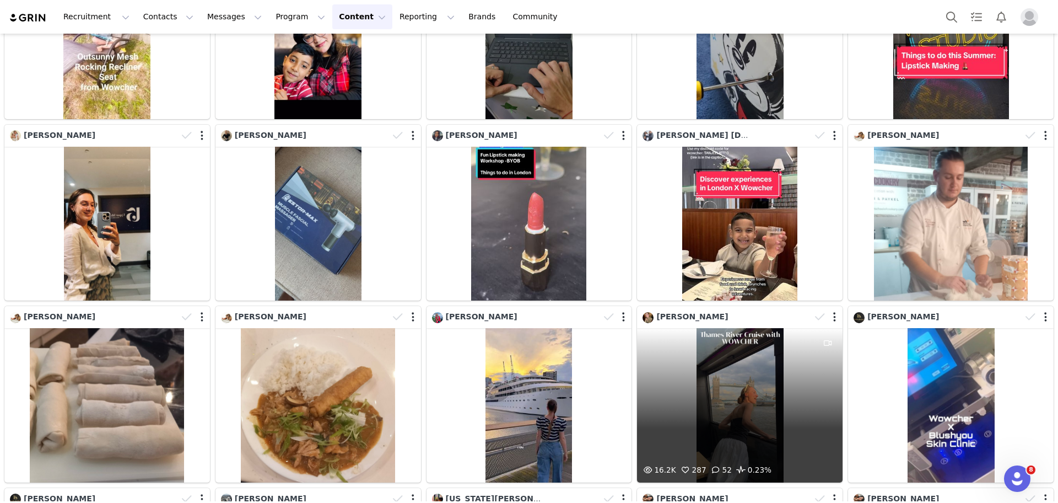
click at [751, 352] on div "16.2K 287 52 0.23%" at bounding box center [740, 405] width 206 height 154
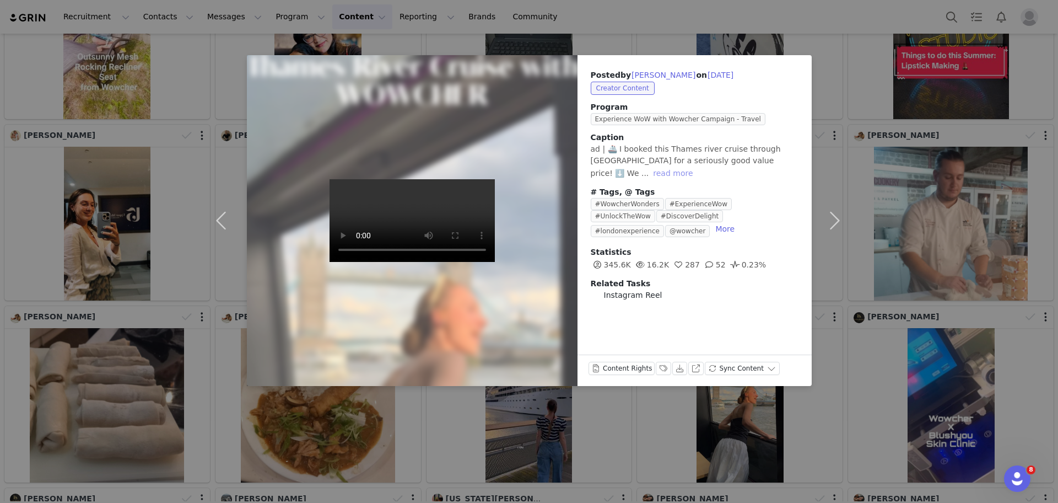
click at [697, 166] on button "read more" at bounding box center [673, 172] width 49 height 13
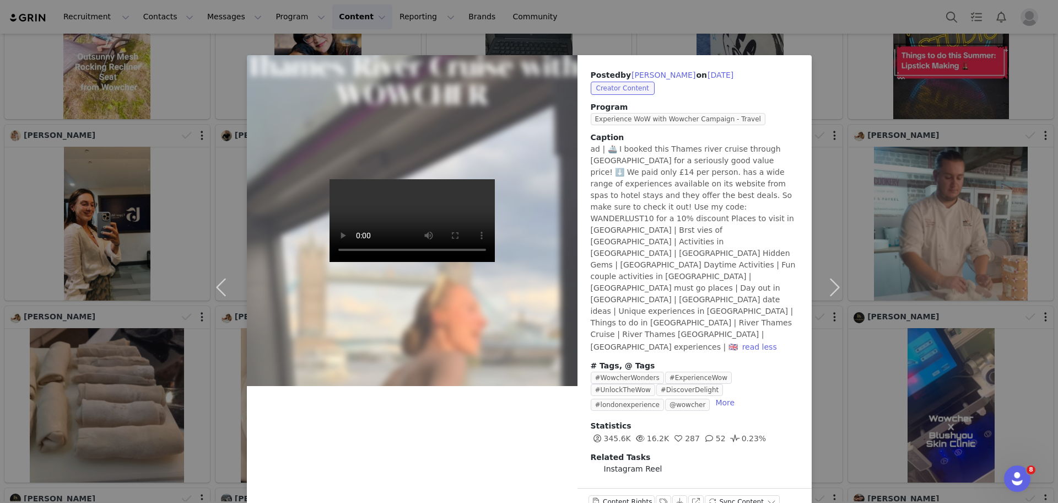
click at [941, 119] on div "Posted by [PERSON_NAME] on [DATE] Creator Content Program Experience WoW with W…" at bounding box center [529, 251] width 1058 height 503
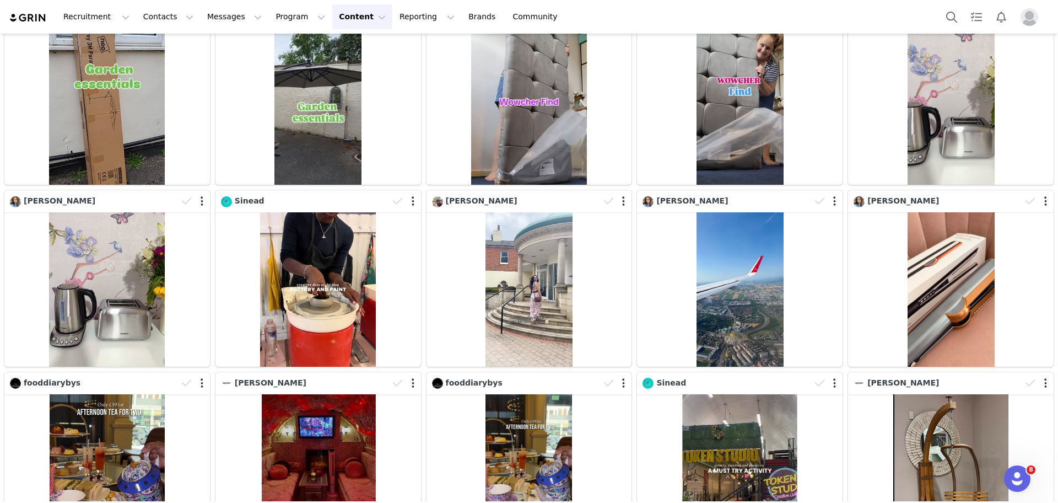
scroll to position [811, 0]
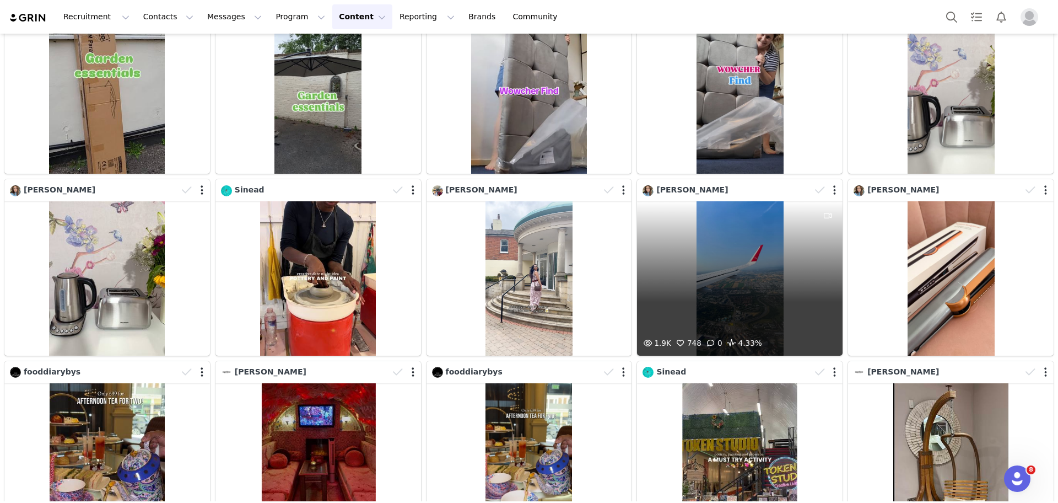
click at [779, 254] on div "1.9K 748 0 4.33%" at bounding box center [740, 278] width 206 height 154
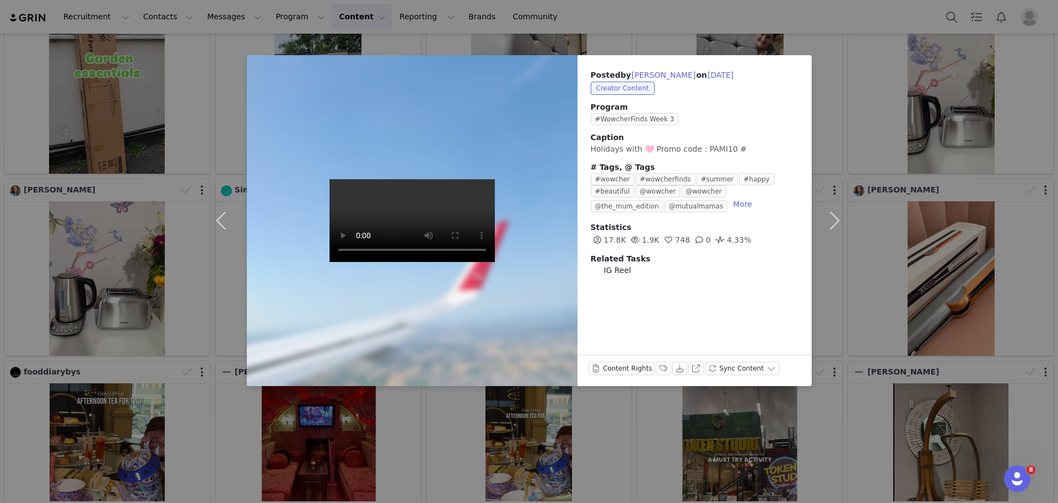
click at [1030, 187] on div "Posted by [PERSON_NAME] on [DATE] Creator Content Program #WowcherFinds Week 3 …" at bounding box center [529, 251] width 1058 height 503
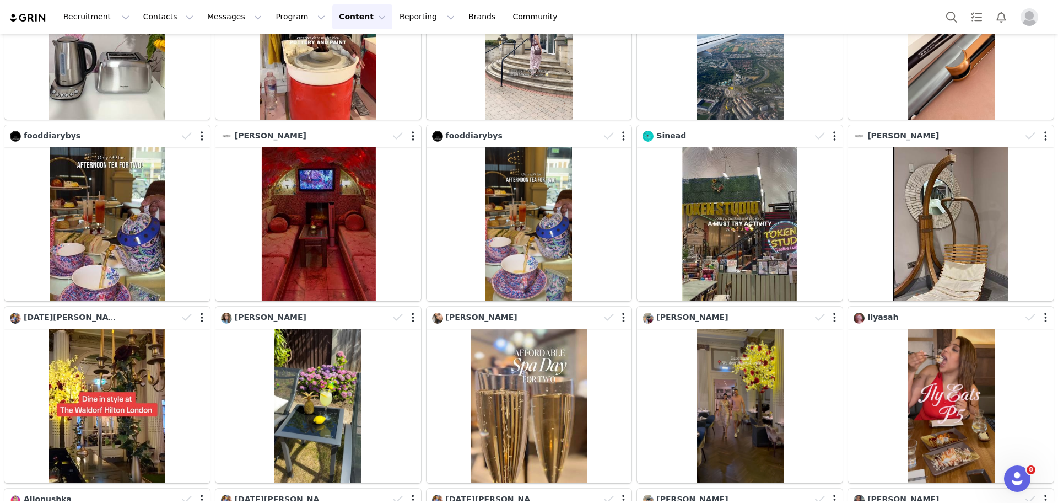
scroll to position [1112, 0]
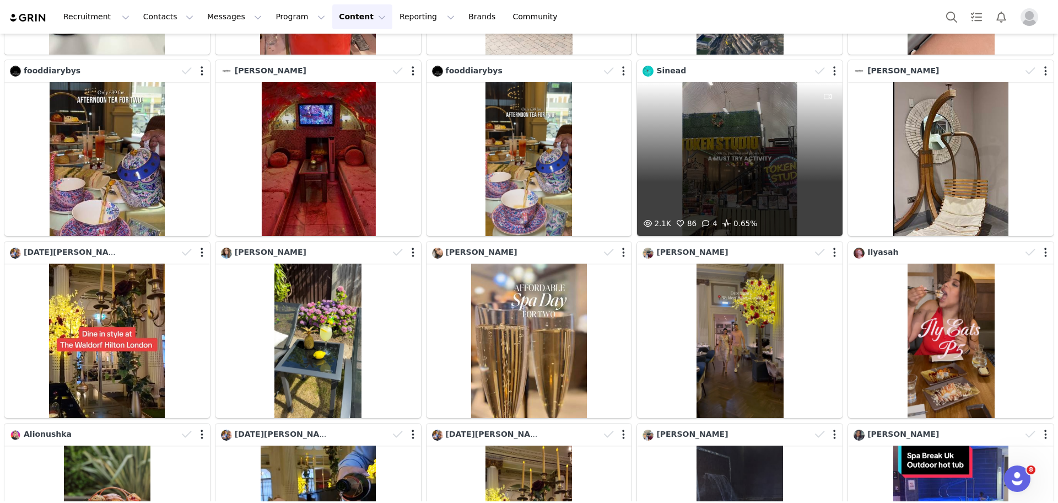
click at [701, 160] on div "2.1K 86 4 0.65%" at bounding box center [740, 159] width 206 height 154
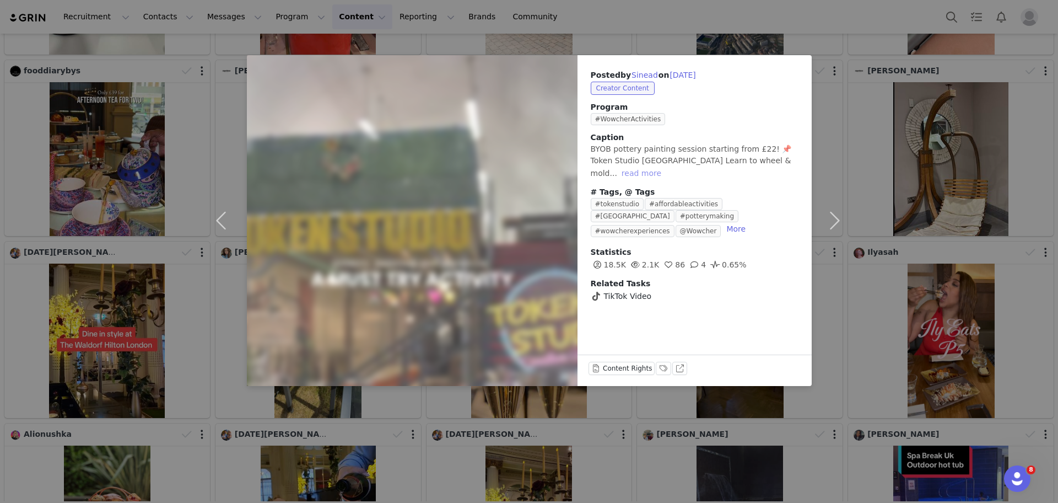
click at [666, 166] on button "read more" at bounding box center [641, 172] width 49 height 13
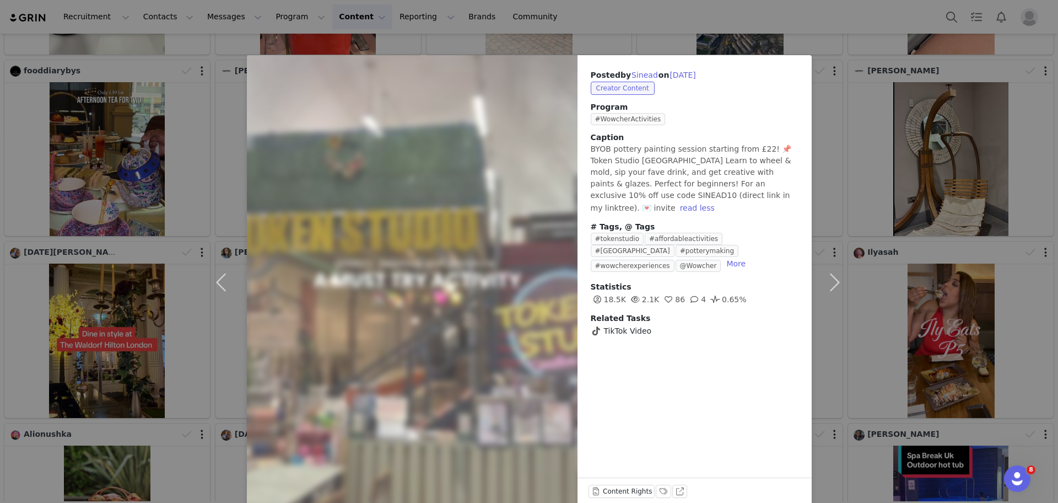
click at [871, 142] on div "Posted by Sinead on [DATE] Creator Content Program #WowcherActivities Caption B…" at bounding box center [529, 251] width 1058 height 503
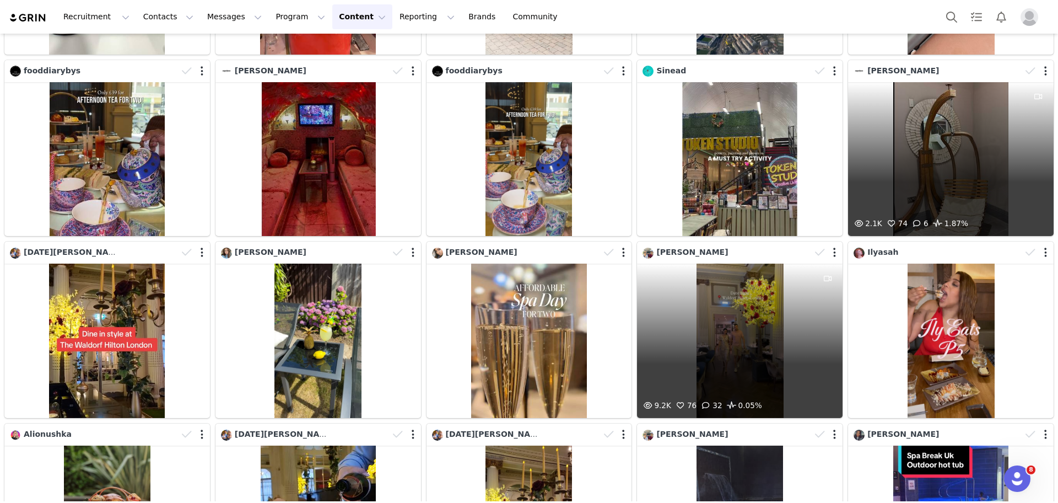
click at [745, 322] on div "9.2K 76 32 0.05%" at bounding box center [740, 340] width 206 height 154
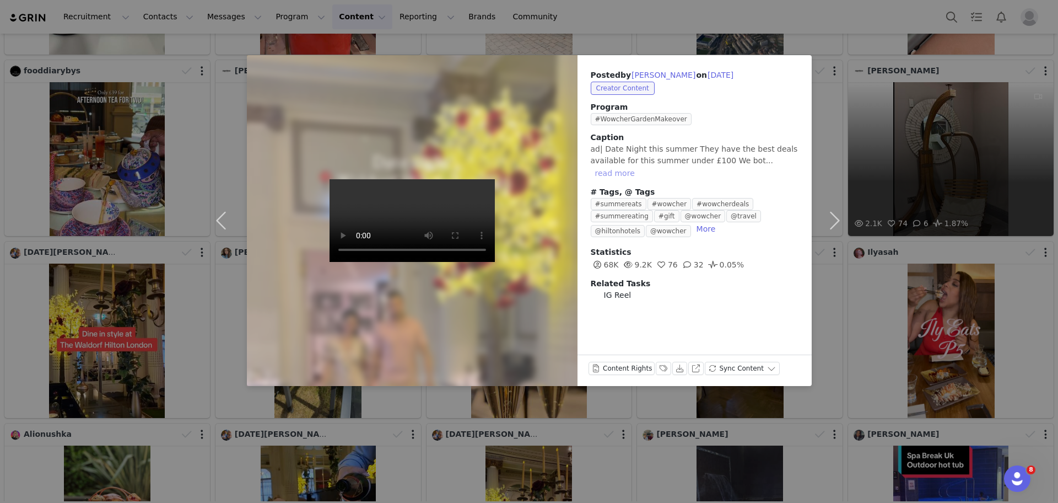
click at [639, 166] on button "read more" at bounding box center [615, 172] width 49 height 13
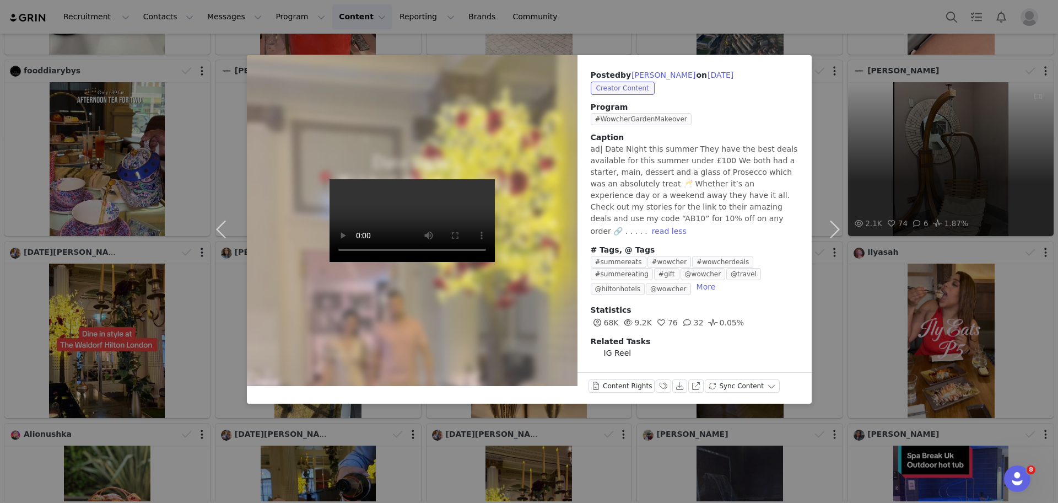
click at [876, 94] on div "Posted by [PERSON_NAME] on [DATE] Creator Content Program #WowcherGardenMakeove…" at bounding box center [529, 251] width 1058 height 503
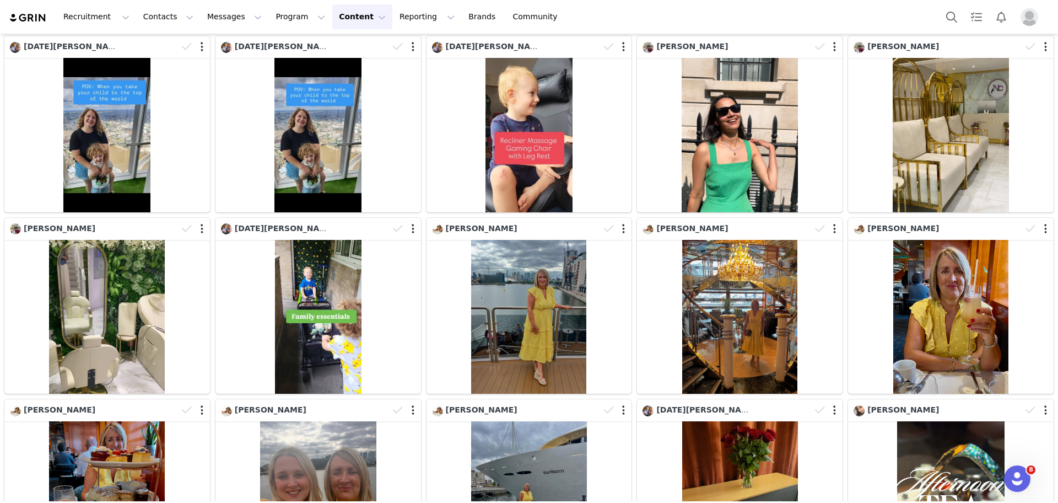
scroll to position [0, 0]
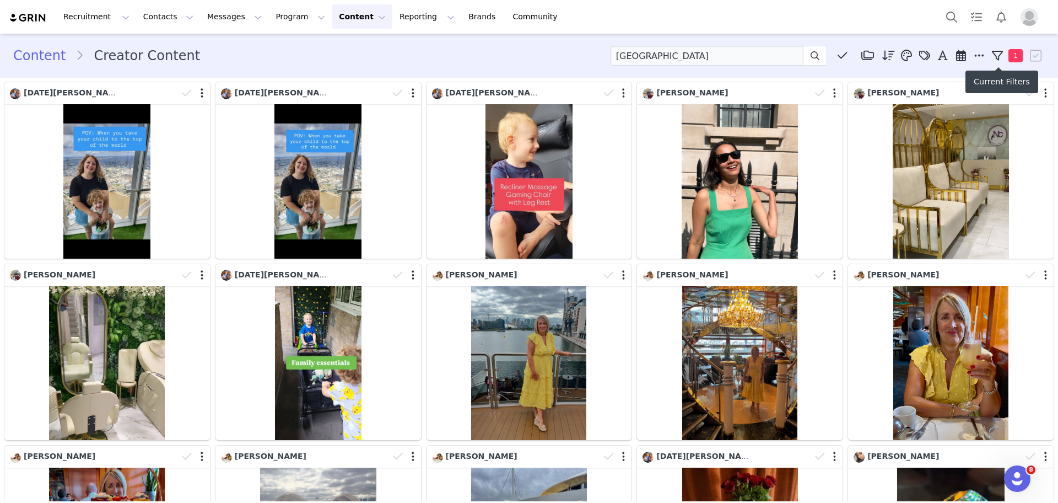
click at [1009, 60] on span "1" at bounding box center [1016, 55] width 14 height 13
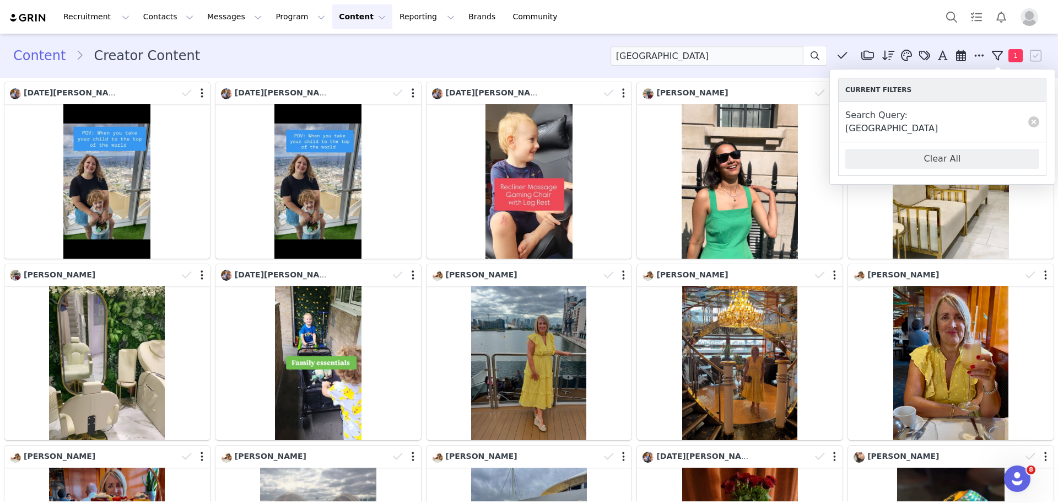
click at [742, 71] on div "Content Creator Content London Media Library (2) Old Thorns Case Study (2) New …" at bounding box center [529, 55] width 1058 height 37
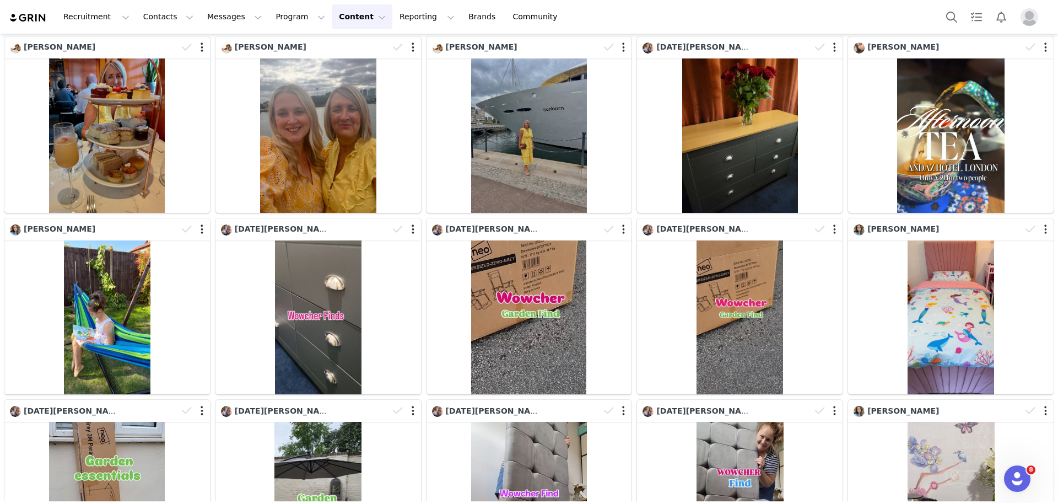
scroll to position [818, 0]
